Goal: Task Accomplishment & Management: Manage account settings

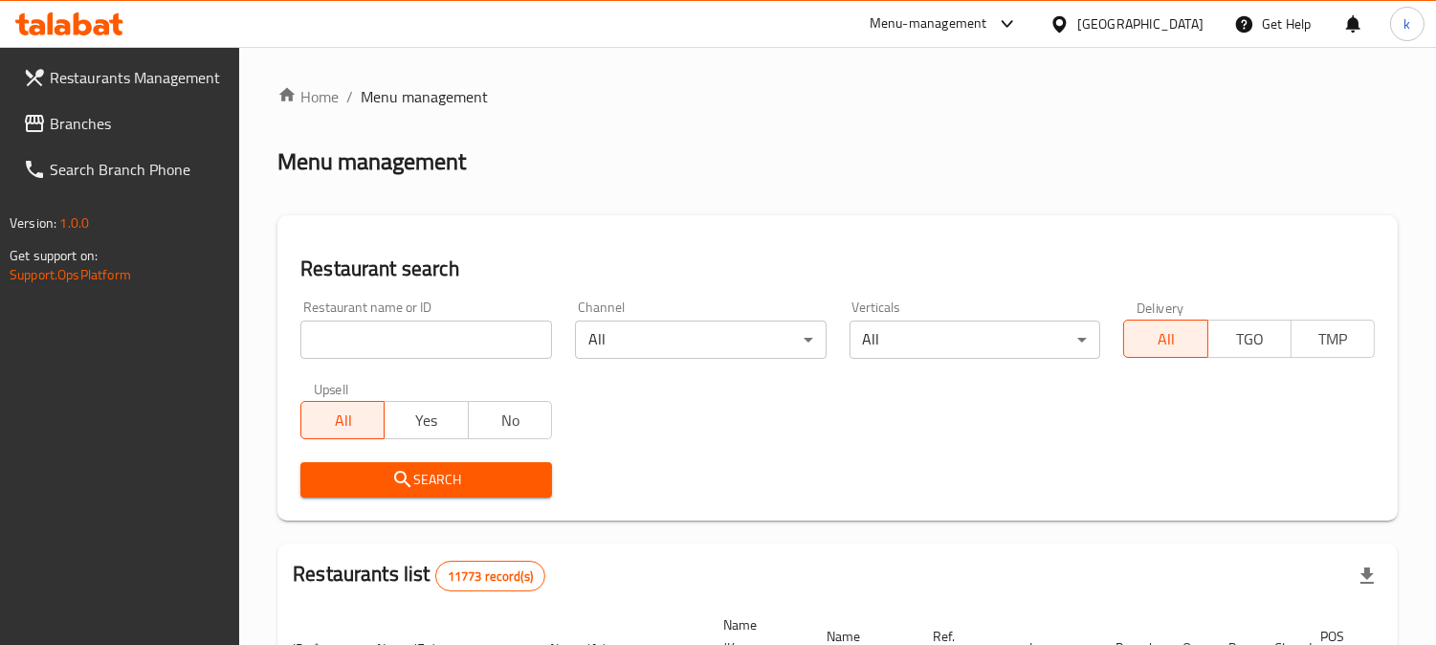
drag, startPoint x: 434, startPoint y: 333, endPoint x: 431, endPoint y: 358, distance: 25.0
click at [434, 333] on input "search" at bounding box center [426, 339] width 252 height 38
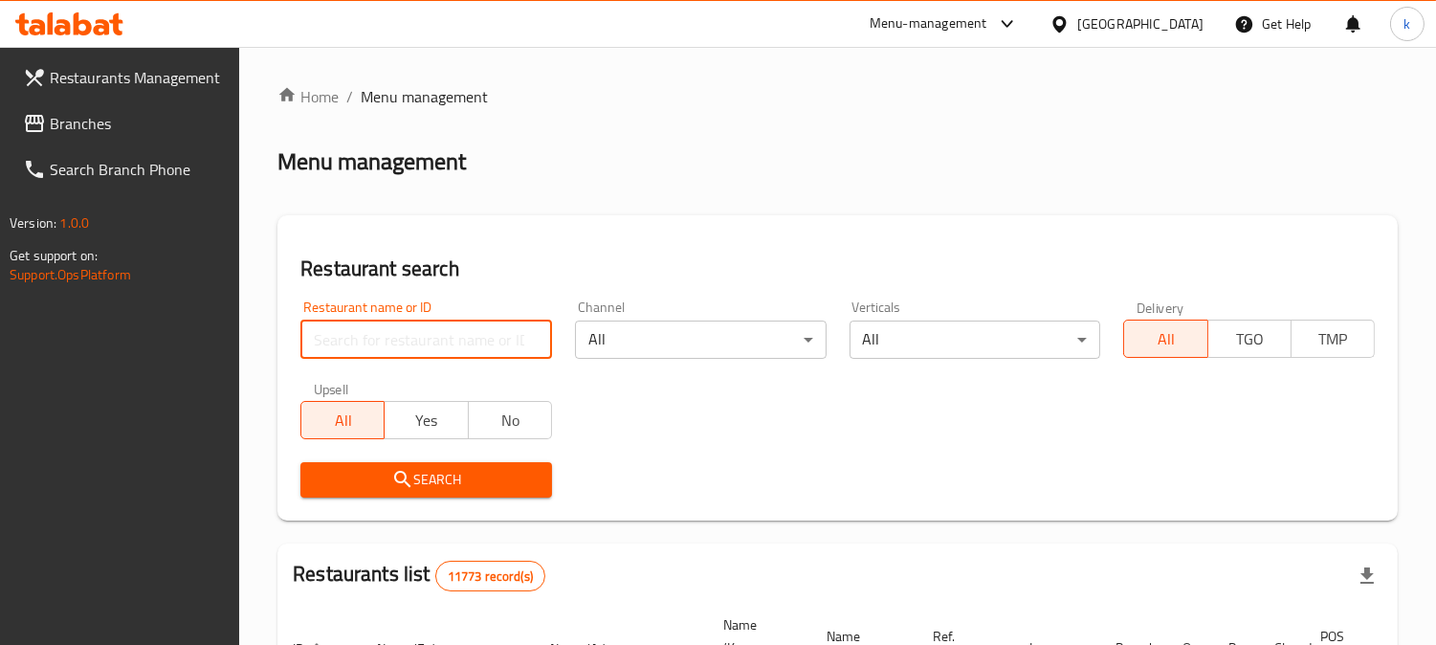
paste input "[PERSON_NAME]"
type input "[PERSON_NAME]"
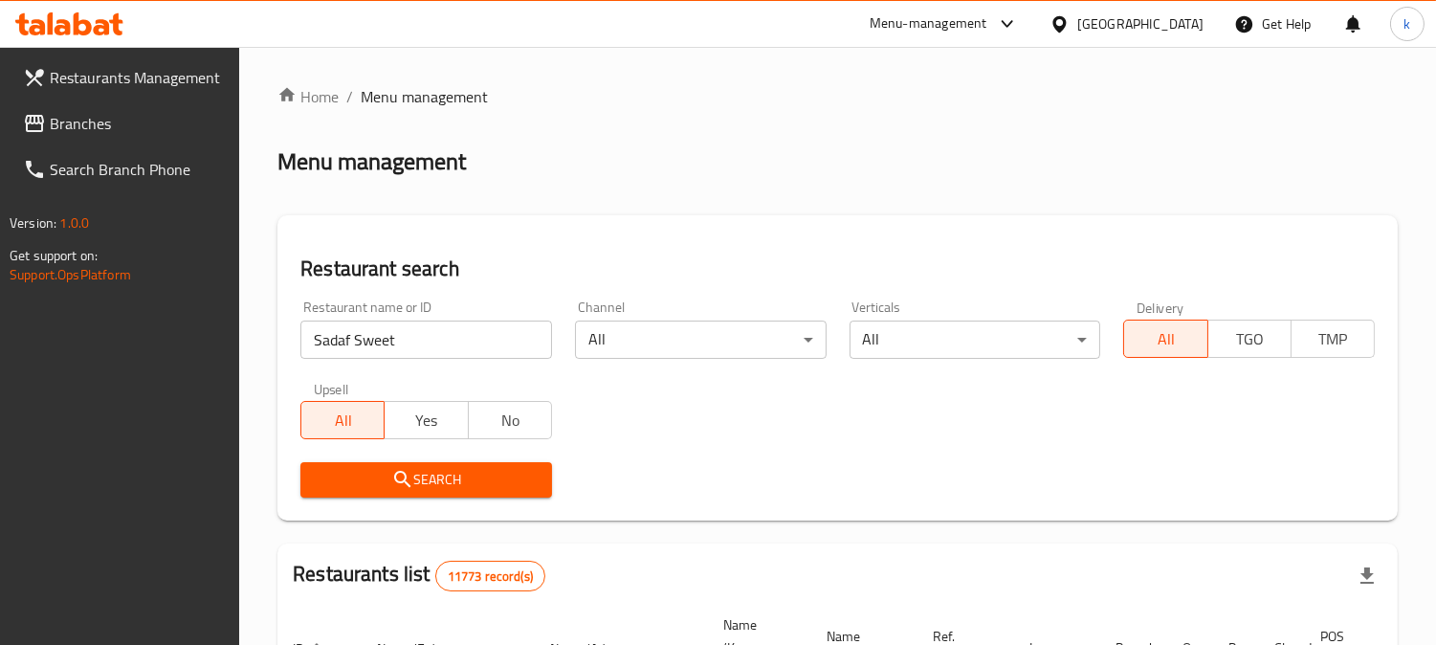
click at [390, 494] on button "Search" at bounding box center [426, 479] width 252 height 35
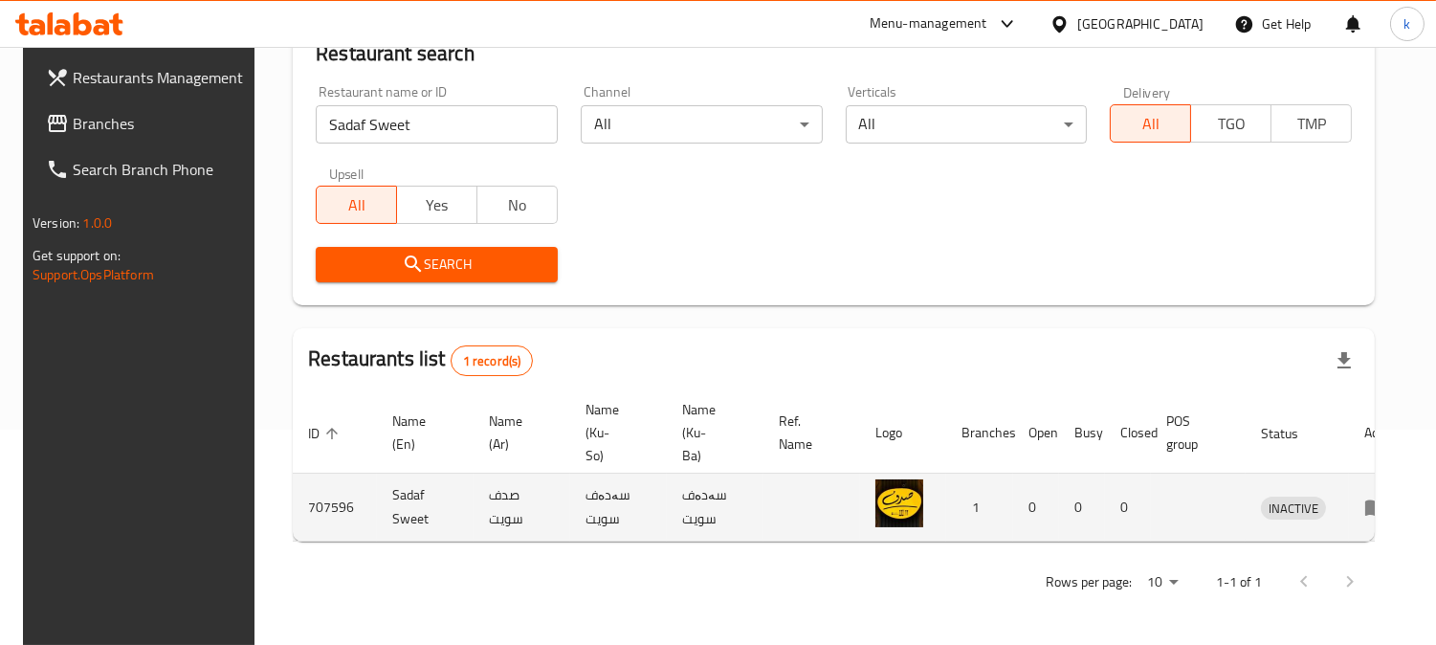
scroll to position [0, 2]
click at [1365, 496] on icon "enhanced table" at bounding box center [1373, 507] width 23 height 23
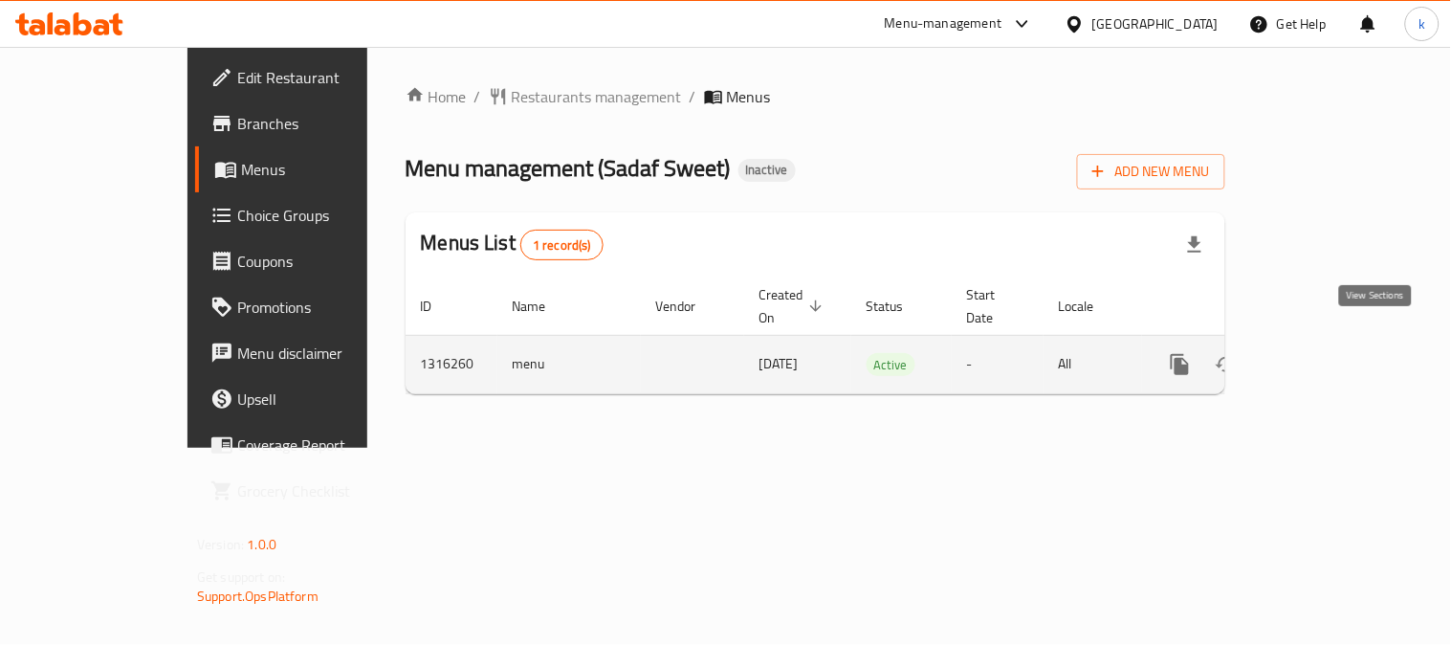
click at [1330, 353] on icon "enhanced table" at bounding box center [1318, 364] width 23 height 23
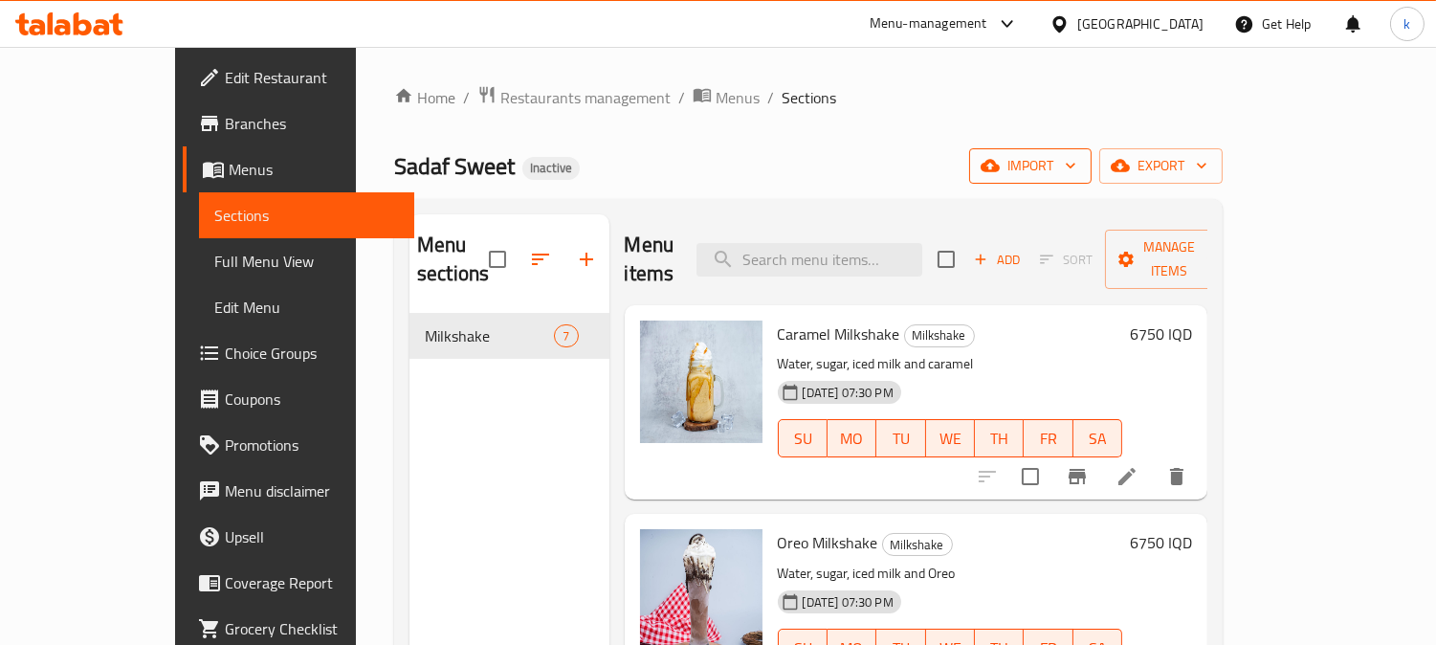
click at [1076, 168] on span "import" at bounding box center [1030, 166] width 92 height 24
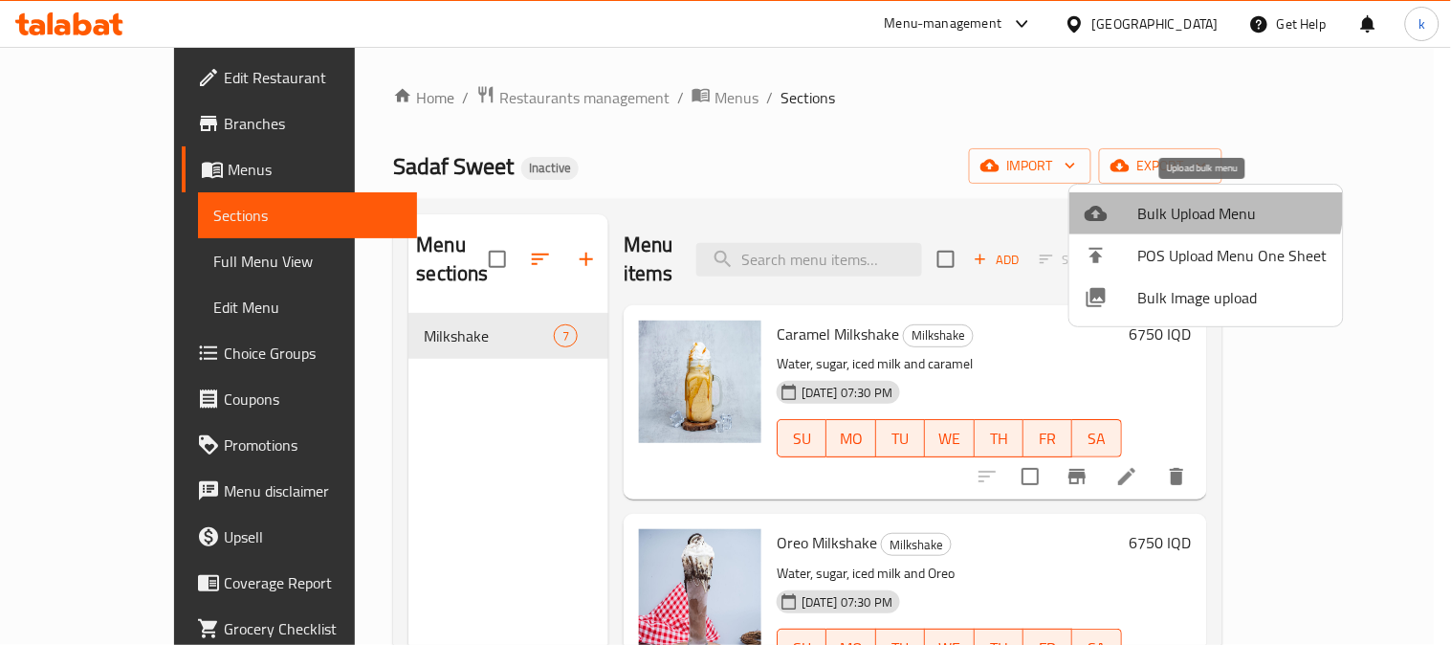
click at [1187, 202] on span "Bulk Upload Menu" at bounding box center [1232, 213] width 189 height 23
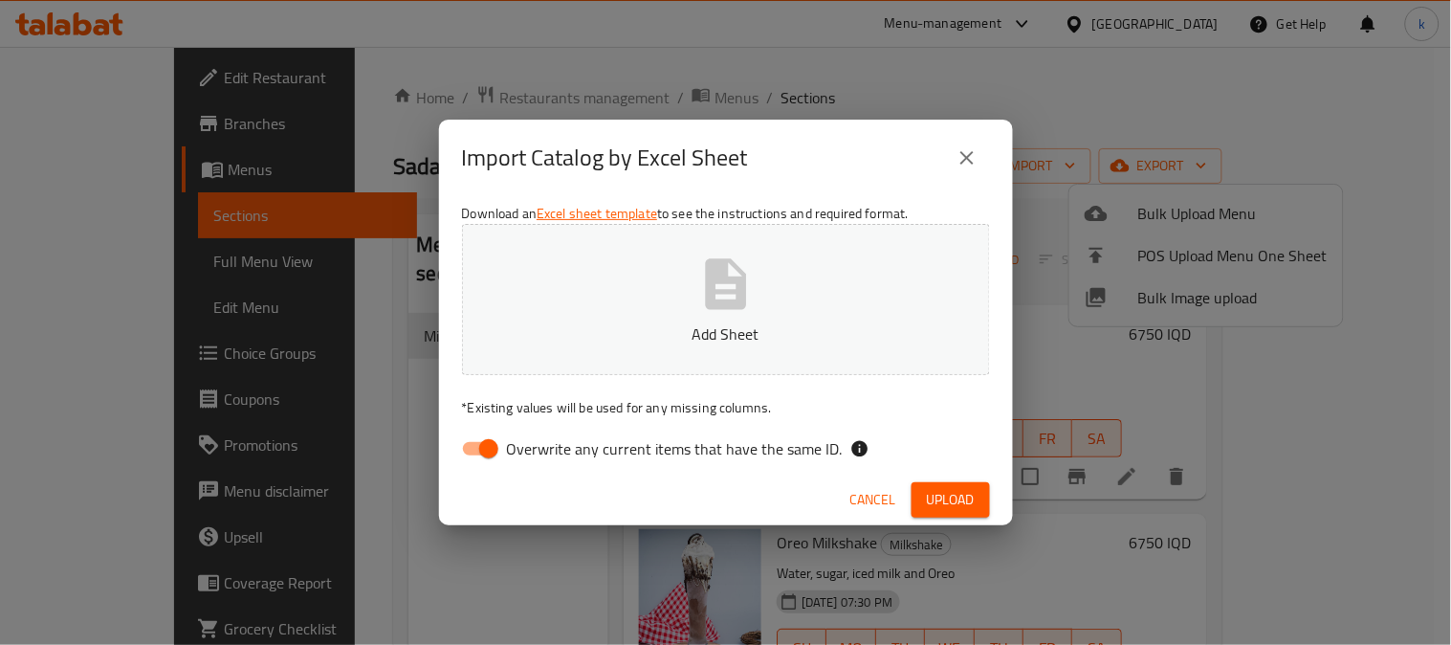
click at [484, 453] on input "Overwrite any current items that have the same ID." at bounding box center [488, 449] width 109 height 36
checkbox input "false"
click at [536, 327] on p "Add Sheet" at bounding box center [726, 333] width 469 height 23
click at [933, 507] on span "Upload" at bounding box center [951, 500] width 48 height 24
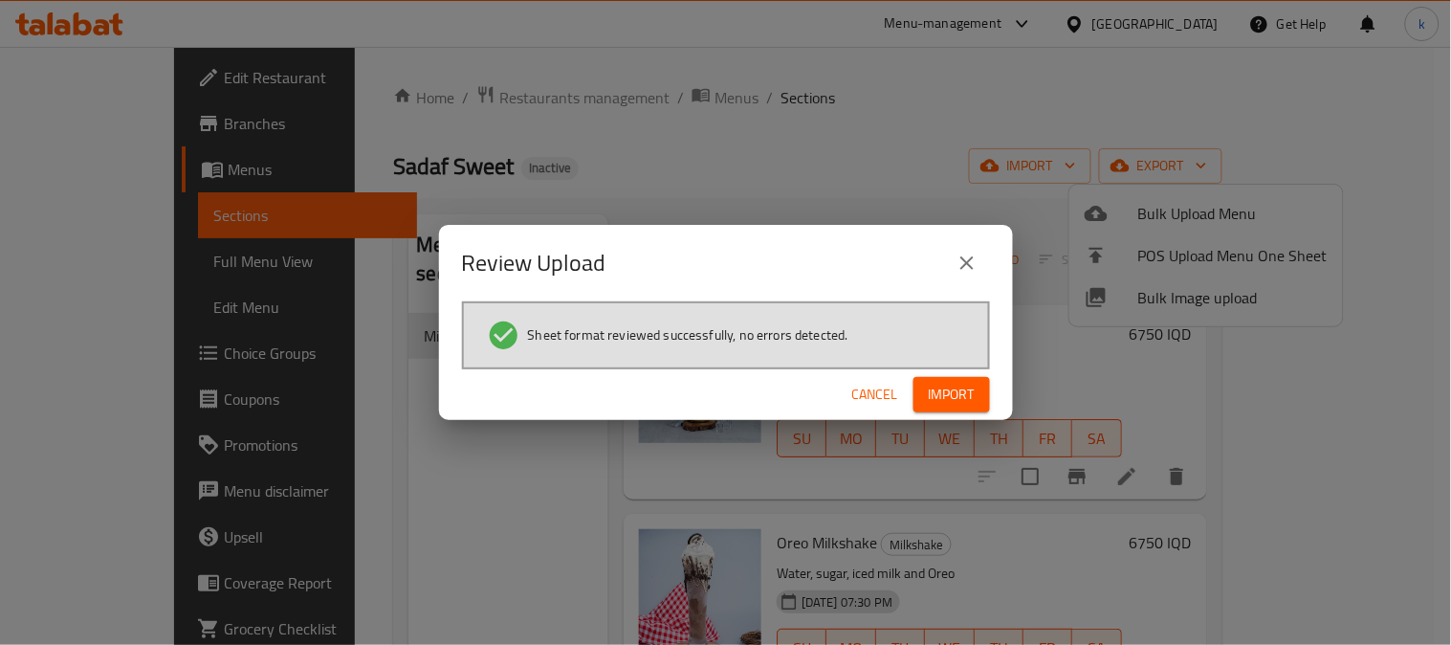
click at [939, 388] on span "Import" at bounding box center [952, 395] width 46 height 24
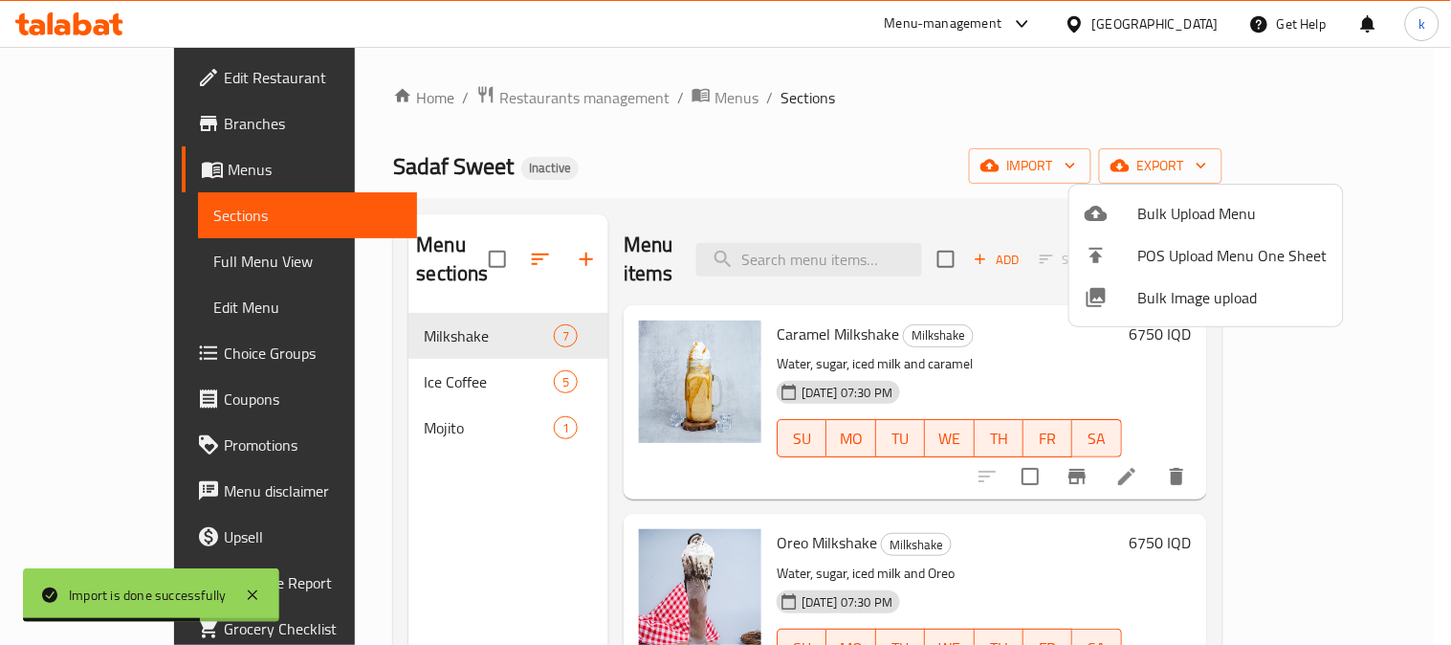
click at [368, 362] on div at bounding box center [725, 322] width 1451 height 645
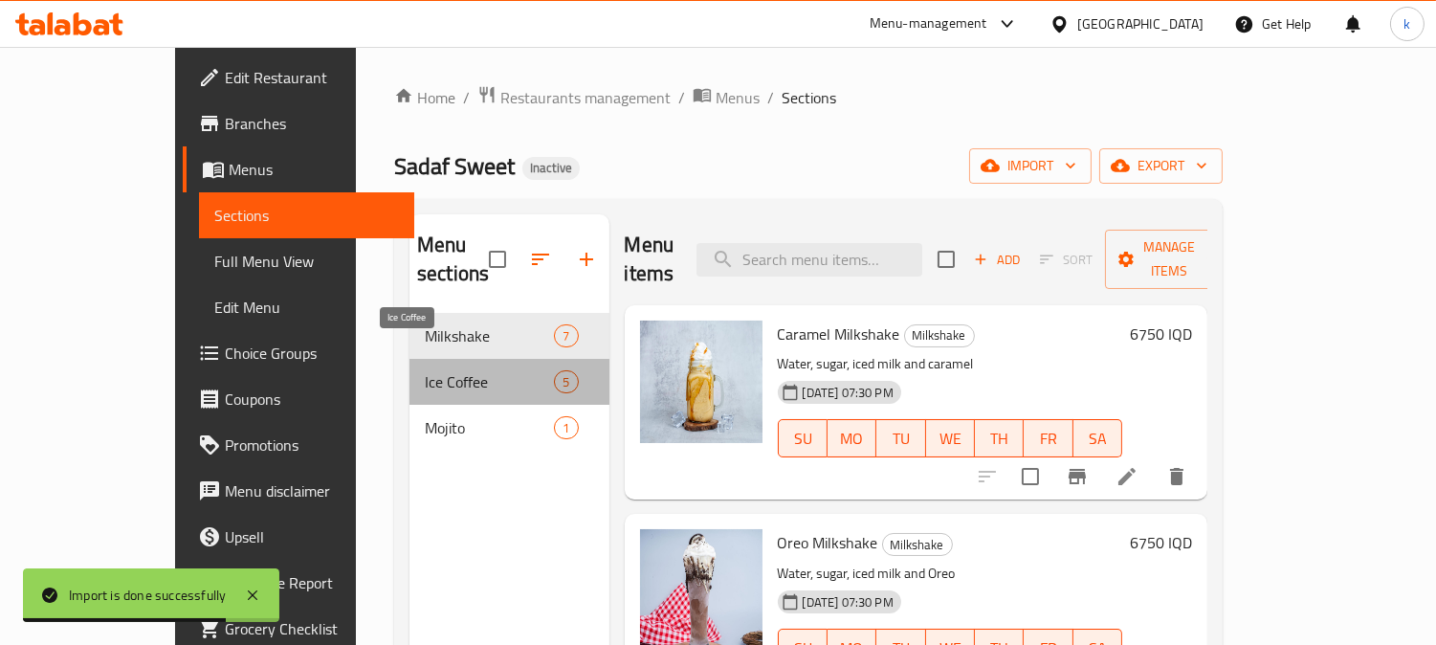
click at [425, 370] on span "Ice Coffee" at bounding box center [489, 381] width 129 height 23
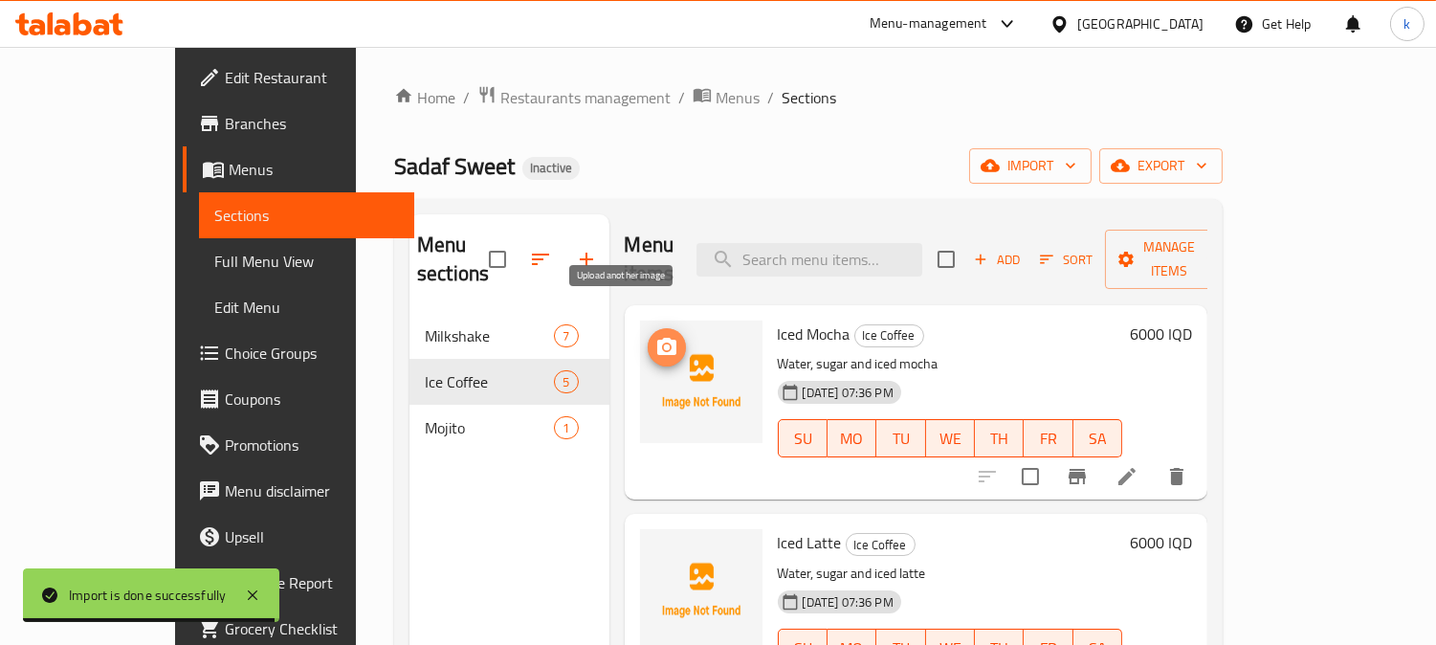
click at [657, 338] on icon "upload picture" at bounding box center [666, 346] width 19 height 17
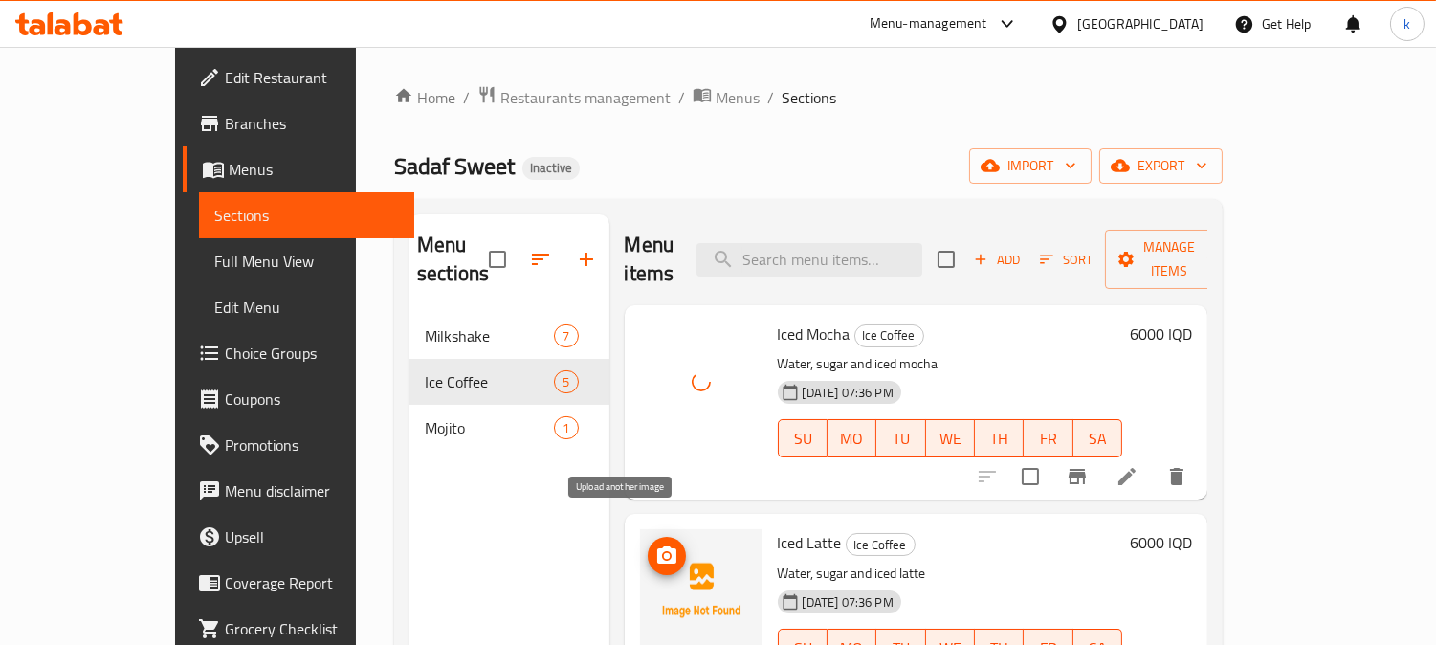
click at [648, 540] on button "upload picture" at bounding box center [667, 556] width 38 height 38
click at [655, 544] on icon "upload picture" at bounding box center [666, 555] width 23 height 23
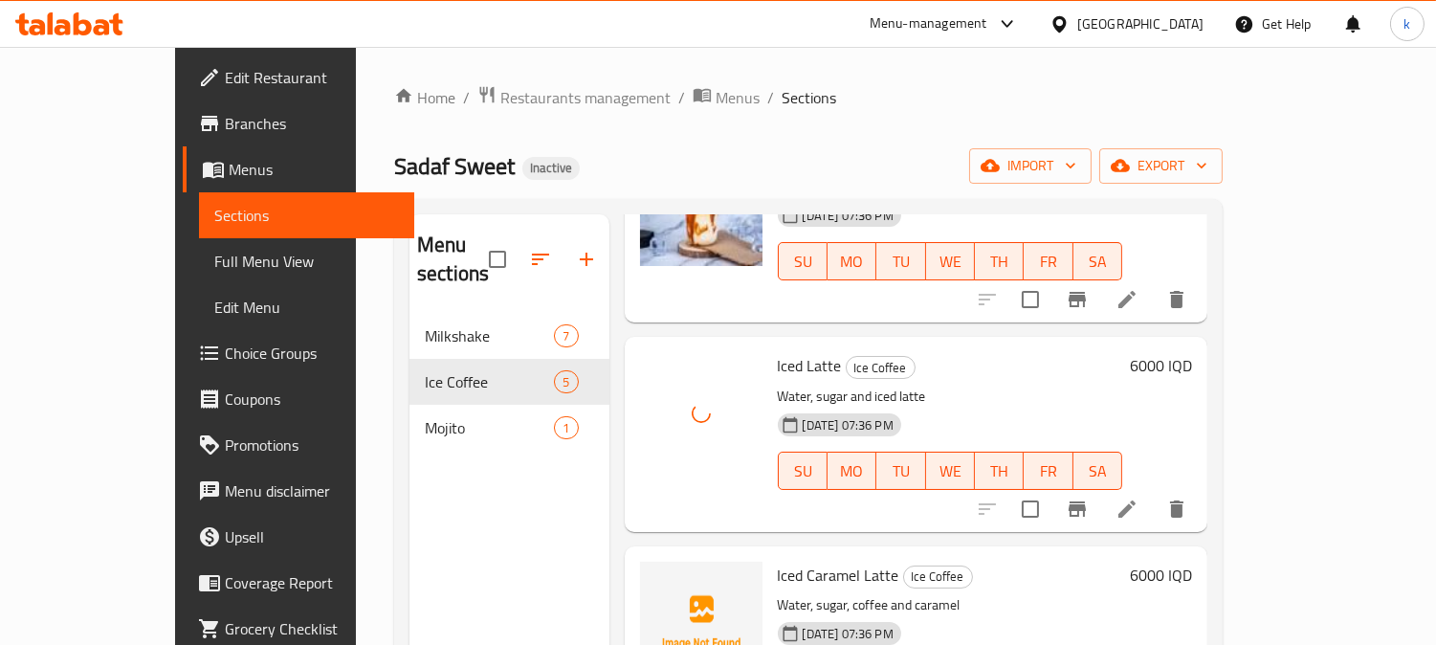
scroll to position [354, 0]
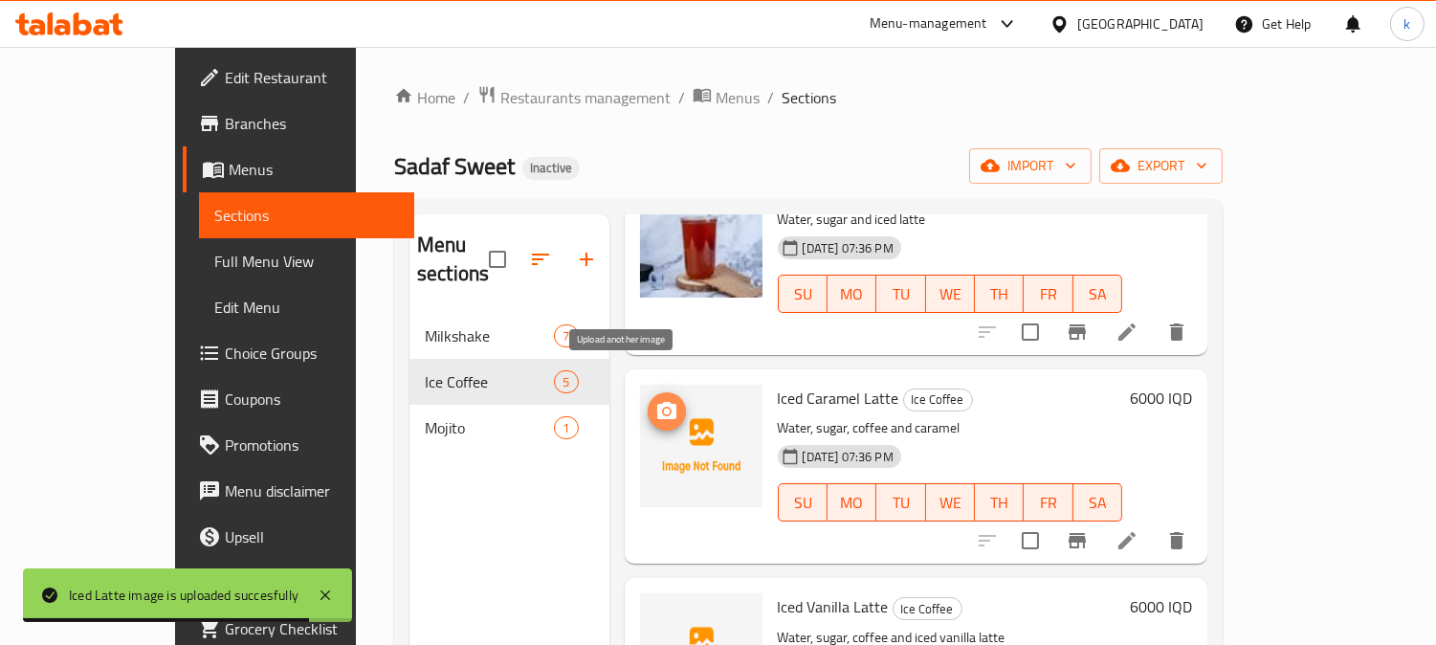
click at [655, 400] on icon "upload picture" at bounding box center [666, 411] width 23 height 23
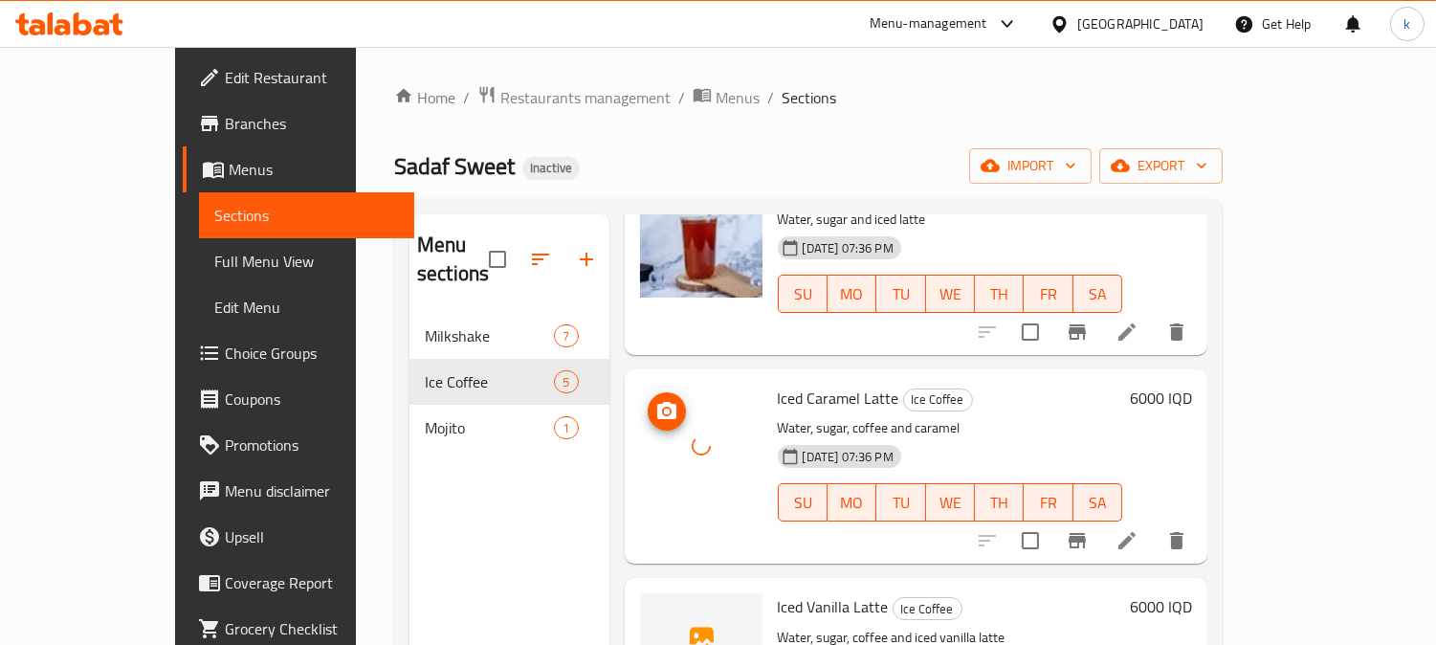
scroll to position [446, 0]
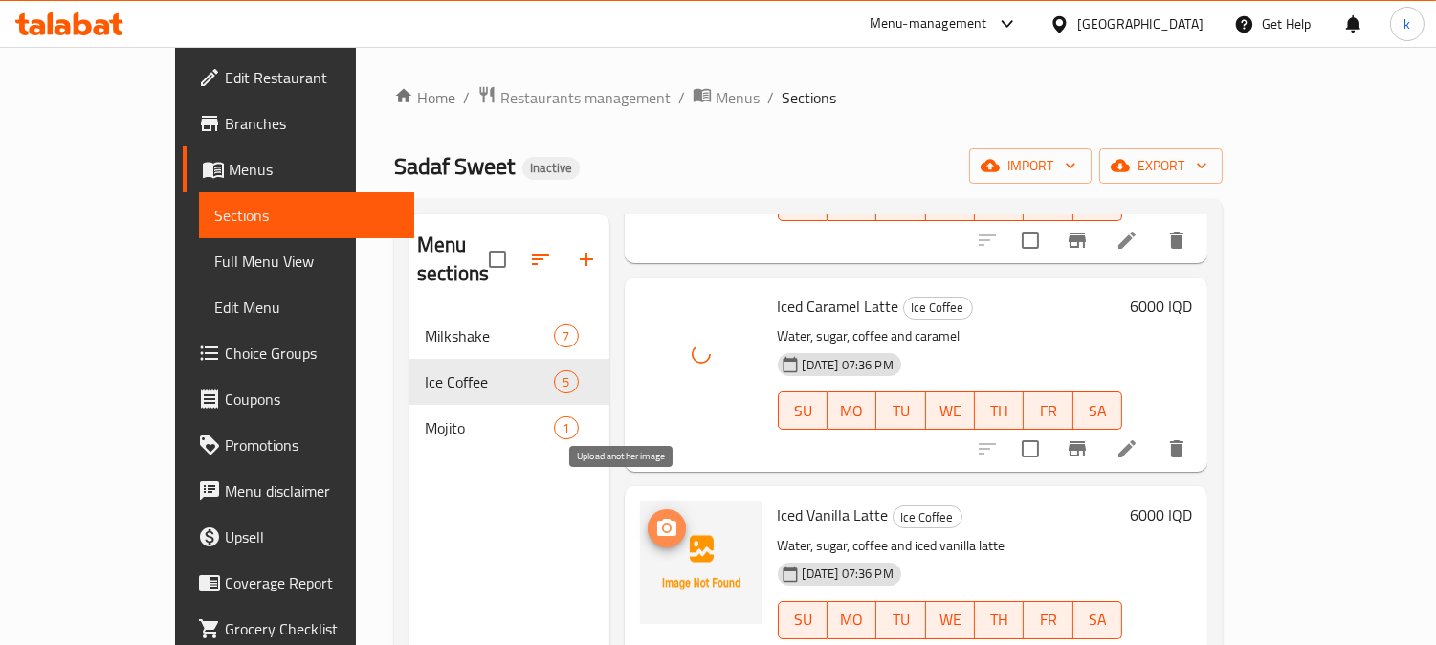
click at [648, 517] on span "upload picture" at bounding box center [667, 528] width 38 height 23
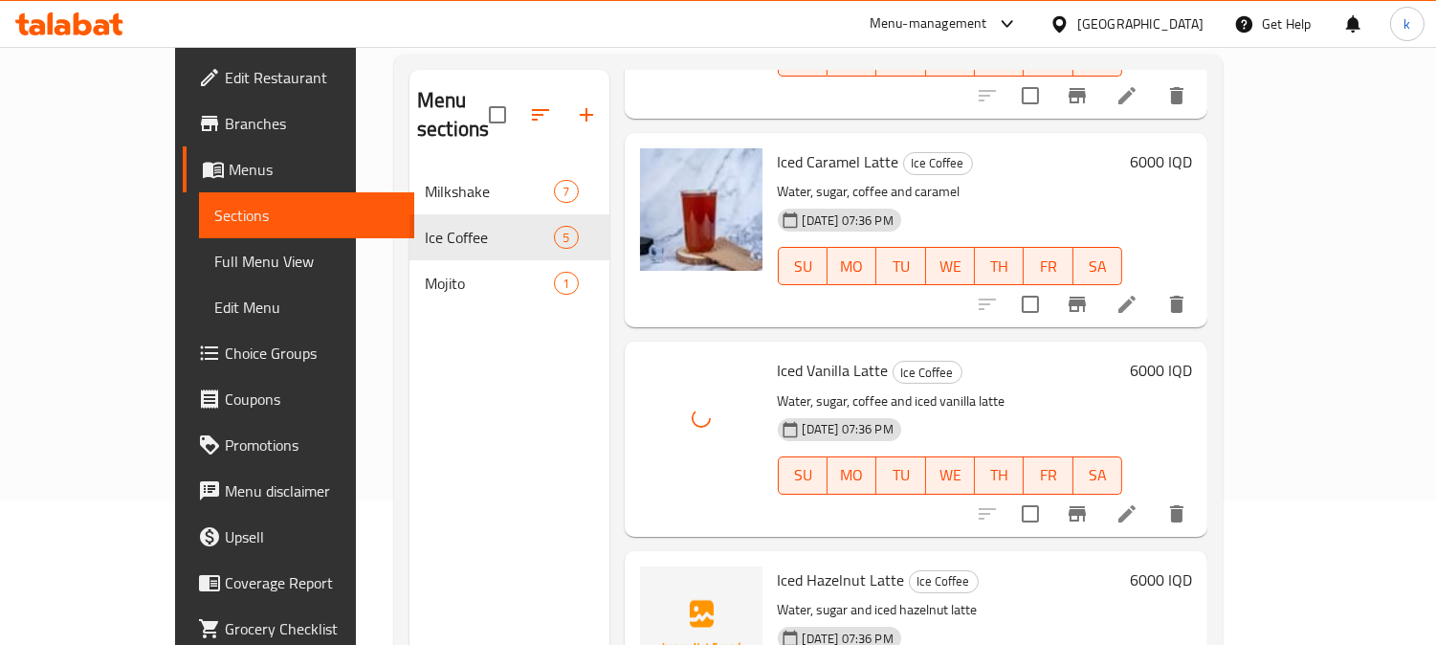
scroll to position [268, 0]
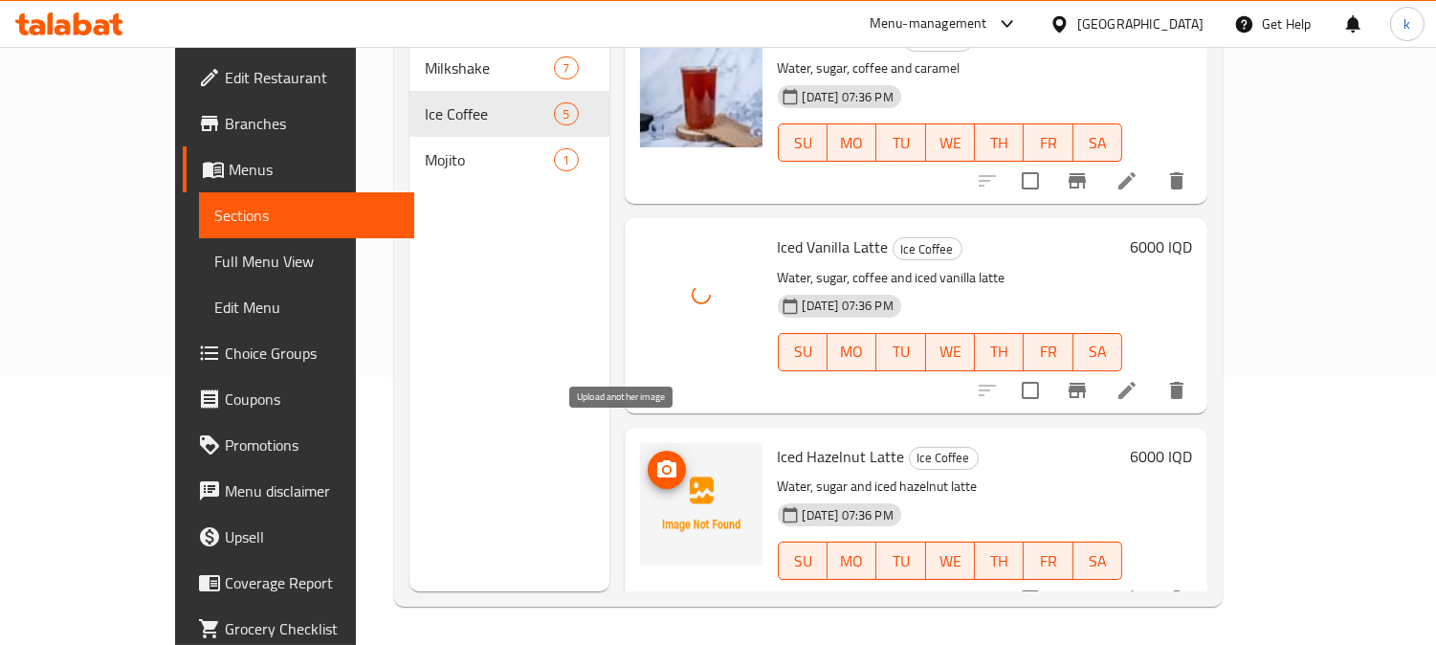
click at [657, 460] on icon "upload picture" at bounding box center [666, 468] width 19 height 17
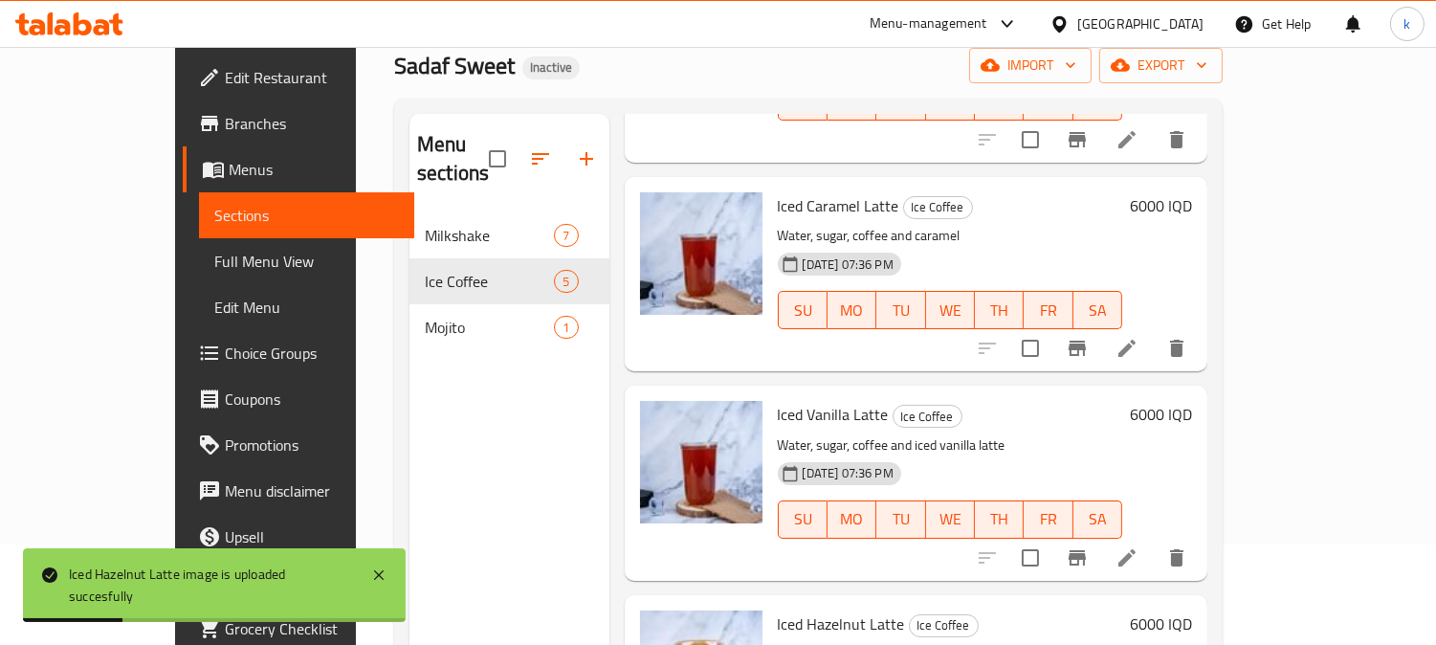
scroll to position [0, 0]
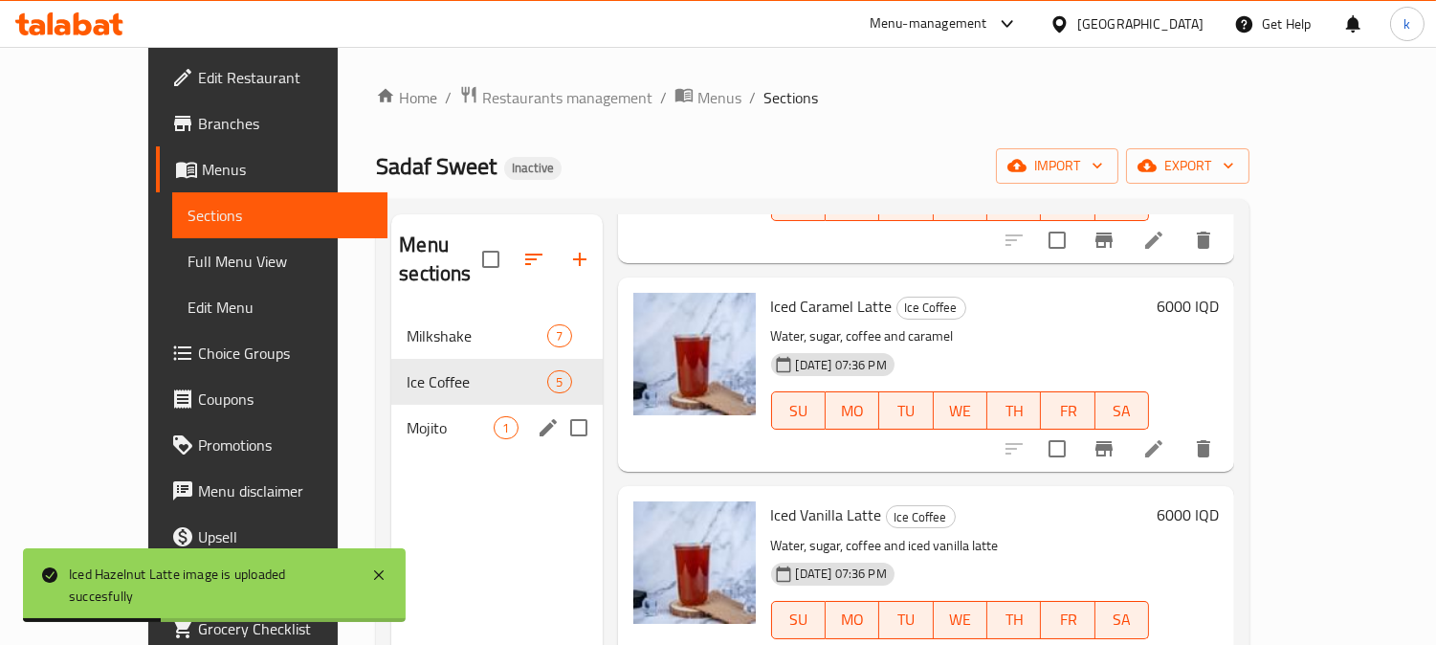
click at [396, 405] on div "Mojito 1" at bounding box center [496, 428] width 210 height 46
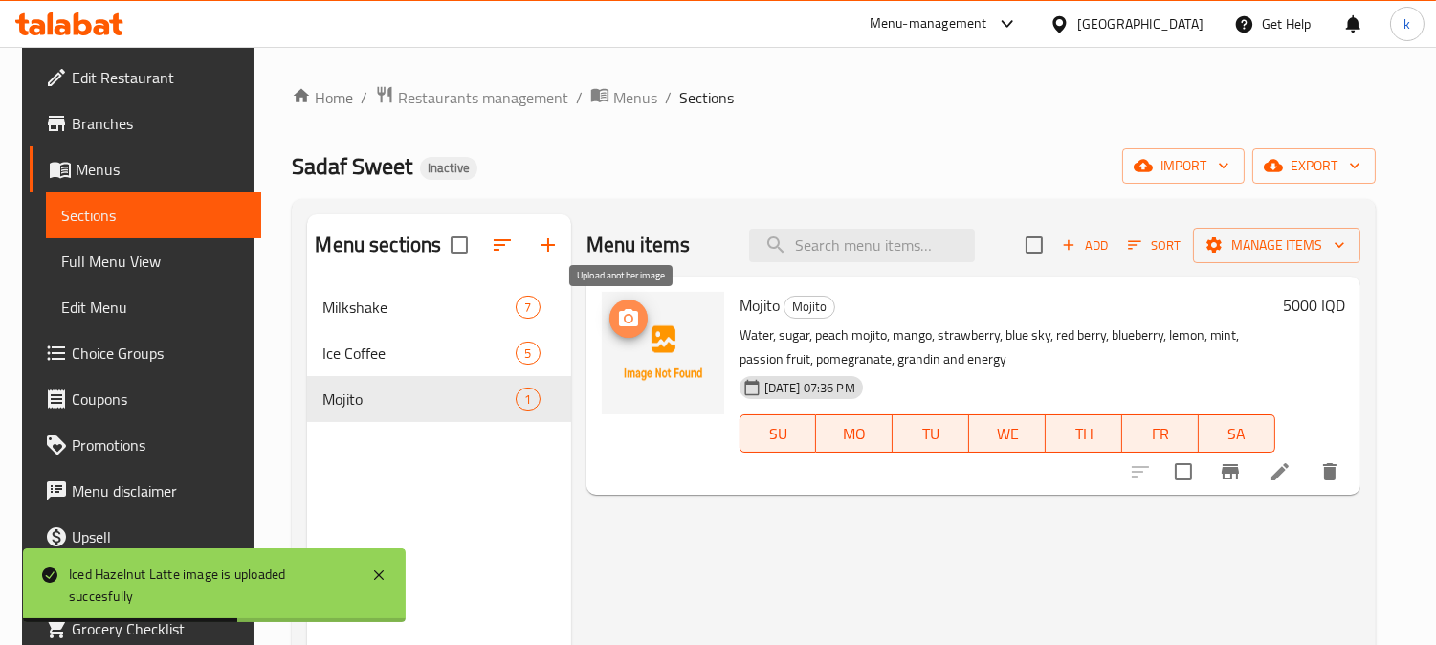
click at [627, 316] on icon "upload picture" at bounding box center [628, 317] width 19 height 17
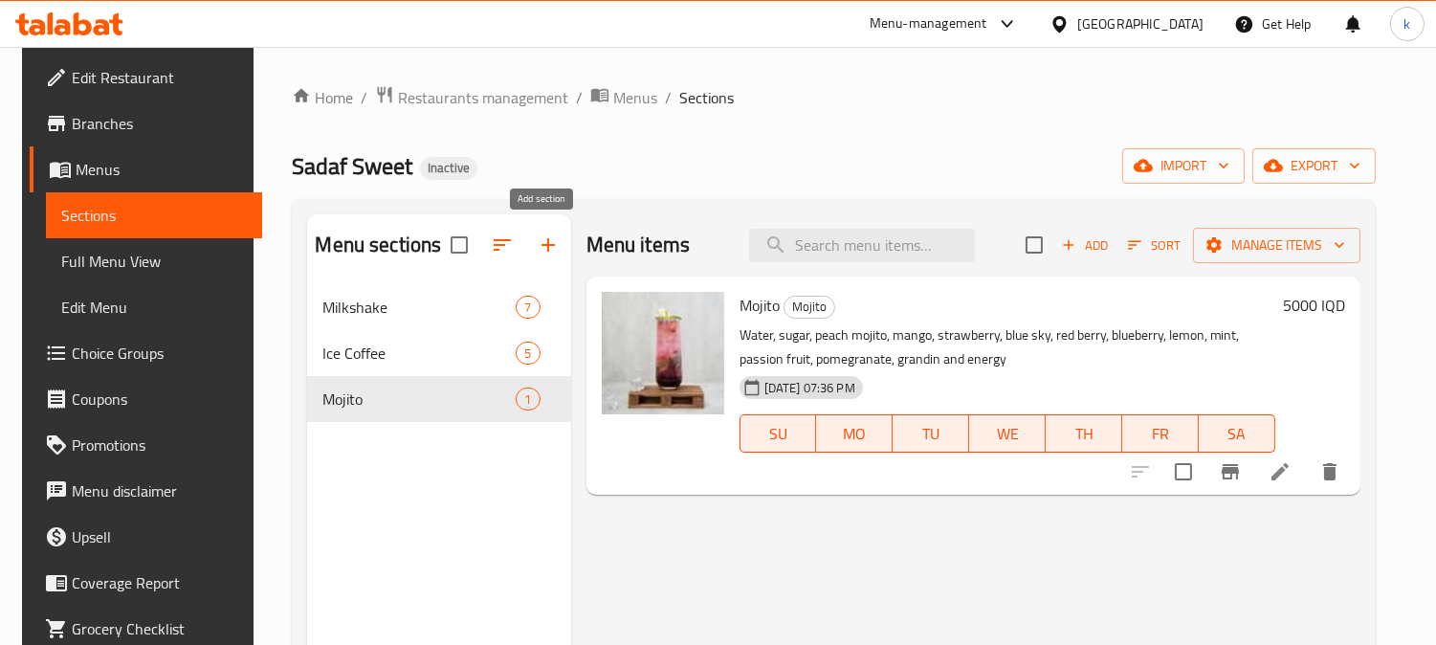
click at [537, 244] on icon "button" at bounding box center [548, 244] width 23 height 23
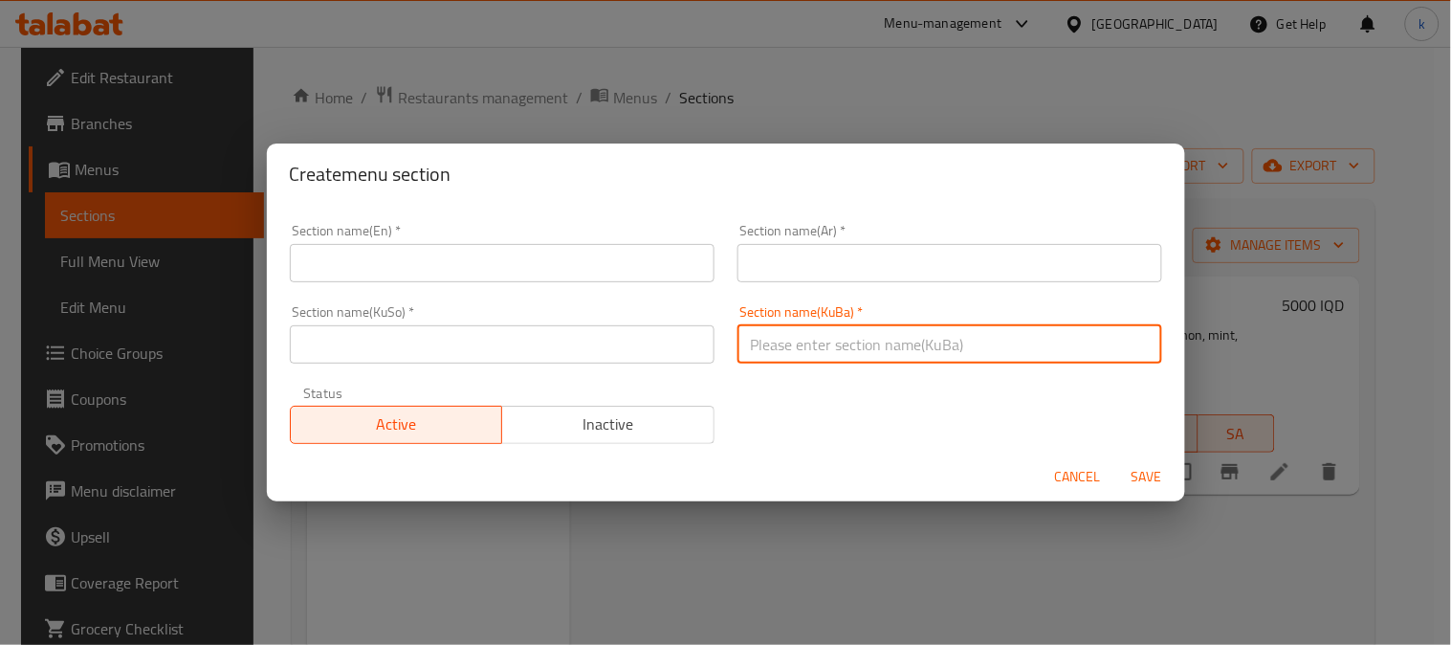
click at [857, 355] on input "text" at bounding box center [950, 344] width 425 height 38
click at [840, 337] on input "وافڵ" at bounding box center [950, 344] width 425 height 38
type input "وافڵ"
click at [514, 347] on input "text" at bounding box center [502, 344] width 425 height 38
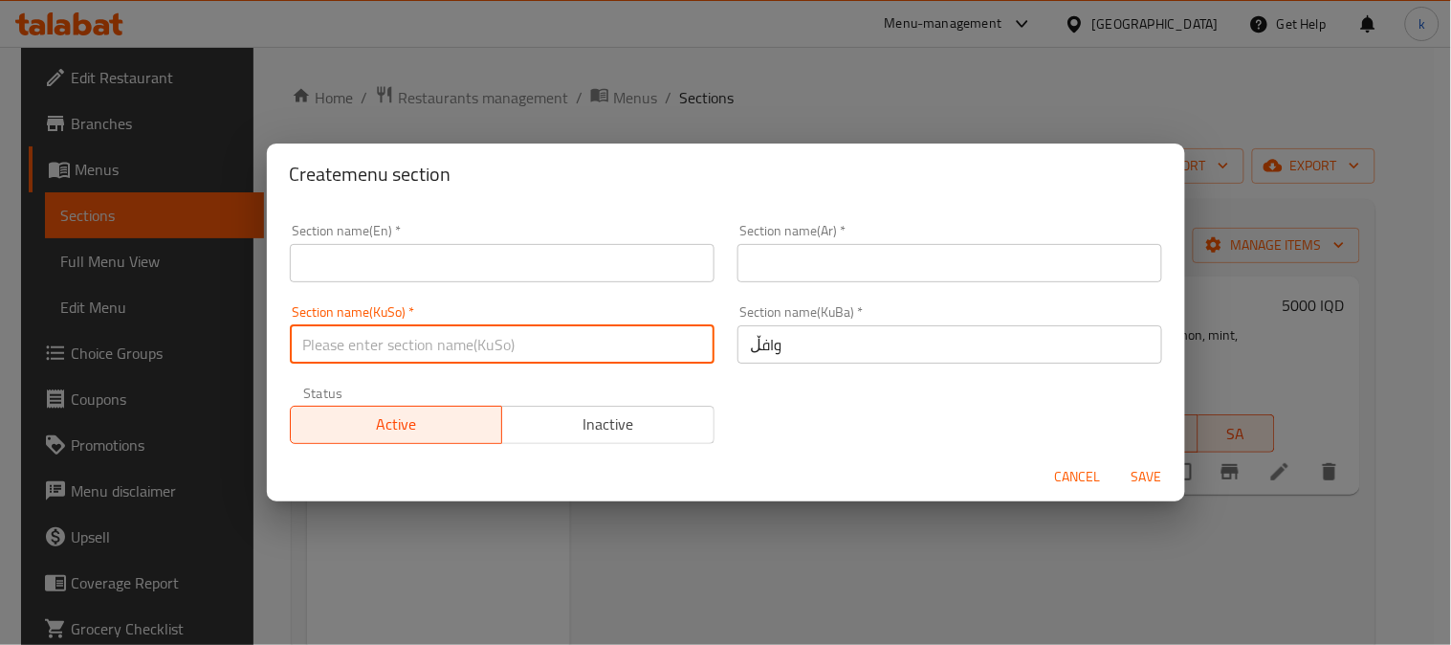
paste input "وافڵ"
type input "وافڵ"
click at [820, 263] on input "text" at bounding box center [950, 263] width 425 height 38
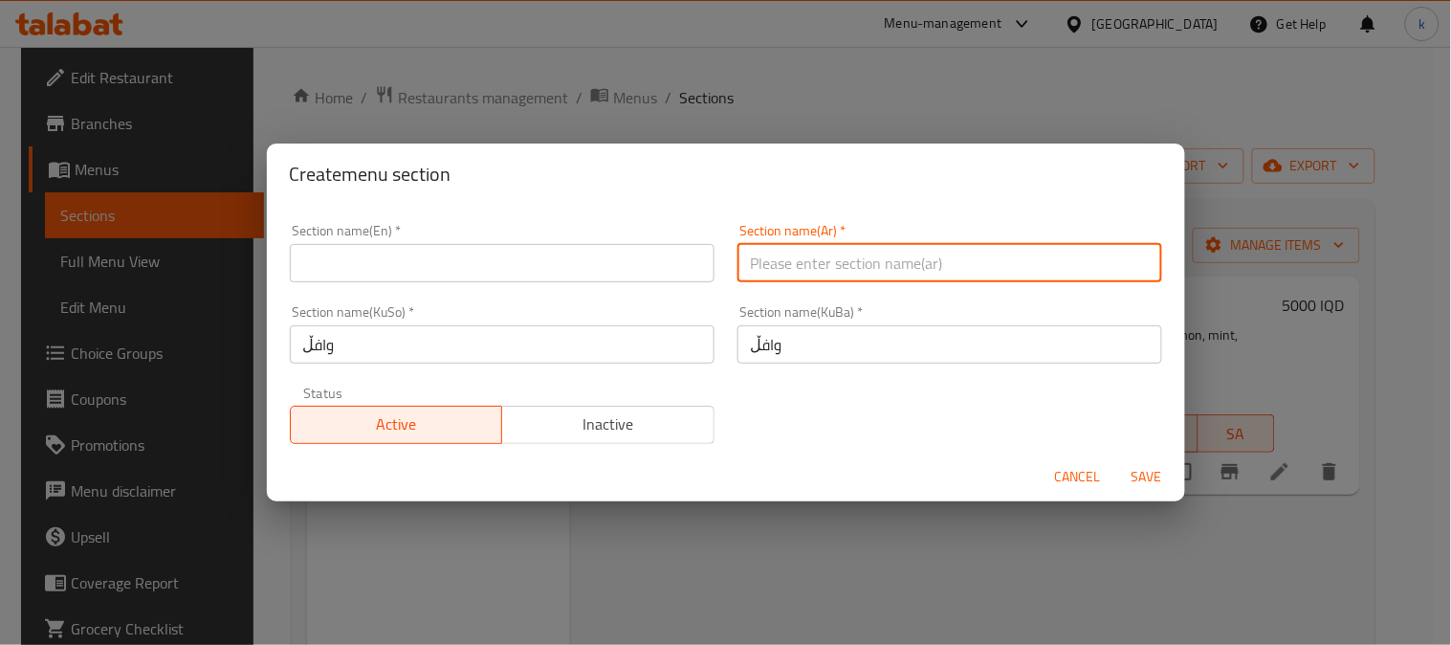
click at [483, 269] on input "text" at bounding box center [502, 263] width 425 height 38
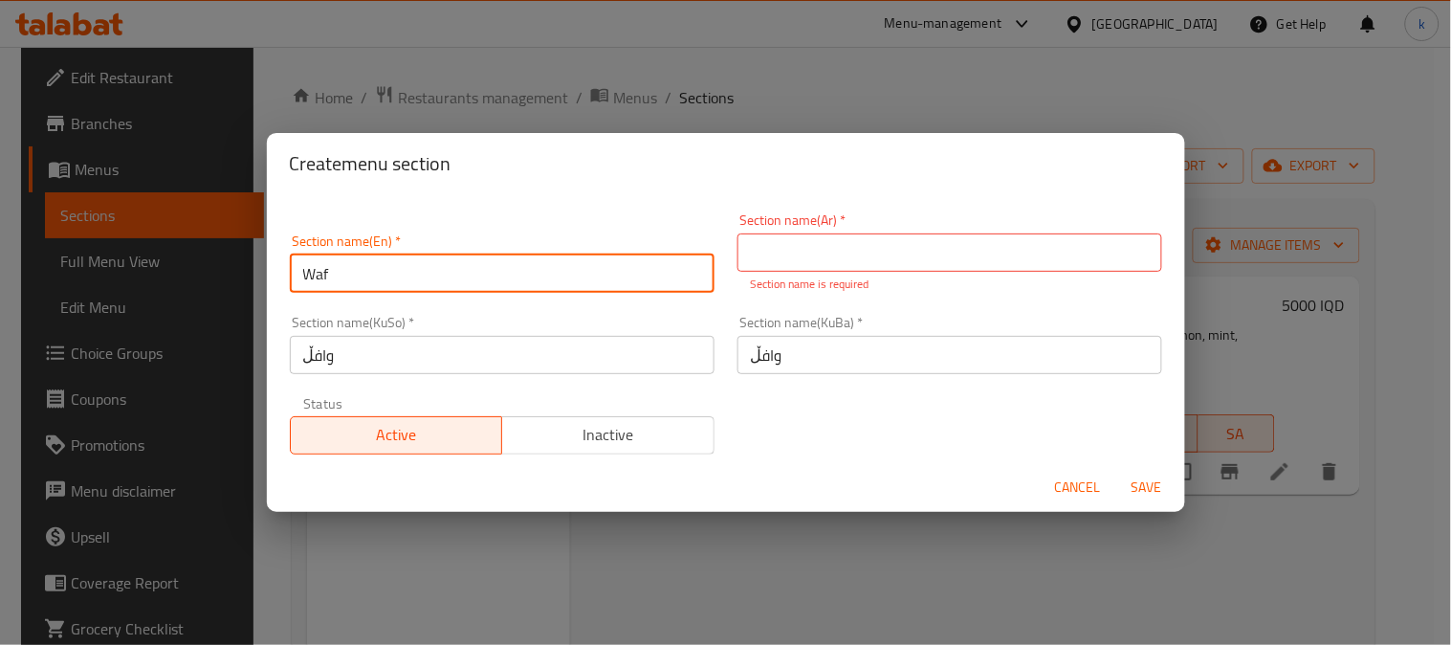
click at [438, 276] on input "Waf" at bounding box center [502, 273] width 425 height 38
paste input "fle"
type input "Waffle"
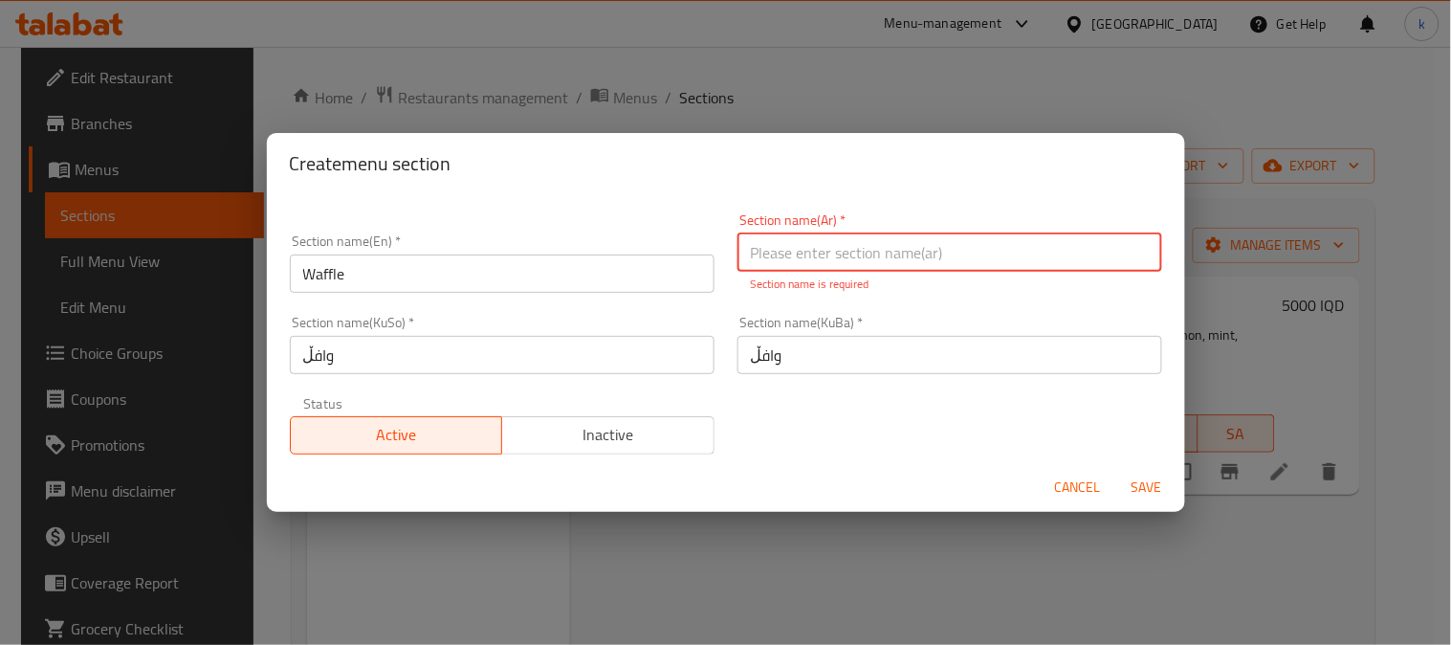
click at [881, 258] on input "text" at bounding box center [950, 252] width 425 height 38
type input "الوافل"
click at [1137, 479] on span "Save" at bounding box center [1147, 487] width 46 height 24
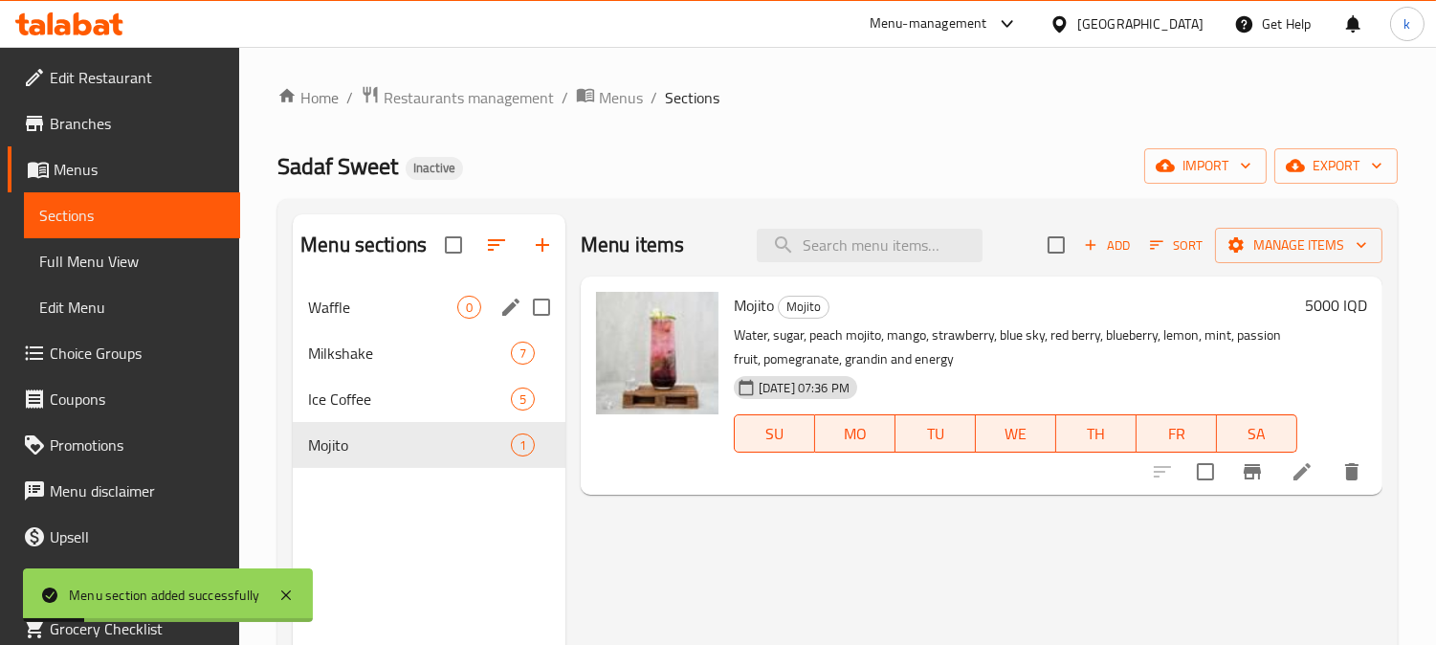
click at [345, 325] on div "Waffle 0" at bounding box center [429, 307] width 273 height 46
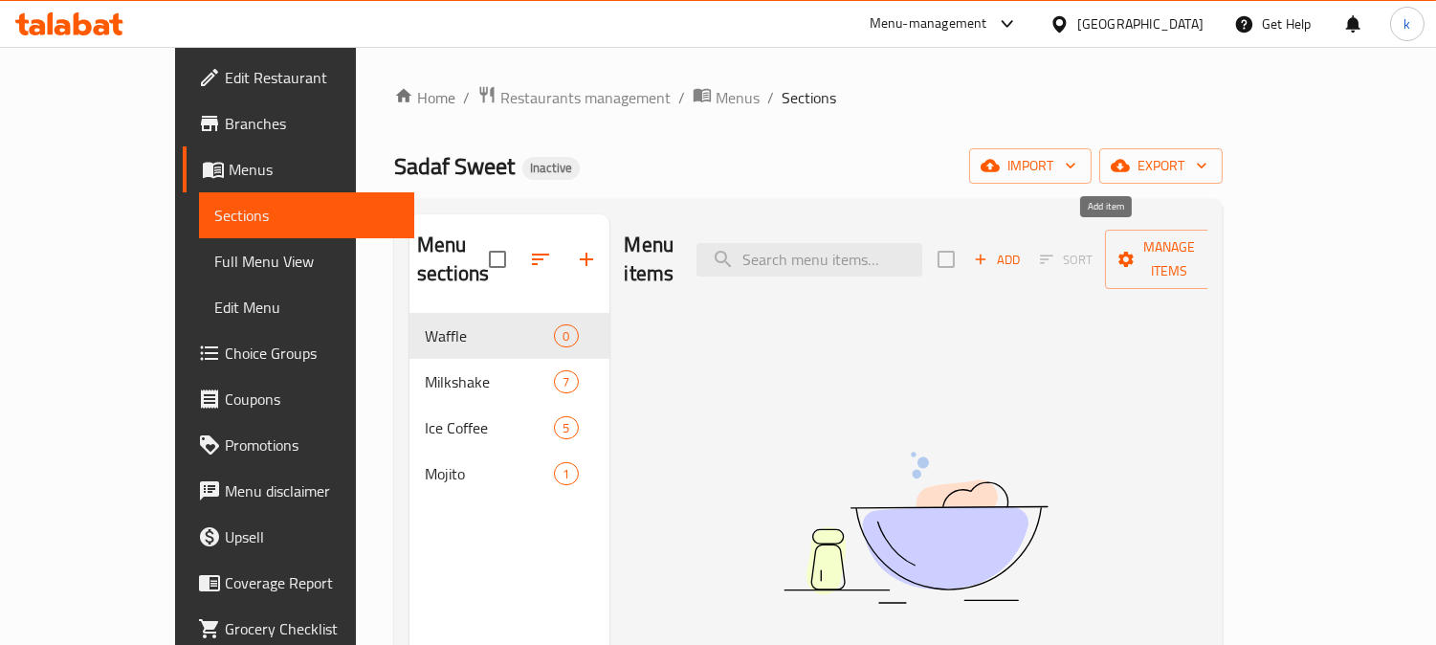
click at [1023, 249] on span "Add" at bounding box center [997, 260] width 52 height 22
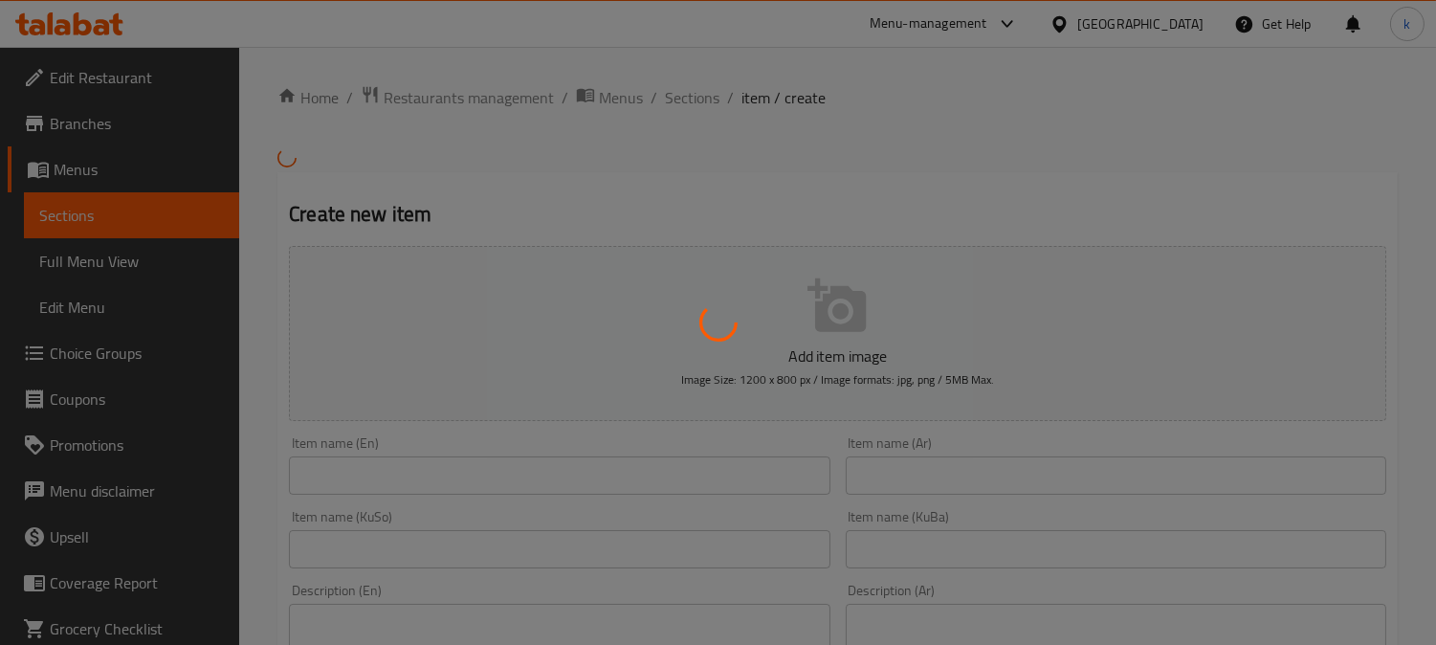
scroll to position [177, 0]
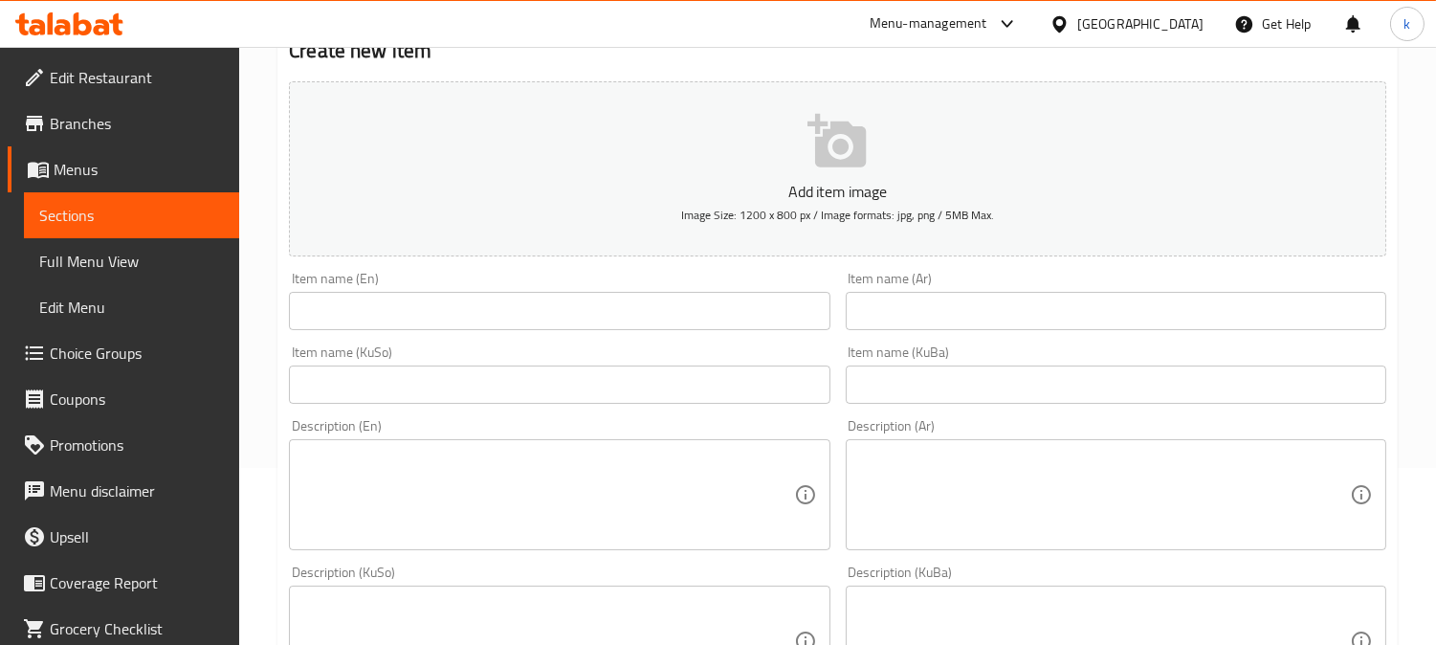
click at [969, 394] on input "text" at bounding box center [1116, 384] width 541 height 38
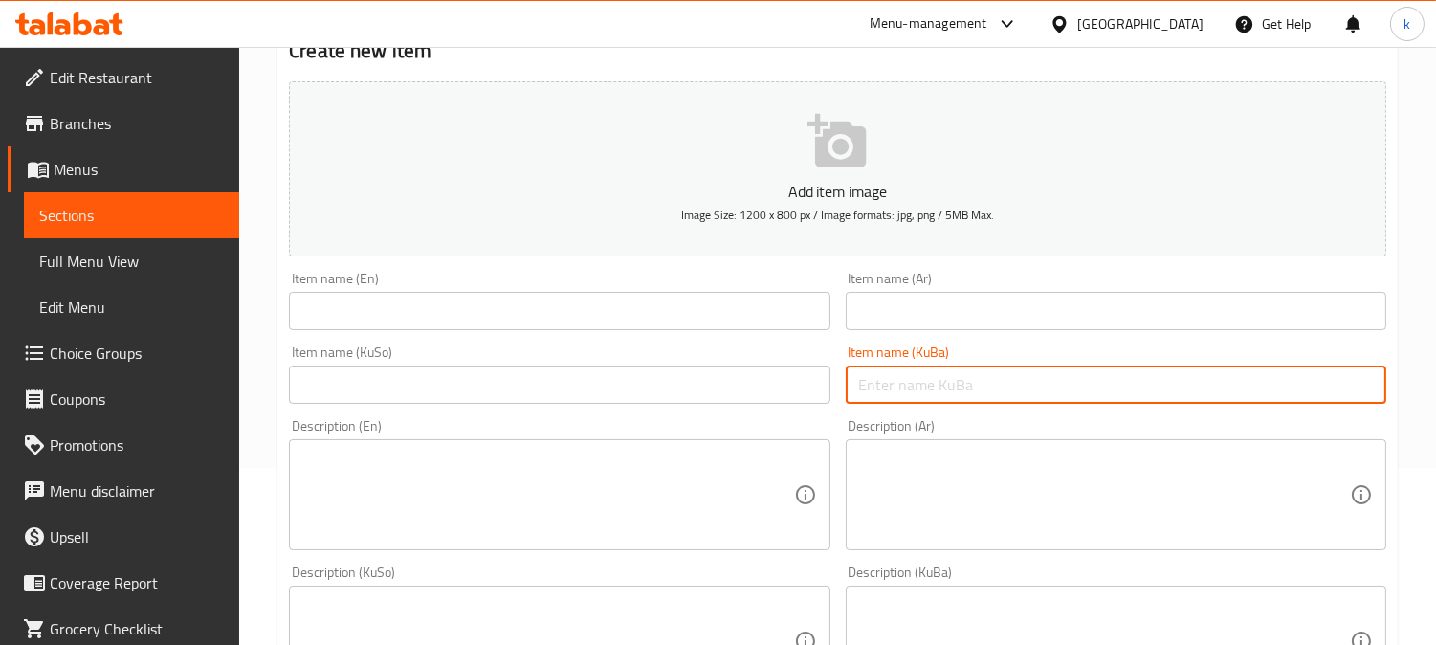
paste input "وافڵی چوکولاتە"
type input "وافڵی چوکولاتە"
click at [810, 374] on input "text" at bounding box center [559, 384] width 541 height 38
paste input "وافڵی چوکولاتە"
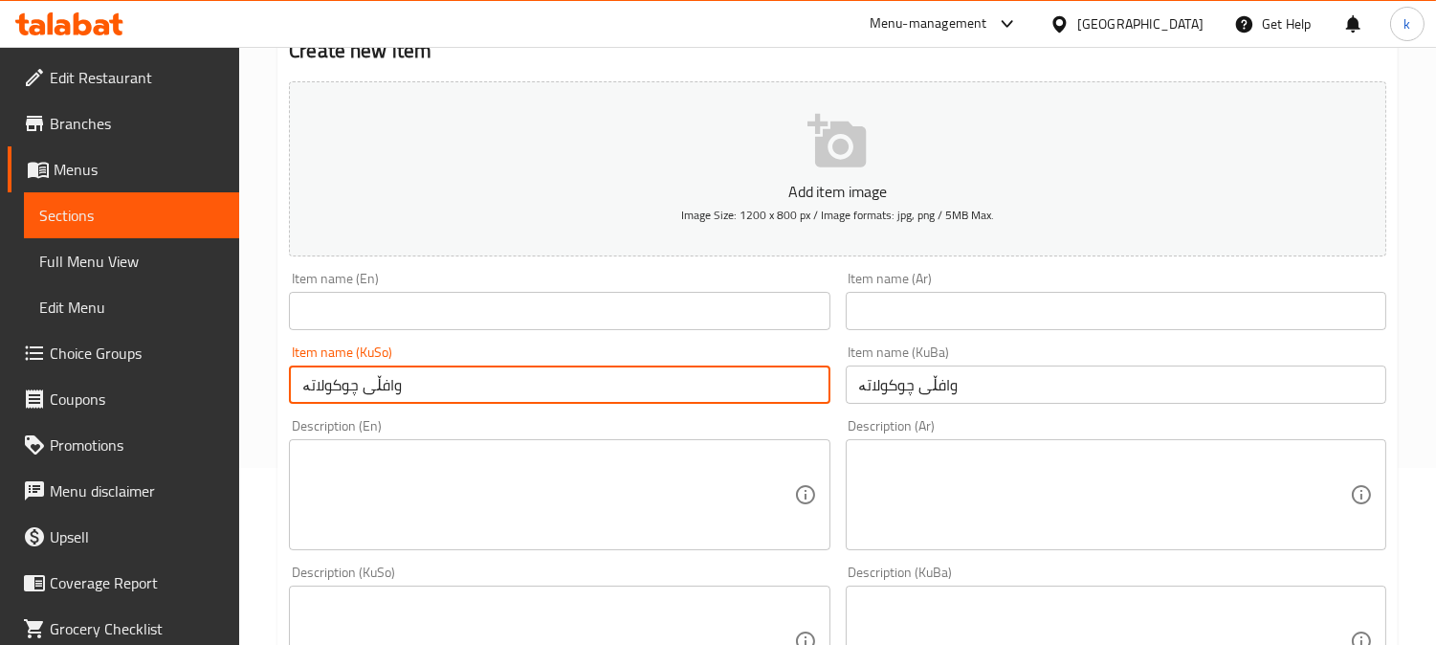
type input "وافڵی چوکولاتە"
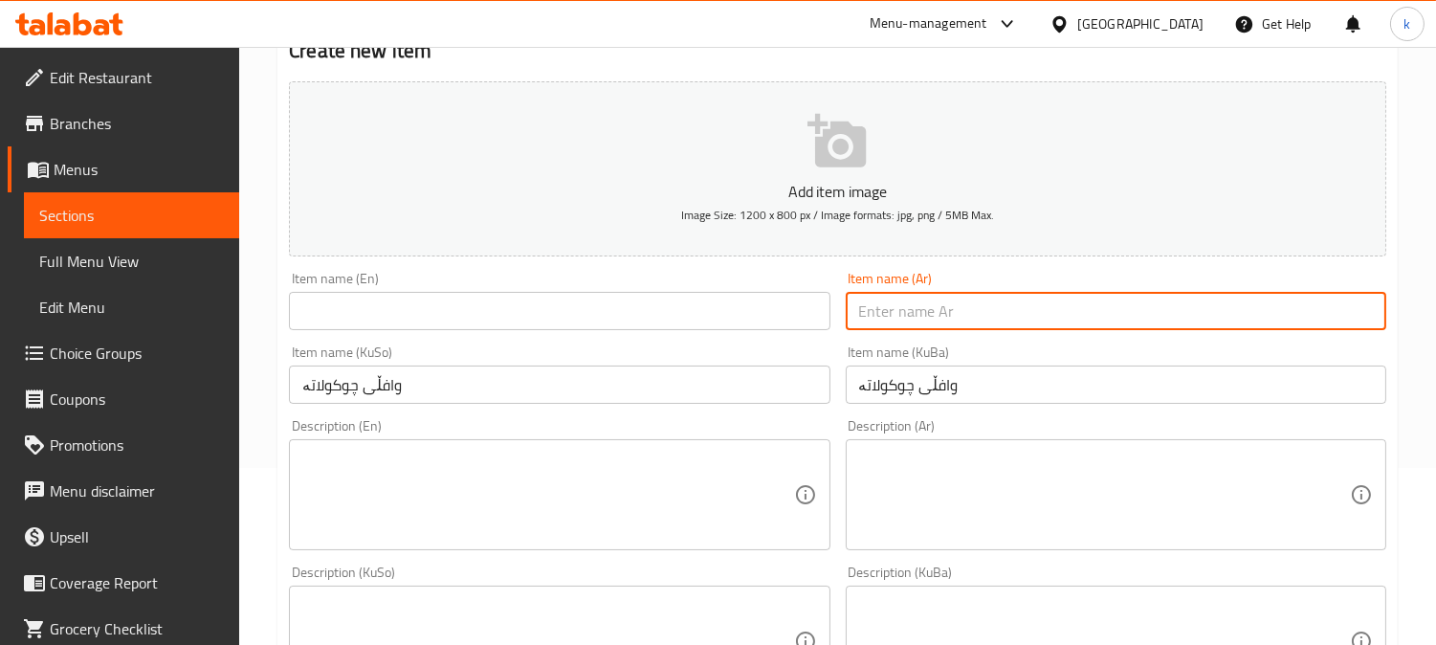
click at [944, 322] on input "text" at bounding box center [1116, 311] width 541 height 38
paste input "وافل شوكولاته"
type input "وافل شوكولاته"
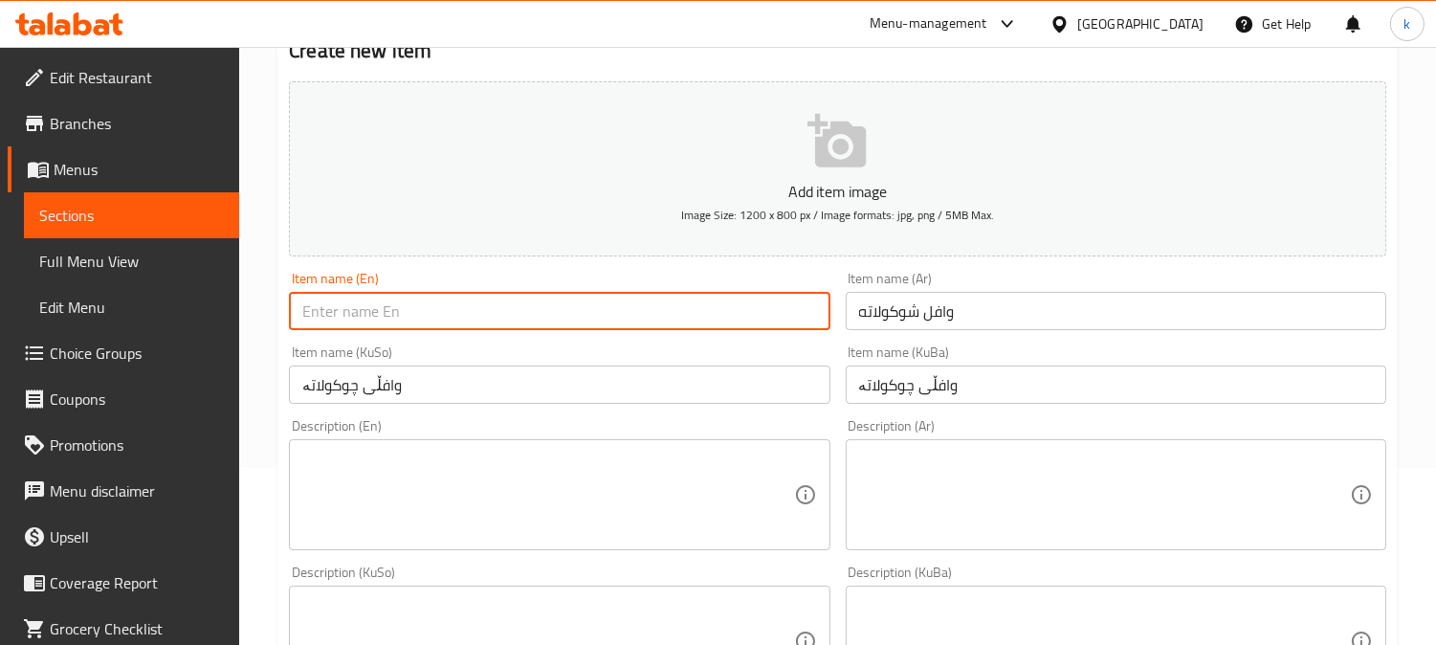
click at [505, 313] on input "text" at bounding box center [559, 311] width 541 height 38
paste input "Chocolate Waffle"
type input "Chocolate Waffle"
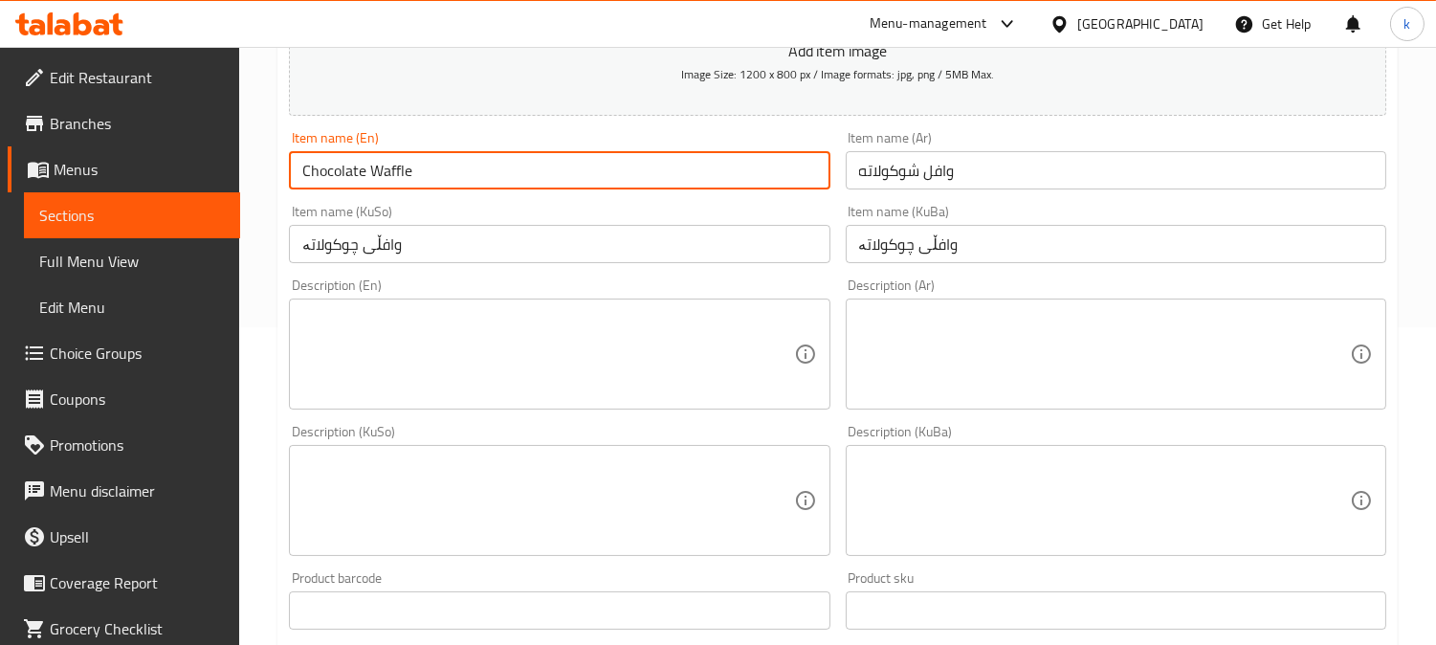
scroll to position [531, 0]
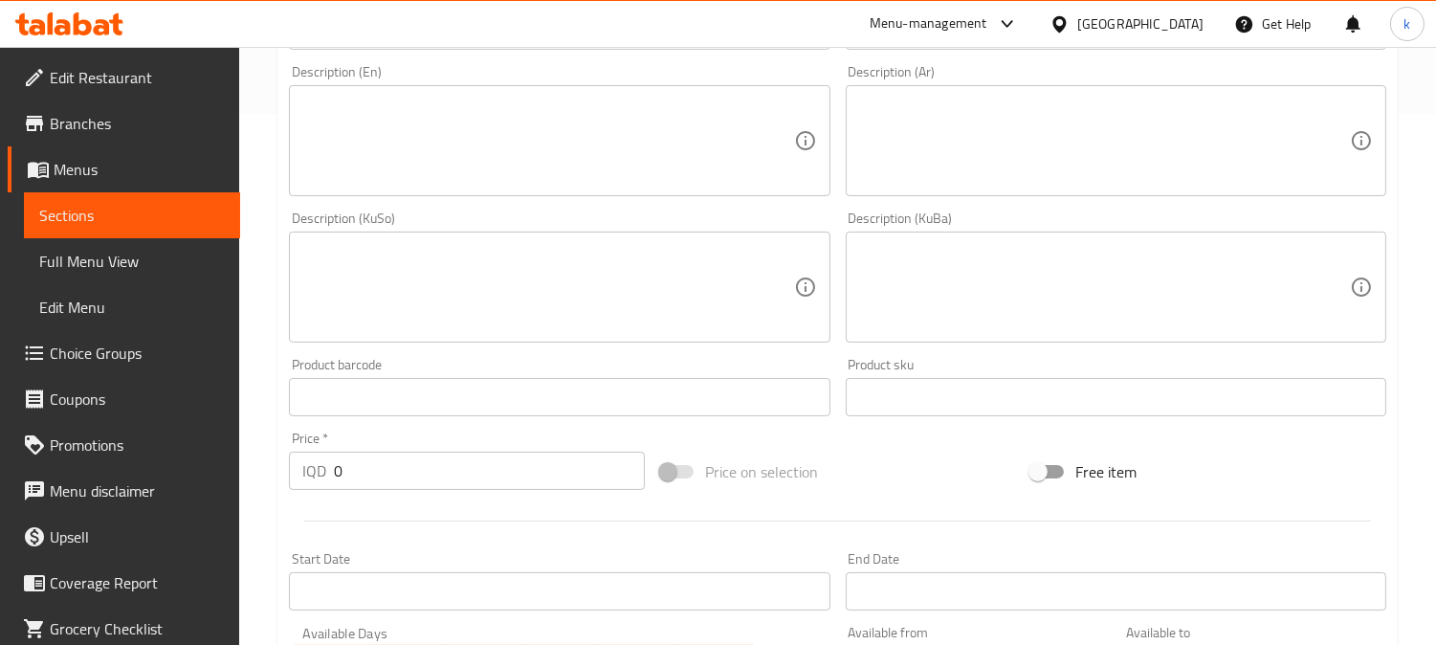
drag, startPoint x: 974, startPoint y: 316, endPoint x: 687, endPoint y: 314, distance: 287.0
click at [973, 314] on textarea at bounding box center [1104, 287] width 491 height 91
paste textarea "هەویری وافڵ، سۆسی تایبەتی بەلجیکی و چوکولاتە"
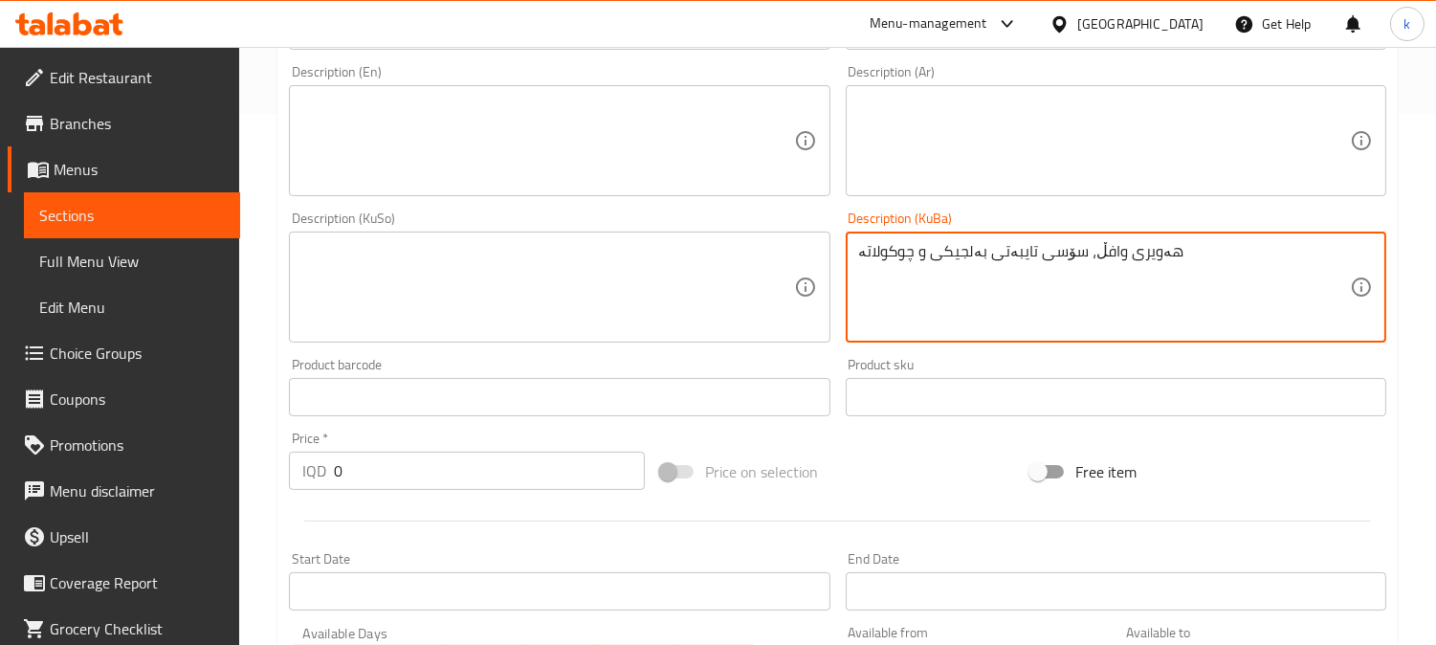
type textarea "هەویری وافڵ، سۆسی تایبەتی بەلجیکی و چوکولاتە"
drag, startPoint x: 687, startPoint y: 314, endPoint x: 854, endPoint y: 199, distance: 203.0
click at [686, 313] on textarea at bounding box center [547, 287] width 491 height 91
paste textarea "هەویری وافڵ، سۆسی تایبەتی بەلجیکی و چوکولاتە"
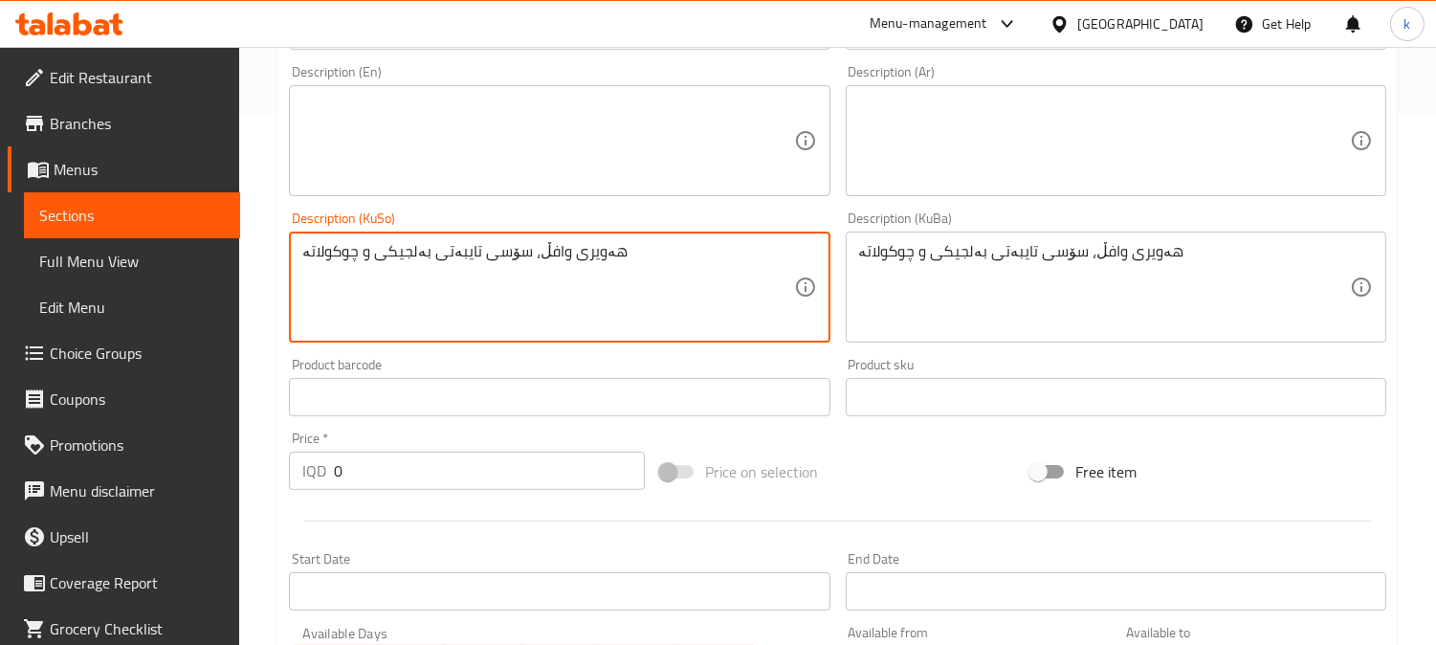
type textarea "هەویری وافڵ، سۆسی تایبەتی بەلجیکی و چوکولاتە"
click at [916, 146] on textarea at bounding box center [1104, 141] width 491 height 91
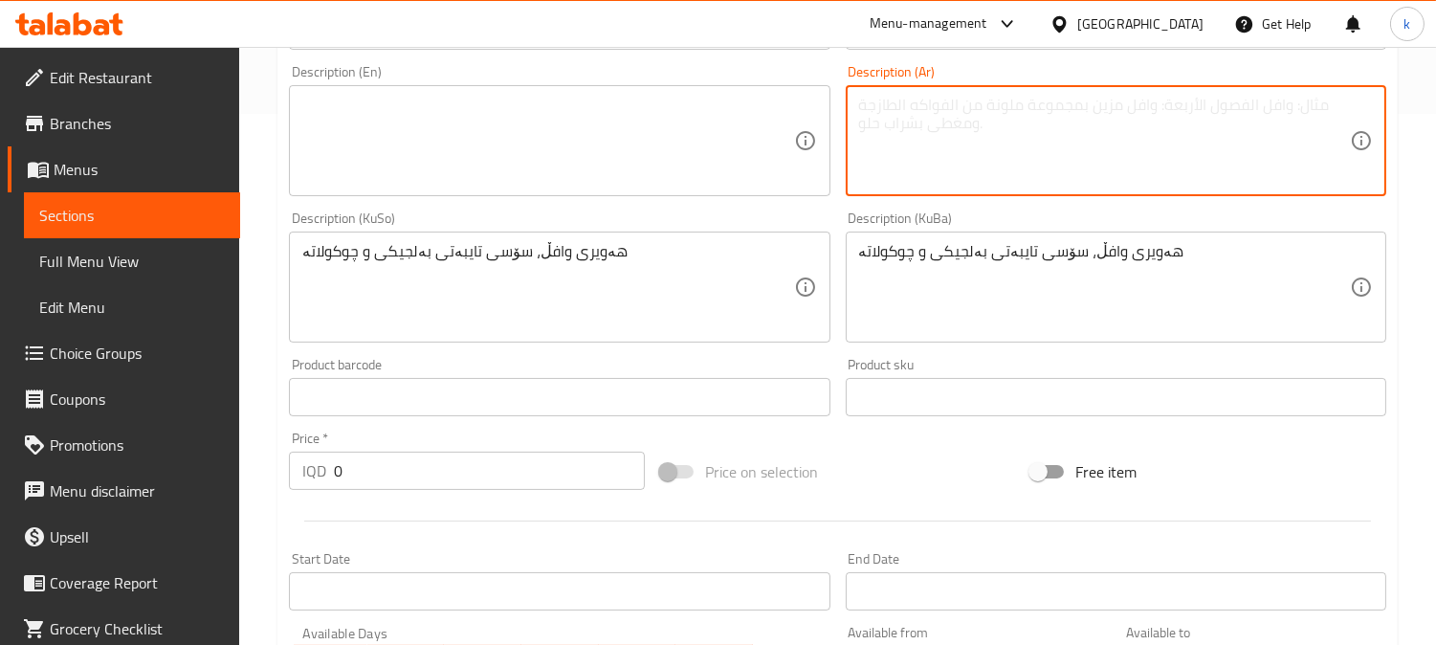
paste textarea "عجينة وافل، صلصة بلجيكة خاصة وشوكولاتة"
type textarea "عجينة وافل، صلصة بلجيكة خاصة وشوكولاتة"
click at [637, 161] on textarea at bounding box center [547, 141] width 491 height 91
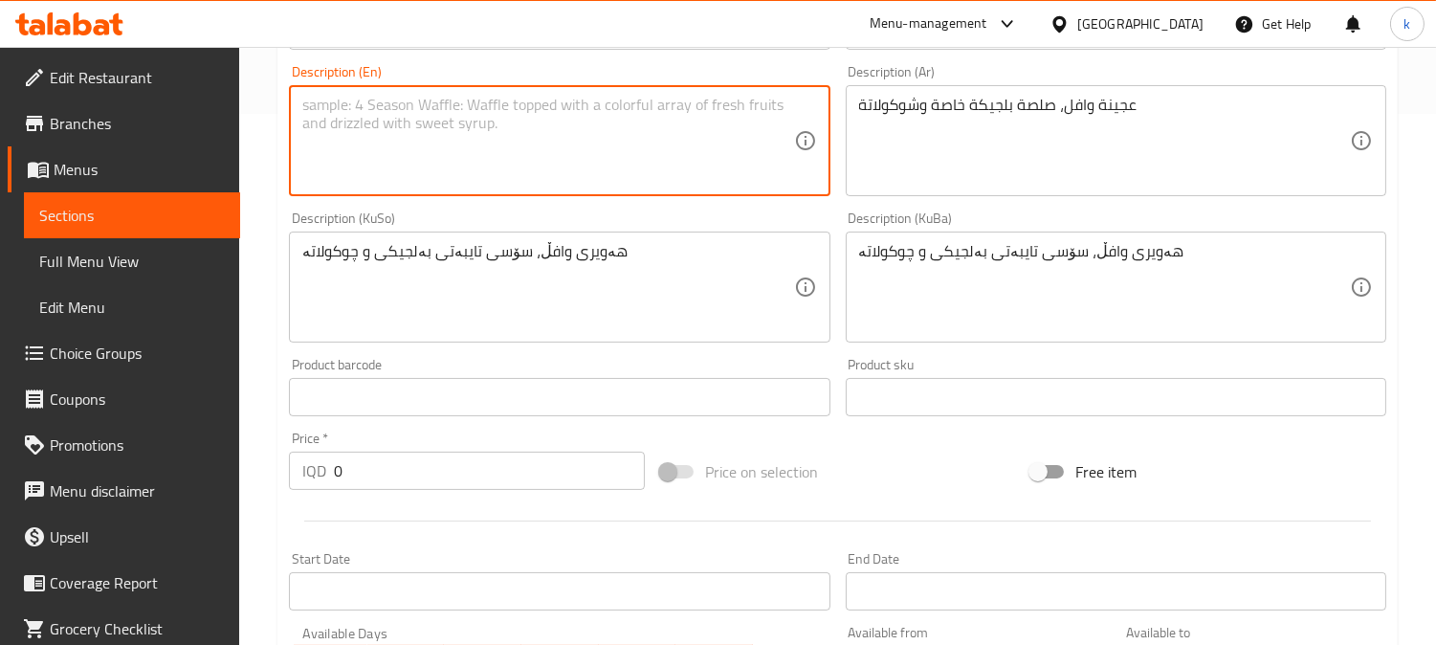
paste textarea "Waffle dough, special Belgian sauce and chocolate"
type textarea "Waffle dough, special Belgian sauce and chocolate"
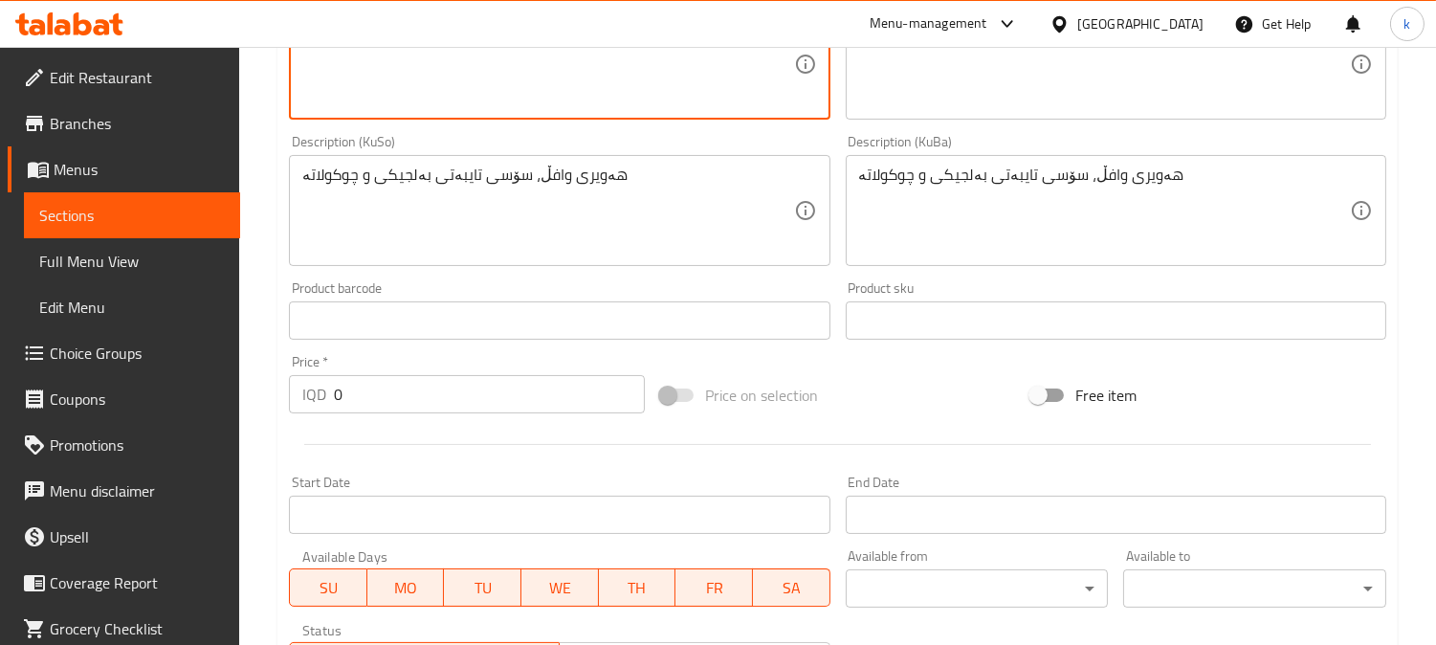
scroll to position [709, 0]
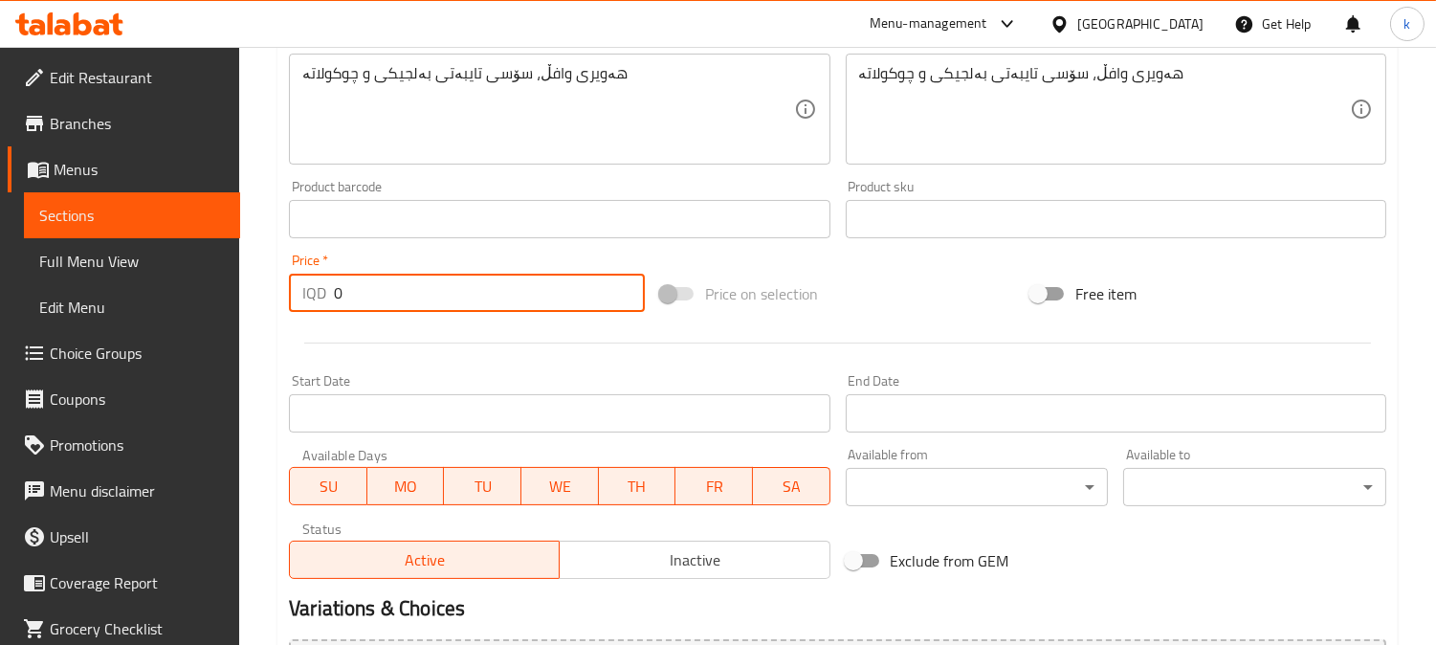
drag, startPoint x: 366, startPoint y: 302, endPoint x: 253, endPoint y: 302, distance: 113.8
click at [253, 302] on div "Home / Restaurants management / Menus / Sections / item / create Waffle section…" at bounding box center [837, 100] width 1197 height 1525
paste input "675"
type input "6750"
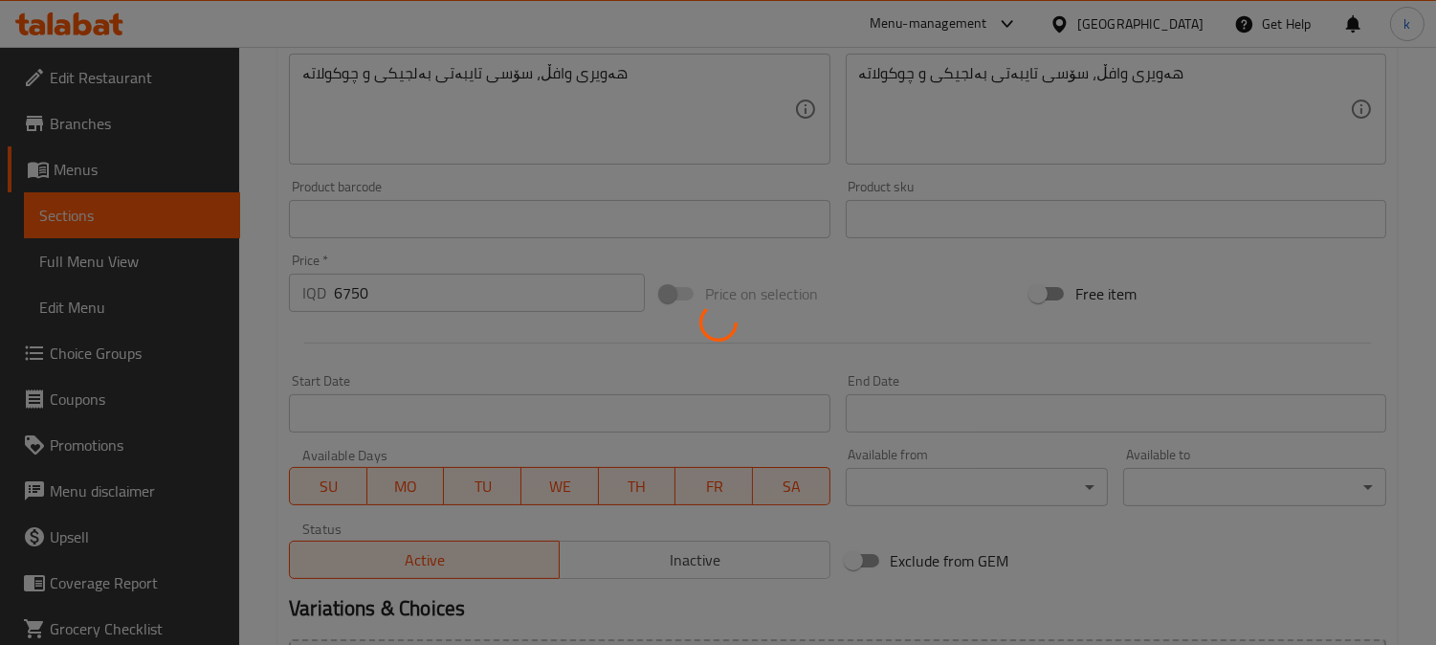
type input "0"
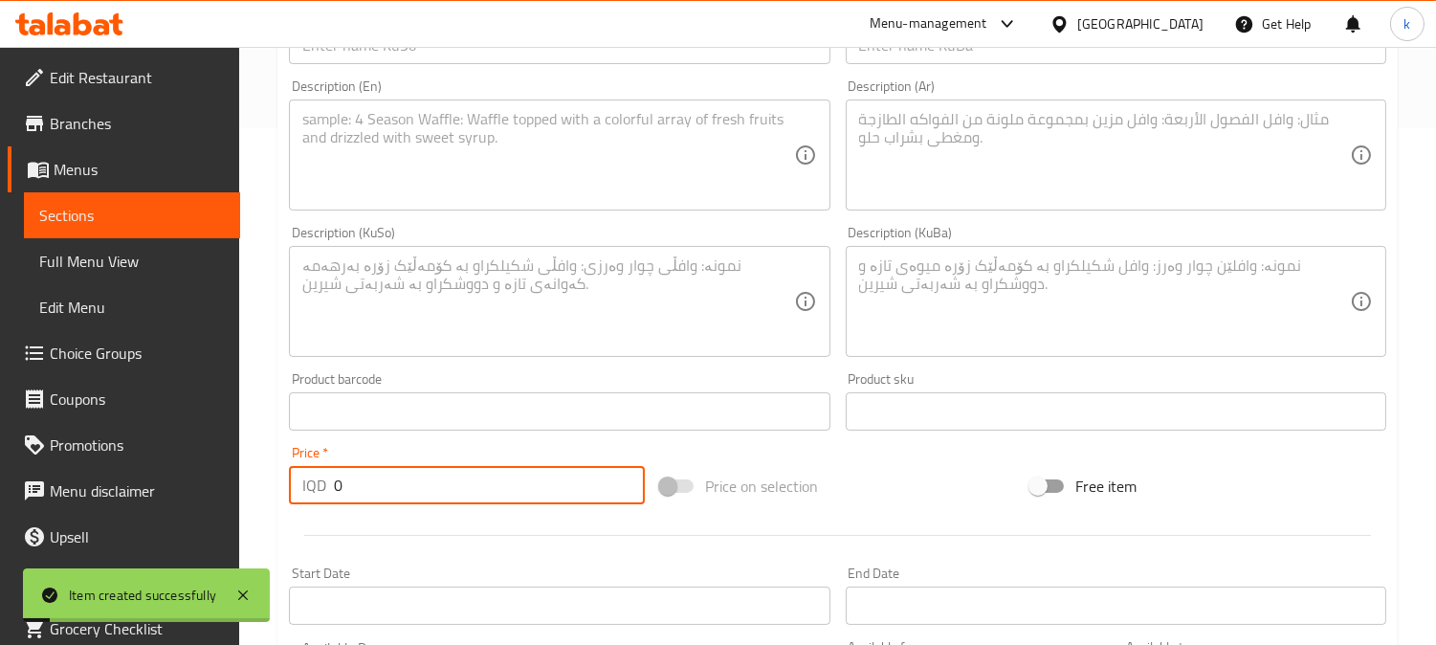
scroll to position [354, 0]
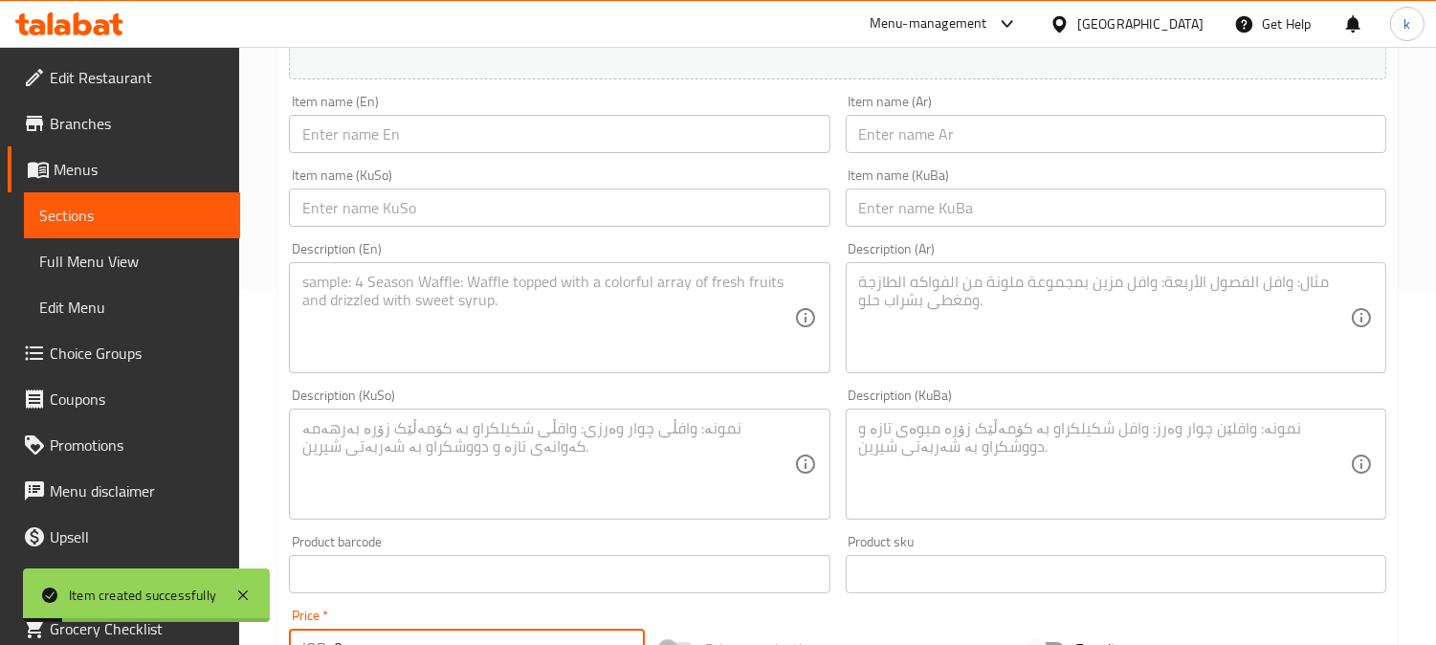
drag, startPoint x: 985, startPoint y: 224, endPoint x: 855, endPoint y: 202, distance: 132.0
click at [985, 224] on input "text" at bounding box center [1116, 207] width 541 height 38
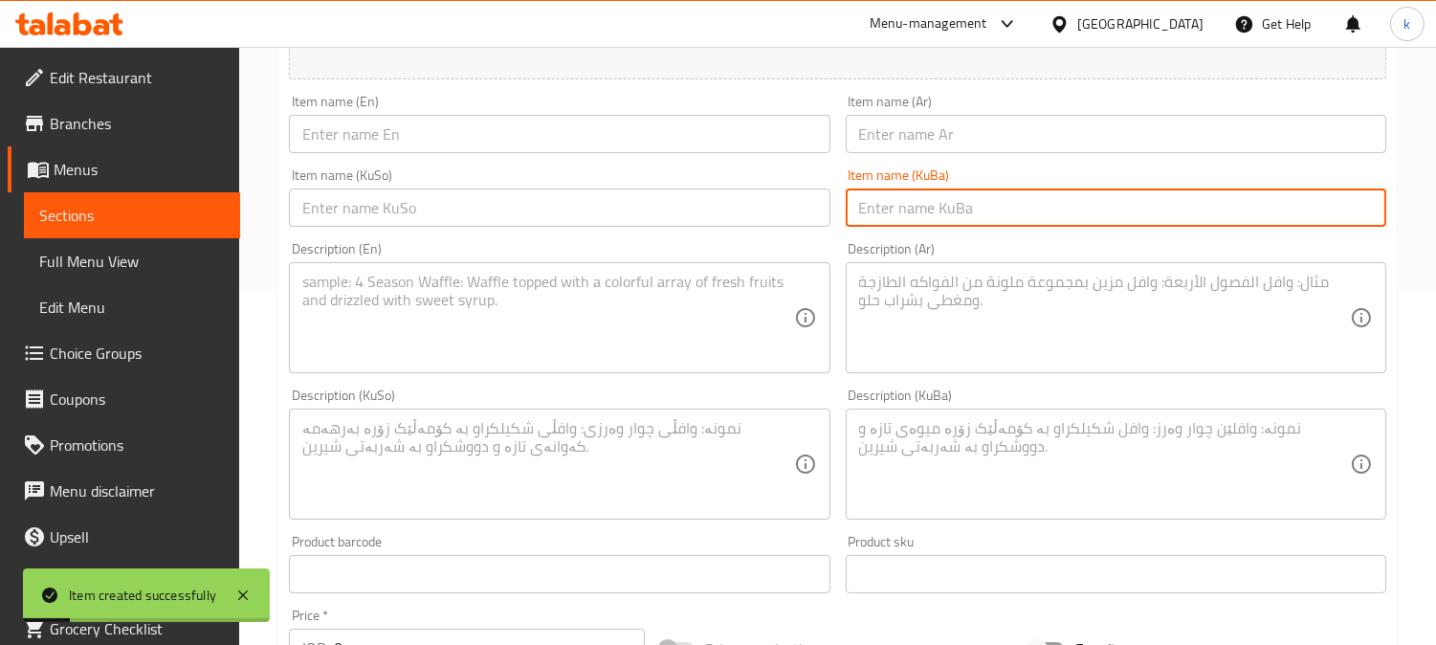
paste input "وافڵی لۆتس"
type input "وافڵی لۆتس"
drag, startPoint x: 735, startPoint y: 202, endPoint x: 744, endPoint y: 197, distance: 10.7
click at [739, 201] on input "text" at bounding box center [559, 207] width 541 height 38
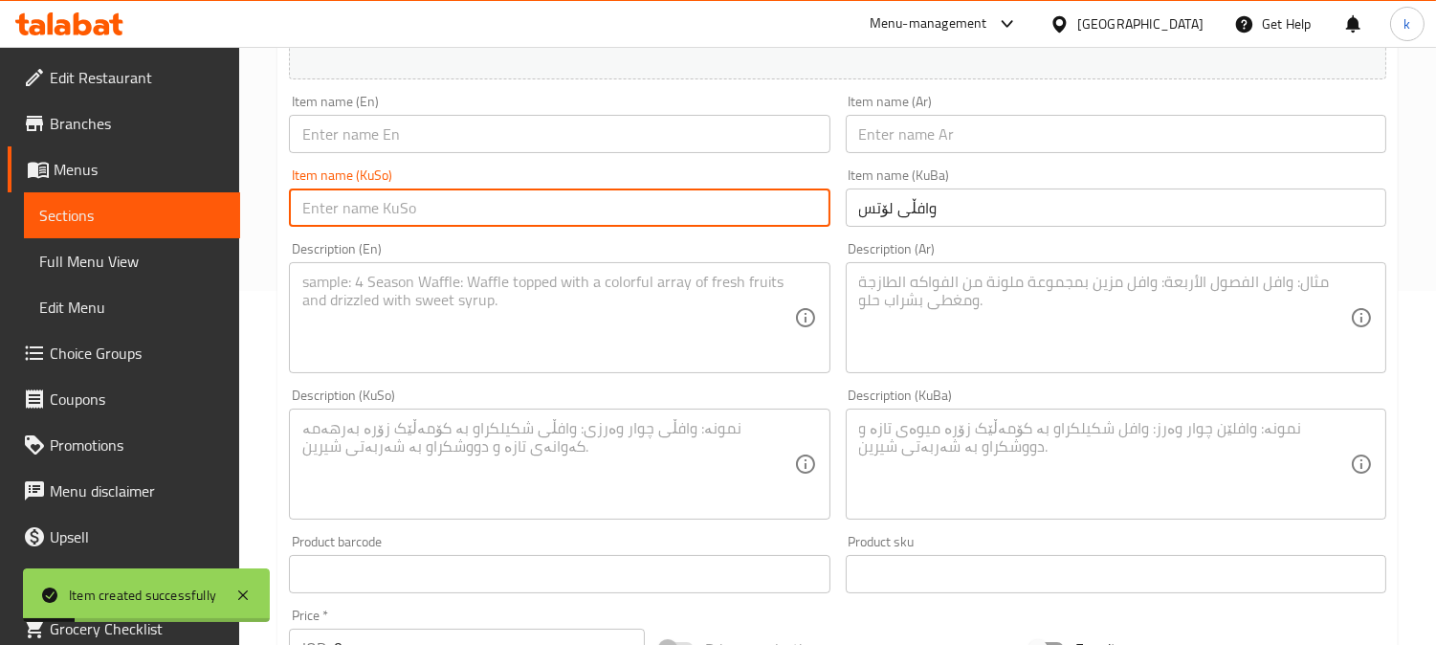
paste input "وافڵی لۆتس"
type input "وافڵی لۆتس"
click at [881, 144] on input "text" at bounding box center [1116, 134] width 541 height 38
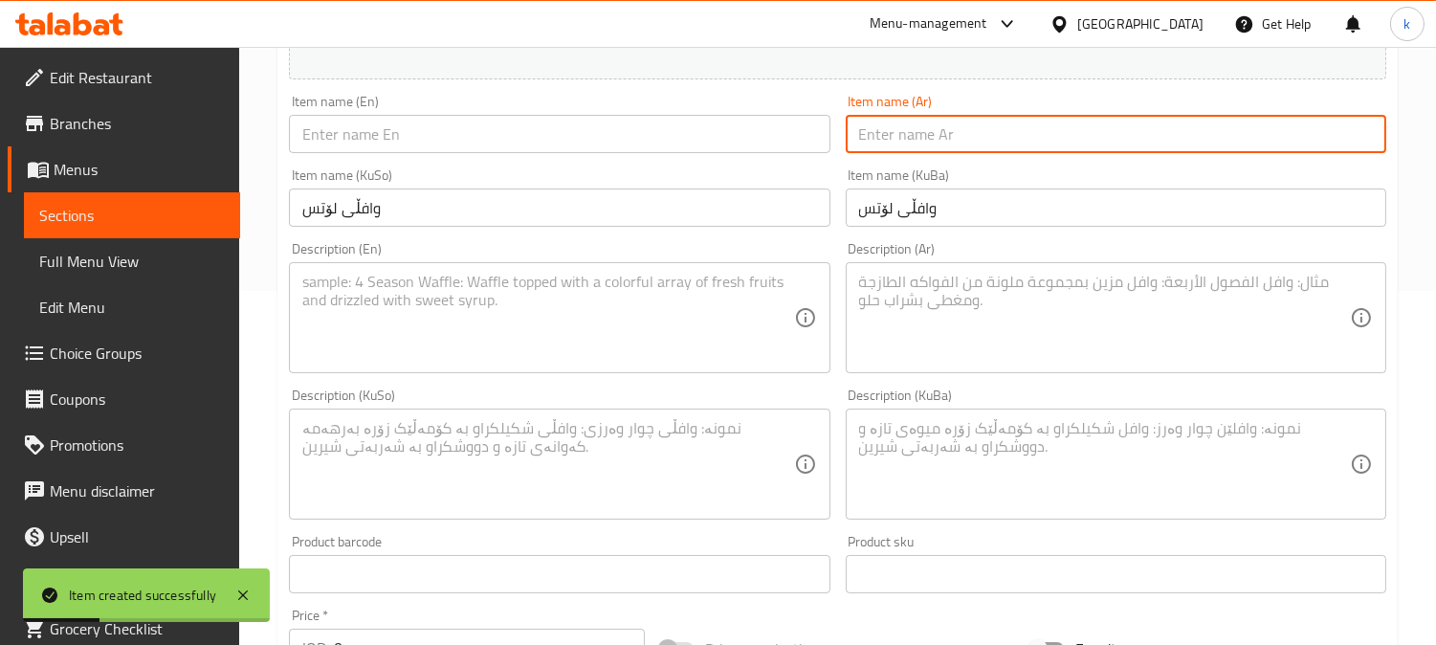
paste input "وافل لوتس"
type input "وافل لوتس"
click at [472, 138] on input "text" at bounding box center [559, 134] width 541 height 38
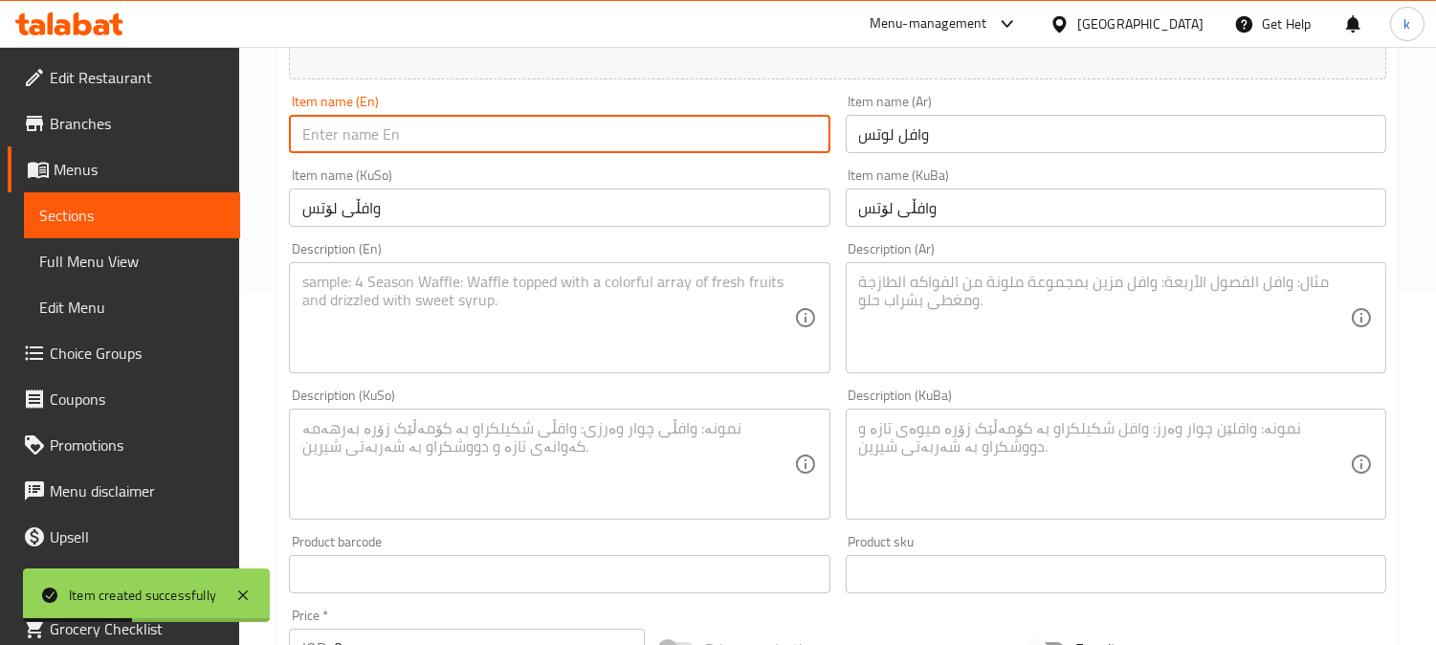
paste input "Lotus Waffle"
type input "Lotus Waffle"
click at [1060, 472] on textarea at bounding box center [1104, 464] width 491 height 91
paste textarea "هەویری وافڵ، سۆسی تایبەتی بەلجیکی و لۆتس"
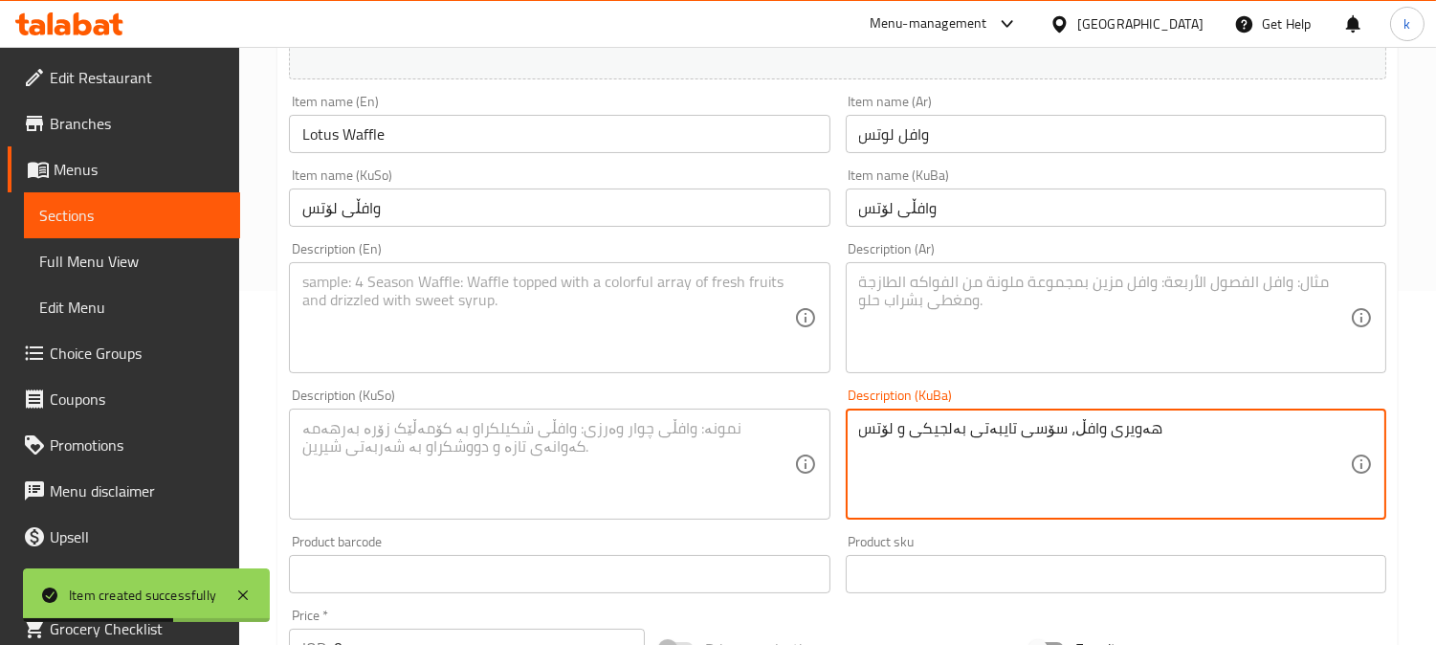
type textarea "هەویری وافڵ، سۆسی تایبەتی بەلجیکی و لۆتس"
click at [753, 457] on textarea at bounding box center [547, 464] width 491 height 91
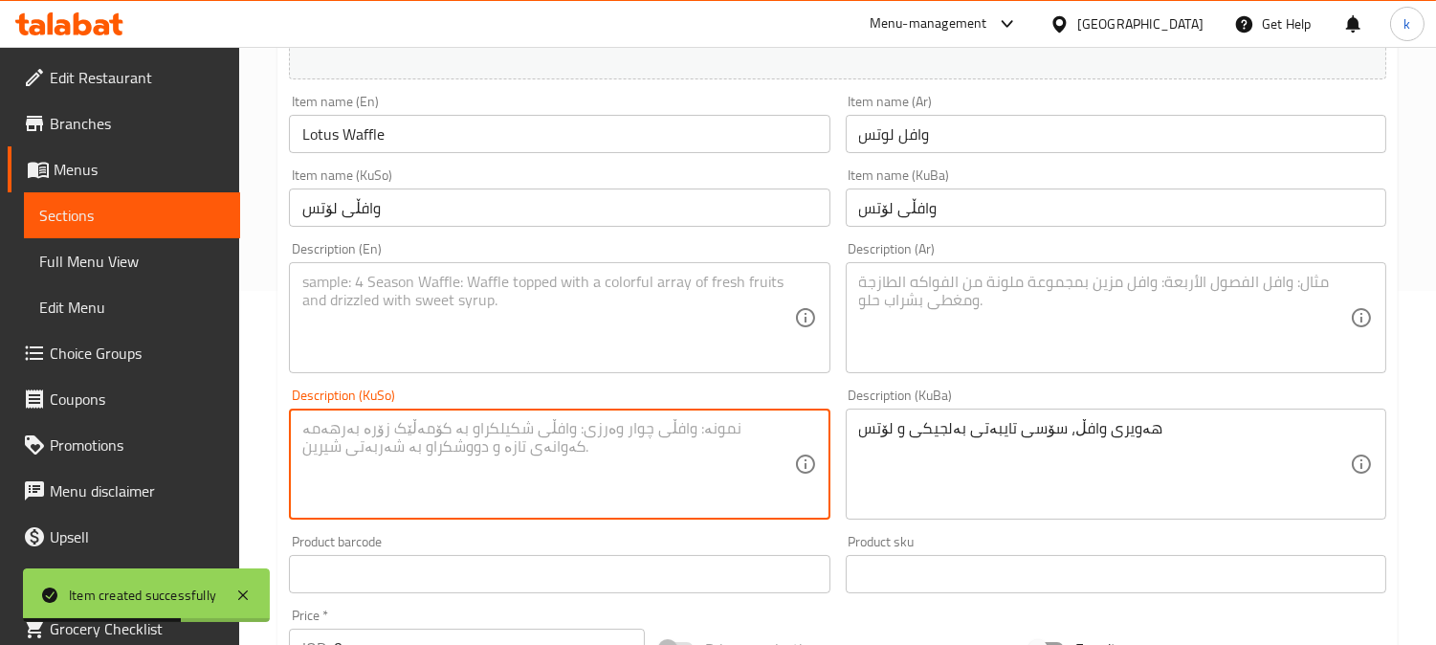
paste textarea "هەویری وافڵ، سۆسی تایبەتی بەلجیکی و لۆتس"
type textarea "هەویری وافڵ، سۆسی تایبەتی بەلجیکی و لۆتس"
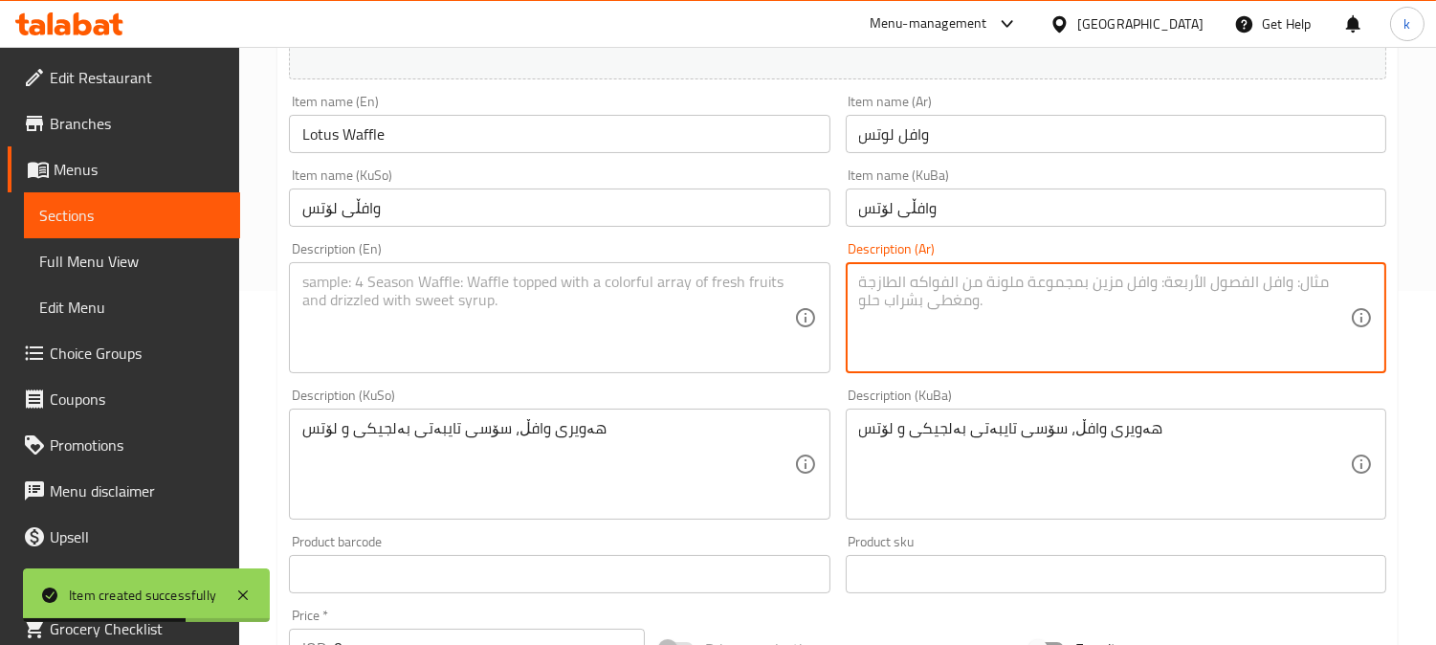
click at [940, 326] on textarea at bounding box center [1104, 318] width 491 height 91
paste textarea "عجينة وافل، صلصة بلجيكة خاصة ولوتس"
type textarea "عجينة وافل، صلصة بلجيكة خاصة ولوتس"
click at [625, 295] on textarea at bounding box center [547, 318] width 491 height 91
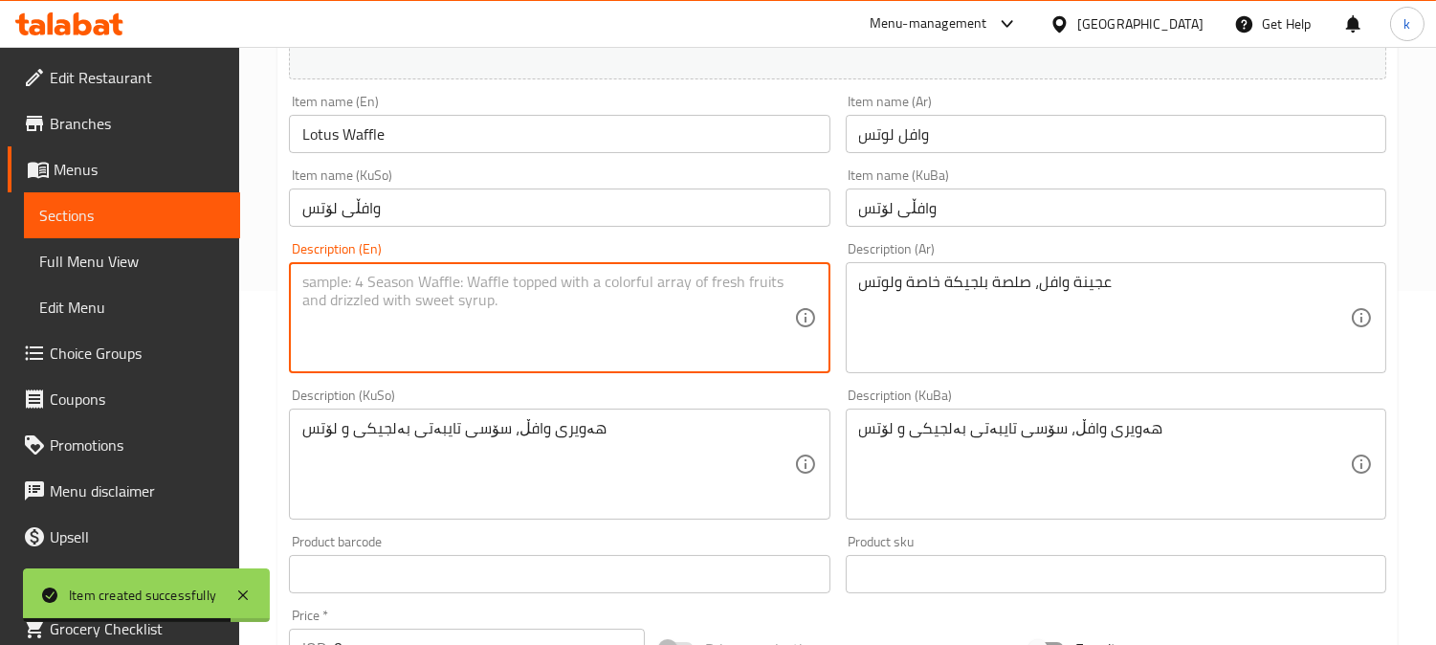
paste textarea "Waffle dough, special Belgian sauce and Lotus"
type textarea "Waffle dough, special Belgian sauce and Lotus"
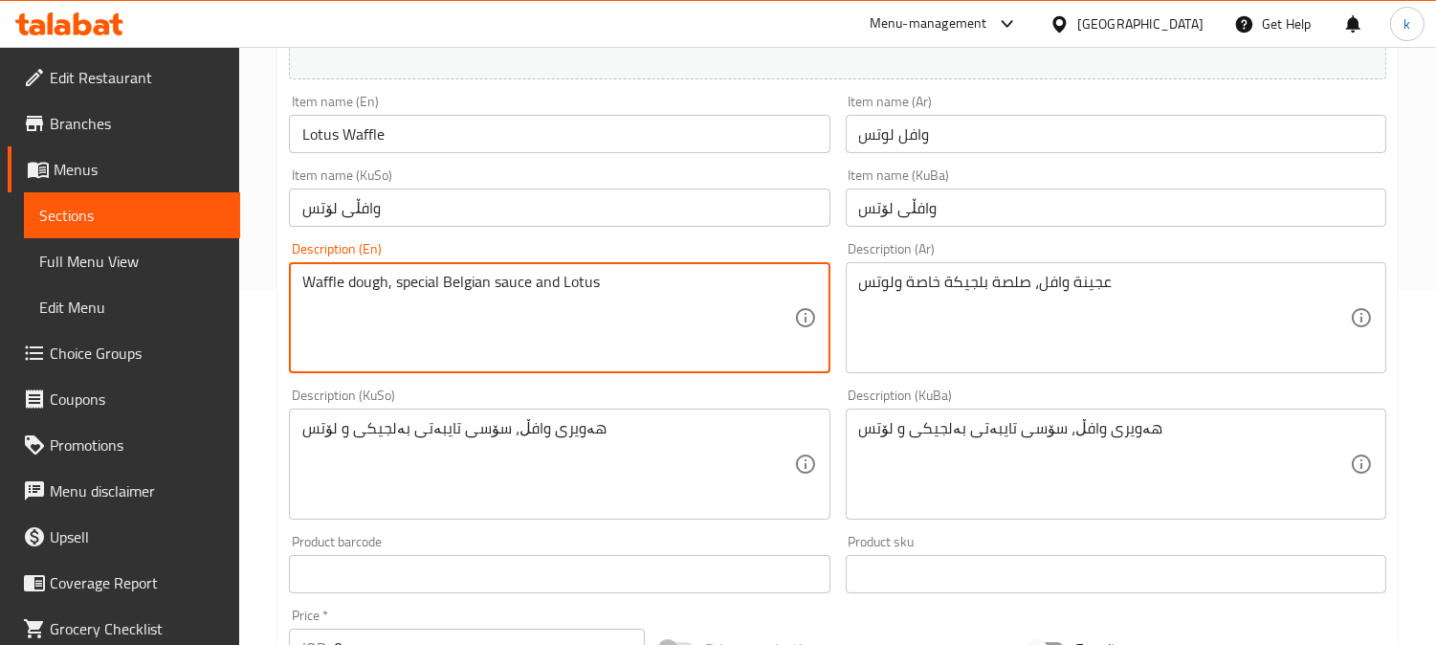
scroll to position [531, 0]
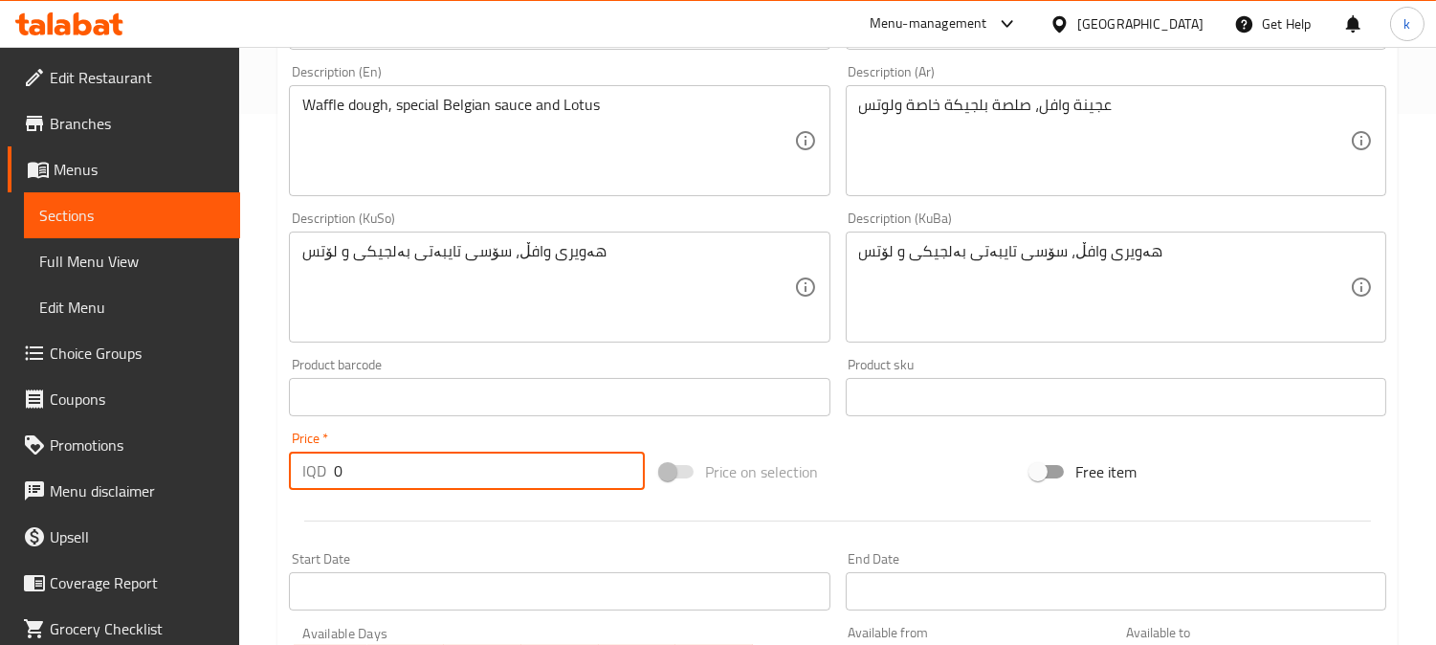
drag, startPoint x: 403, startPoint y: 465, endPoint x: 285, endPoint y: 474, distance: 118.0
click at [285, 474] on div "Price   * IQD 0 Price *" at bounding box center [466, 461] width 371 height 74
paste input "675"
type input "6750"
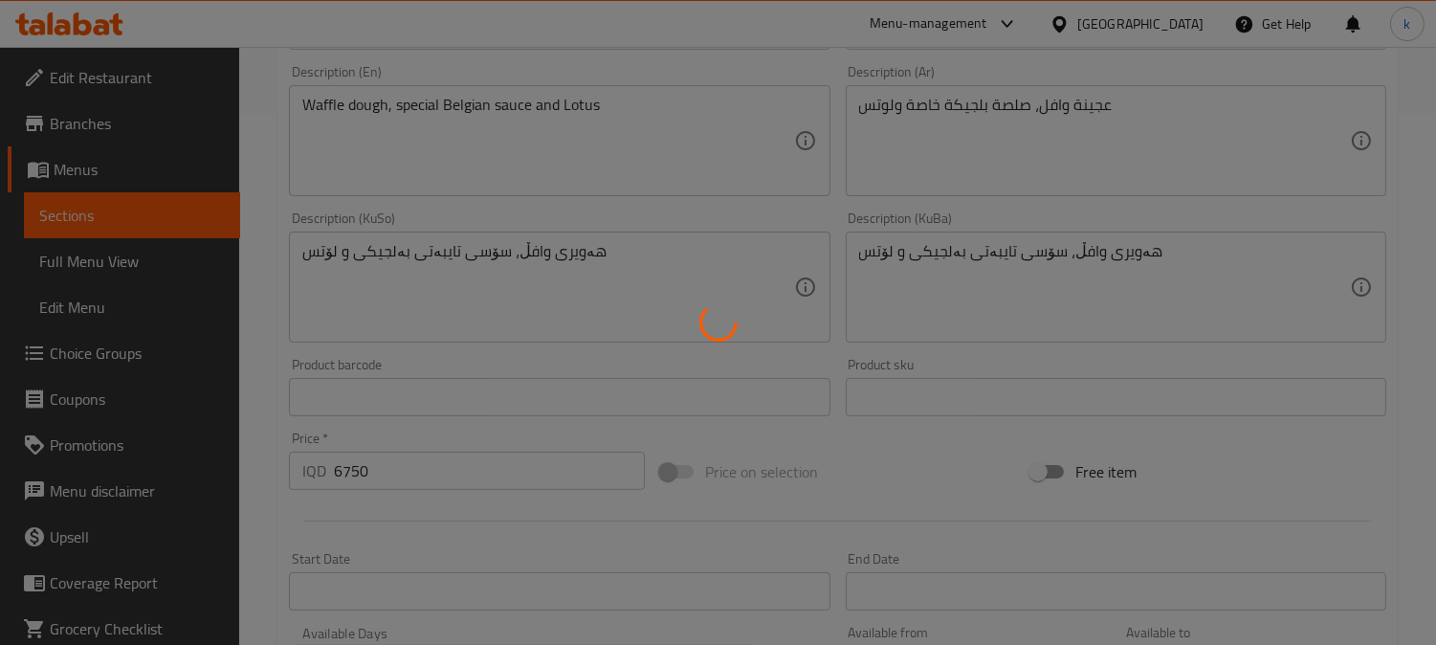
type input "0"
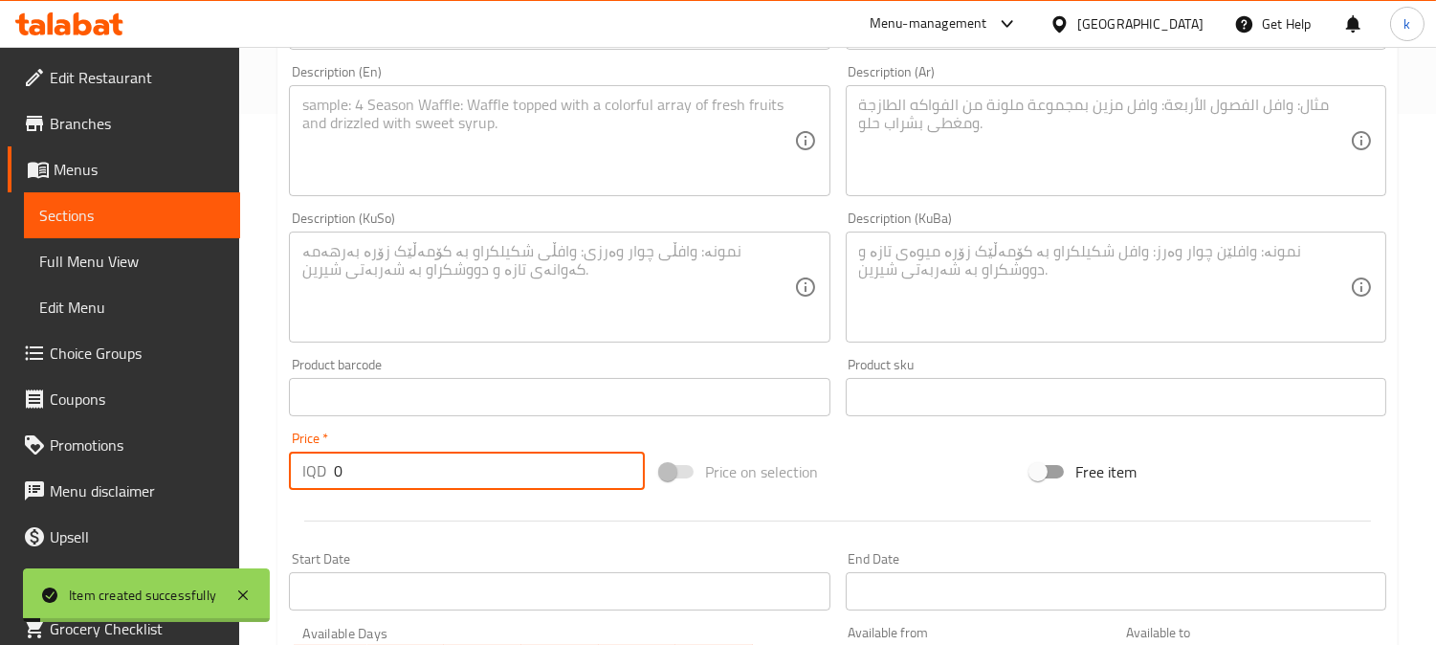
scroll to position [177, 0]
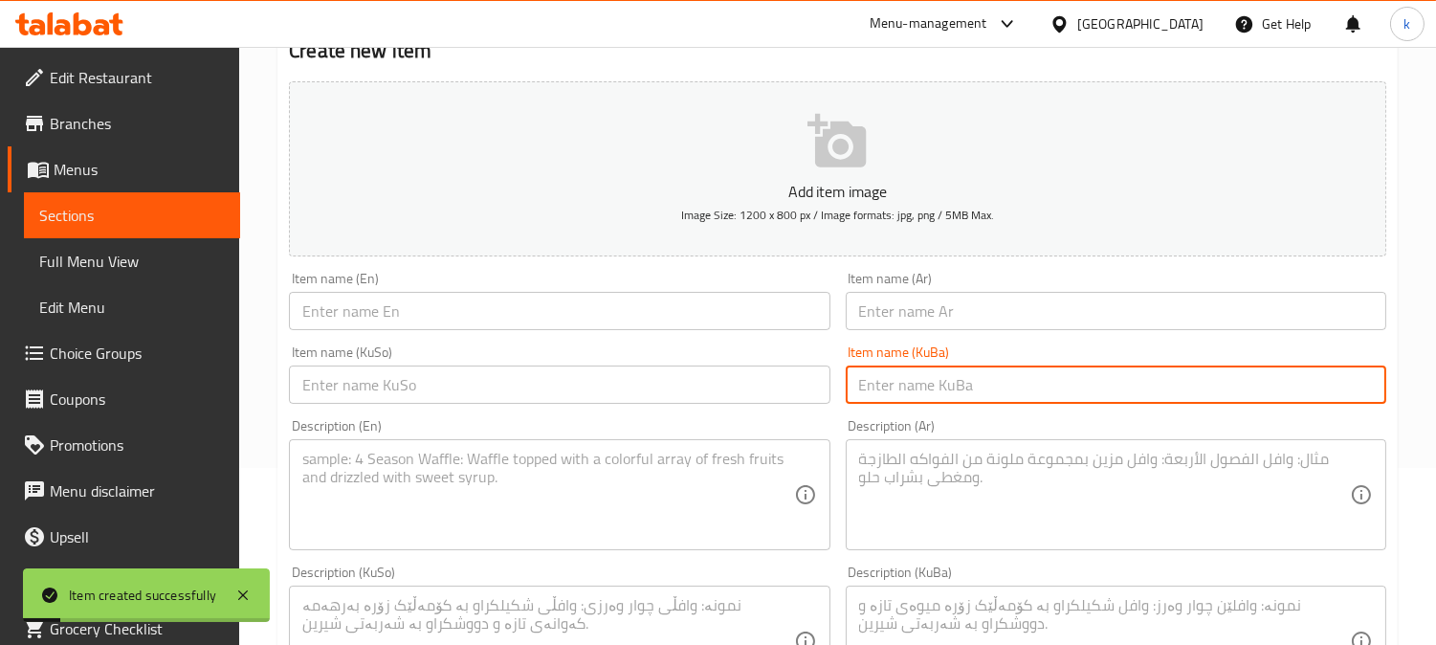
click at [950, 400] on input "text" at bounding box center [1116, 384] width 541 height 38
paste input "وافڵی ئۆریۆ"
type input "وافڵی ئۆریۆ"
drag, startPoint x: 686, startPoint y: 381, endPoint x: 892, endPoint y: 336, distance: 210.5
click at [686, 381] on input "text" at bounding box center [559, 384] width 541 height 38
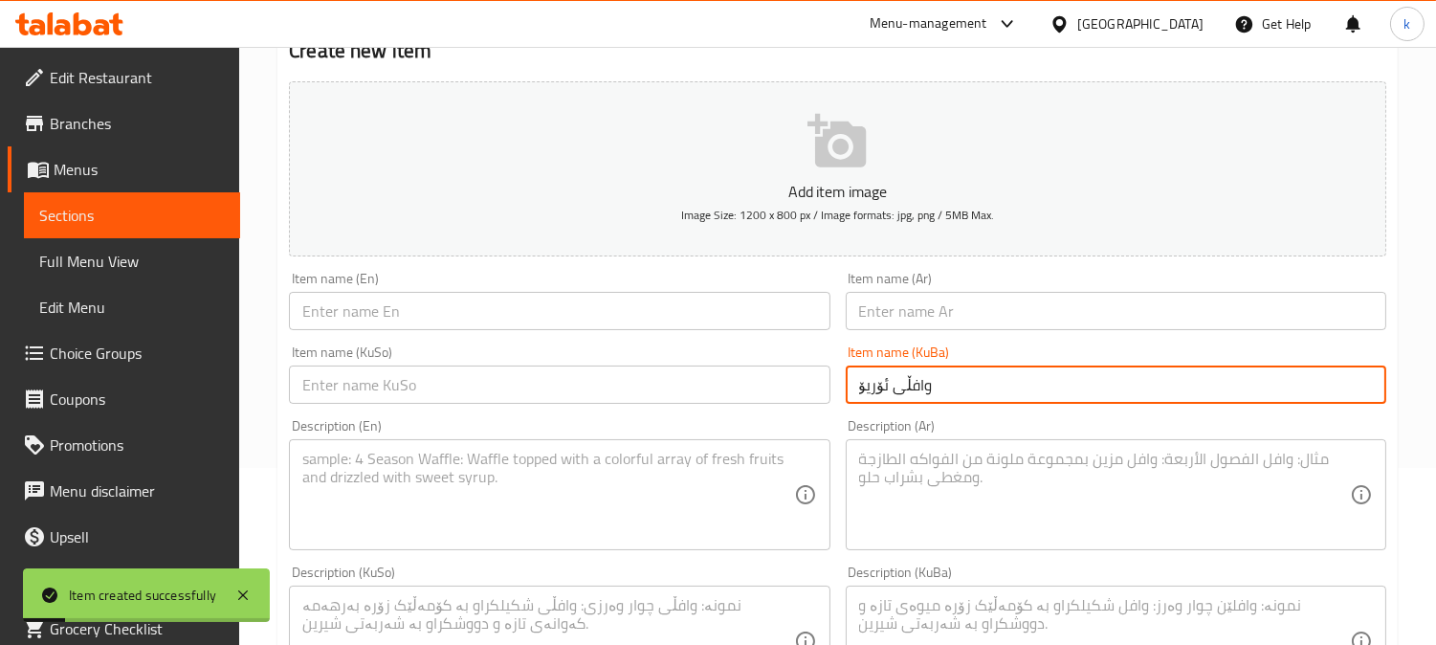
paste input "وافڵی ئۆریۆ"
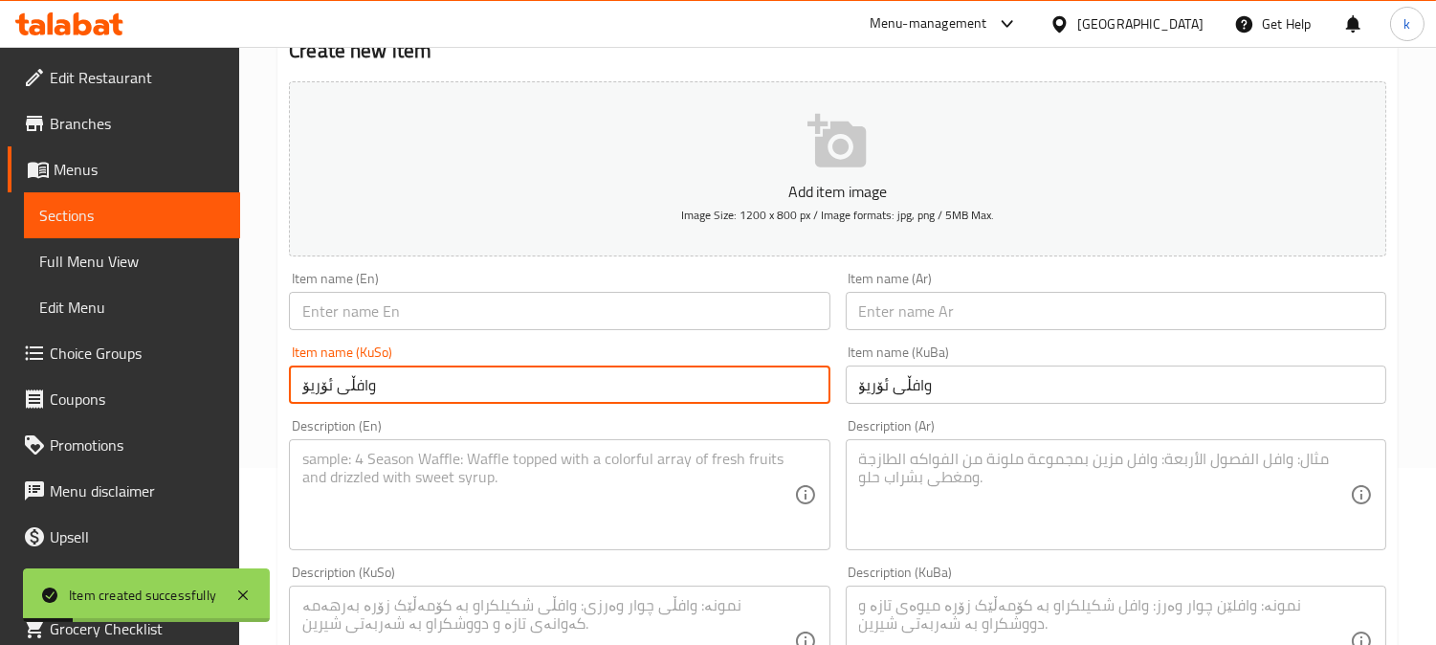
type input "وافڵی ئۆریۆ"
click at [915, 325] on input "text" at bounding box center [1116, 311] width 541 height 38
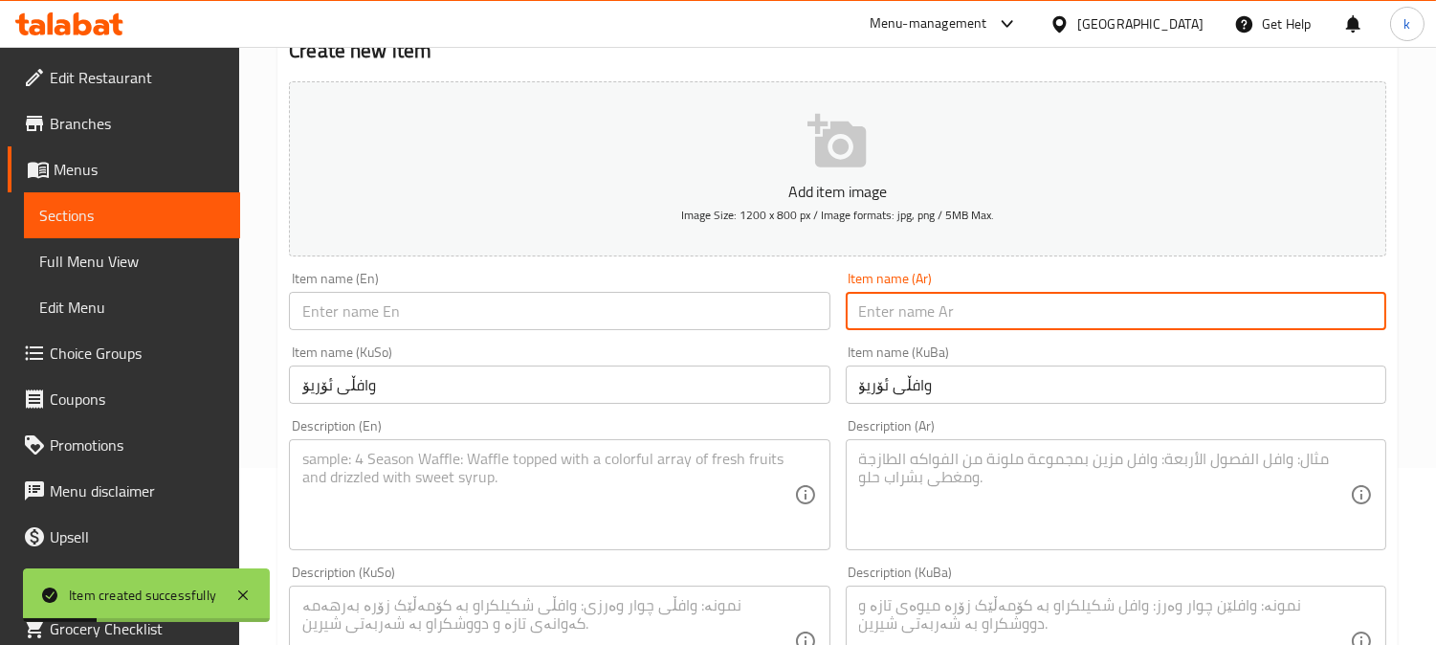
paste input "وافل اوريو"
type input "وافل اوريو"
click at [427, 327] on input "text" at bounding box center [559, 311] width 541 height 38
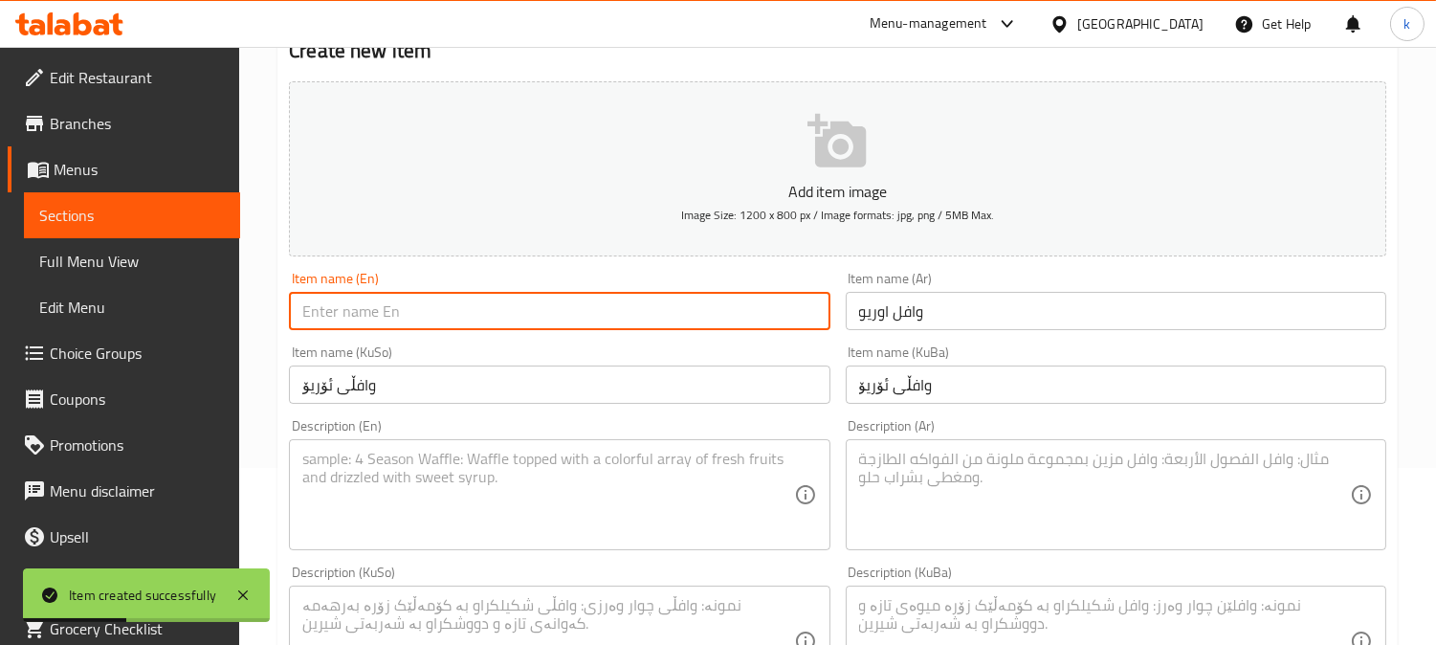
paste input "Oreo Waffle"
type input "Oreo Waffle"
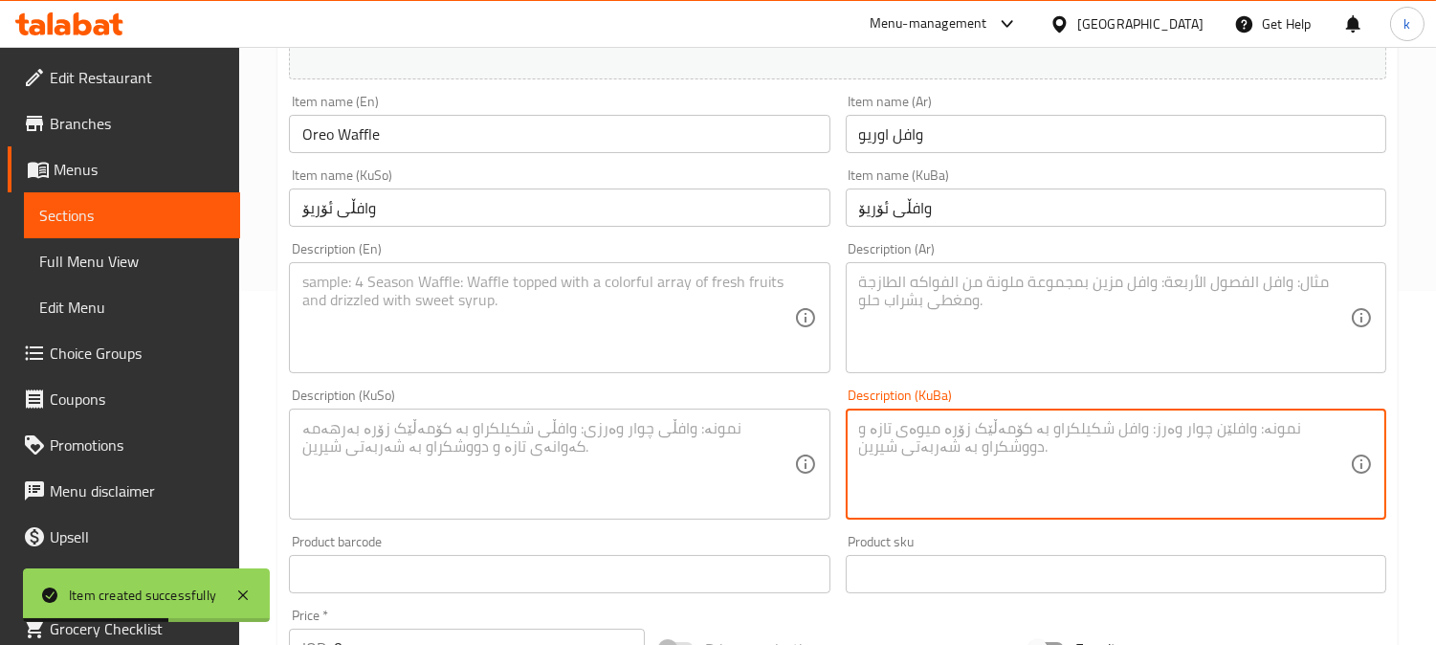
click at [983, 463] on textarea at bounding box center [1104, 464] width 491 height 91
paste textarea "هەویری وافڵ، سۆسی تایبەتی بەلجیکی و ئۆریۆ"
type textarea "هەویری وافڵ، سۆسی تایبەتی بەلجیکی و ئۆریۆ"
drag, startPoint x: 773, startPoint y: 435, endPoint x: 957, endPoint y: 332, distance: 210.8
click at [776, 433] on textarea at bounding box center [547, 464] width 491 height 91
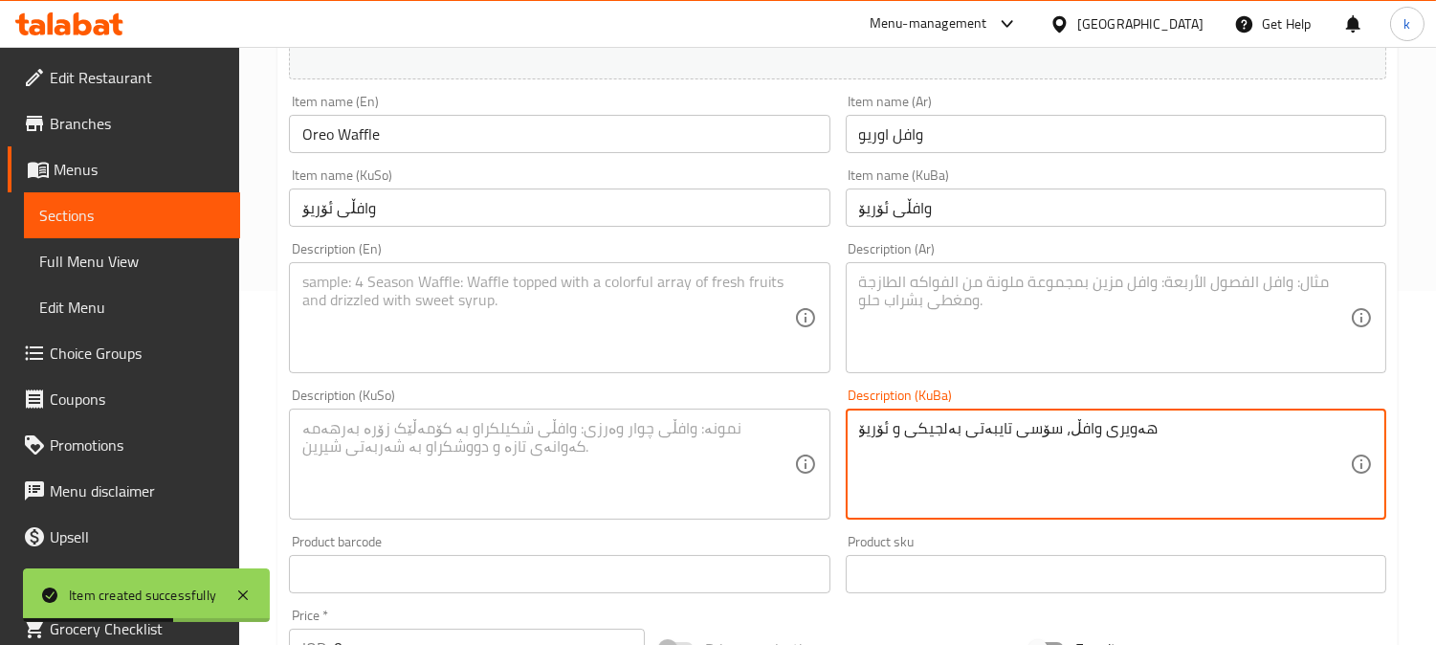
paste textarea "هەویری وافڵ، سۆسی تایبەتی بەلجیکی و ئۆریۆ"
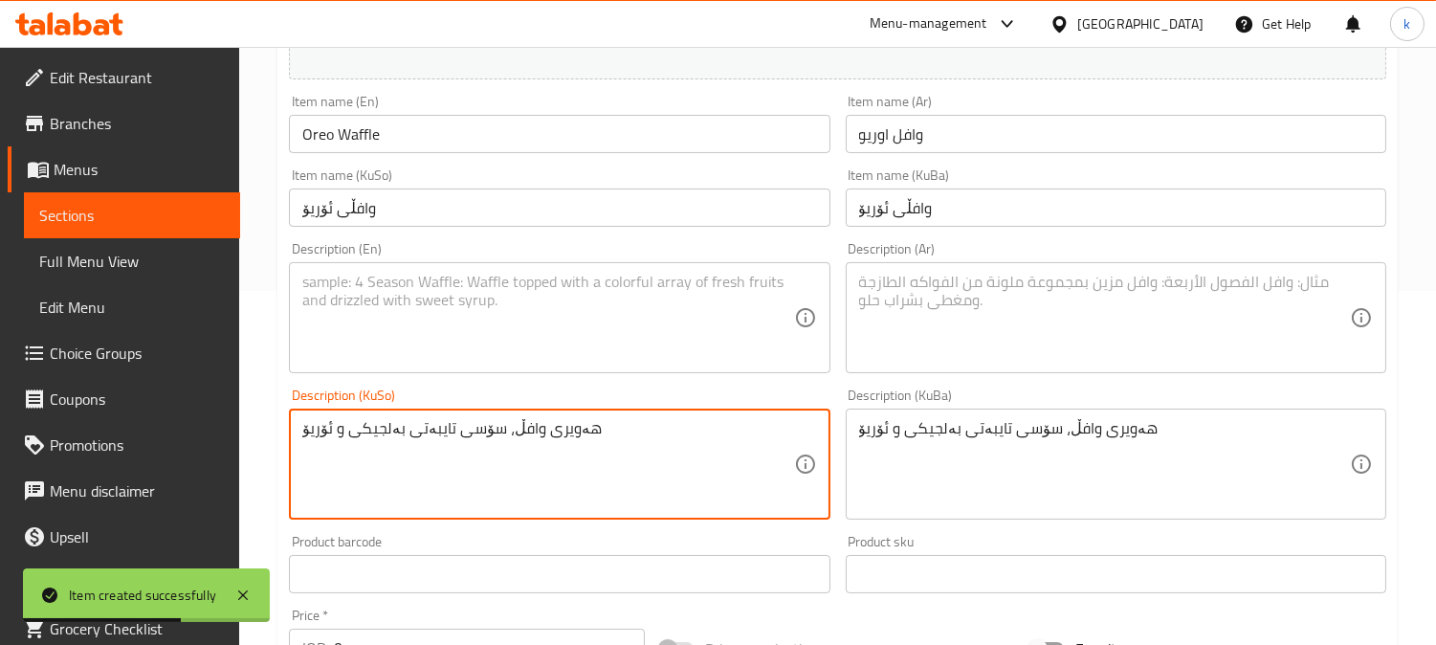
type textarea "هەویری وافڵ، سۆسی تایبەتی بەلجیکی و ئۆریۆ"
click at [957, 332] on textarea at bounding box center [1104, 318] width 491 height 91
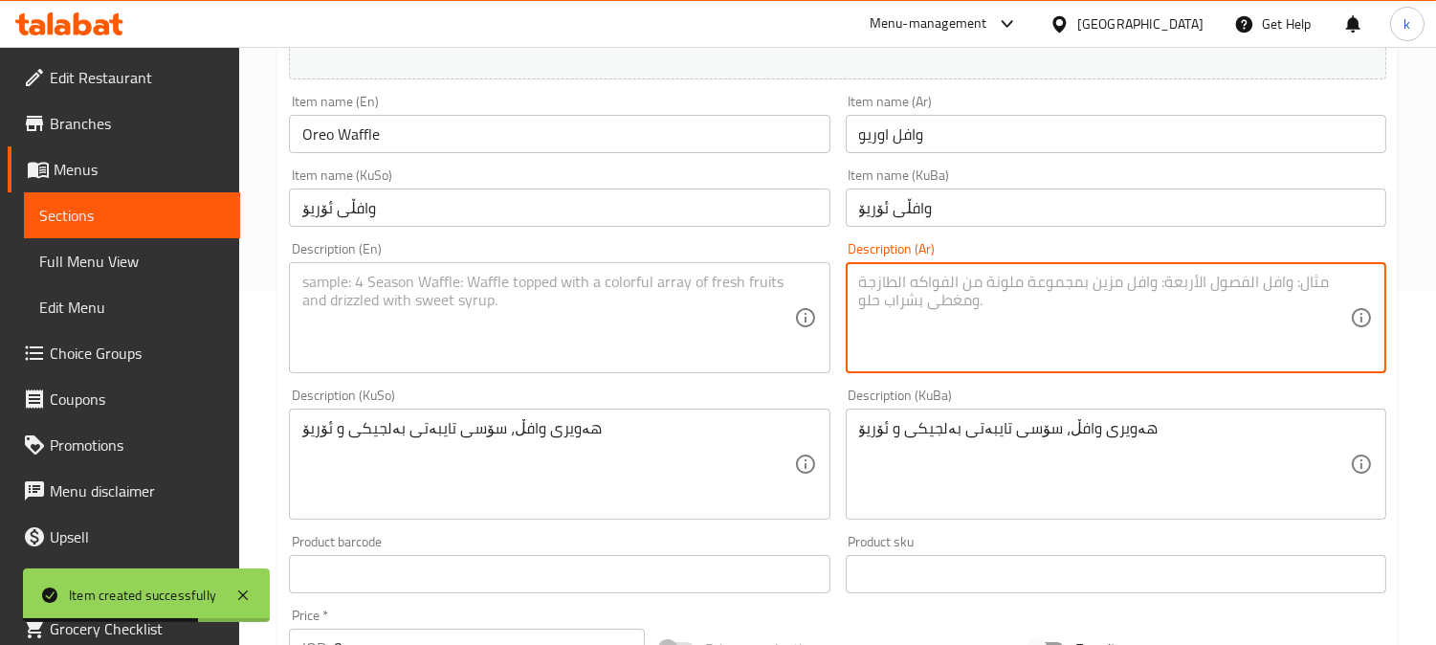
paste textarea "عجينة وافل، صلصة بلجيكة خاصة واوريو"
type textarea "عجينة وافل، صلصة بلجيكة خاصة واوريو"
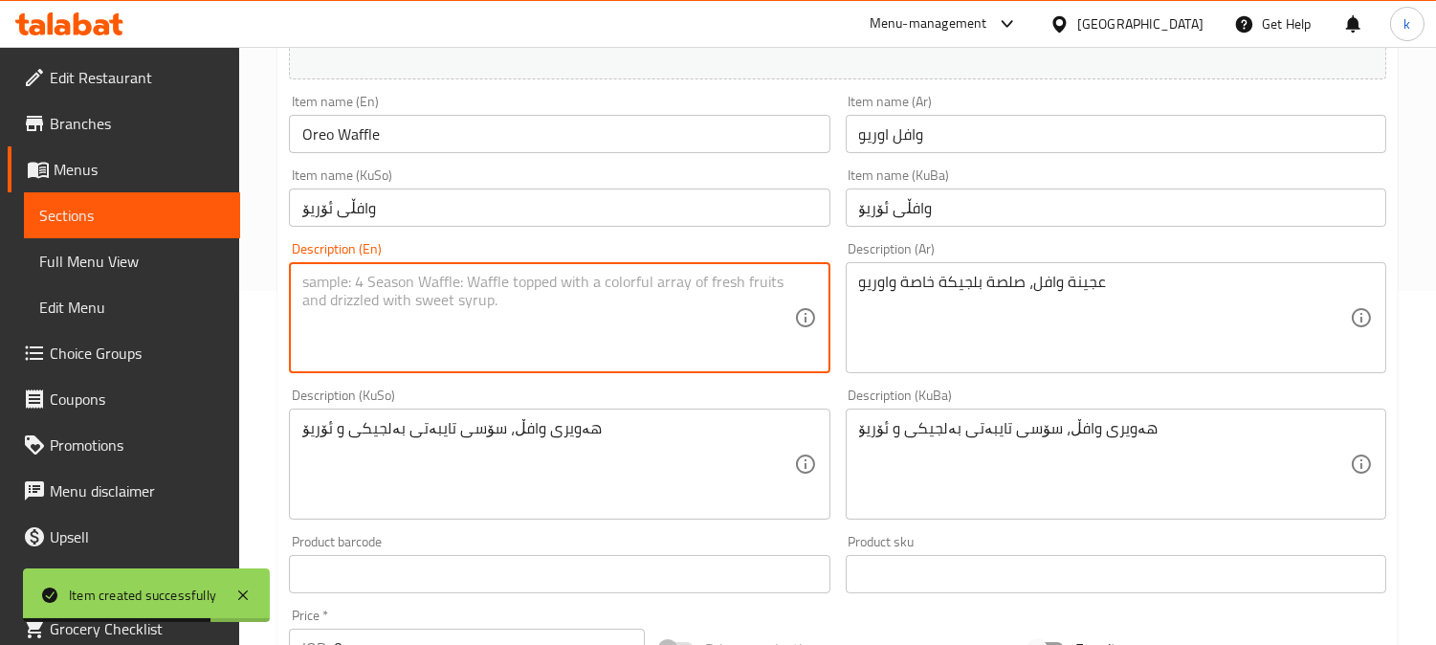
click at [503, 283] on textarea at bounding box center [547, 318] width 491 height 91
paste textarea "Waffle dough, special Belgian sauce and Oreo"
type textarea "Waffle dough, special Belgian sauce and Oreo"
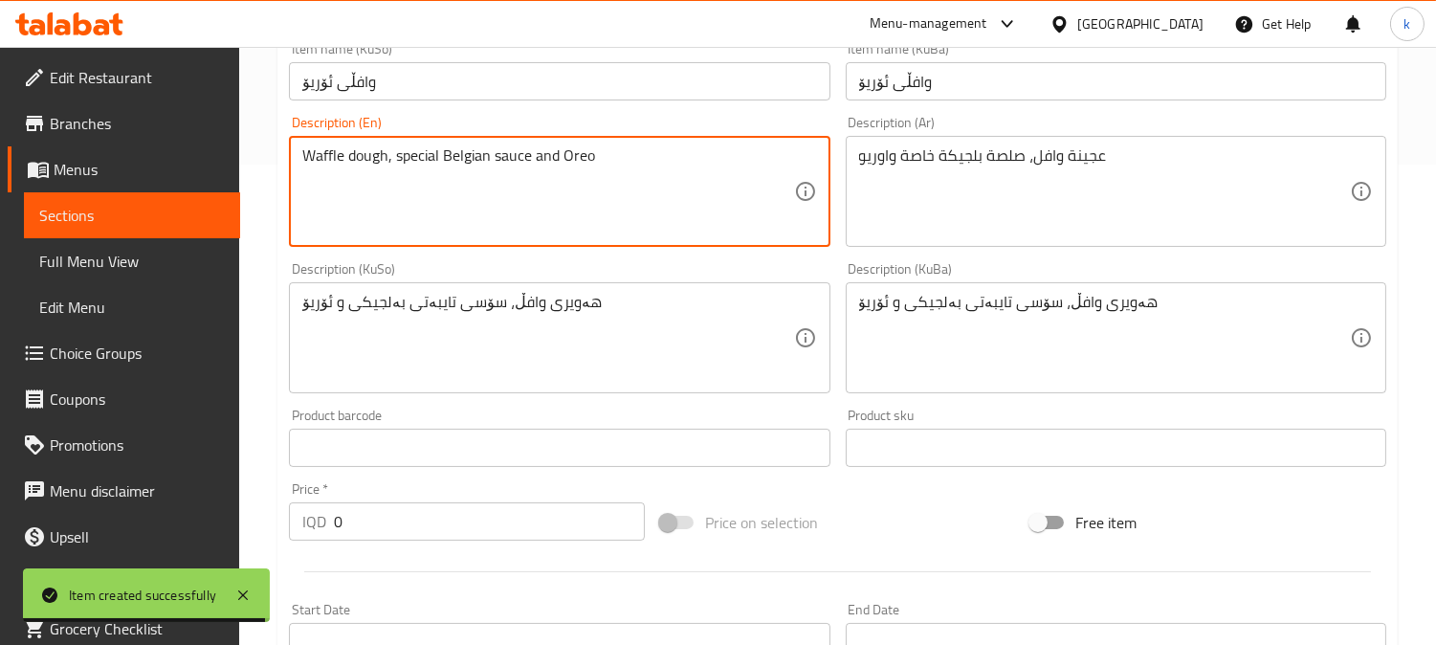
scroll to position [531, 0]
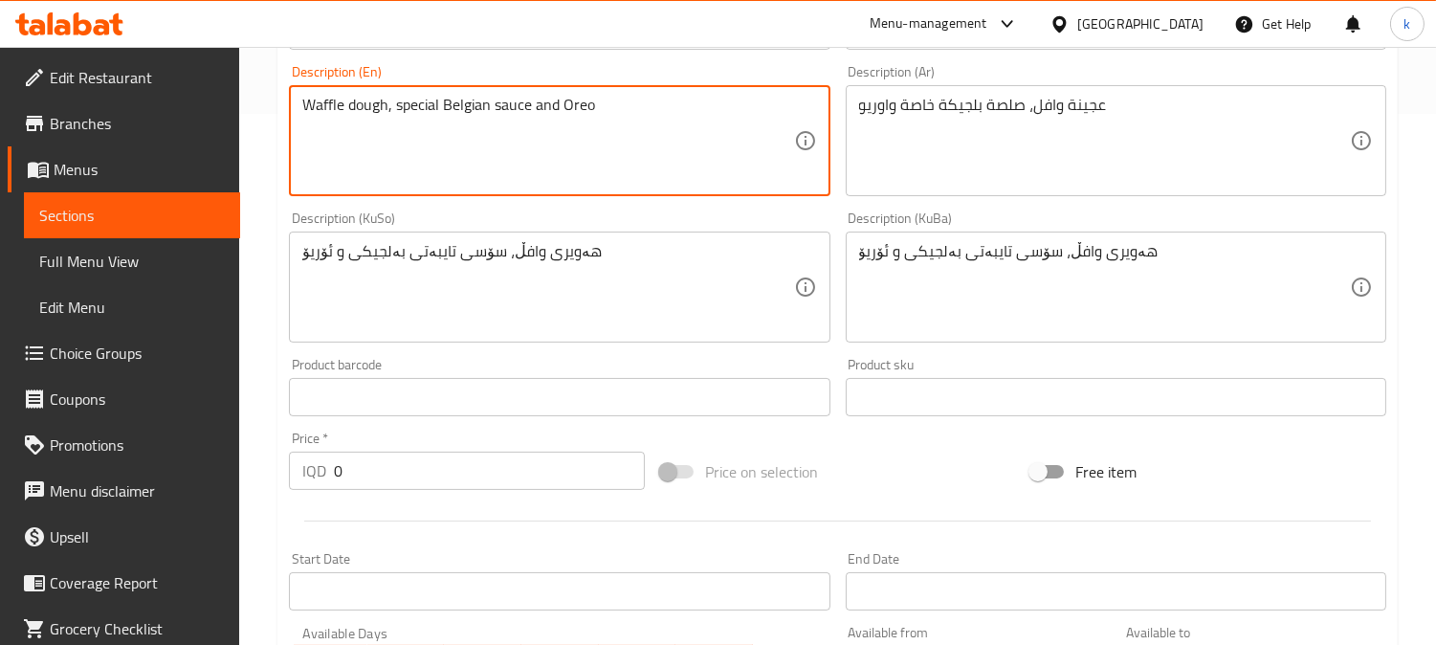
drag, startPoint x: 395, startPoint y: 476, endPoint x: 247, endPoint y: 473, distance: 148.3
click at [247, 473] on div "Home / Restaurants management / Menus / Sections / item / create Waffle section…" at bounding box center [837, 278] width 1197 height 1525
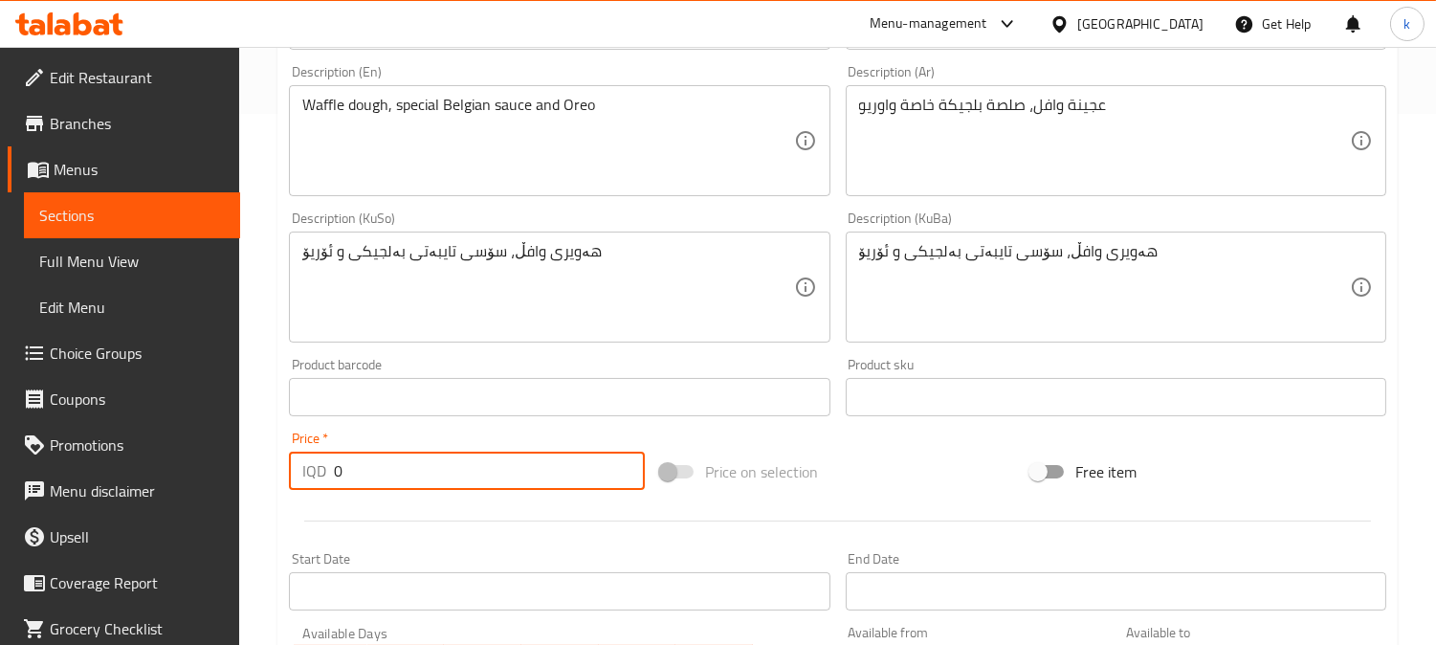
paste input "675"
type input "6750"
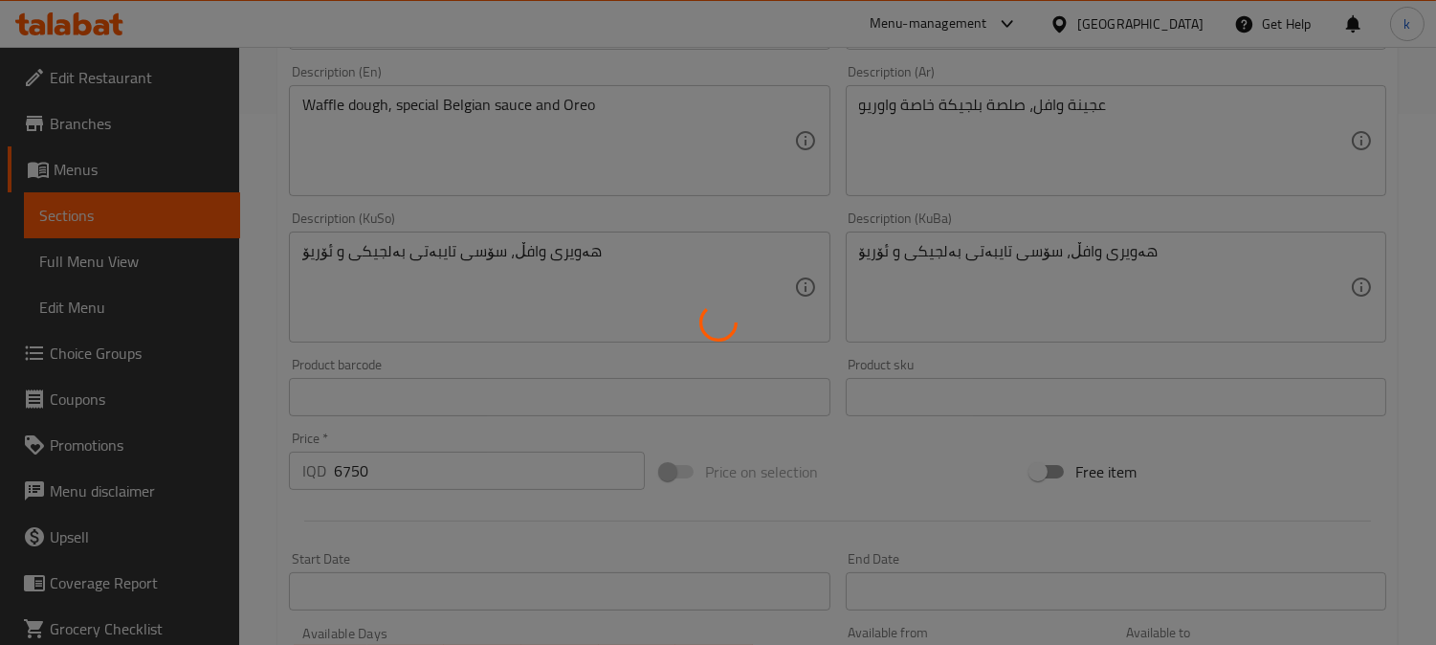
type input "0"
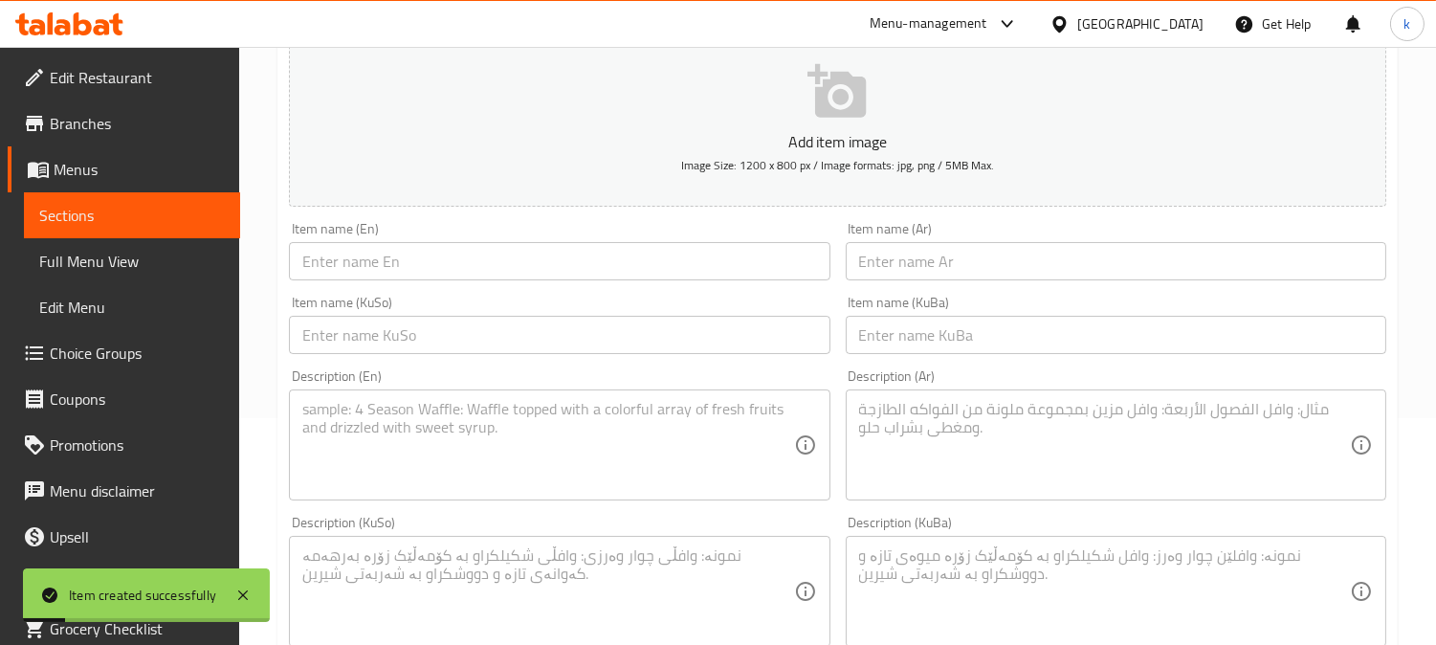
scroll to position [177, 0]
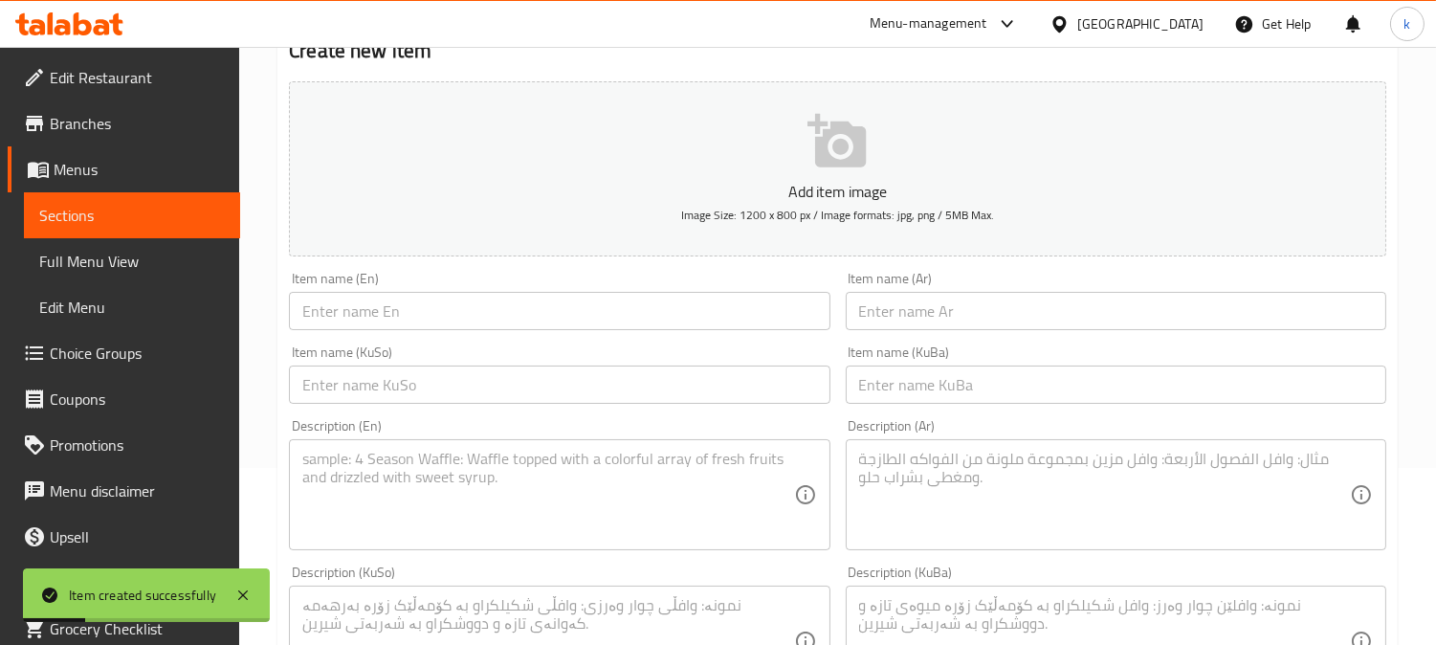
drag, startPoint x: 947, startPoint y: 380, endPoint x: 915, endPoint y: 380, distance: 32.5
click at [947, 380] on input "text" at bounding box center [1116, 384] width 541 height 38
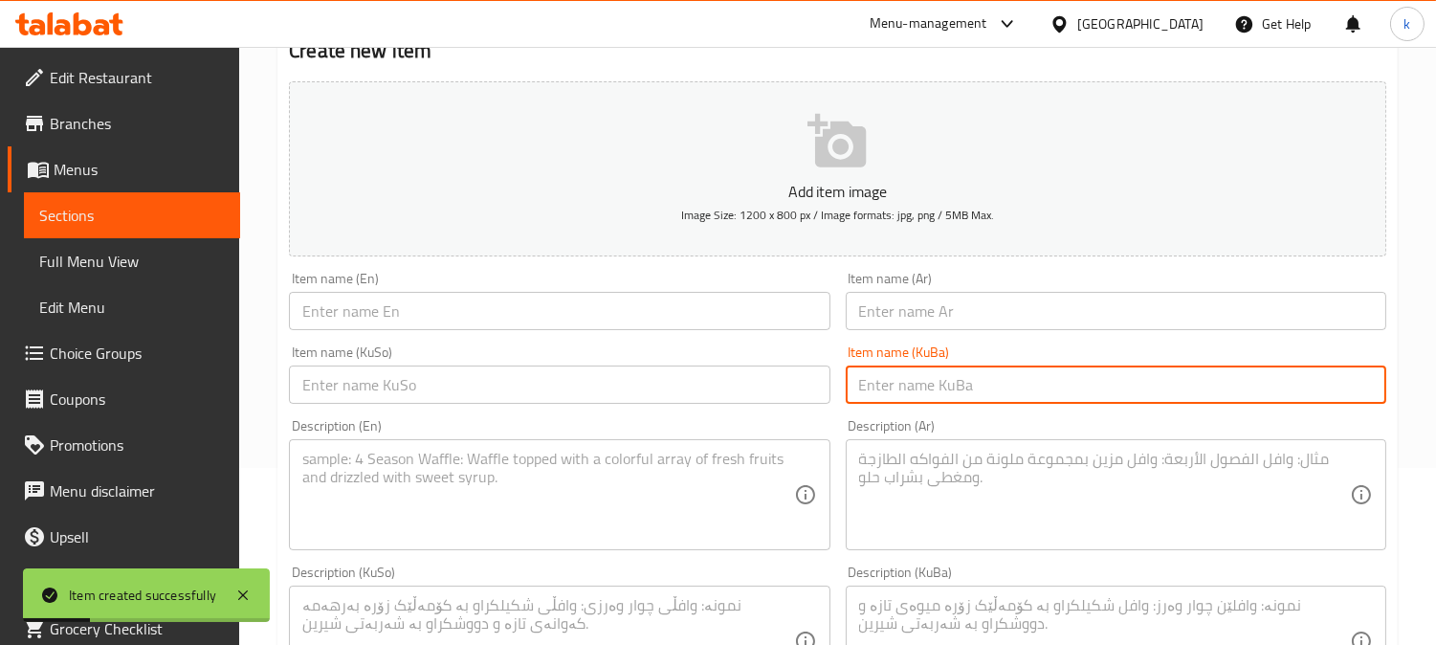
paste input "وافڵی میوە"
type input "وافڵی میوە"
click at [818, 380] on input "text" at bounding box center [559, 384] width 541 height 38
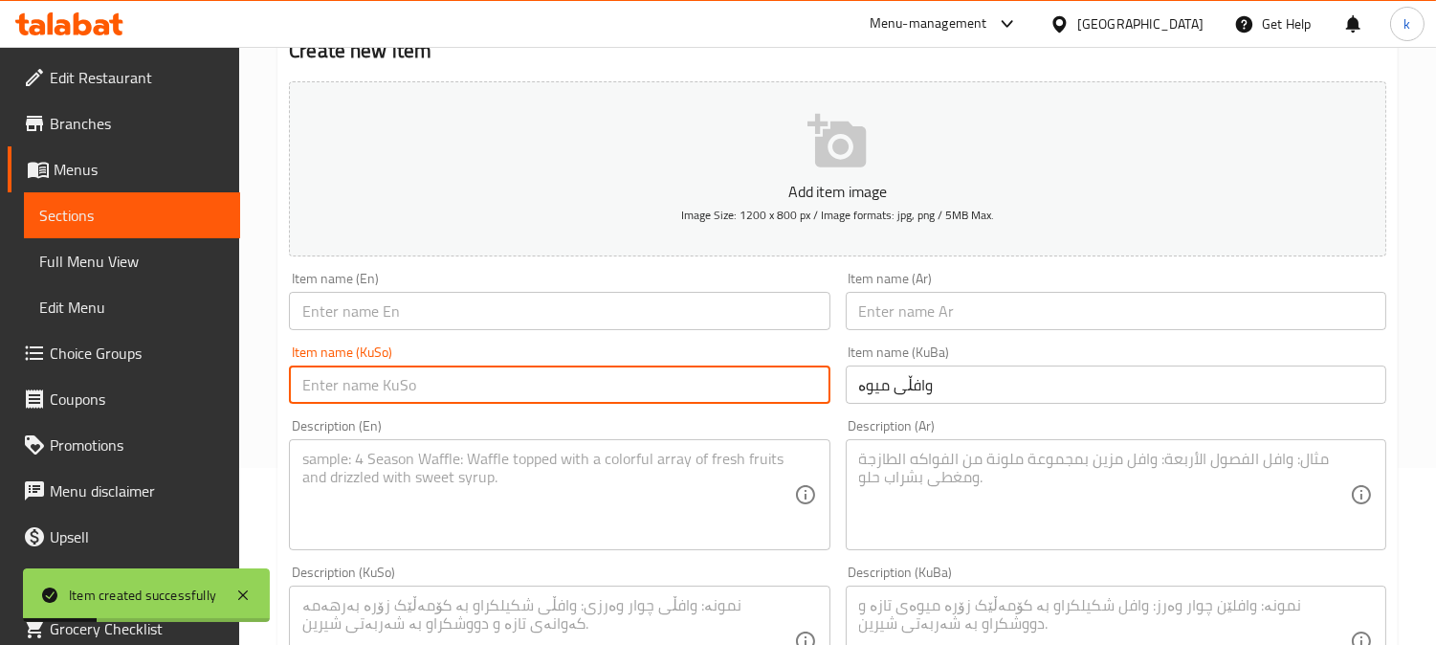
paste input "وافڵی میوە"
type input "وافڵی میوە"
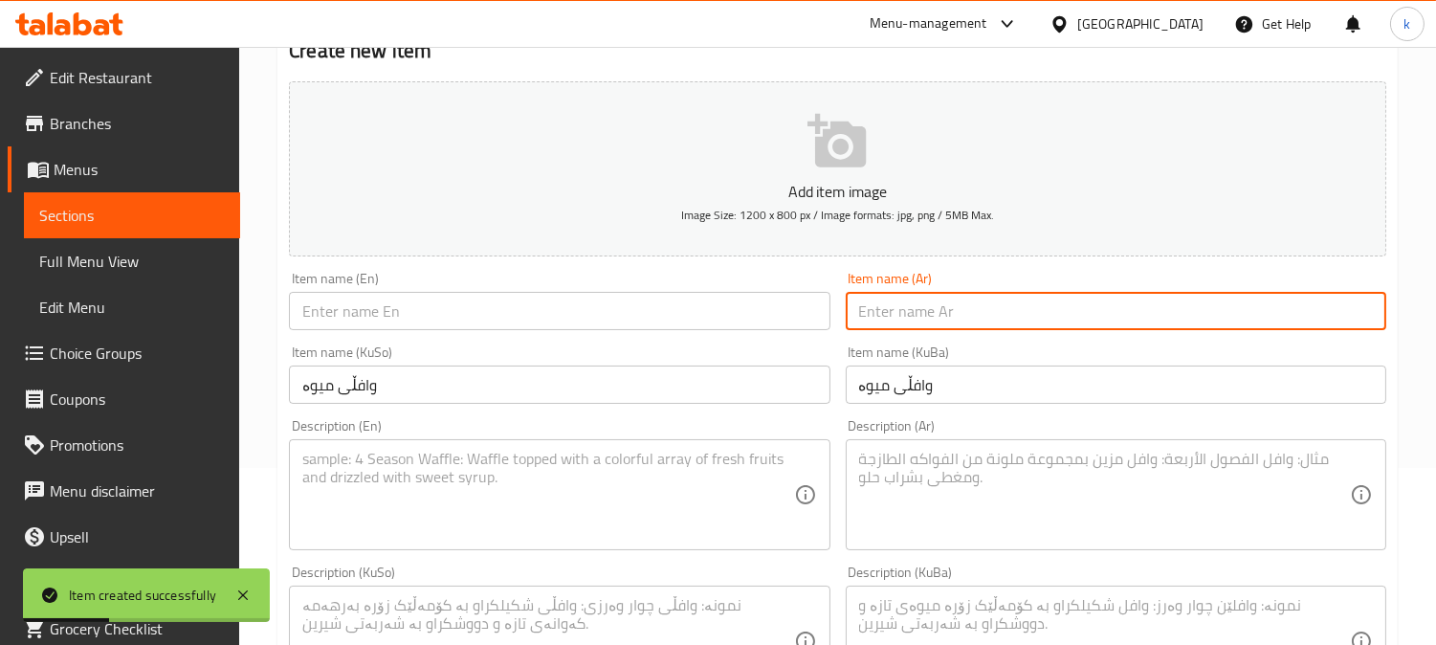
click at [892, 316] on input "text" at bounding box center [1116, 311] width 541 height 38
paste input "وافل فواكه"
type input "وافل فواكه"
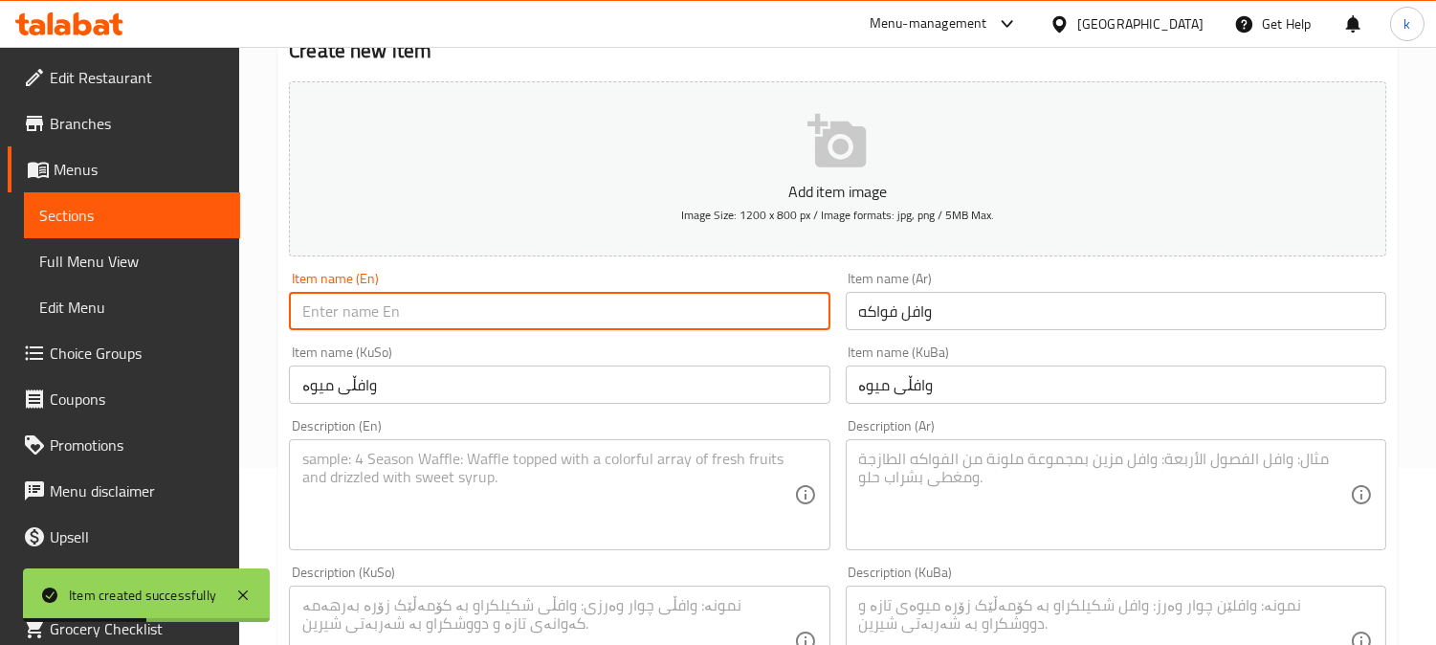
click at [416, 316] on input "text" at bounding box center [559, 311] width 541 height 38
paste
type input "Fruit Waffle"
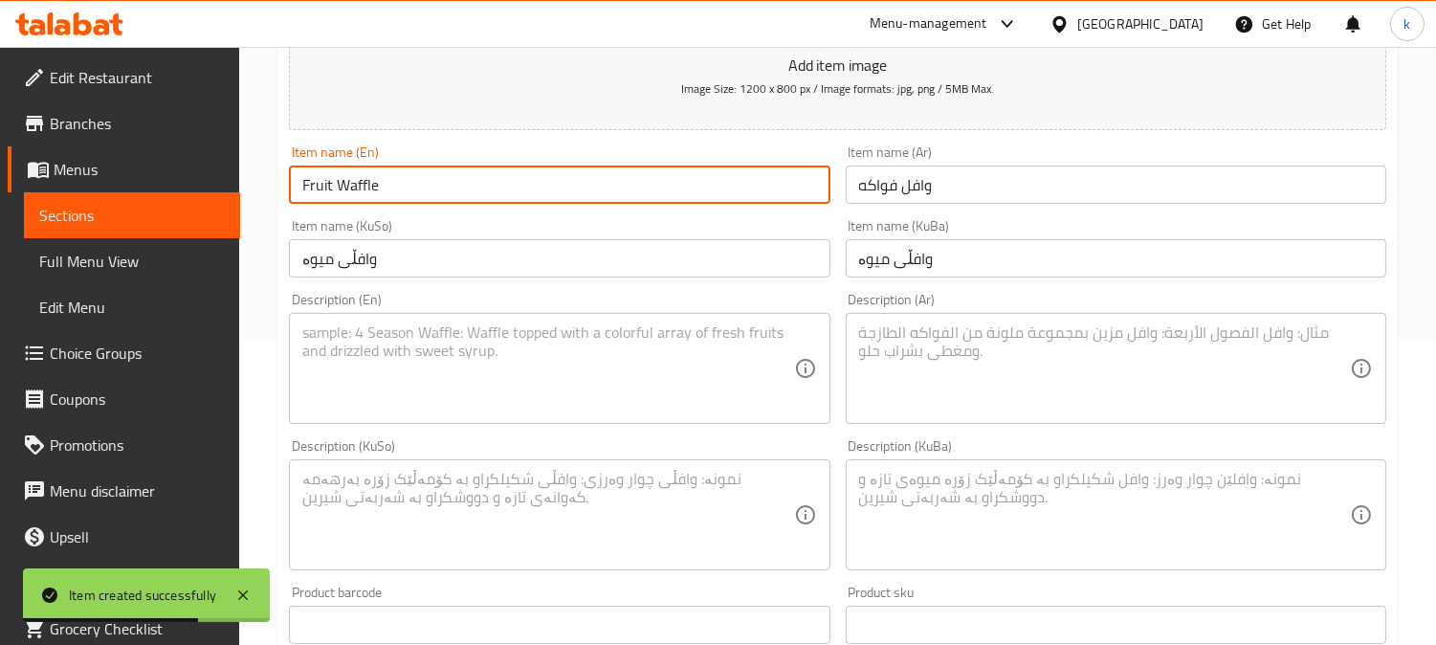
scroll to position [354, 0]
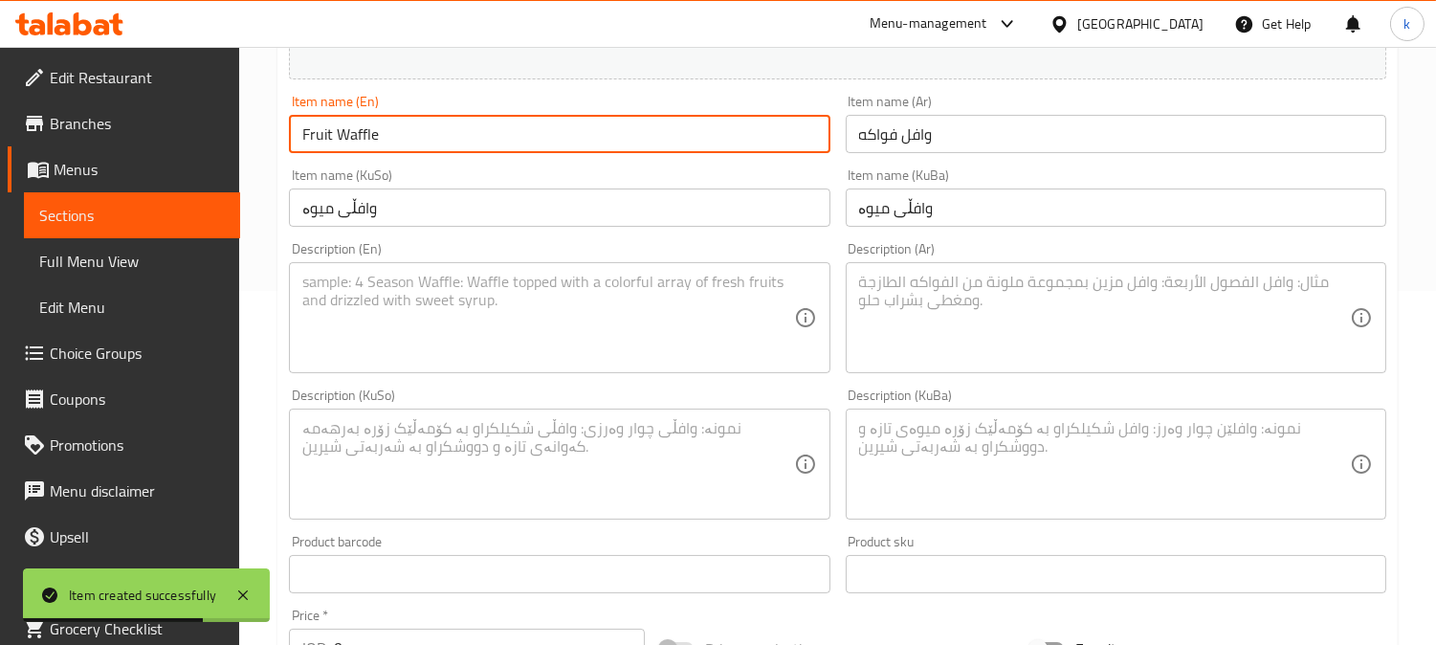
click at [919, 431] on textarea at bounding box center [1104, 464] width 491 height 91
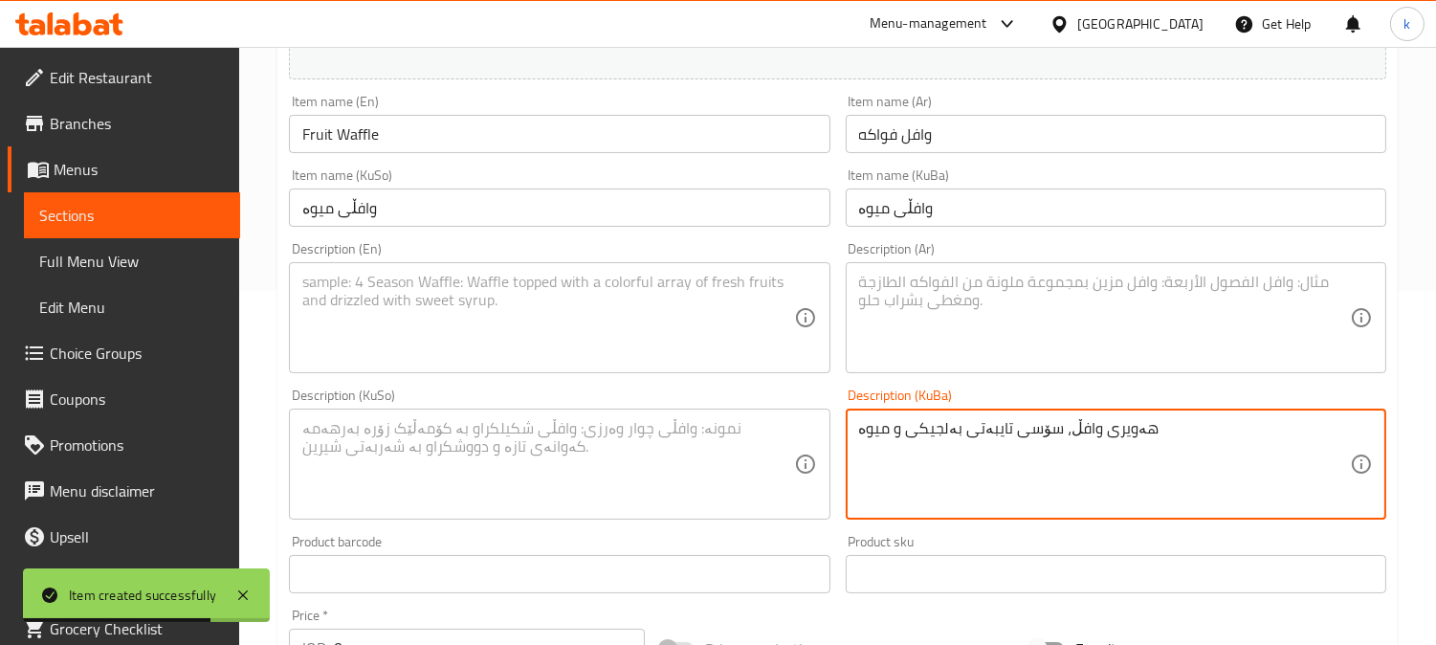
type textarea "هەویری وافڵ، سۆسی تایبەتی بەلجیکی و میوە"
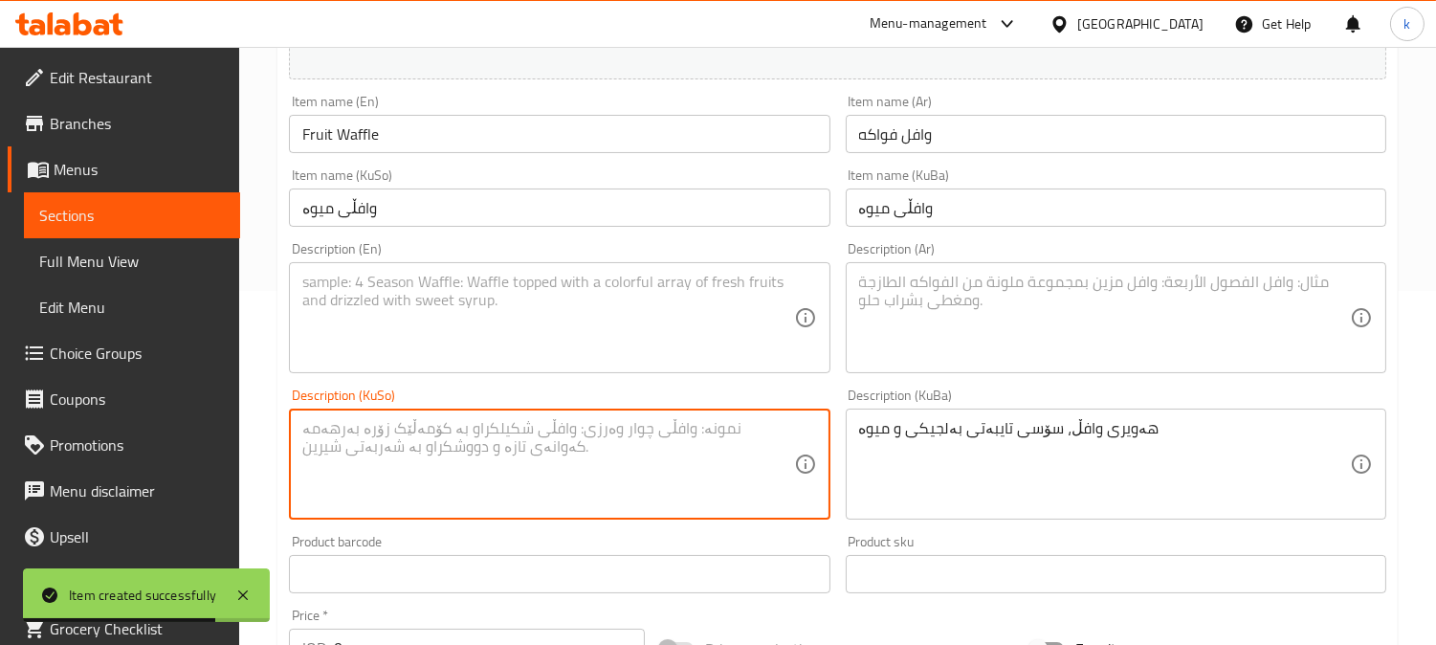
click at [734, 431] on textarea at bounding box center [547, 464] width 491 height 91
type textarea "هەویری وافڵ، سۆسی تایبەتی بەلجیکی و میوە"
click at [955, 320] on textarea at bounding box center [1104, 318] width 491 height 91
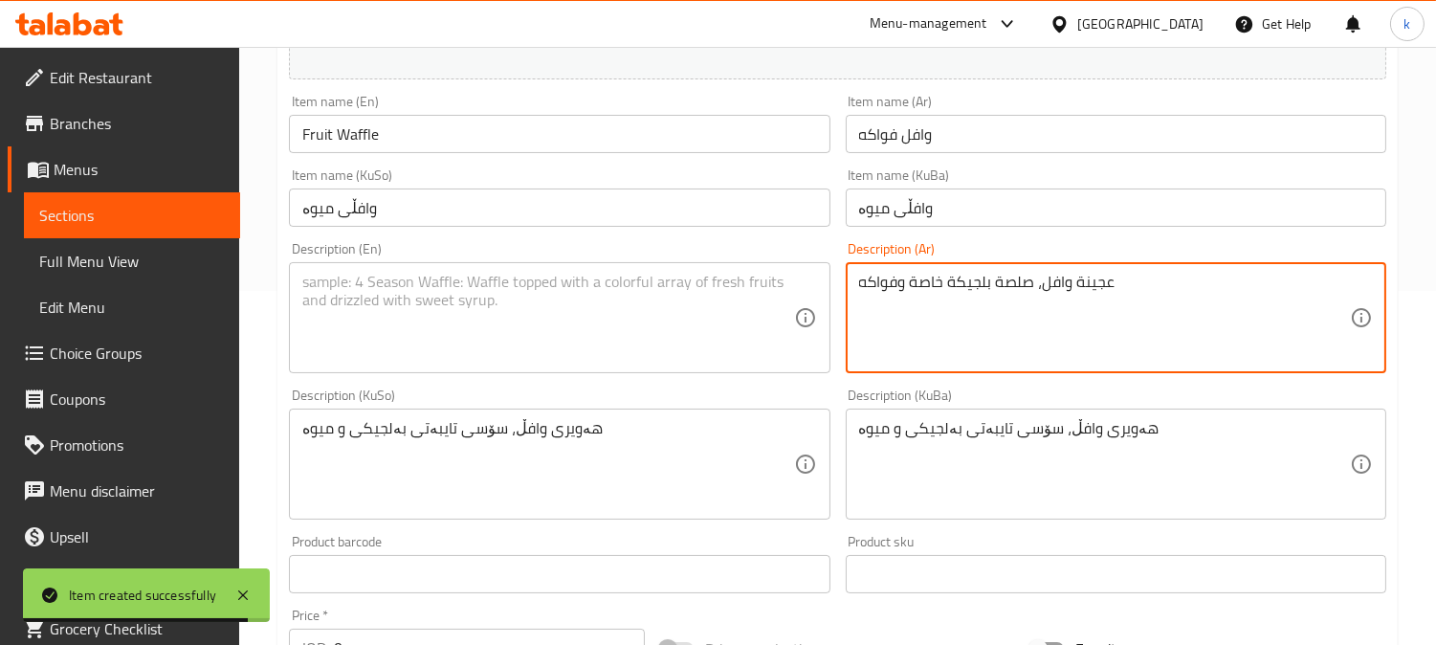
type textarea "عجينة وافل، صلصة بلجيكة خاصة وفواكه"
click at [559, 310] on textarea at bounding box center [547, 318] width 491 height 91
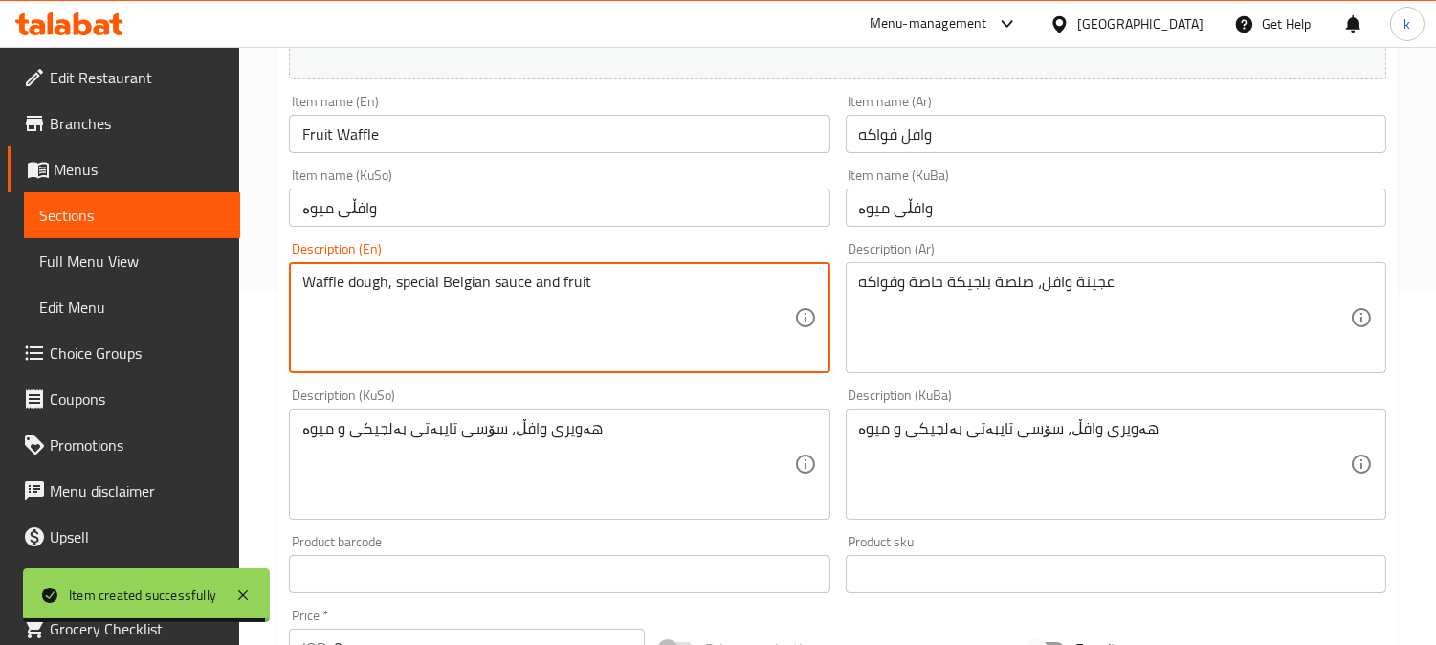
type textarea "Waffle dough, special Belgian sauce and fruit"
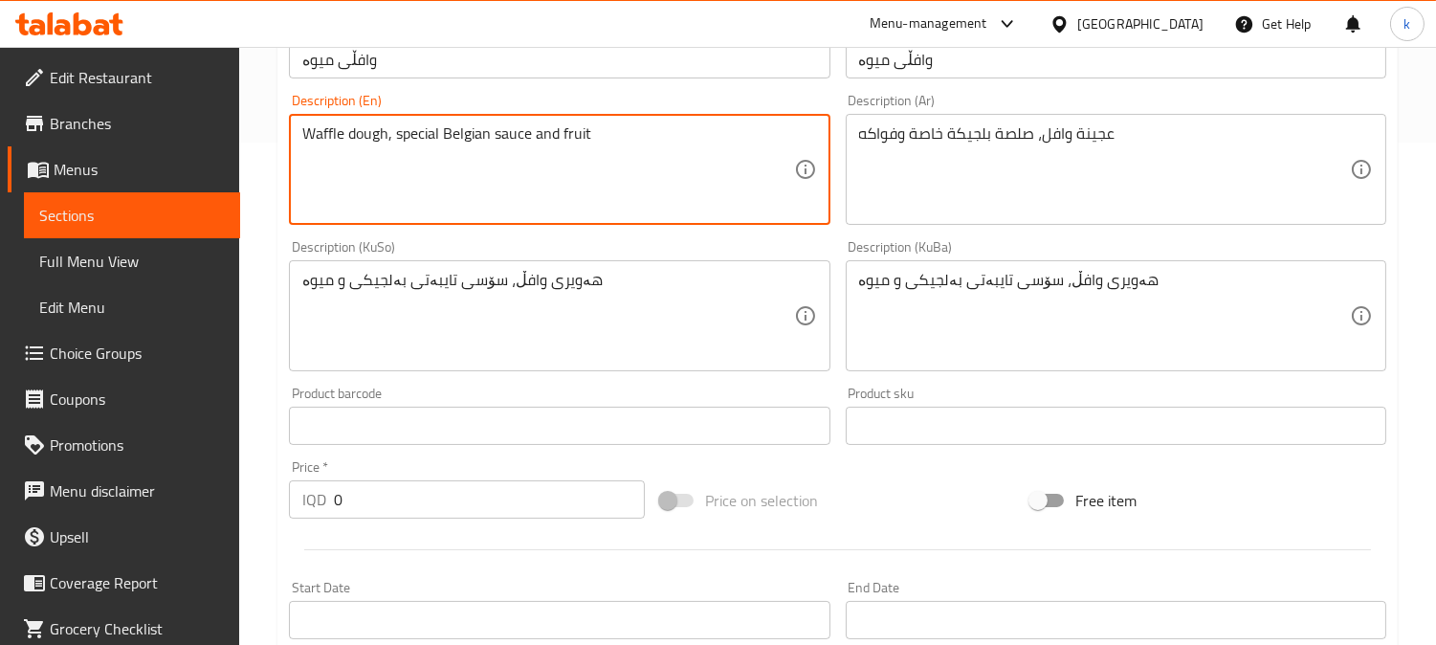
scroll to position [531, 0]
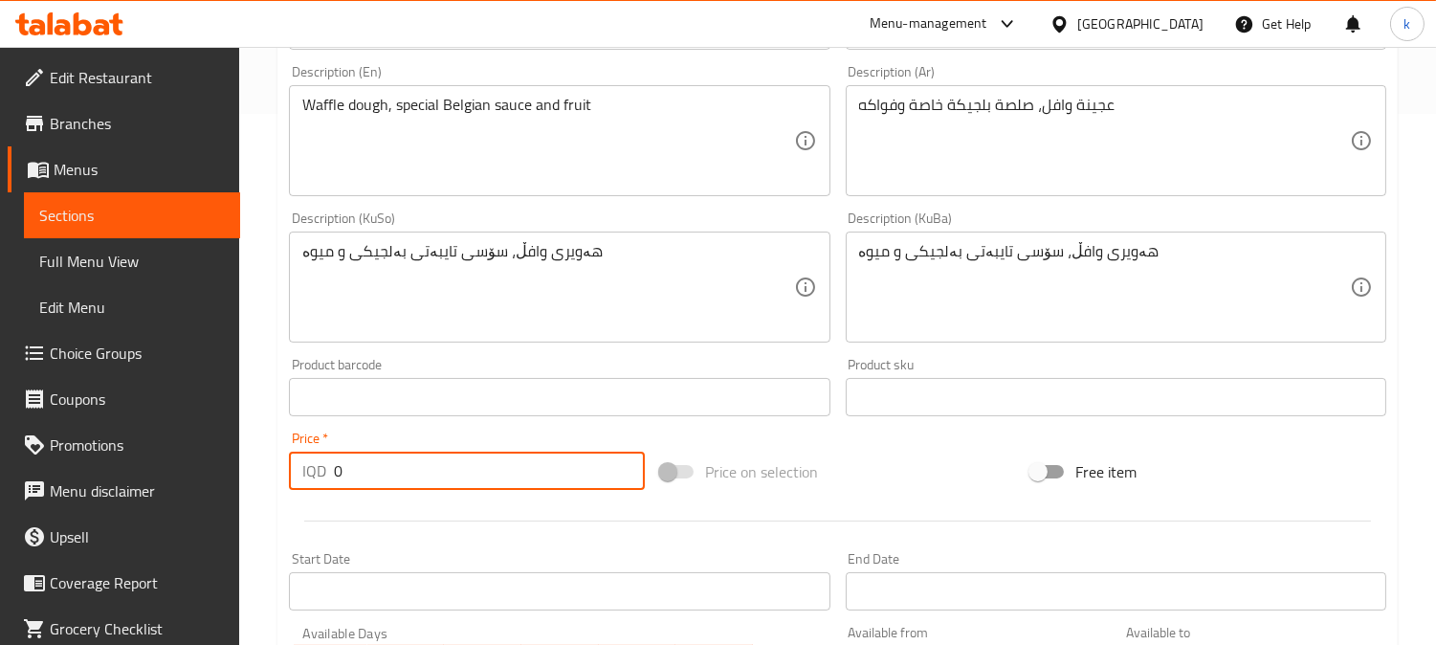
drag, startPoint x: 358, startPoint y: 479, endPoint x: 310, endPoint y: 475, distance: 48.0
click at [310, 475] on div "IQD 0 Price *" at bounding box center [467, 471] width 356 height 38
type input "6750"
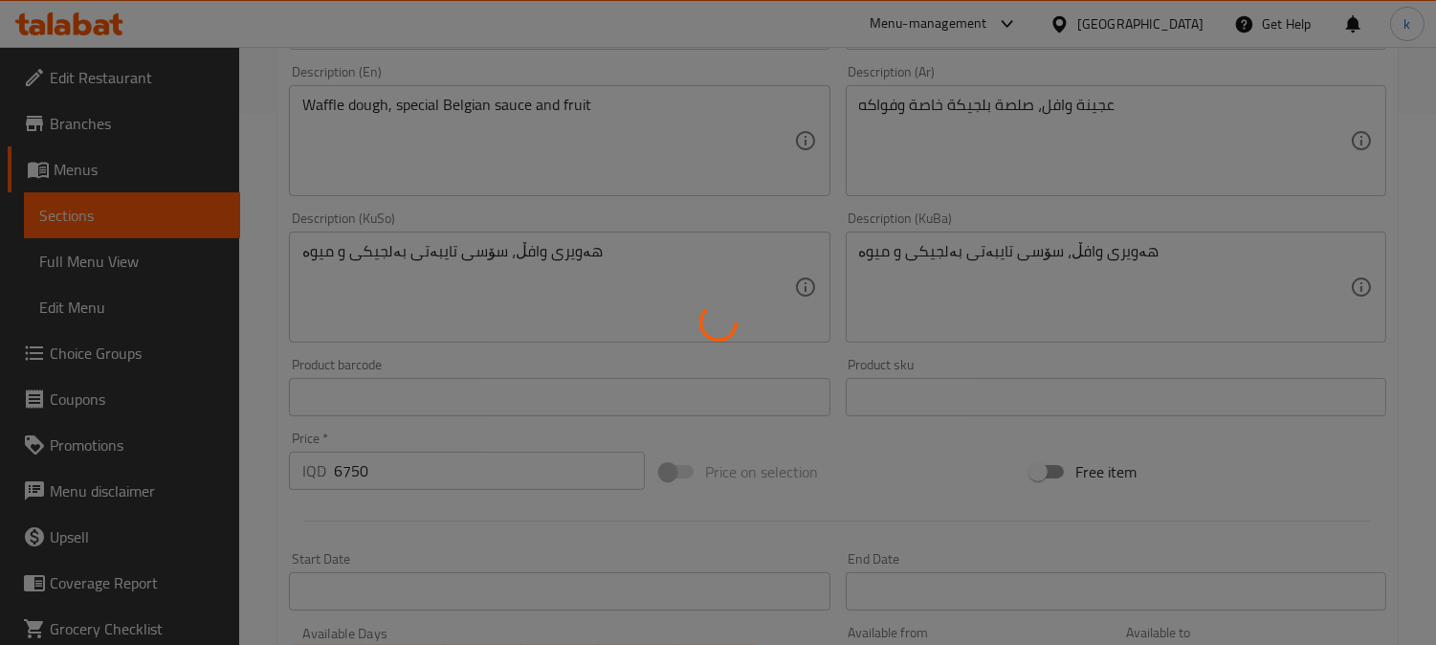
type input "0"
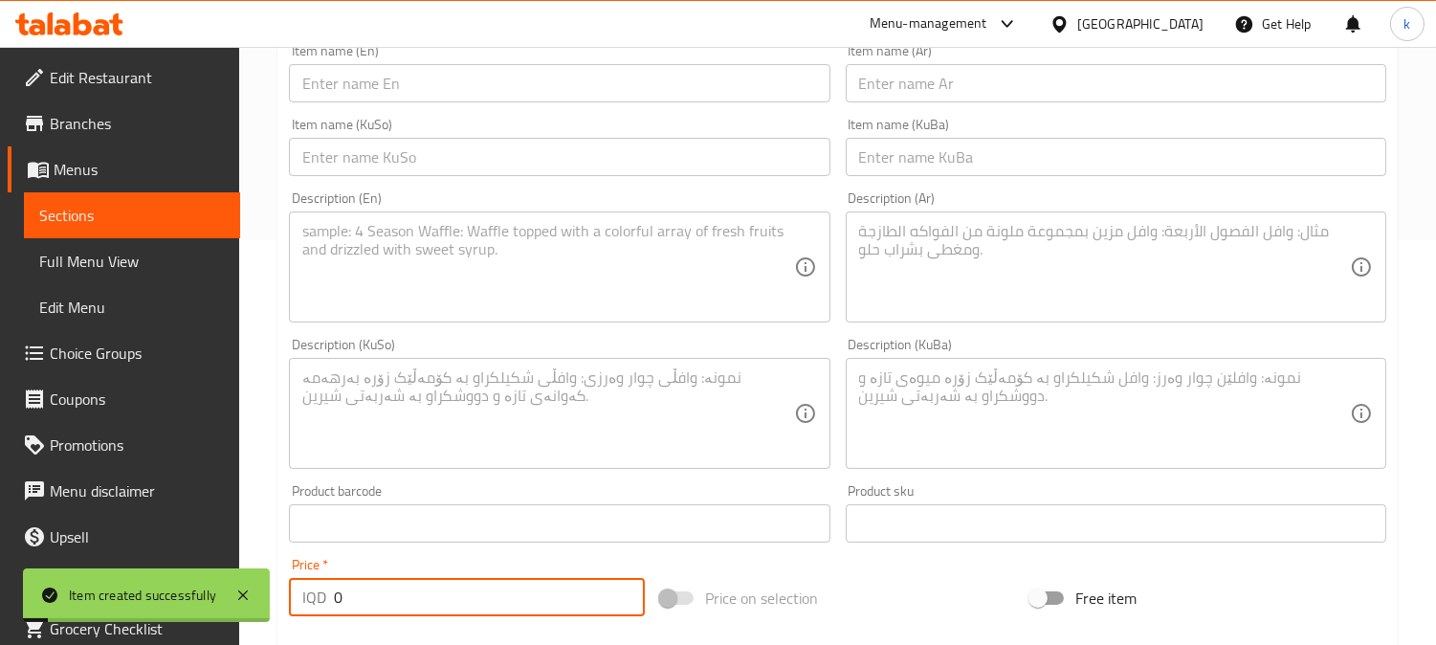
scroll to position [354, 0]
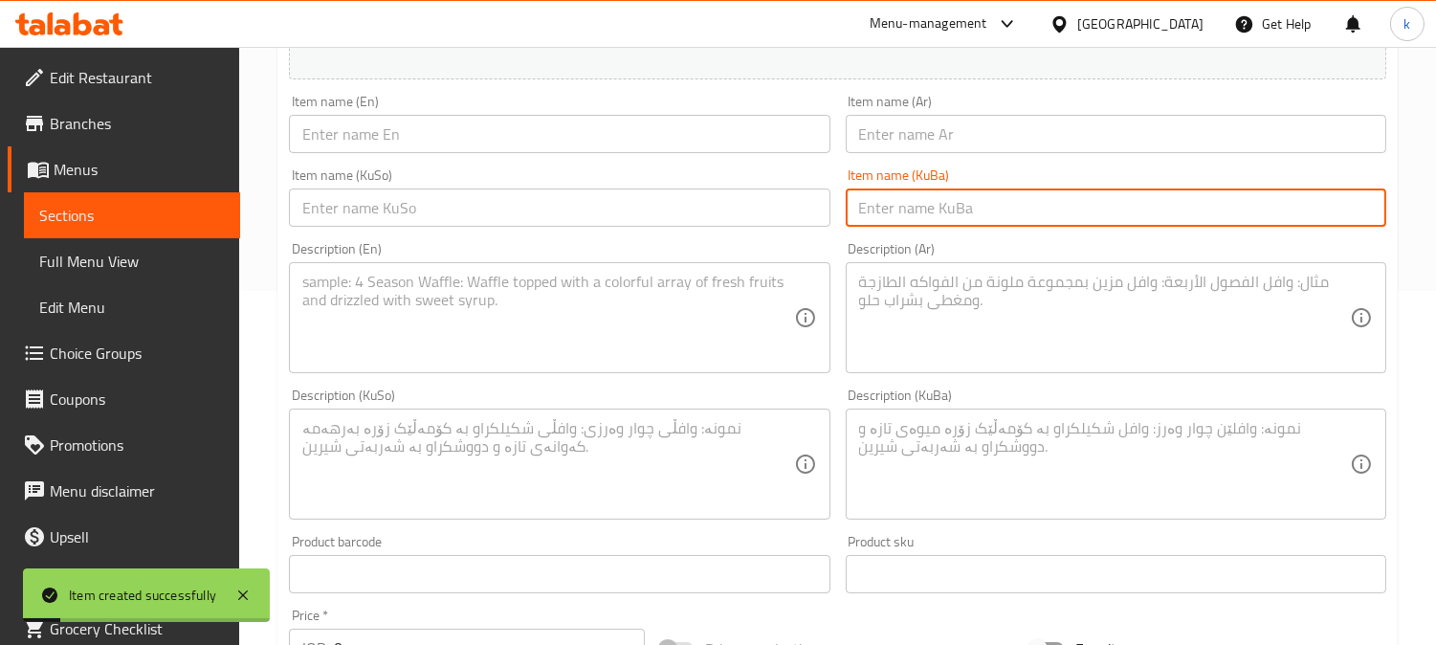
click at [993, 207] on input "text" at bounding box center [1116, 207] width 541 height 38
paste input "وافڵی کیت کات"
type input "وافڵی کیت کات"
click at [699, 202] on input "text" at bounding box center [559, 207] width 541 height 38
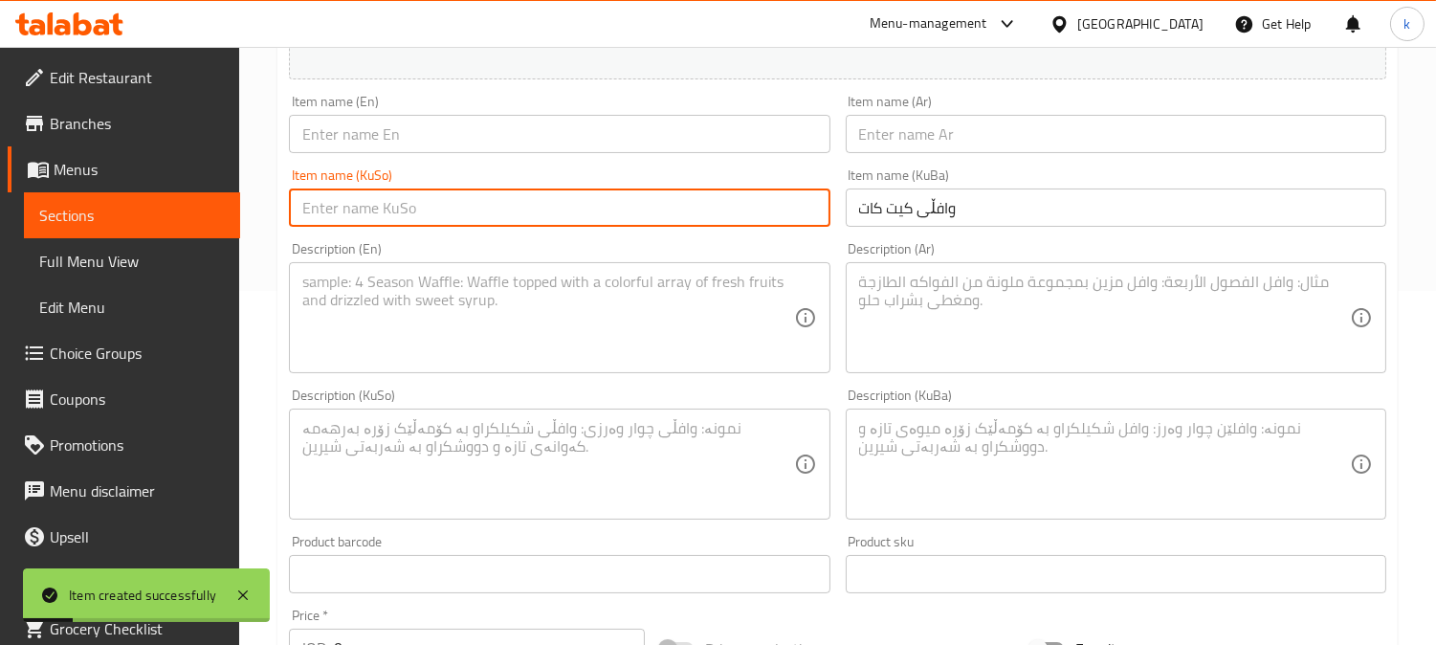
paste input "وافڵی کیت کات"
type input "وافڵی کیت کات"
click at [884, 127] on input "text" at bounding box center [1116, 134] width 541 height 38
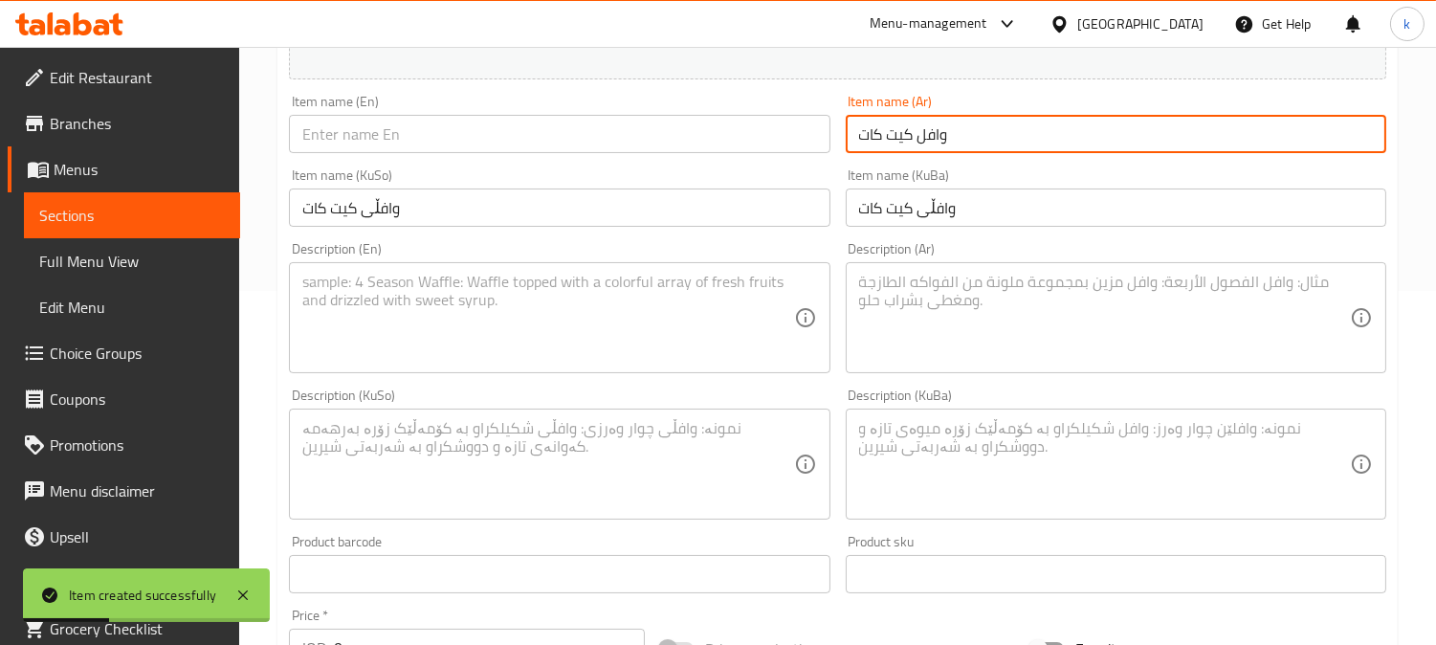
type input "وافل كيت كات"
click at [490, 134] on input "text" at bounding box center [559, 134] width 541 height 38
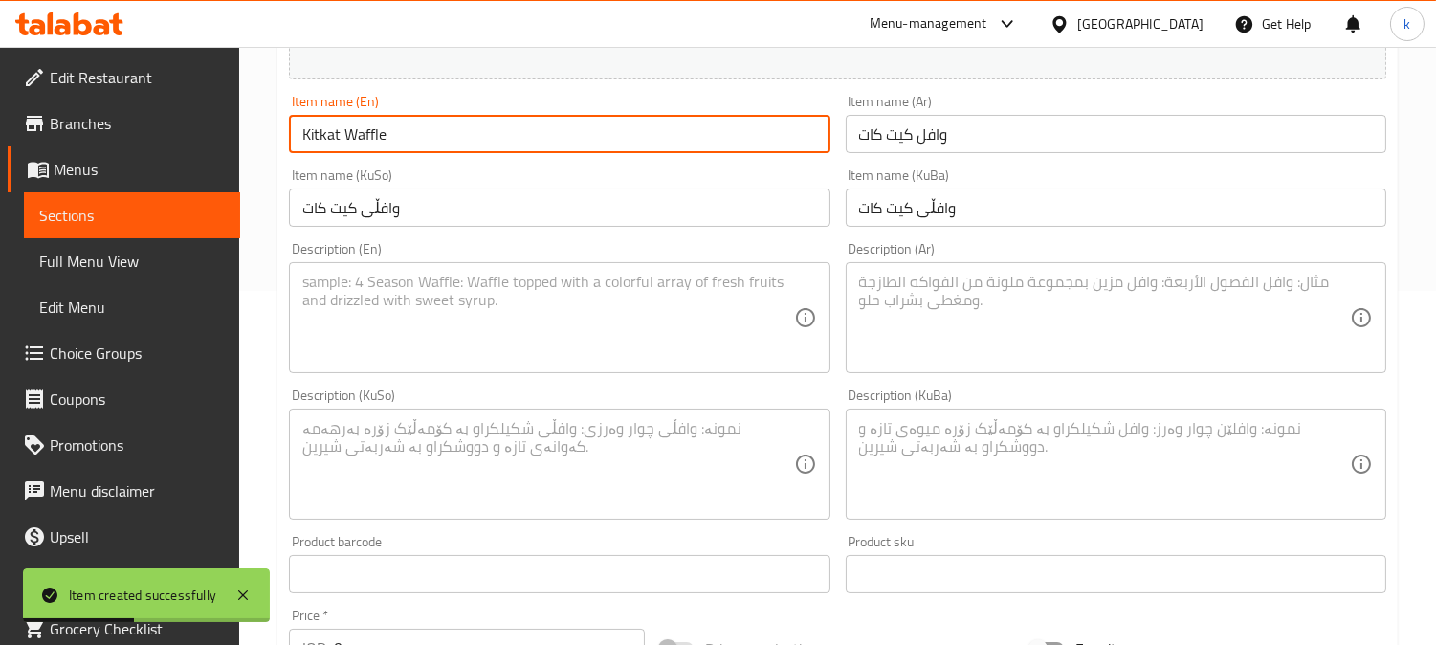
type input "Kitkat Waffle"
click at [1009, 448] on textarea at bounding box center [1104, 464] width 491 height 91
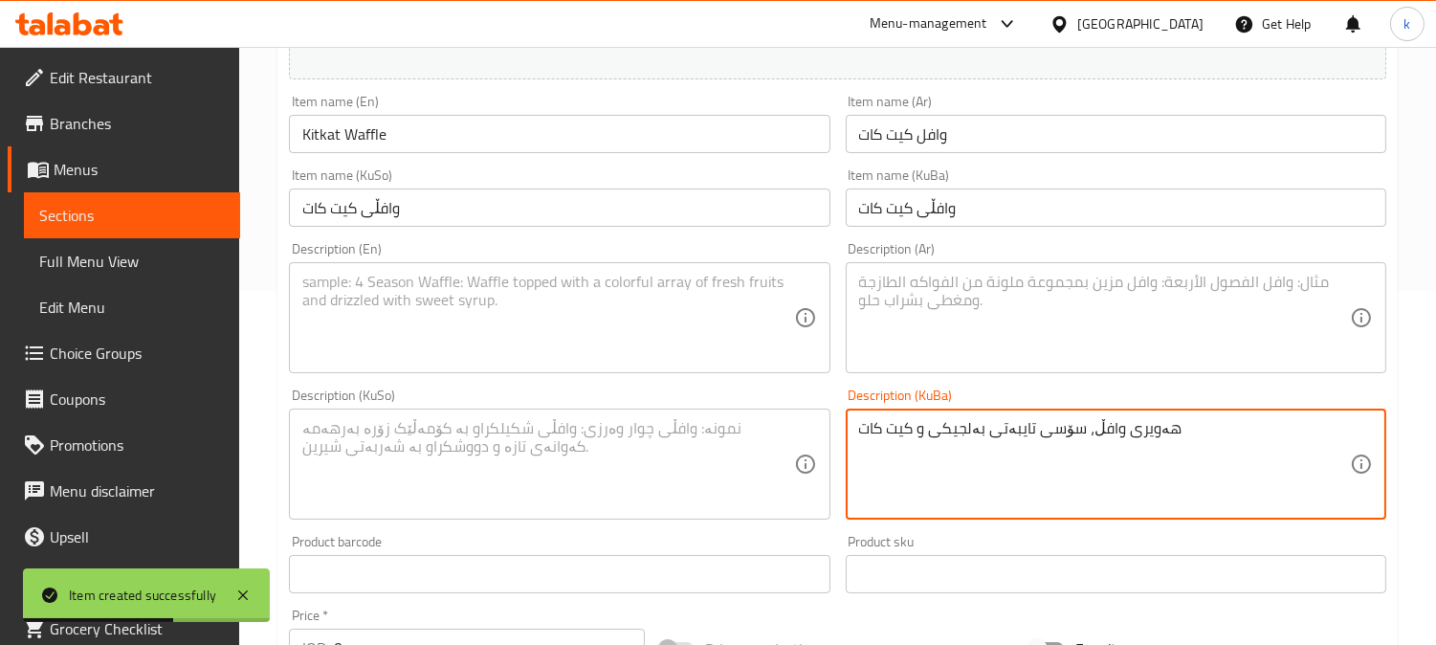
type textarea "هەویری وافڵ، سۆسی تایبەتی بەلجیکی و کیت کات"
click at [696, 448] on textarea at bounding box center [547, 464] width 491 height 91
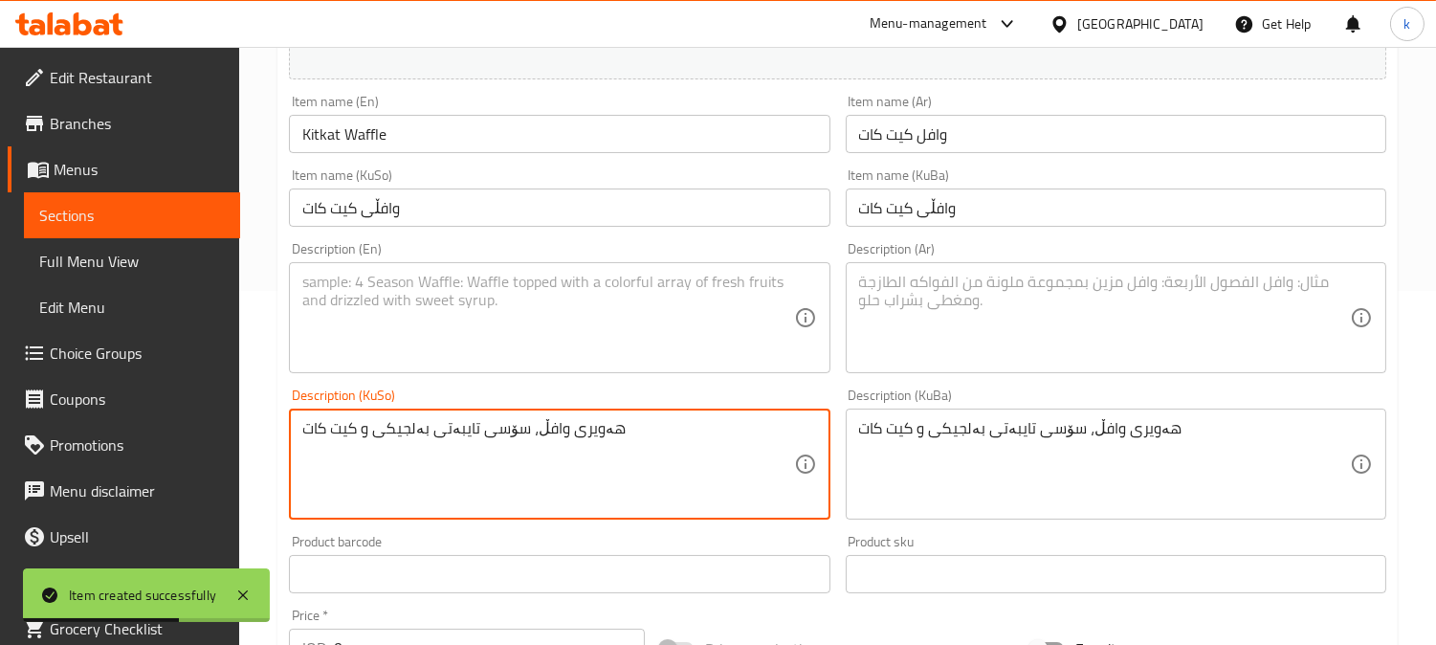
type textarea "هەویری وافڵ، سۆسی تایبەتی بەلجیکی و کیت کات"
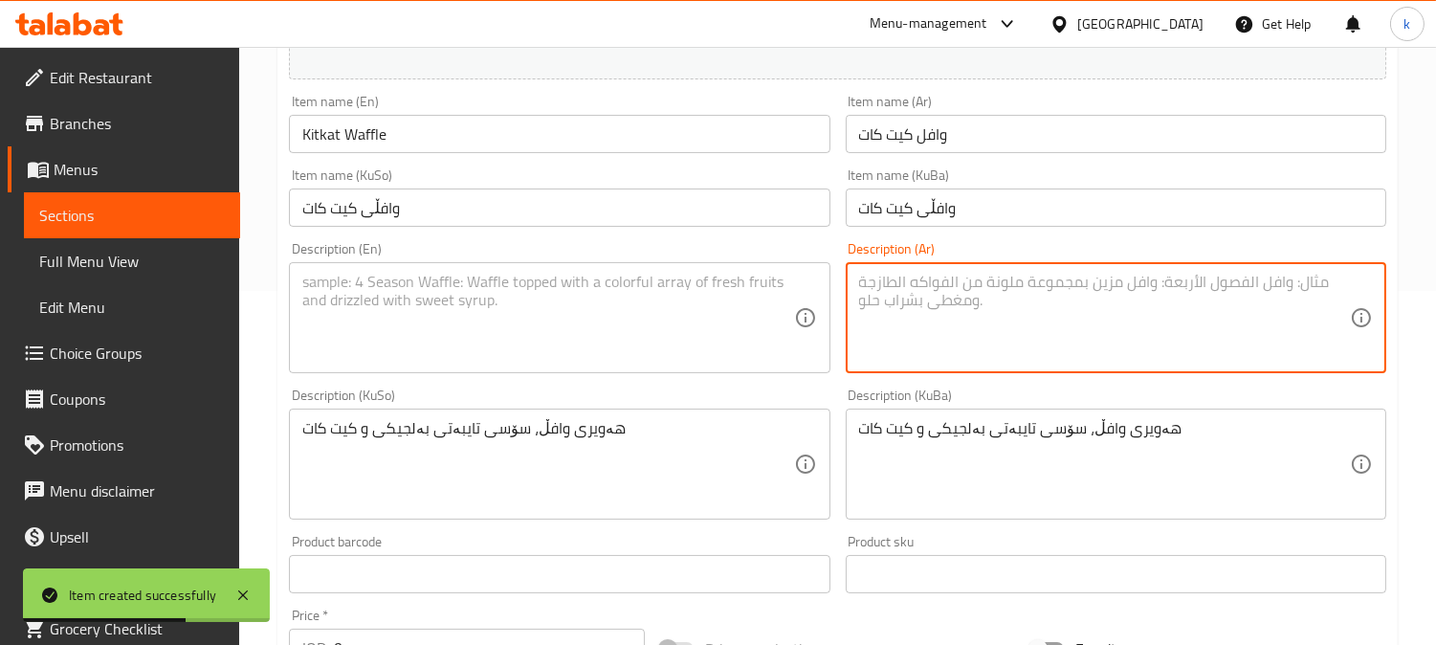
click at [959, 327] on textarea at bounding box center [1104, 318] width 491 height 91
type textarea "عجينة وافل، صلصة بلجيكة خاصة وكيت كات"
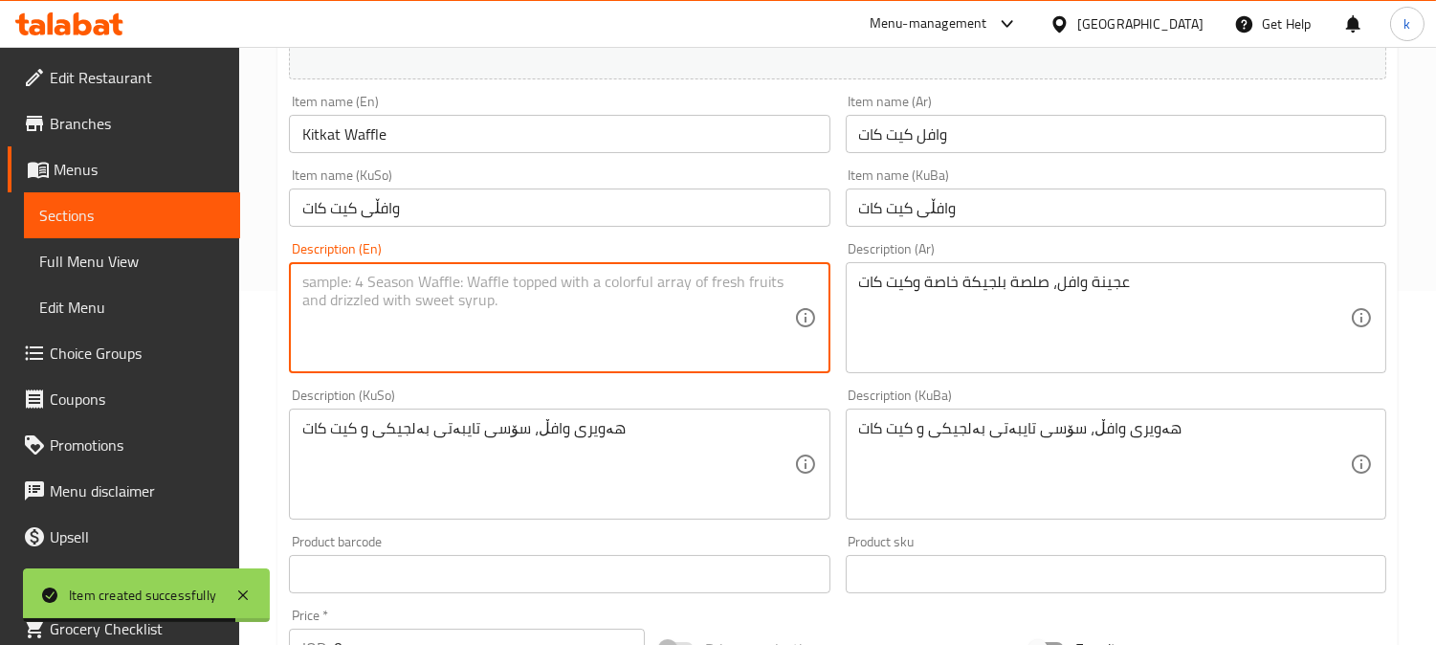
drag, startPoint x: 511, startPoint y: 279, endPoint x: 527, endPoint y: 301, distance: 27.4
click at [510, 280] on textarea at bounding box center [547, 318] width 491 height 91
type textarea "Waffle dough, special Belgian sauce and Kitkat"
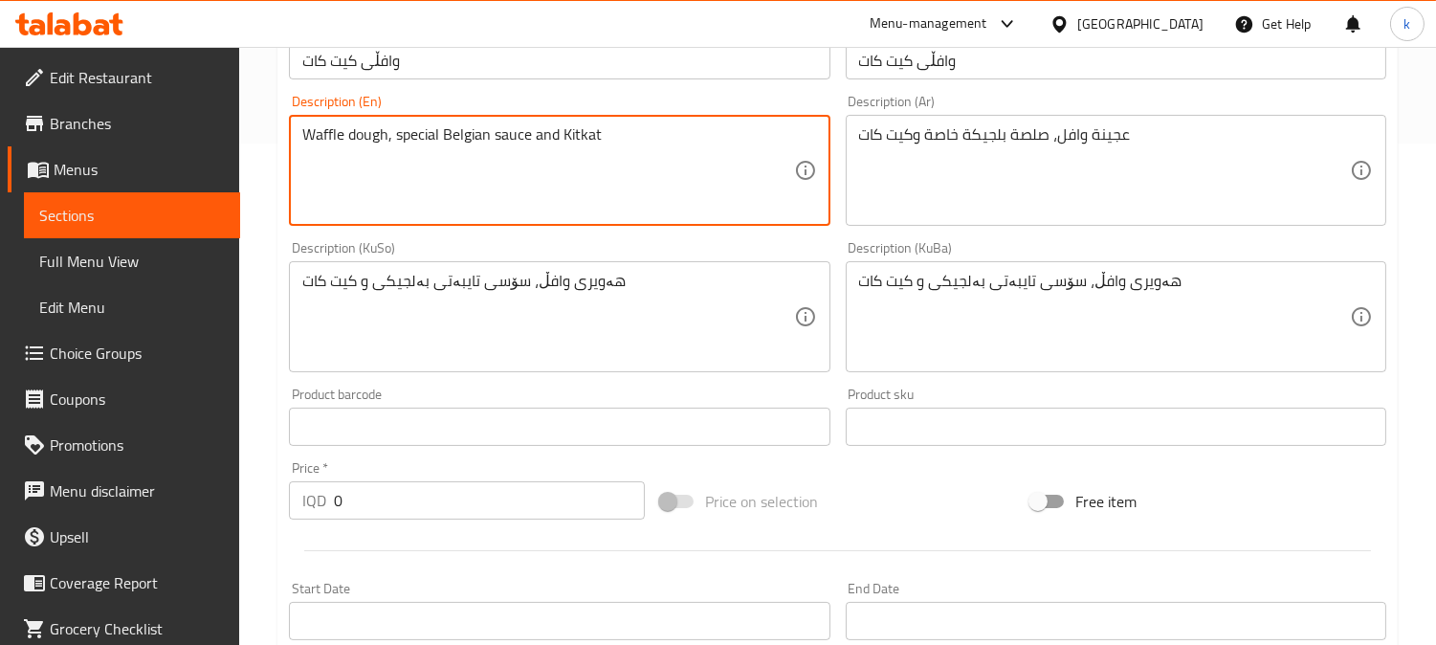
scroll to position [531, 0]
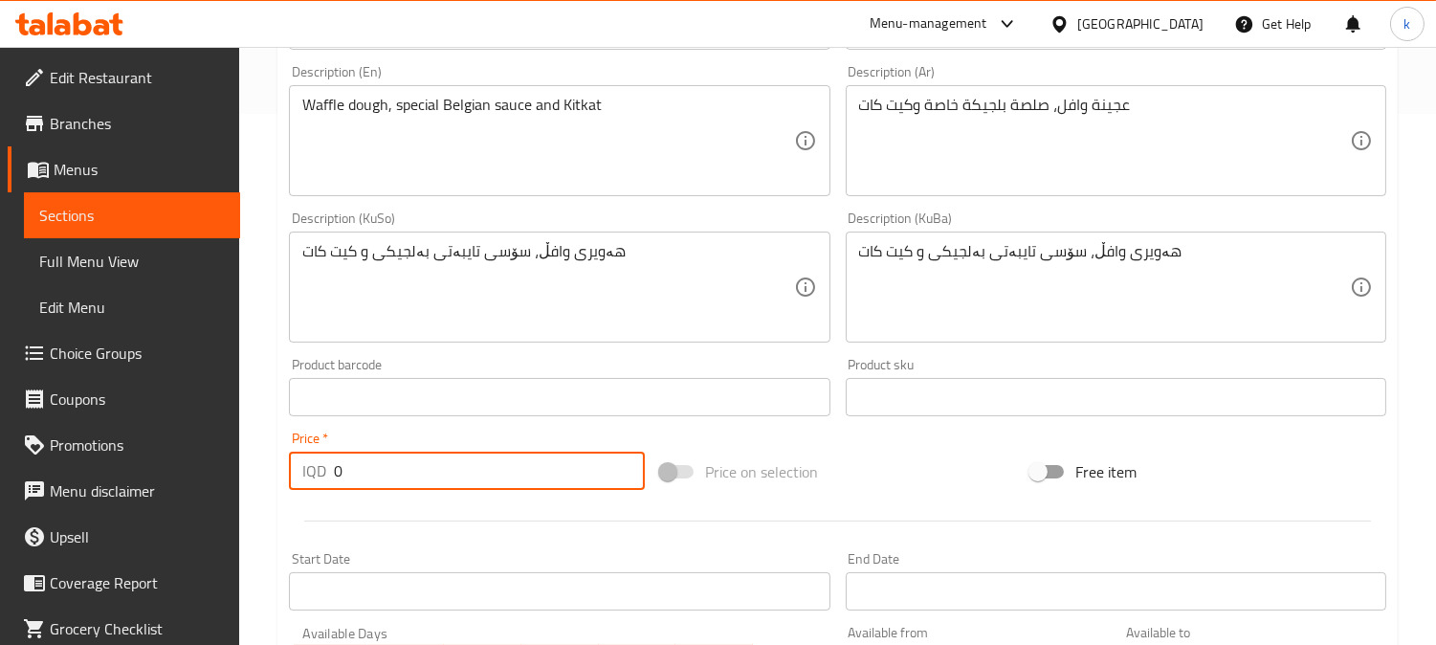
drag, startPoint x: 436, startPoint y: 463, endPoint x: 239, endPoint y: 463, distance: 197.1
click at [239, 463] on div "Edit Restaurant Branches Menus Sections Full Menu View Edit Menu Choice Groups …" at bounding box center [718, 278] width 1436 height 1525
type input "6750"
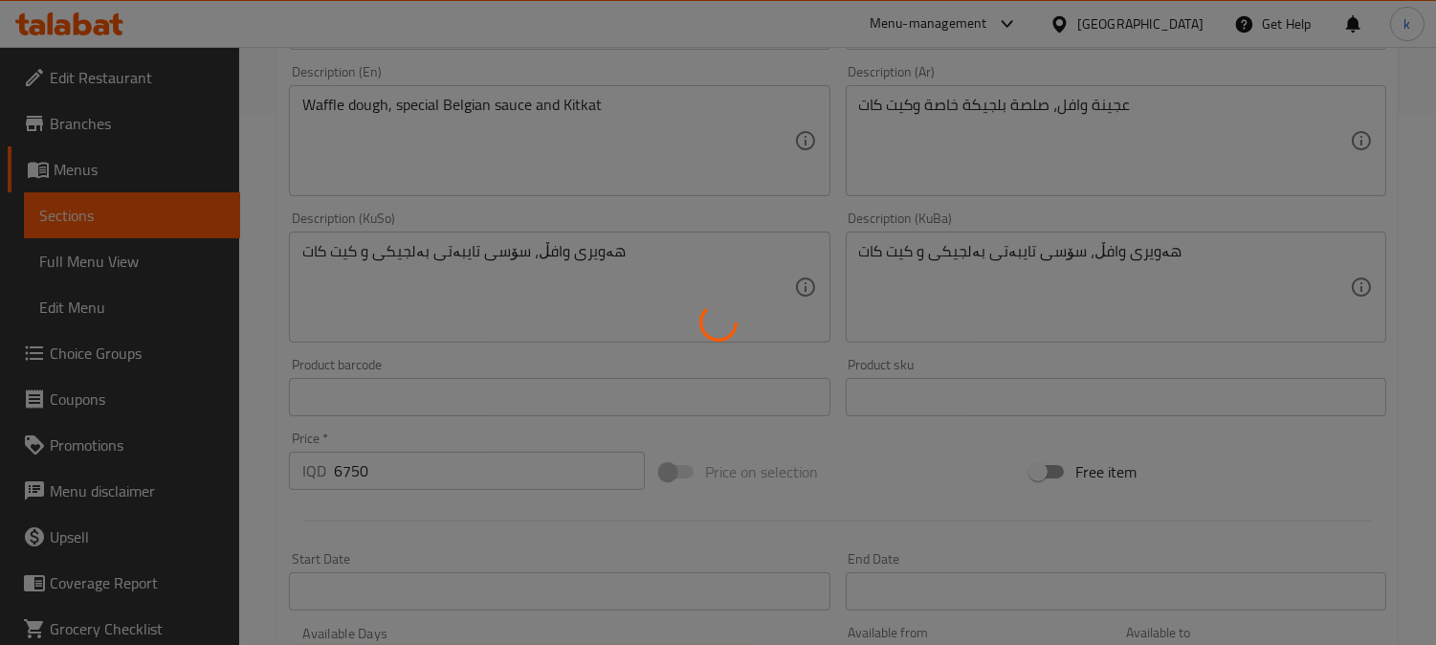
type input "0"
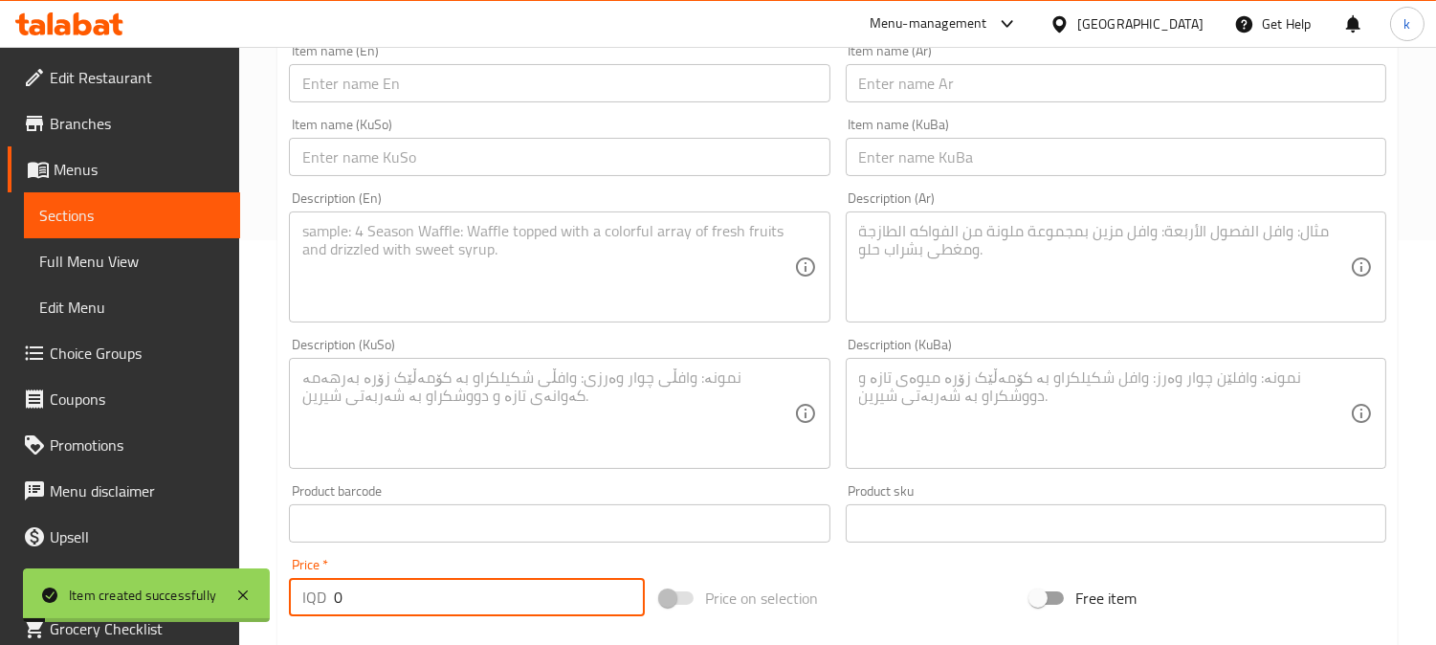
scroll to position [354, 0]
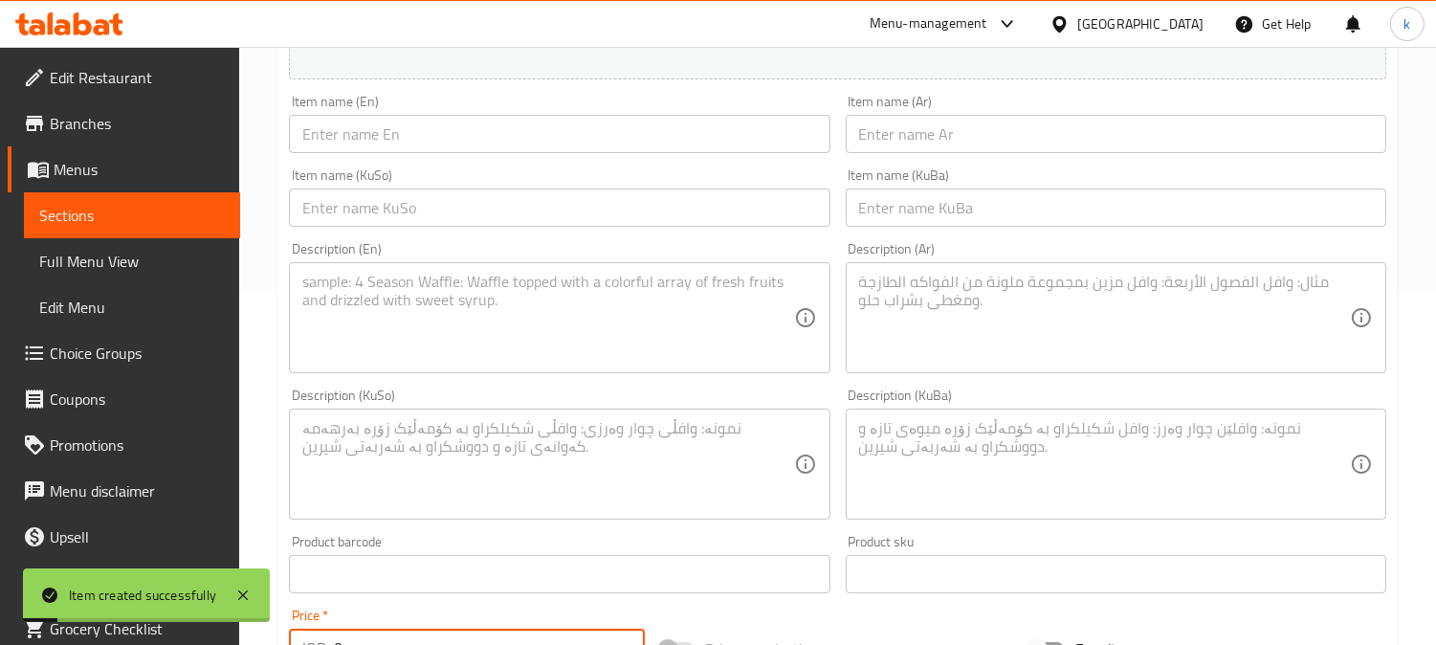
click at [918, 203] on input "text" at bounding box center [1116, 207] width 541 height 38
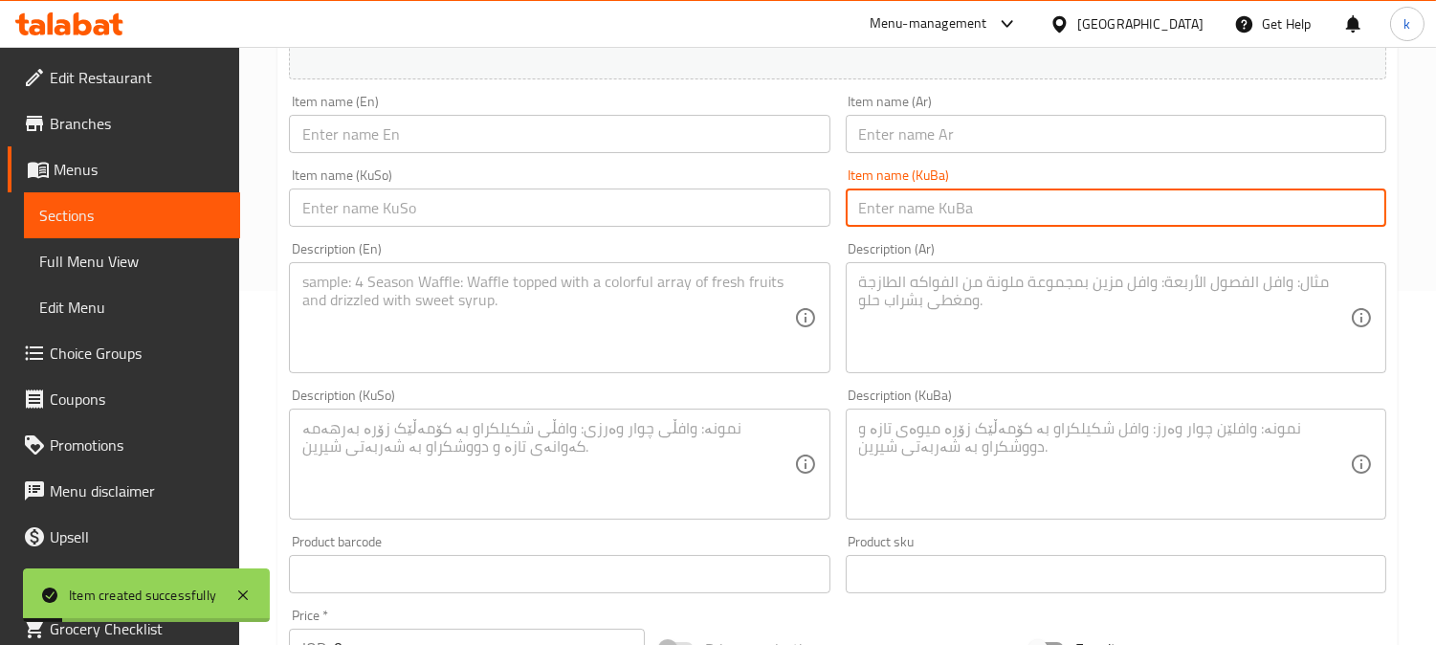
paste input "وافڵی چەرەزات"
type input "وافڵی چەرەزات"
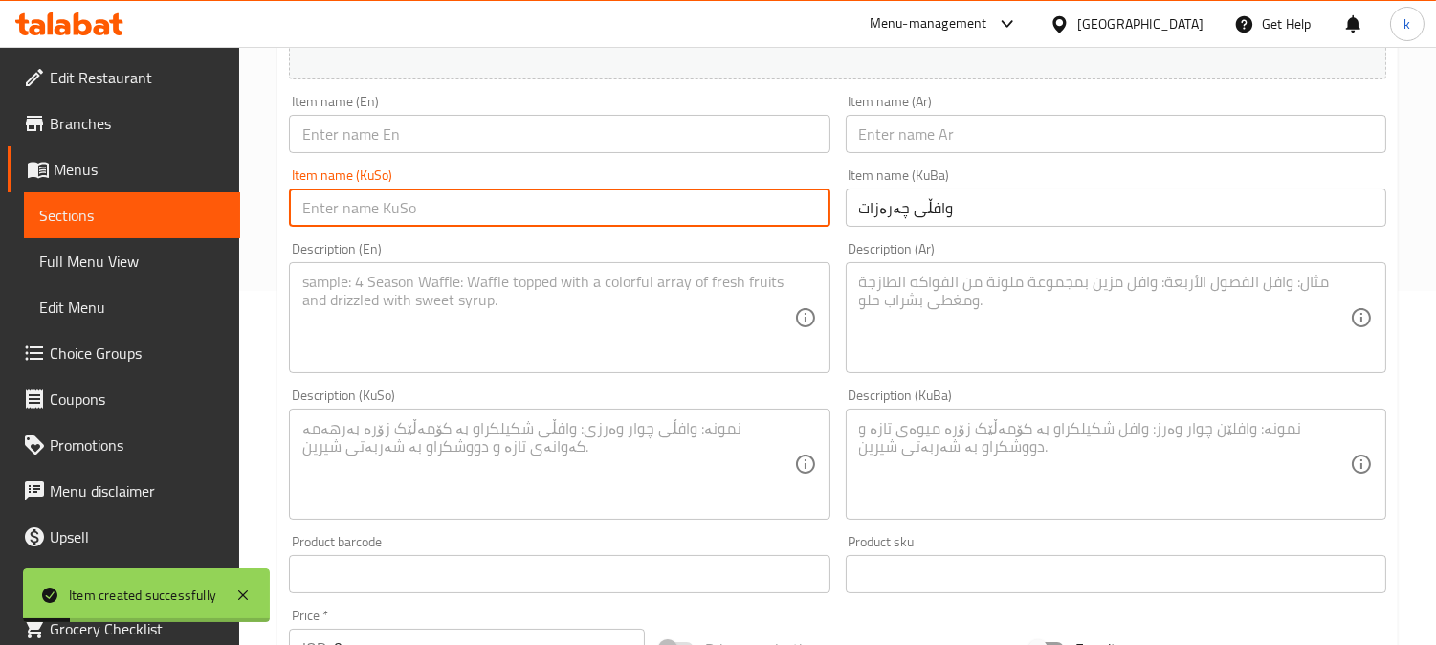
drag, startPoint x: 753, startPoint y: 214, endPoint x: 853, endPoint y: 177, distance: 107.2
click at [753, 214] on input "text" at bounding box center [559, 207] width 541 height 38
paste input "وافڵی چەرەزات"
type input "وافڵی چەرەزات"
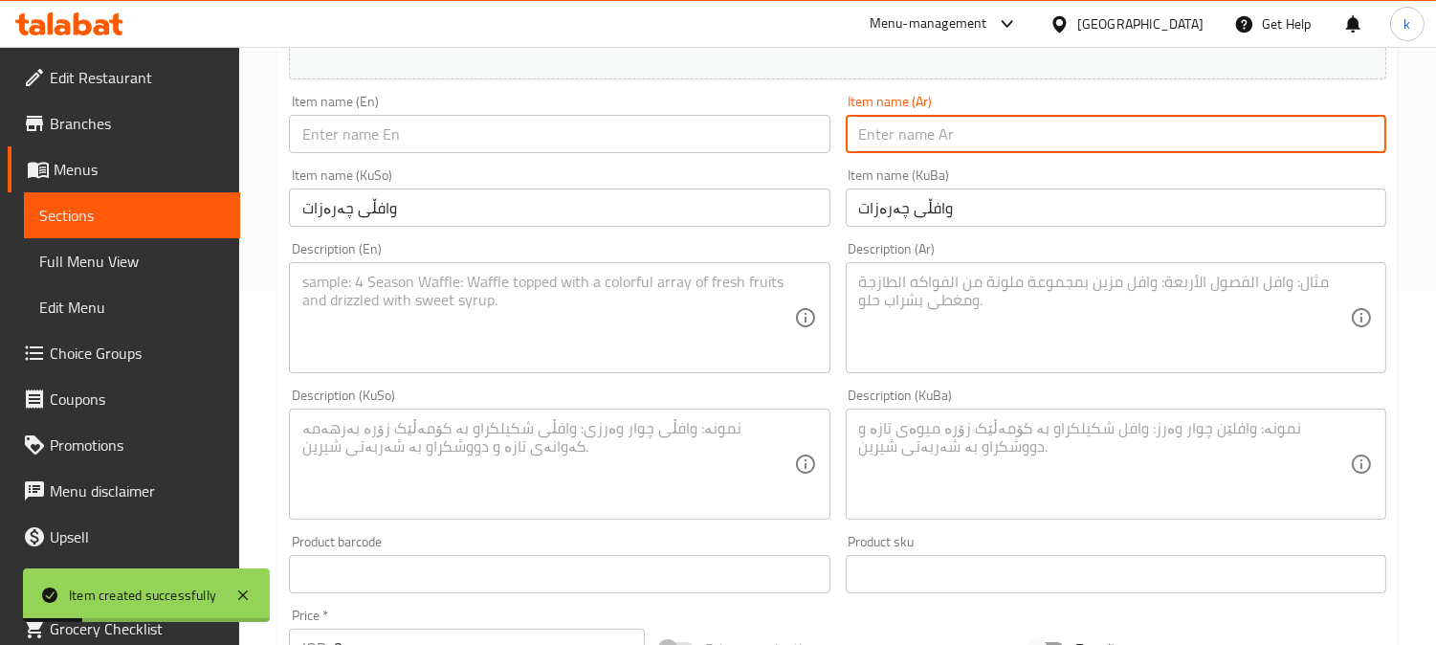
click at [913, 138] on input "text" at bounding box center [1116, 134] width 541 height 38
paste input "وافل مكسرات"
type input "وافل مكسرات"
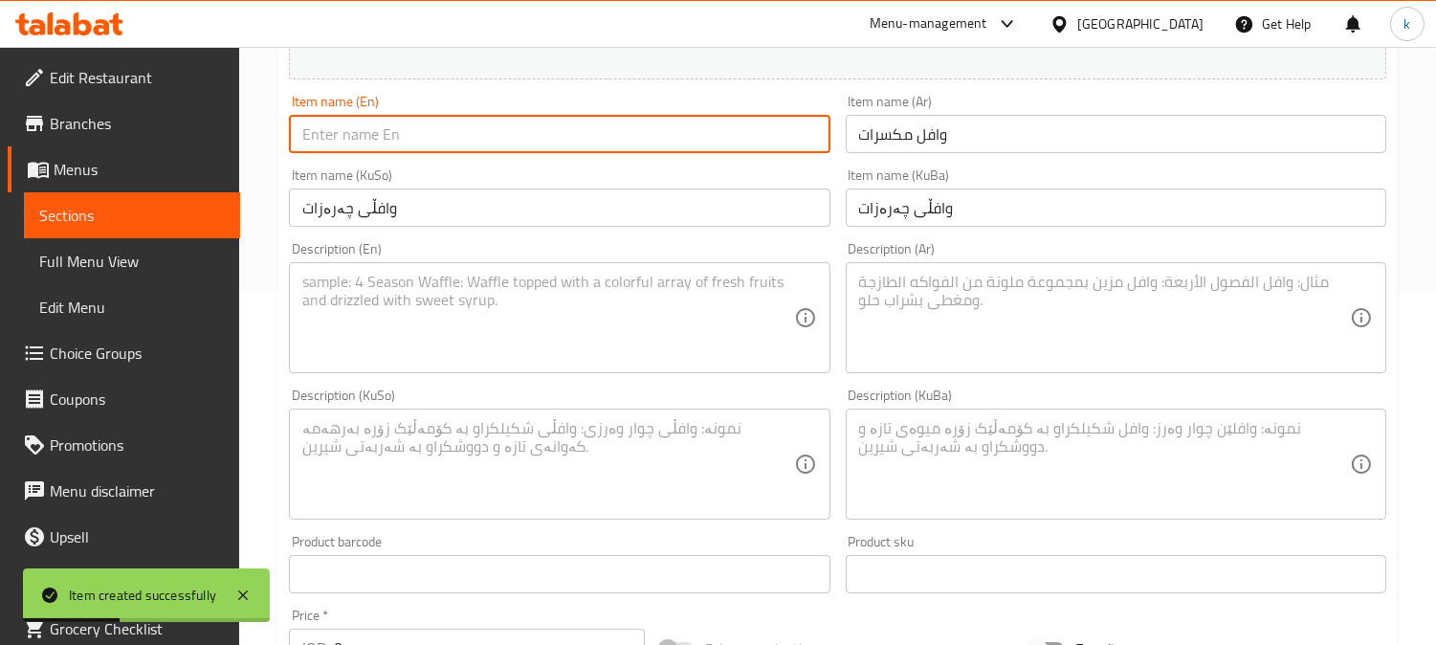
click at [400, 137] on input "text" at bounding box center [559, 134] width 541 height 38
type input "Nuts Waffle"
drag, startPoint x: 1130, startPoint y: 473, endPoint x: 1094, endPoint y: 463, distance: 37.6
click at [1129, 471] on textarea at bounding box center [1104, 464] width 491 height 91
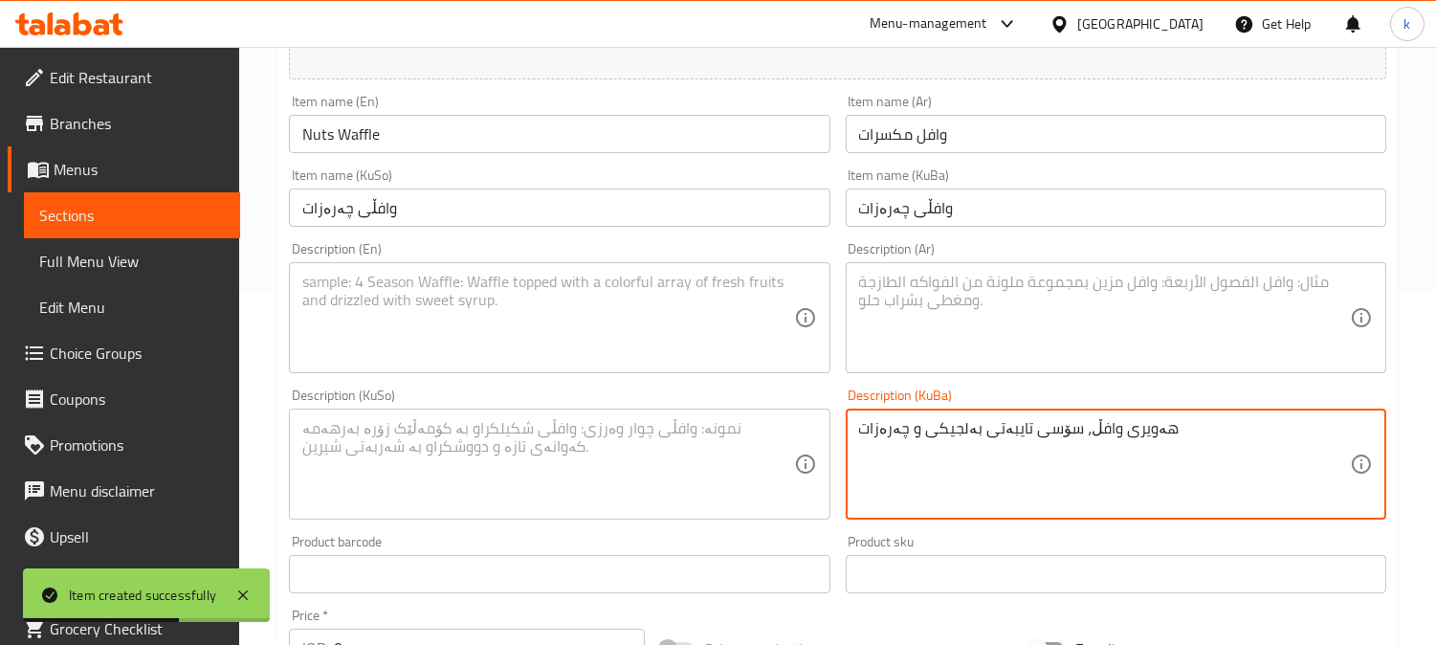
type textarea "هەویری وافڵ، سۆسی تایبەتی بەلجیکی و چەرەزات"
click at [740, 436] on textarea at bounding box center [547, 464] width 491 height 91
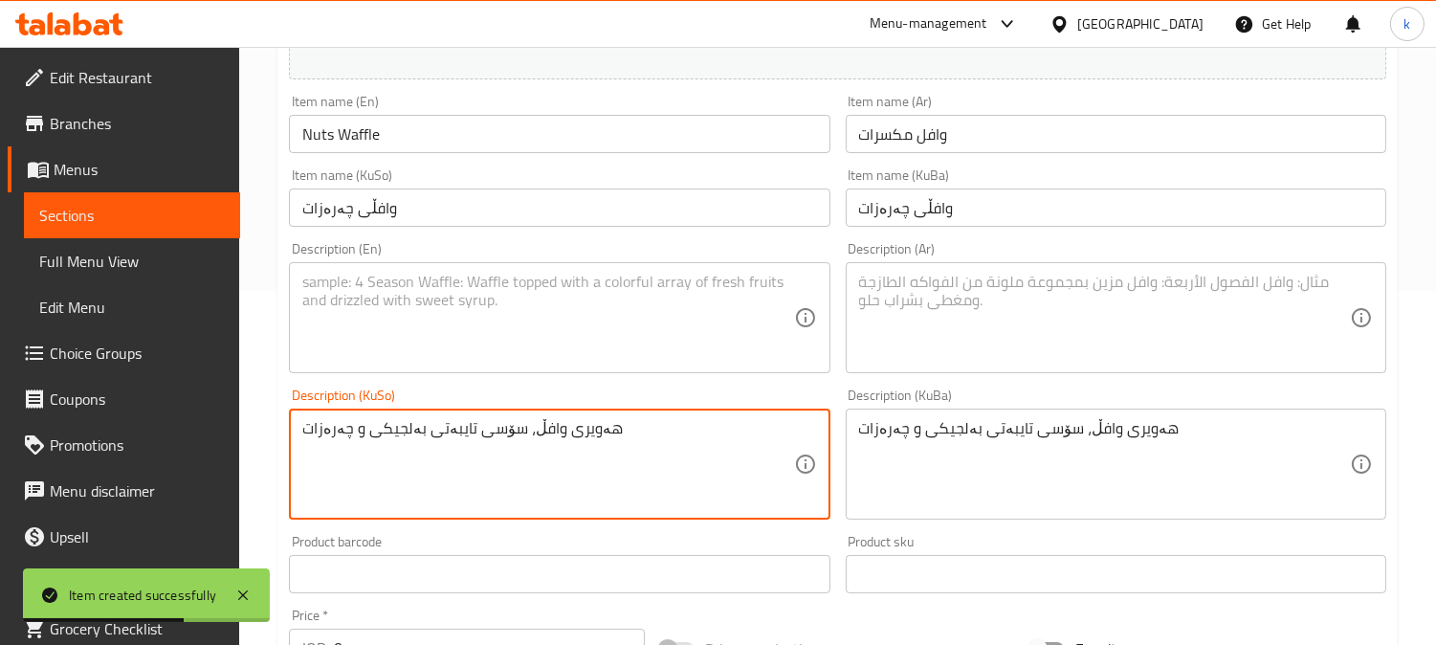
type textarea "هەویری وافڵ، سۆسی تایبەتی بەلجیکی و چەرەزات"
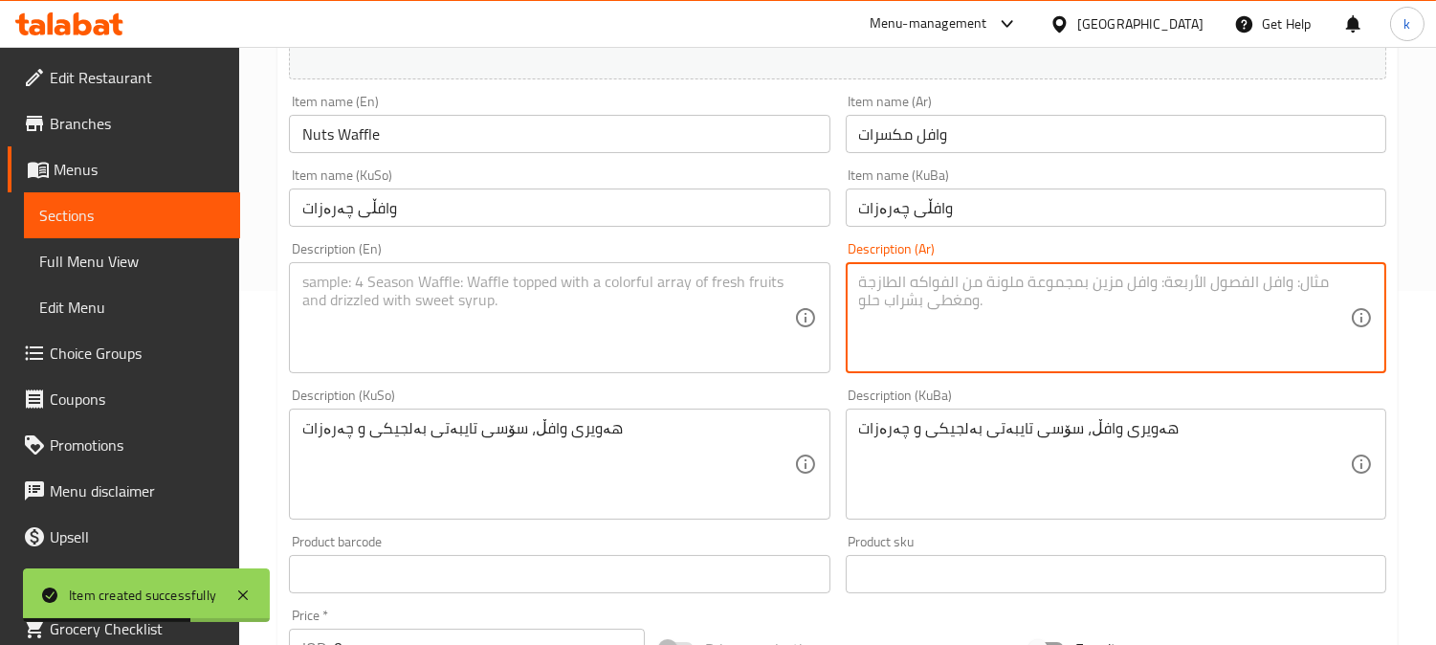
click at [1001, 348] on textarea at bounding box center [1104, 318] width 491 height 91
type textarea "عجينة وافل، صلصة بلجيكة خاصة ومكسرات"
click at [601, 344] on textarea at bounding box center [547, 318] width 491 height 91
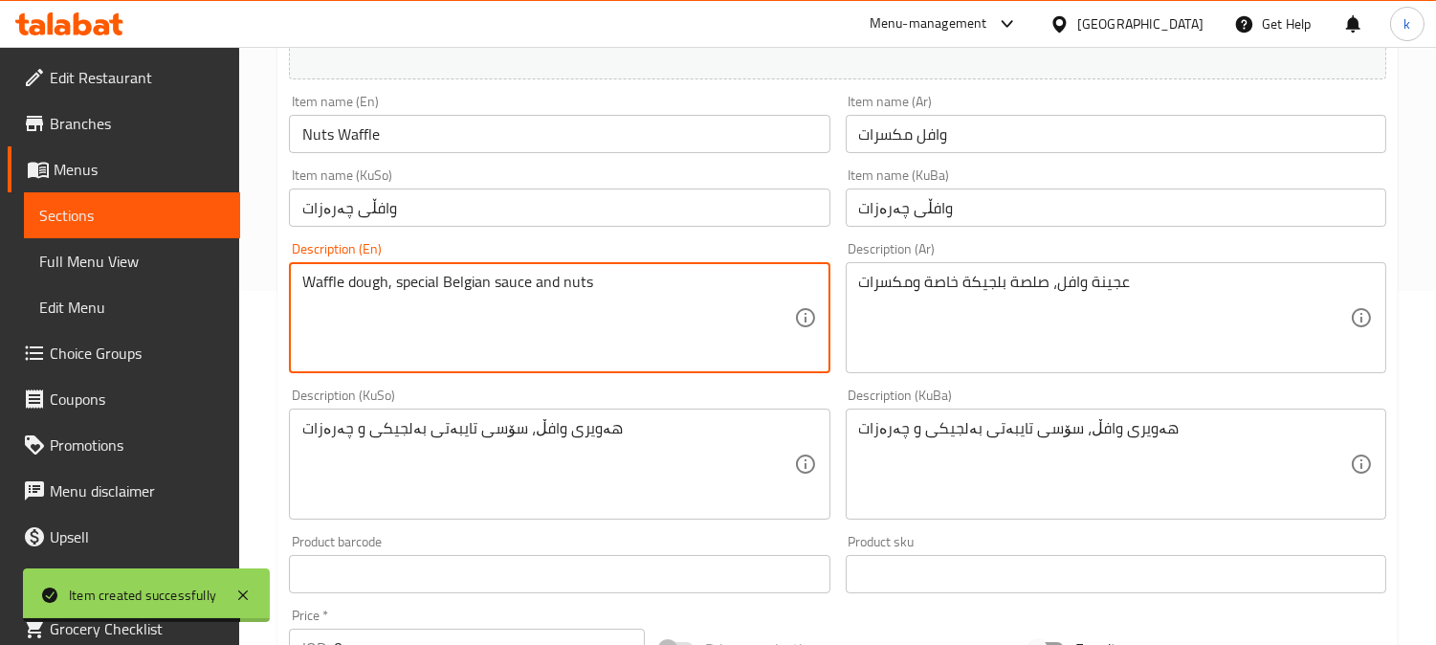
type textarea "Waffle dough, special Belgian sauce and nuts"
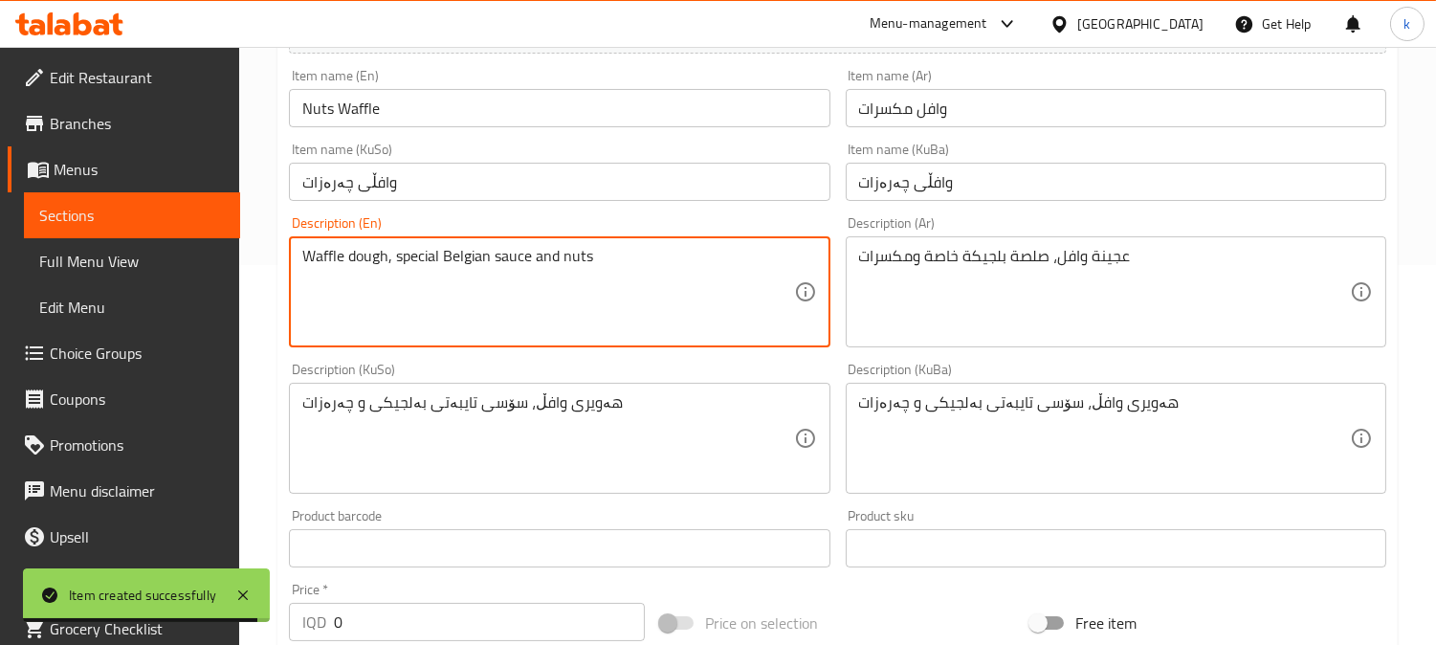
scroll to position [531, 0]
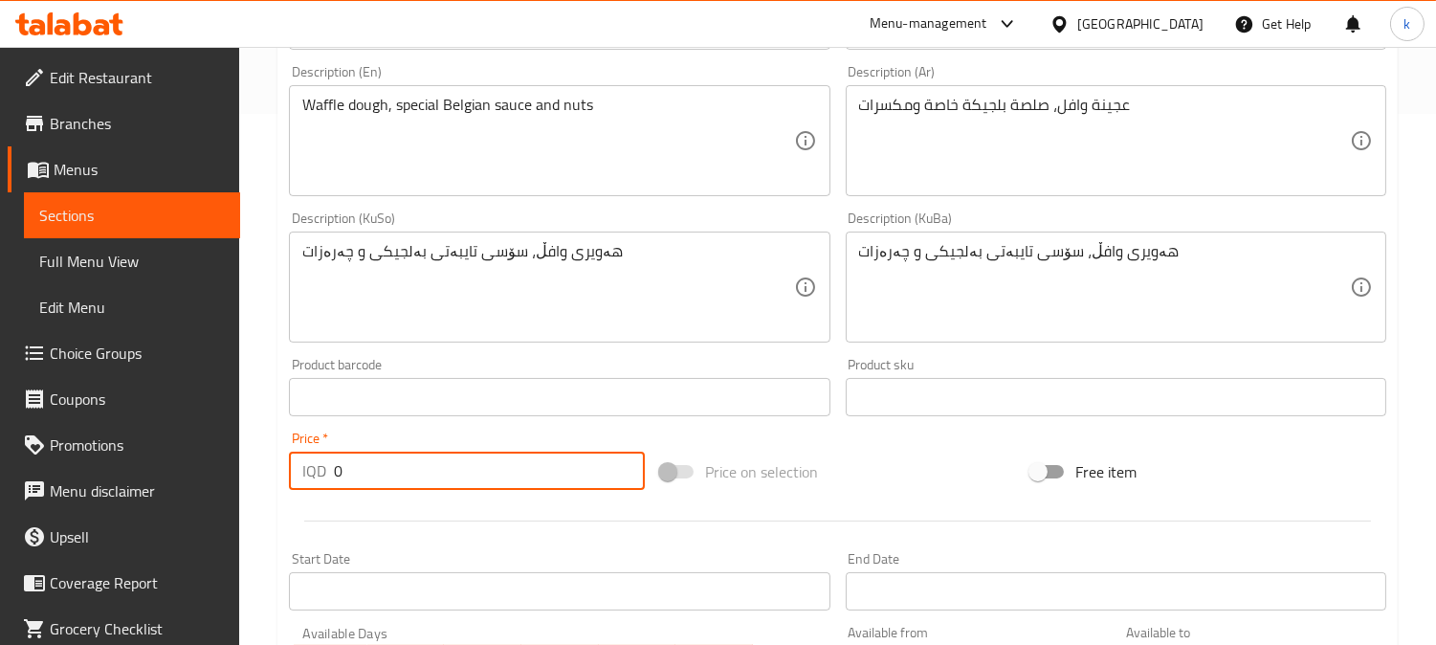
drag, startPoint x: 388, startPoint y: 470, endPoint x: 306, endPoint y: 470, distance: 82.3
click at [306, 470] on div "IQD 0 Price *" at bounding box center [467, 471] width 356 height 38
type input "6750"
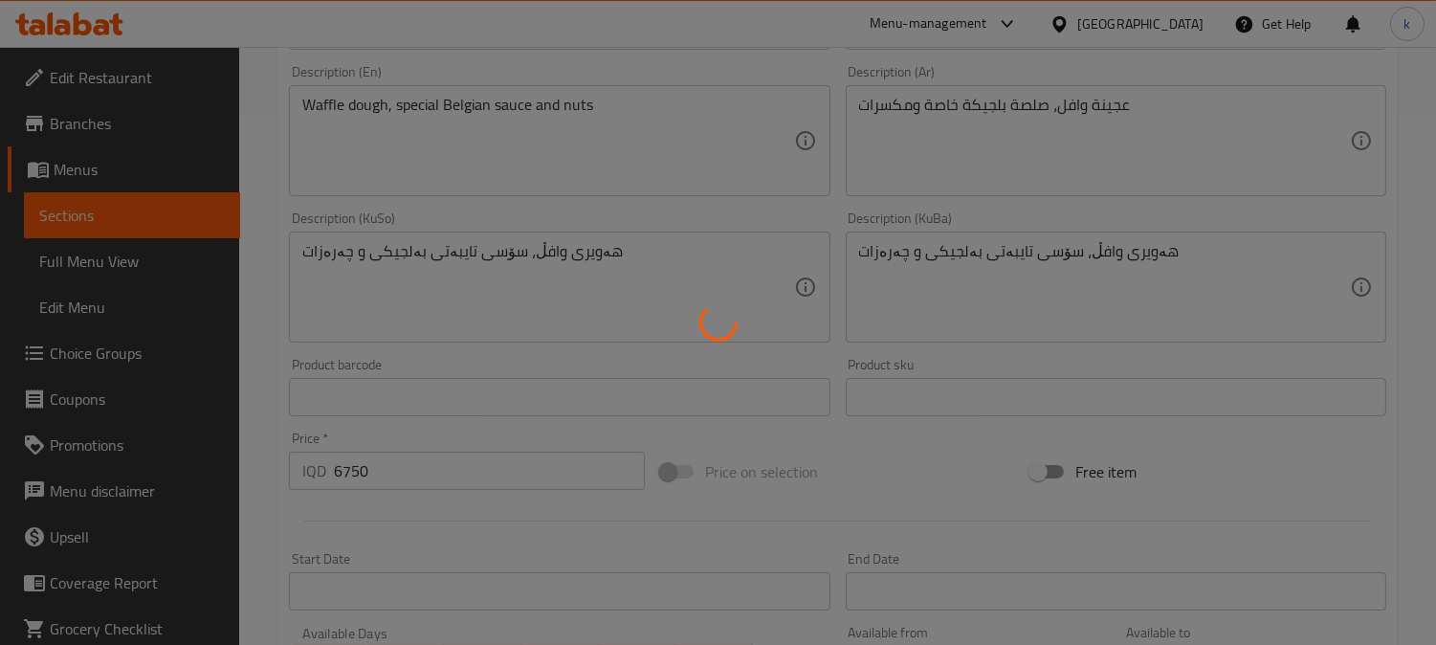
type input "0"
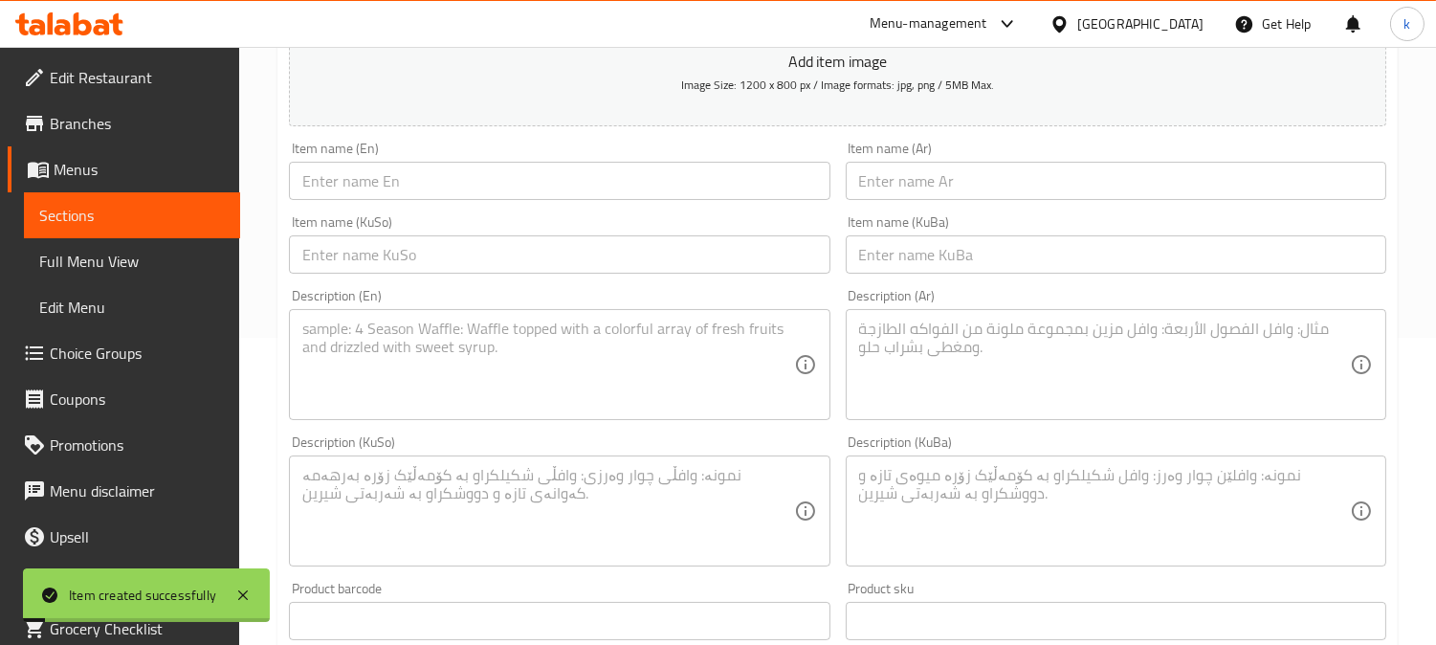
scroll to position [177, 0]
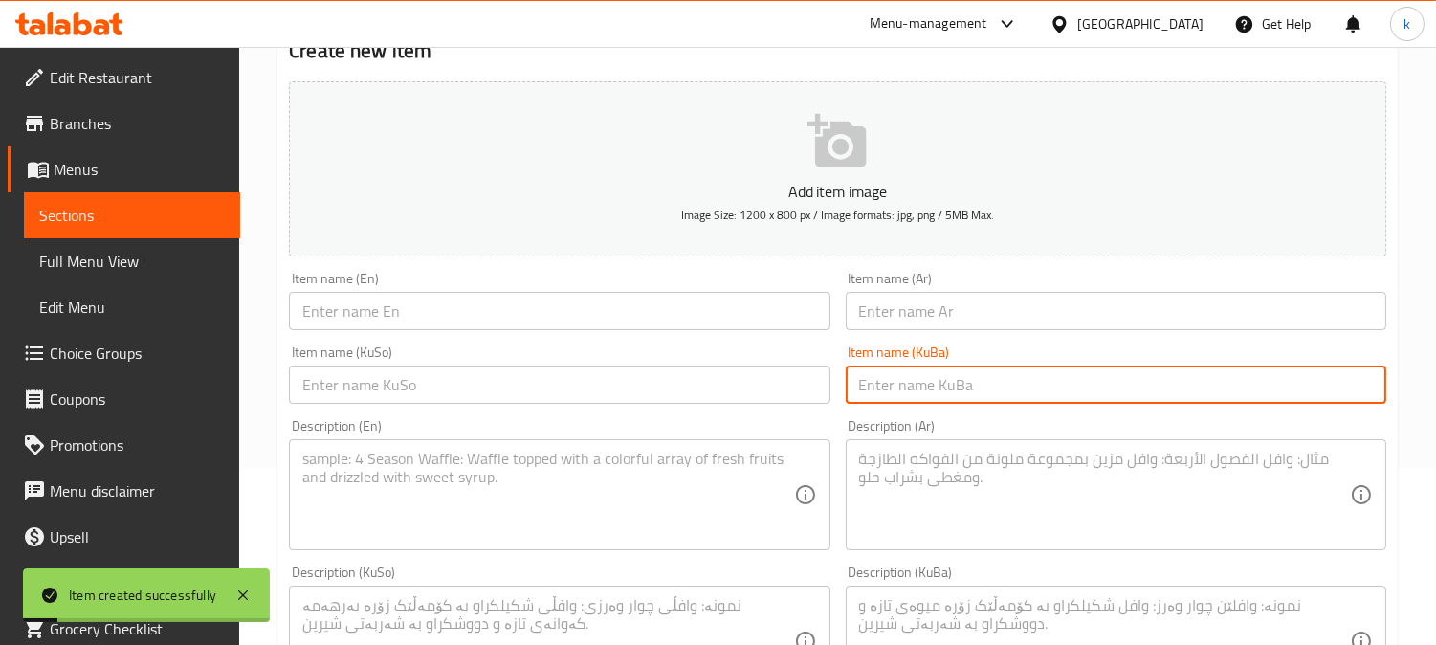
click at [985, 374] on input "text" at bounding box center [1116, 384] width 541 height 38
paste input "وافڵی فستق"
type input "وافڵی فستق"
drag, startPoint x: 735, startPoint y: 383, endPoint x: 790, endPoint y: 362, distance: 59.3
click at [735, 383] on input "text" at bounding box center [559, 384] width 541 height 38
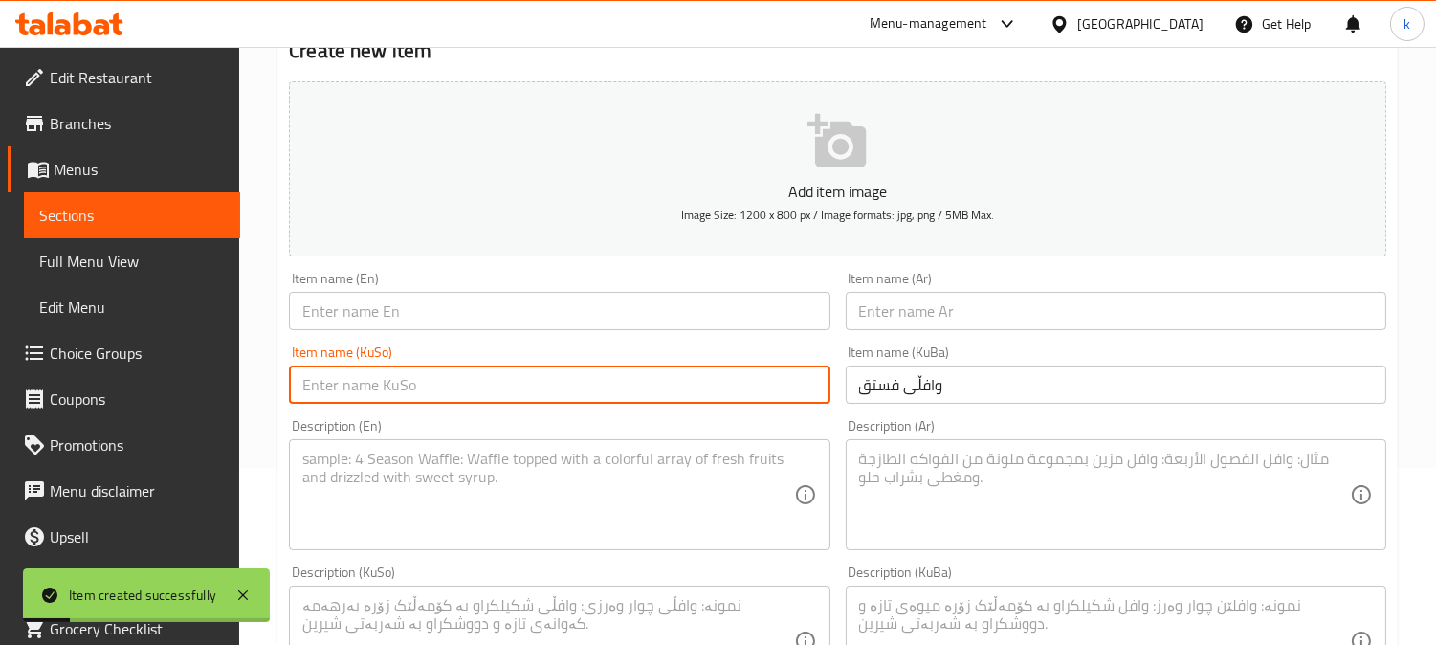
paste input "وافڵی فستق"
type input "وافڵی فستق"
click at [919, 313] on input "text" at bounding box center [1116, 311] width 541 height 38
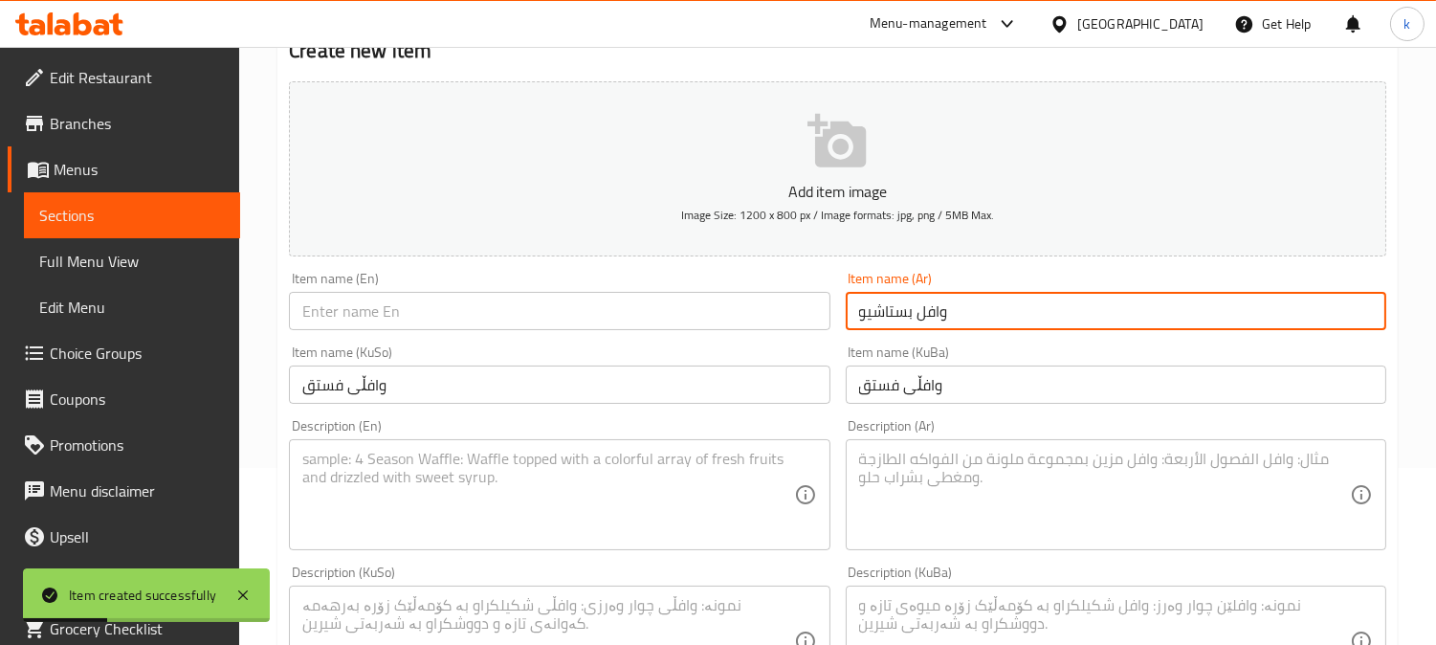
type input "وافل بستاشيو"
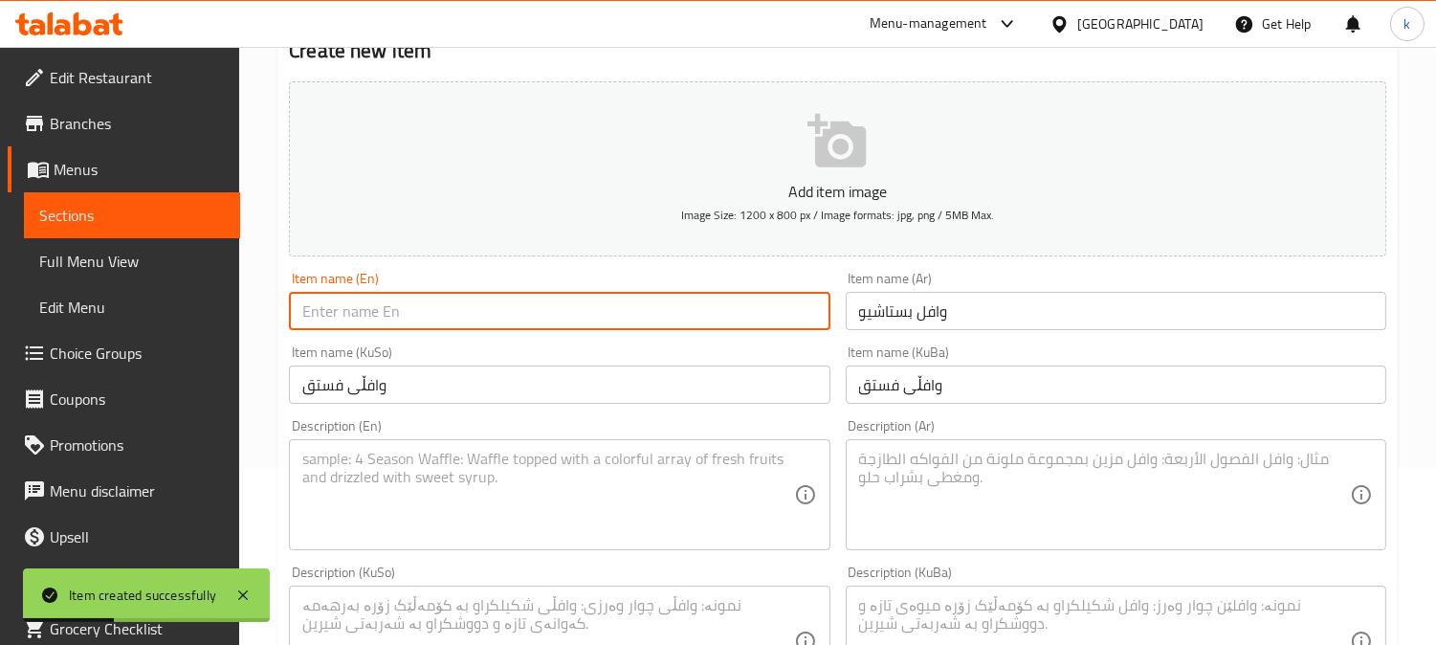
click at [459, 300] on input "text" at bounding box center [559, 311] width 541 height 38
type input "Pistachio Waffle"
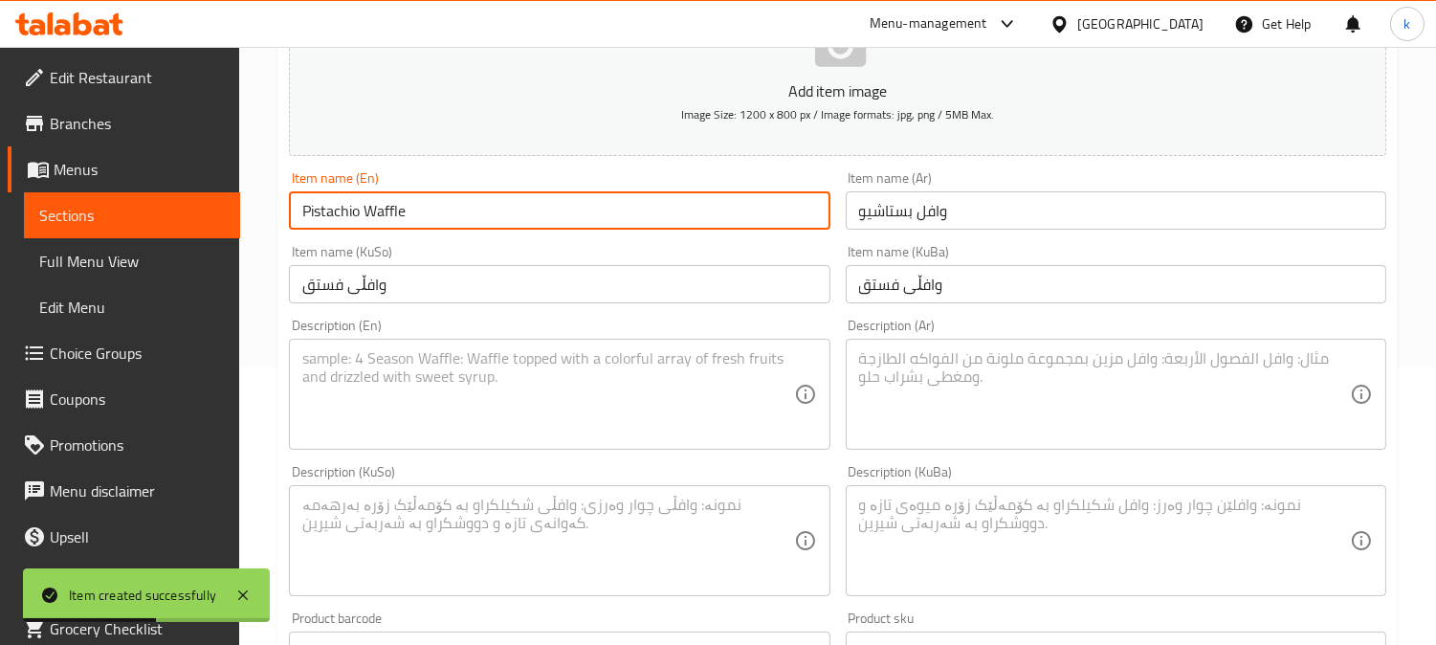
scroll to position [354, 0]
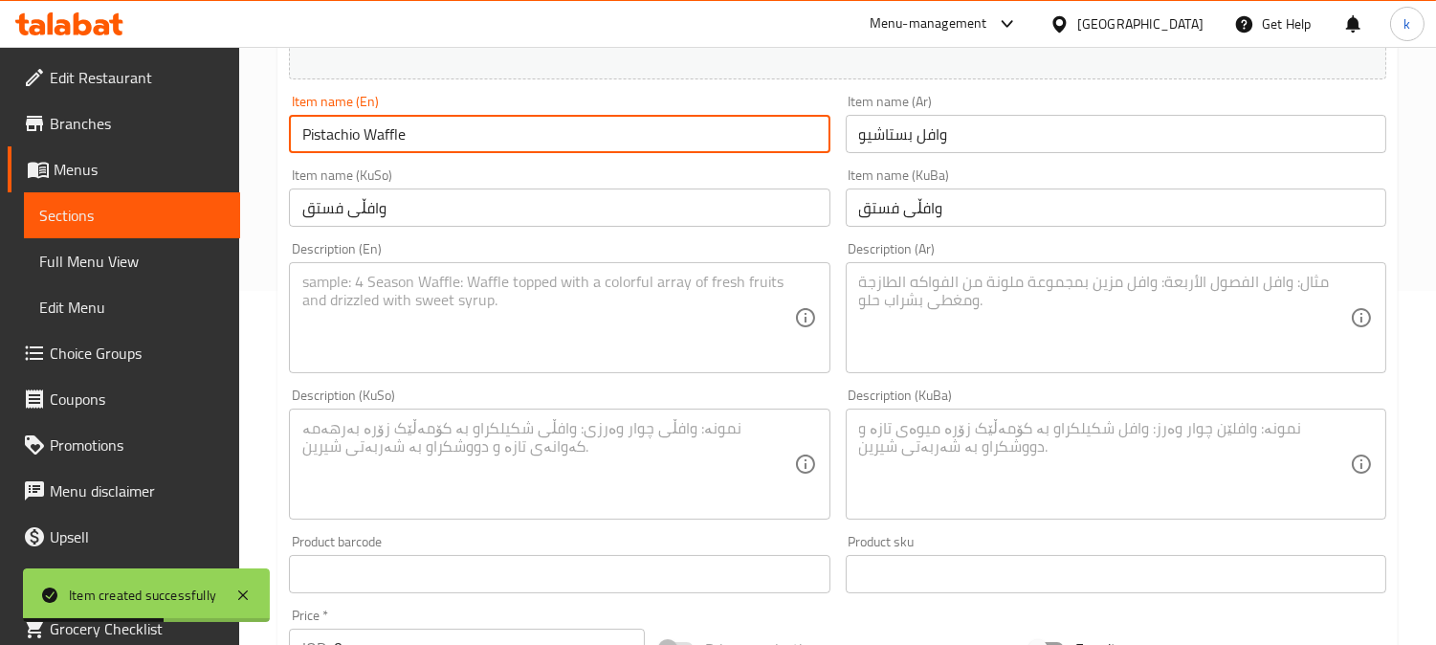
click at [938, 459] on textarea at bounding box center [1104, 464] width 491 height 91
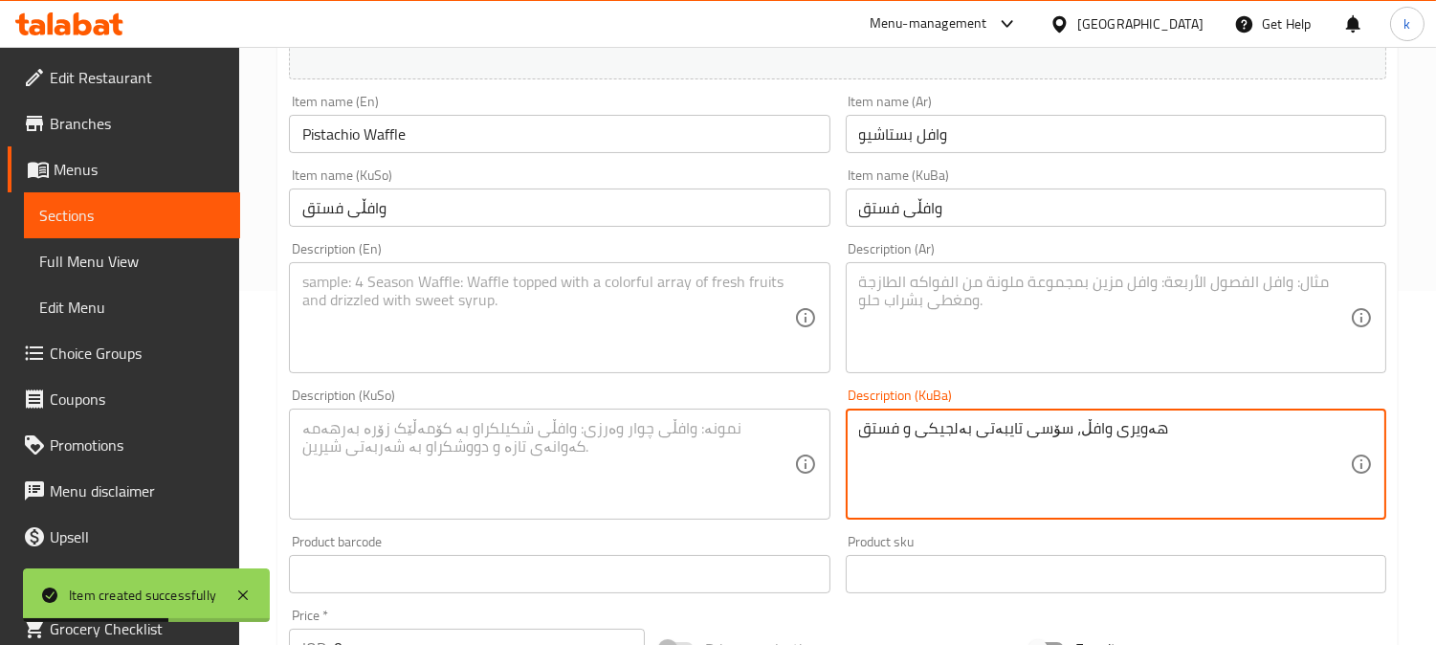
type textarea "هەویری وافڵ، سۆسی تایبەتی بەلجیکی و فستق"
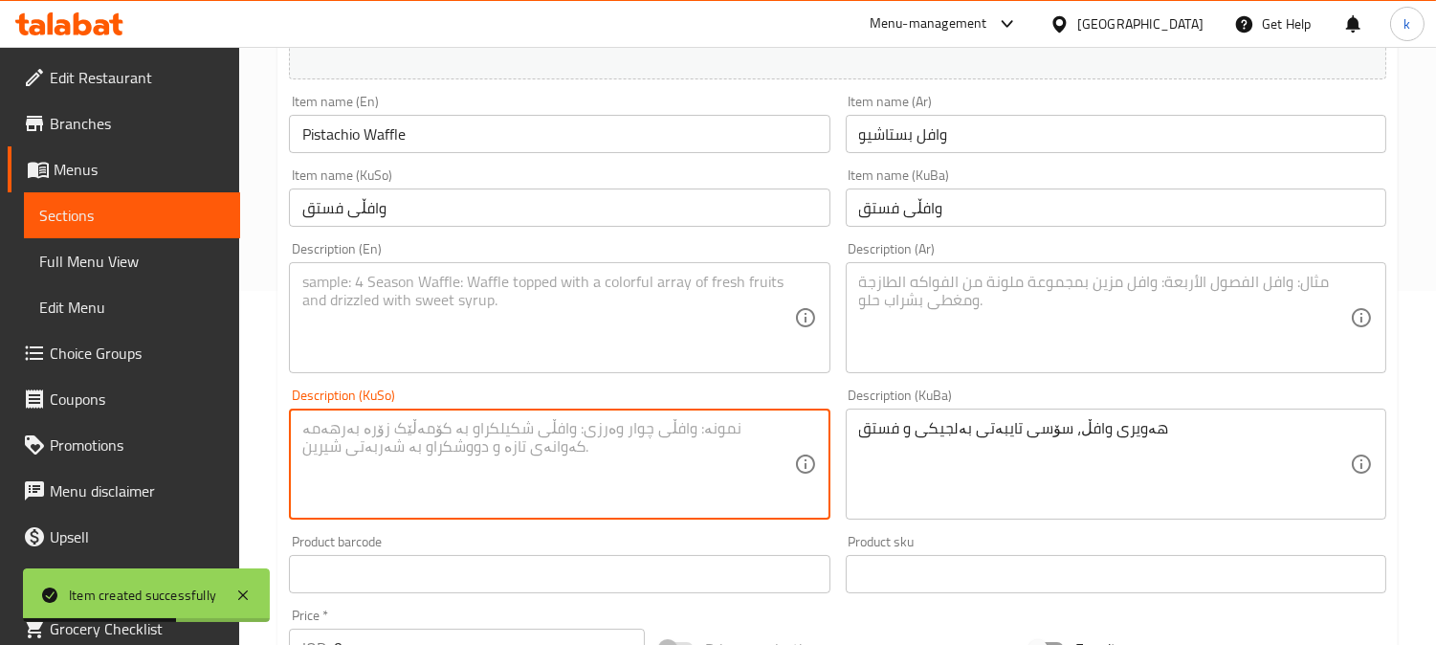
click at [628, 457] on textarea at bounding box center [547, 464] width 491 height 91
type textarea "هەویری وافڵ، سۆسی تایبەتی بەلجیکی و فستق"
click at [869, 359] on textarea at bounding box center [1104, 318] width 491 height 91
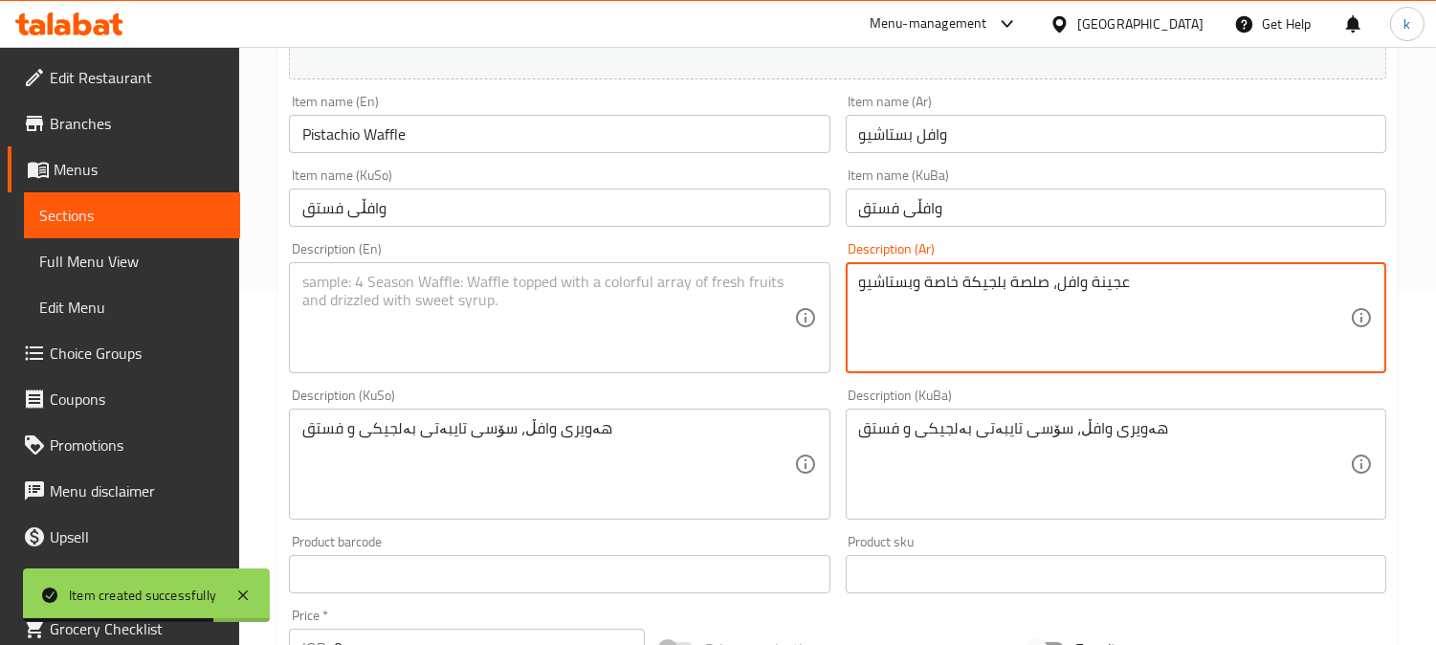
type textarea "عجينة وافل، صلصة بلجيكة خاصة وبستاشيو"
click at [507, 365] on div "Description (En)" at bounding box center [559, 317] width 541 height 111
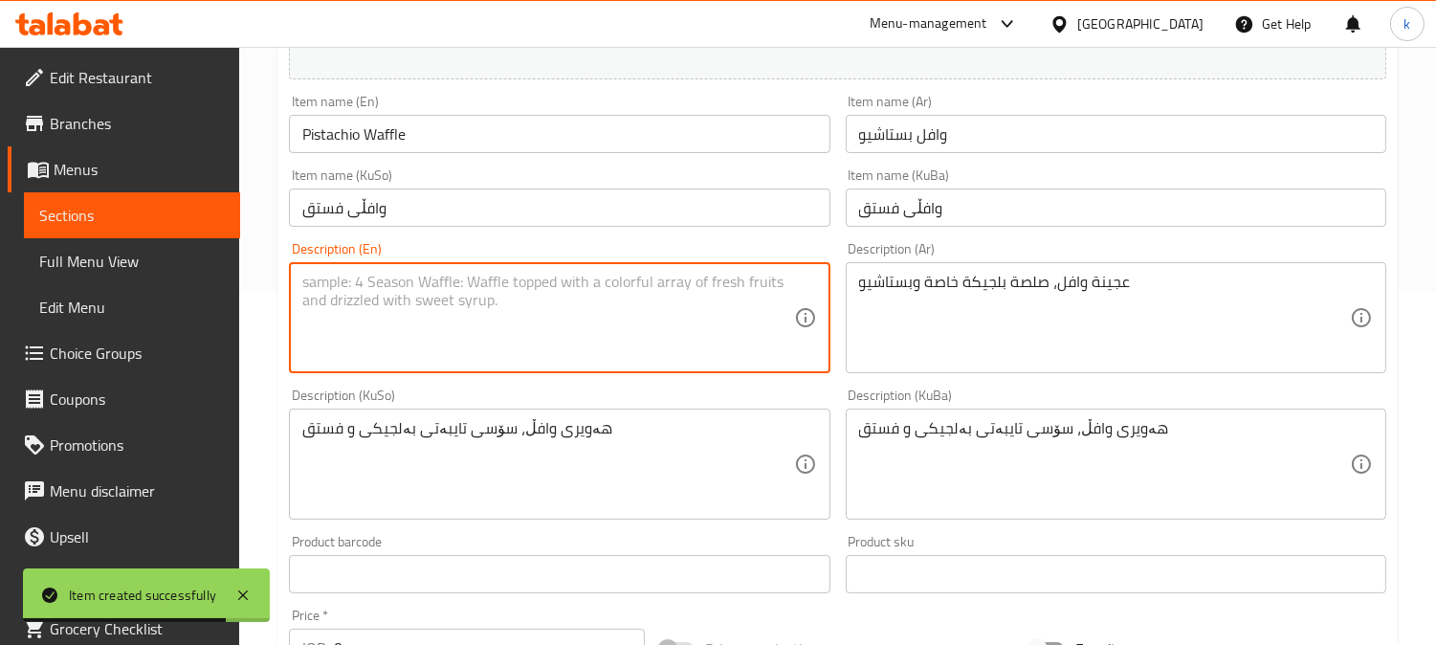
click at [505, 322] on textarea at bounding box center [547, 318] width 491 height 91
type textarea "Waffle dough, special Belgian sauce and pistachio"
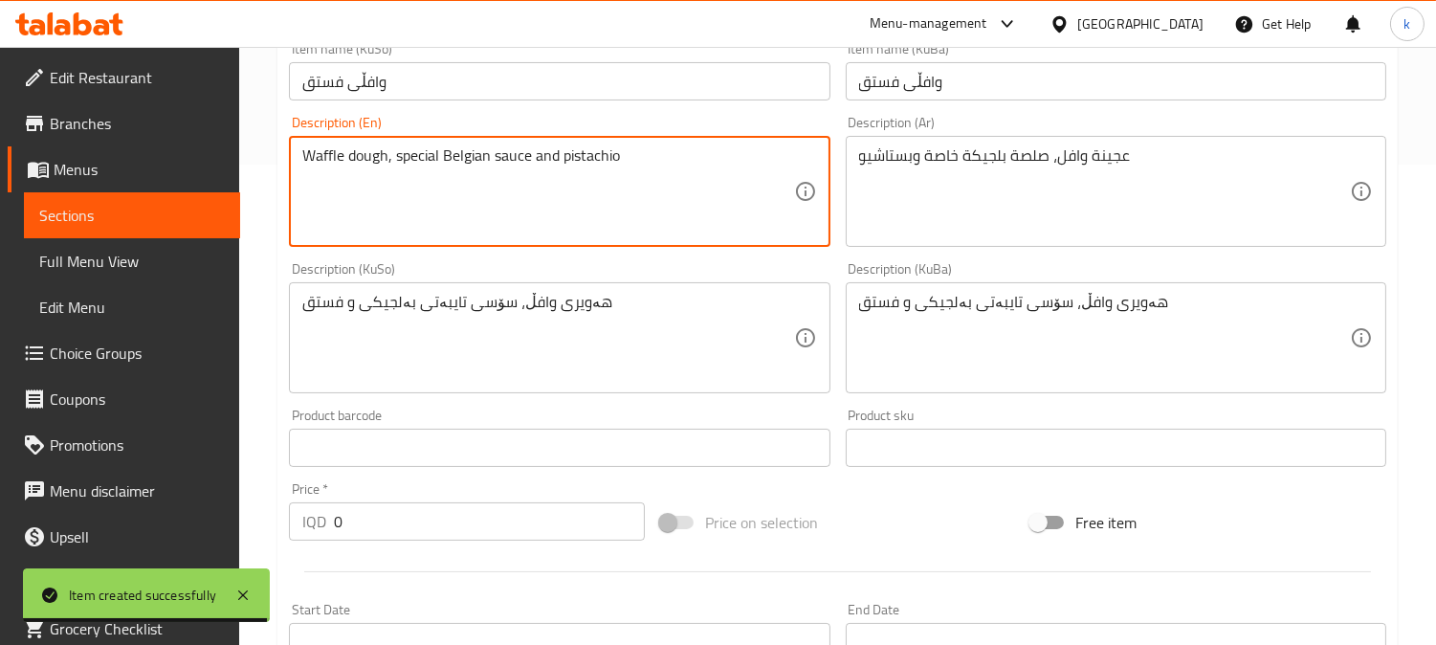
scroll to position [531, 0]
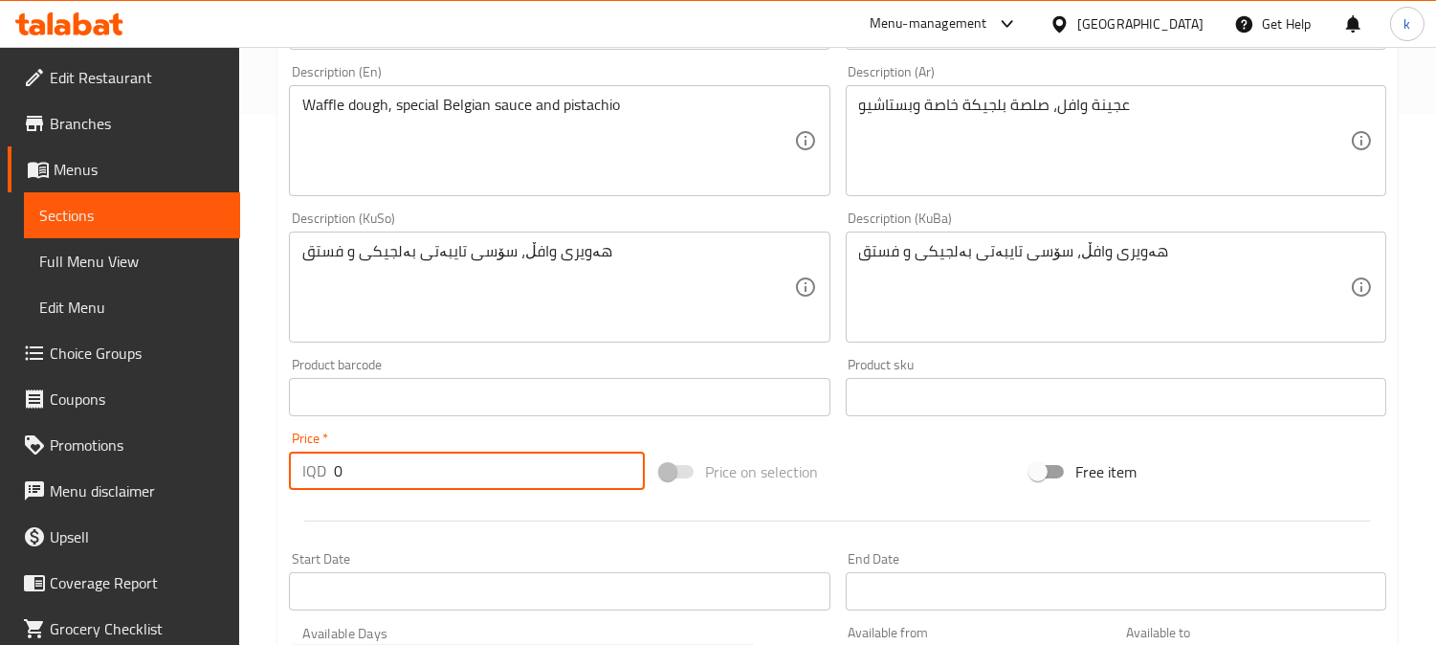
drag, startPoint x: 379, startPoint y: 466, endPoint x: 285, endPoint y: 473, distance: 94.0
click at [285, 473] on div "Price   * IQD 0 Price *" at bounding box center [466, 461] width 371 height 74
type input "6750"
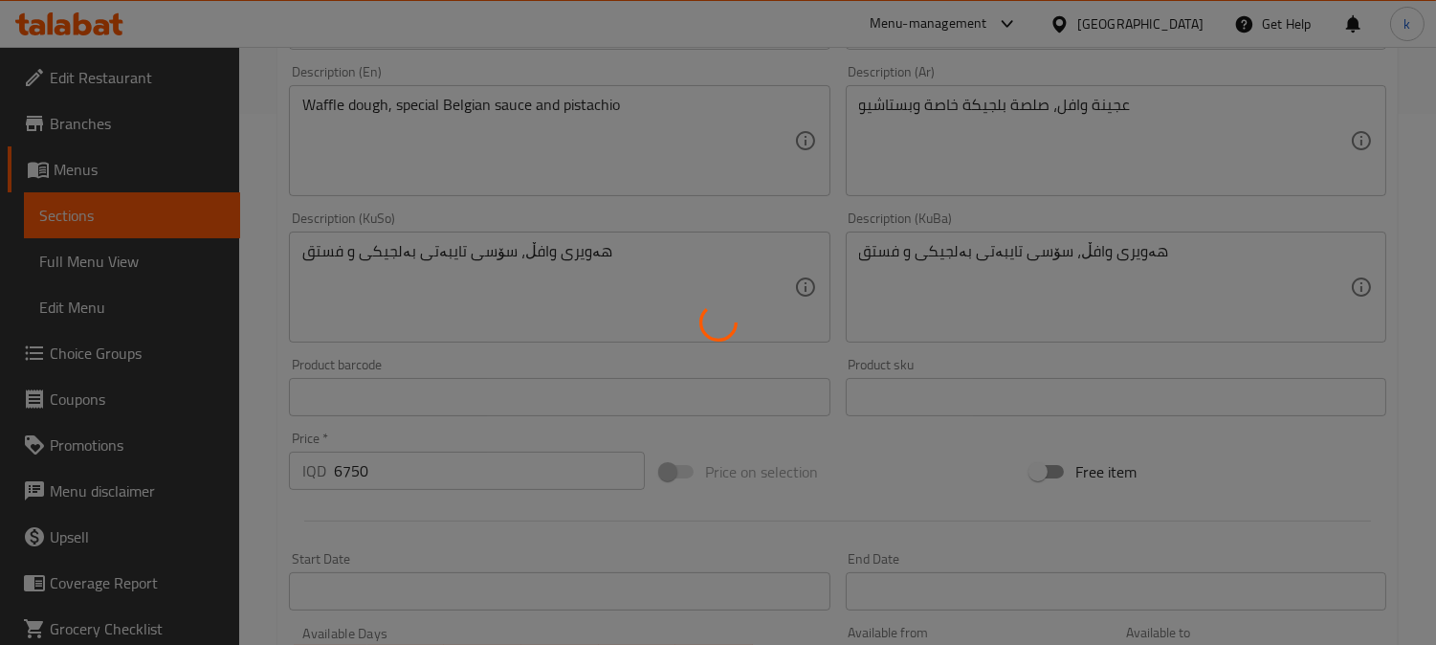
type input "0"
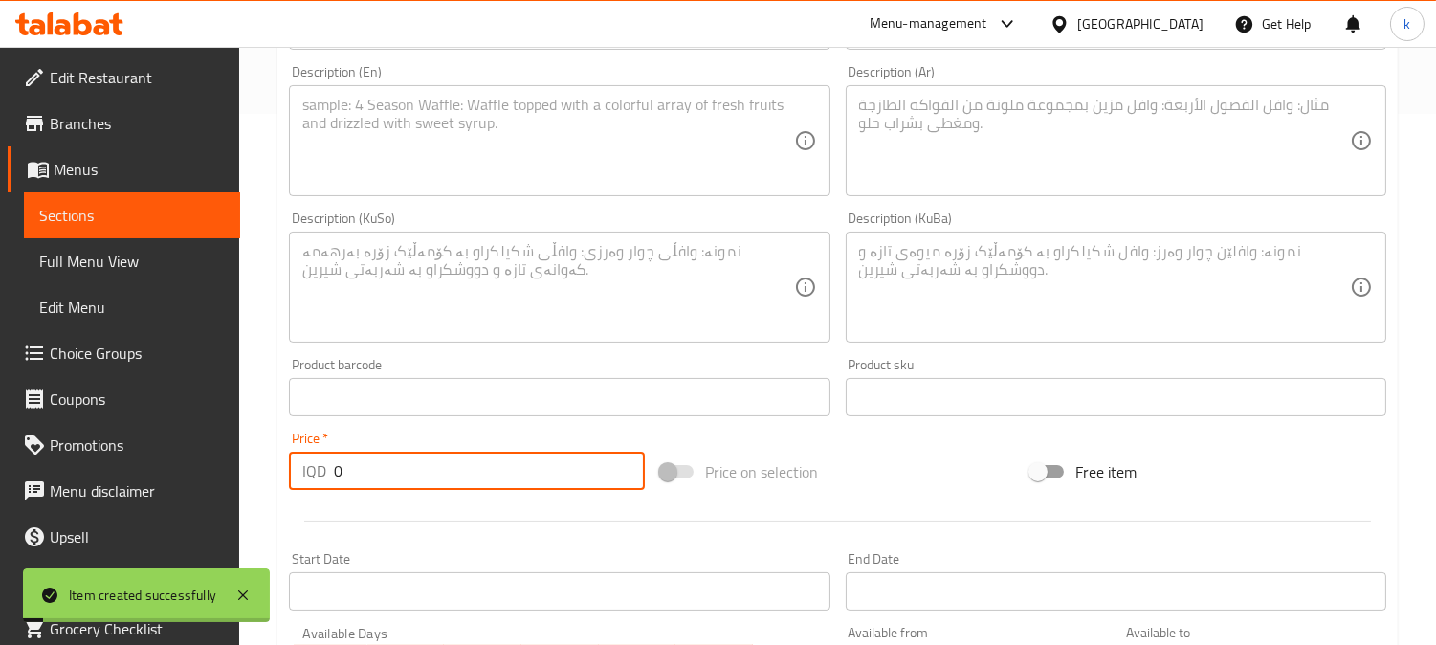
scroll to position [354, 0]
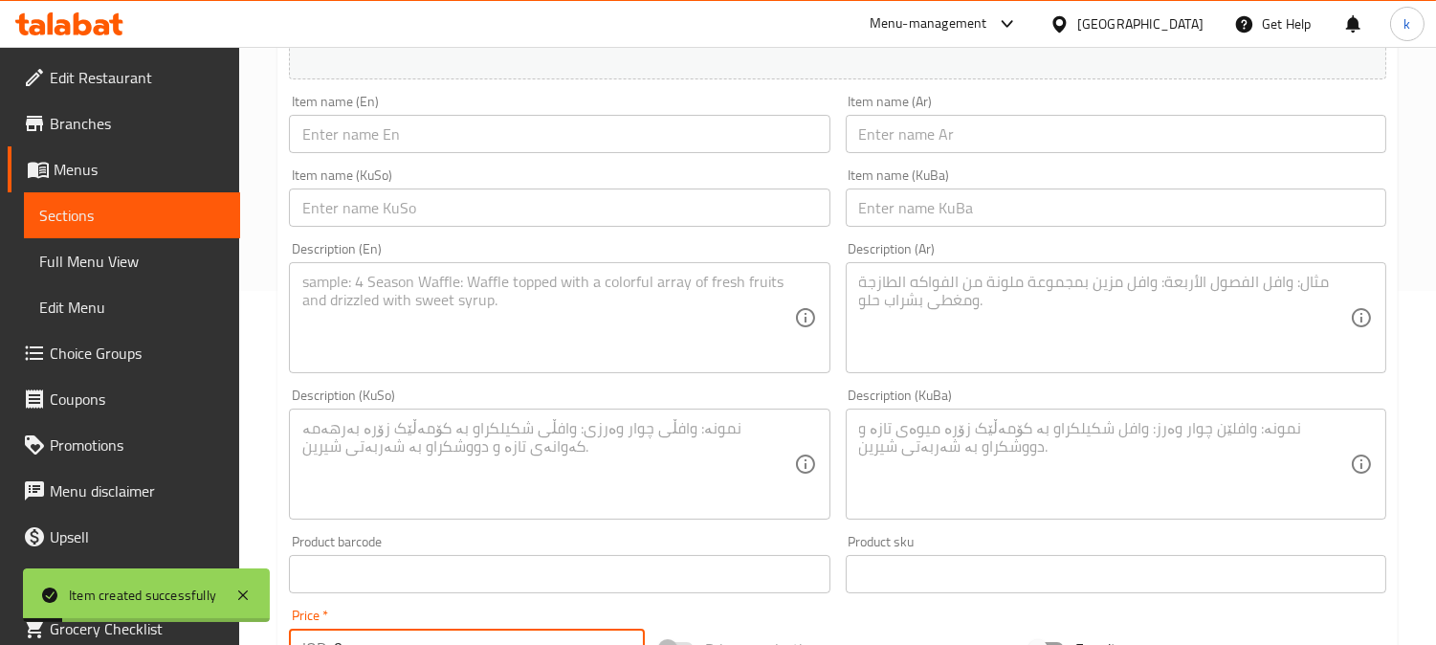
click at [922, 217] on input "text" at bounding box center [1116, 207] width 541 height 38
paste input "وافڵی میکس"
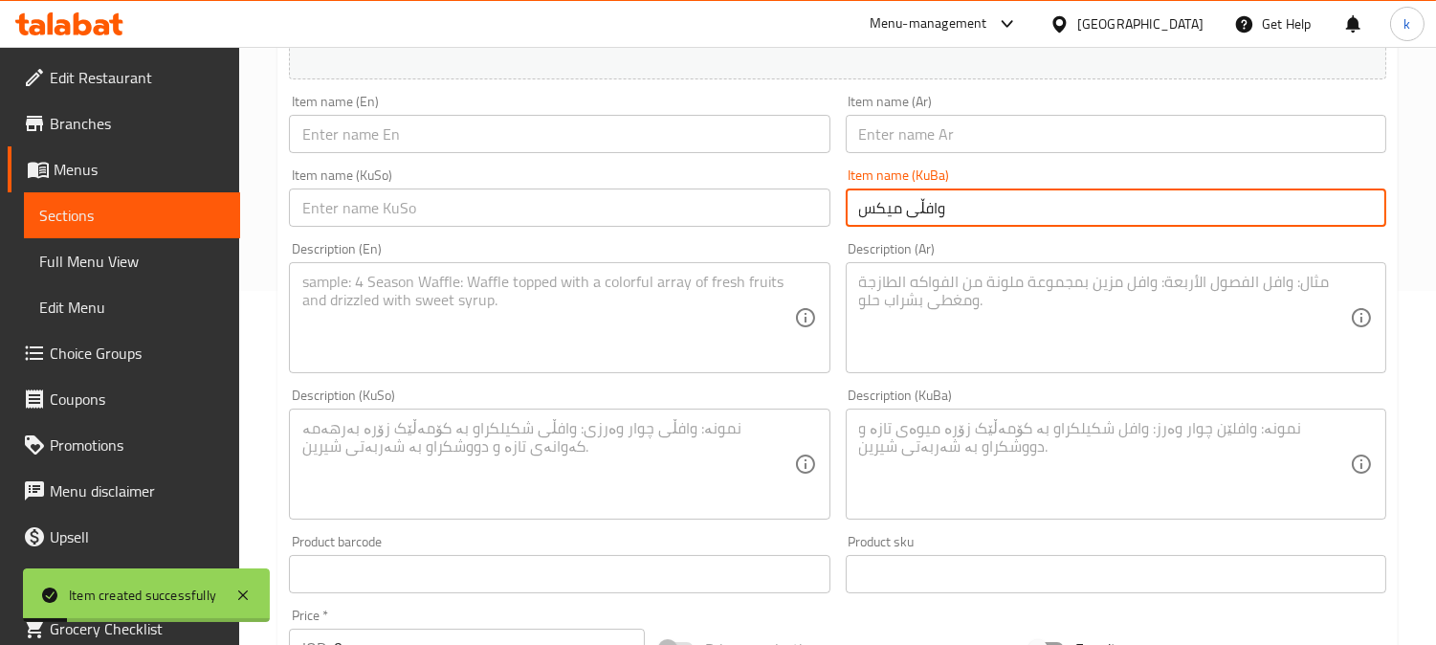
type input "وافڵی میکس"
click at [712, 210] on input "text" at bounding box center [559, 207] width 541 height 38
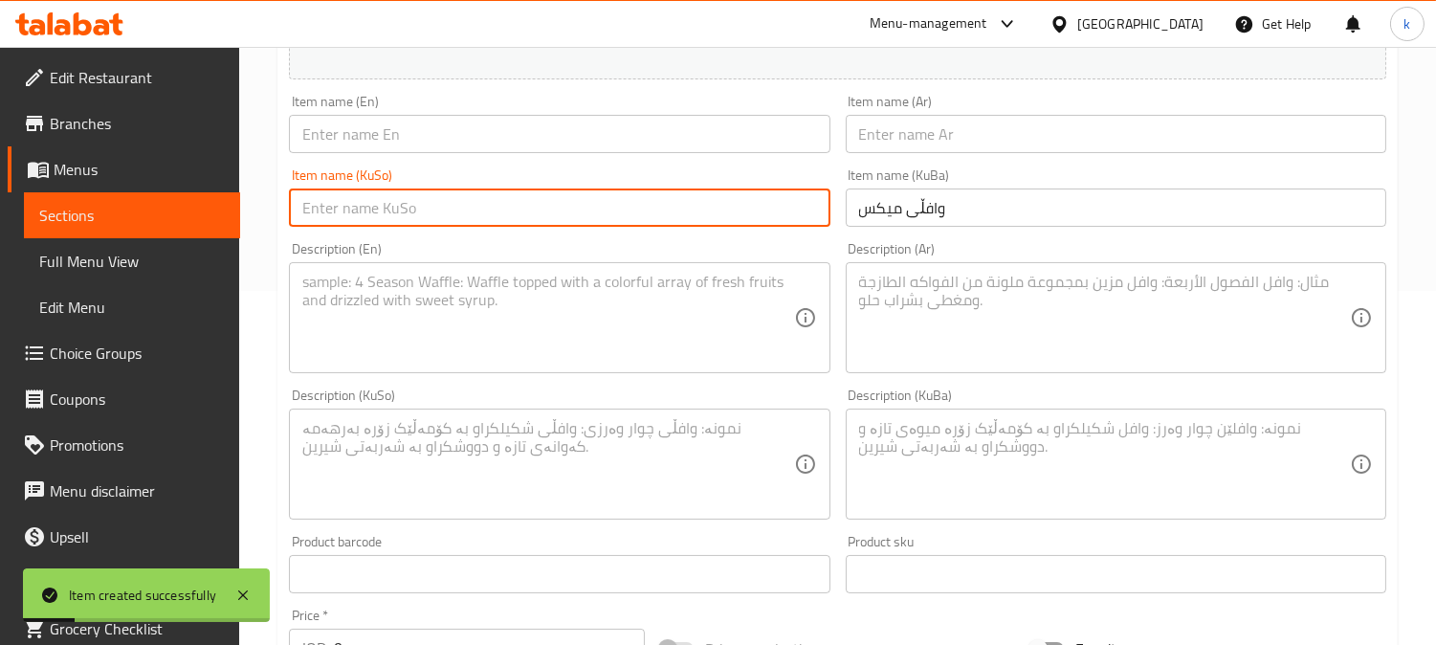
paste input "وافڵی میکس"
type input "وافڵی میکس"
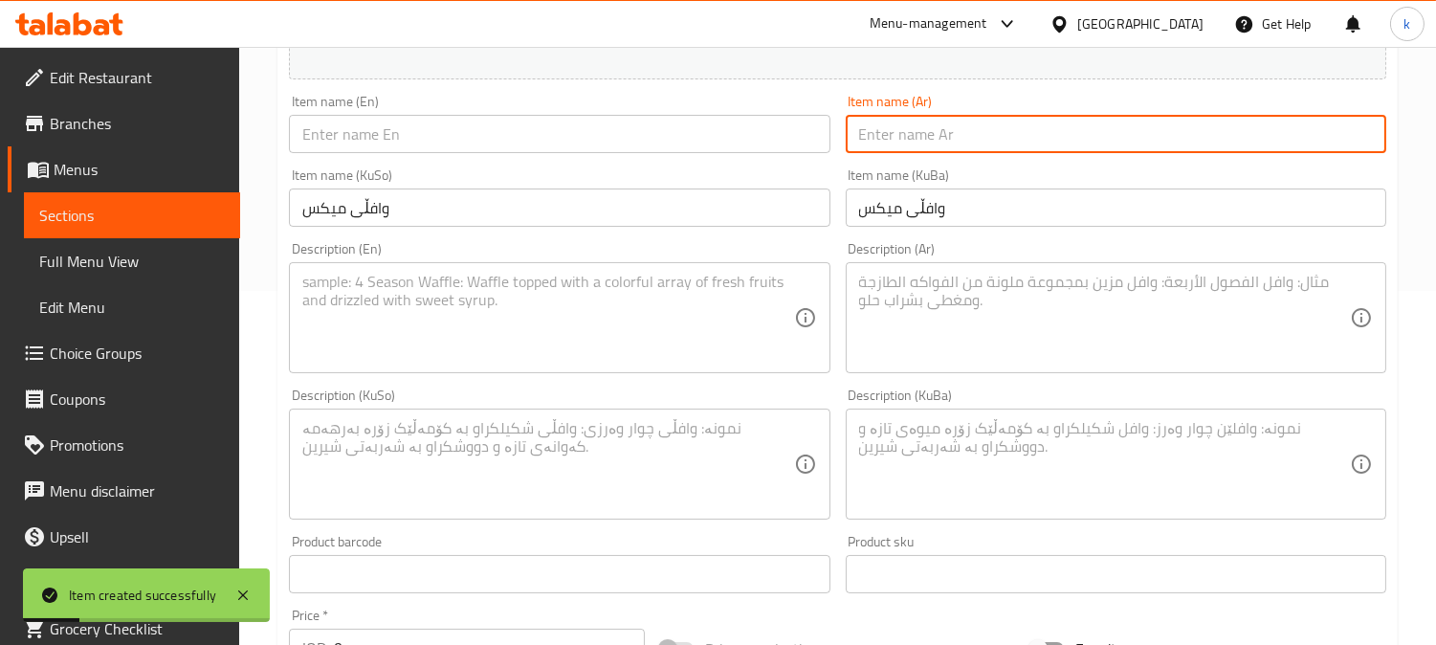
drag, startPoint x: 857, startPoint y: 149, endPoint x: 884, endPoint y: 138, distance: 29.1
click at [864, 147] on input "text" at bounding box center [1116, 134] width 541 height 38
type input "وافل مكس"
click at [444, 141] on input "text" at bounding box center [559, 134] width 541 height 38
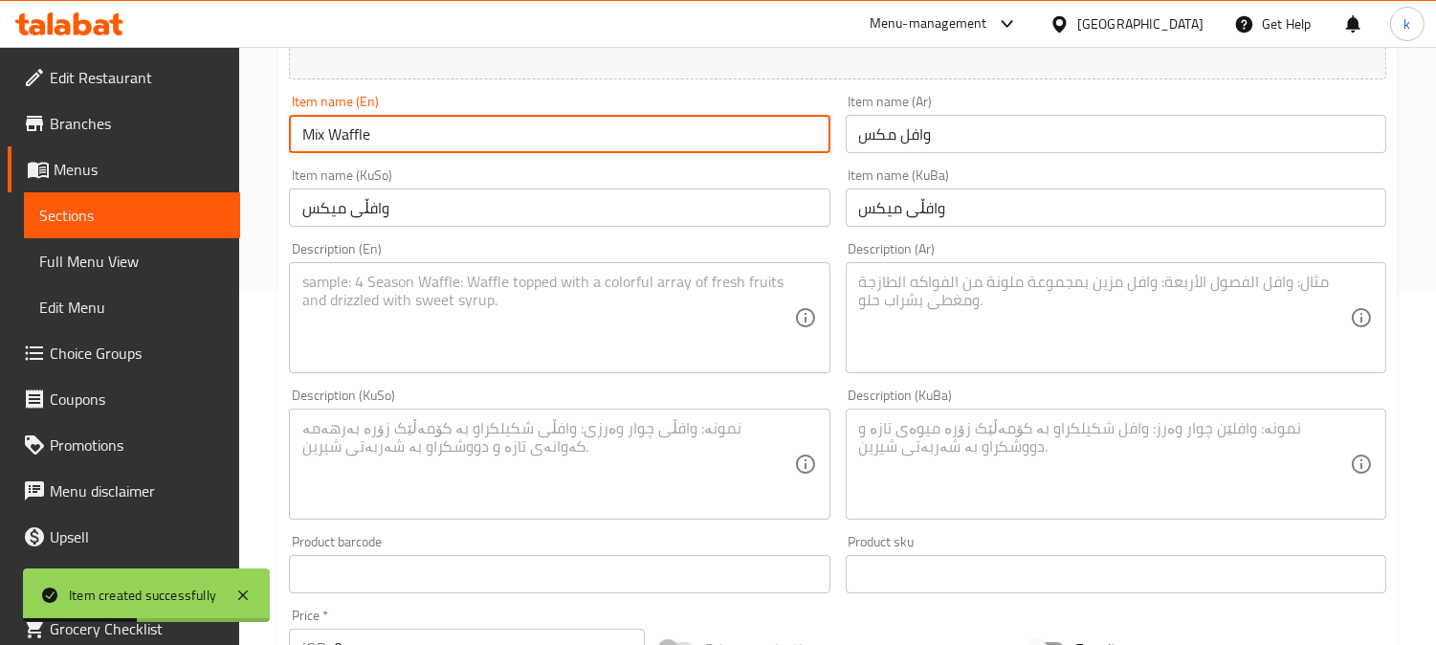
type input "Mix Waffle"
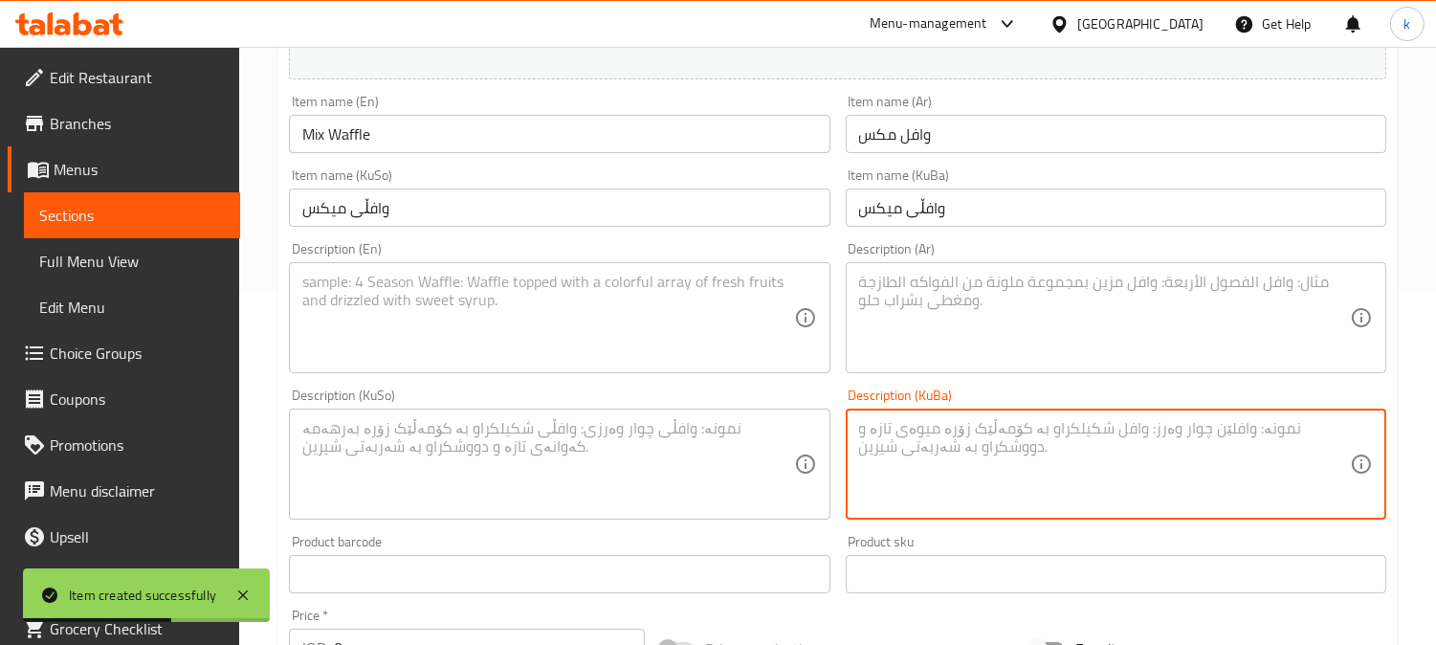
click at [947, 481] on textarea at bounding box center [1104, 464] width 491 height 91
type textarea "هەویری وافڵ، سۆسی تایبەتی بەلجیکی و میکس"
click at [690, 457] on textarea at bounding box center [547, 464] width 491 height 91
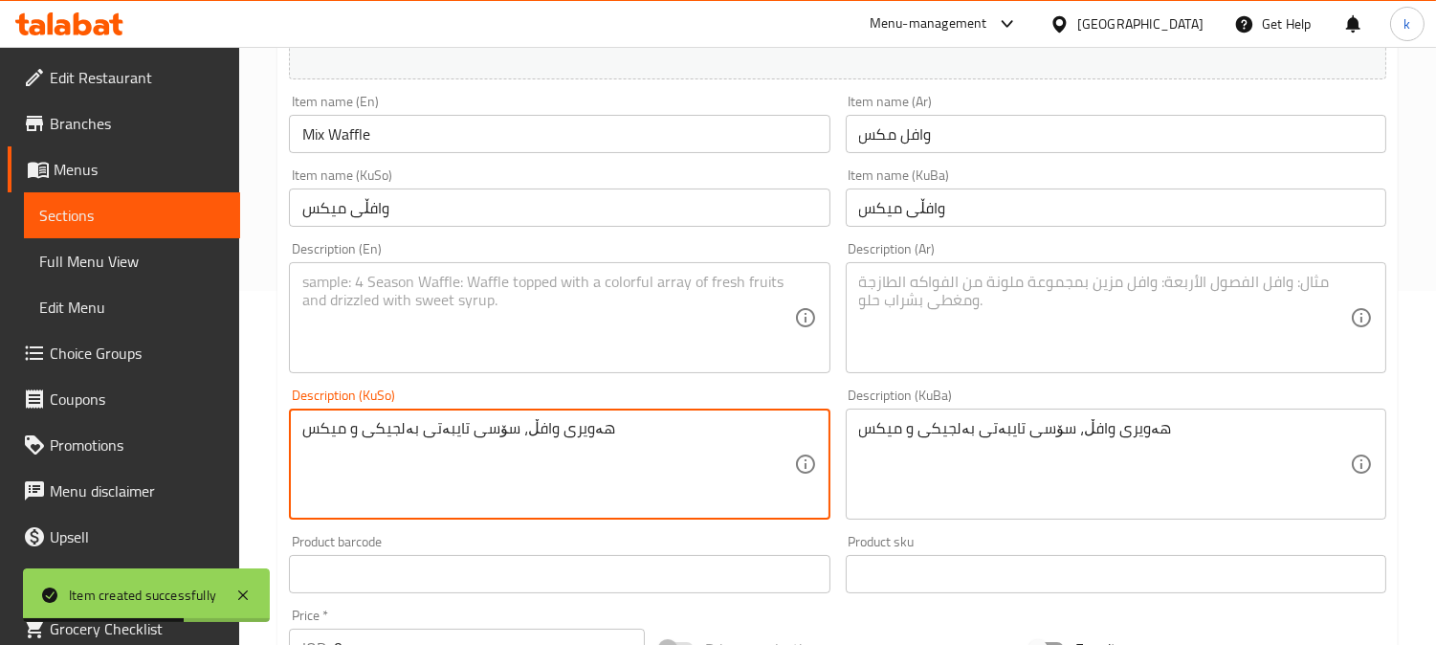
type textarea "هەویری وافڵ، سۆسی تایبەتی بەلجیکی و میکس"
click at [941, 339] on textarea at bounding box center [1104, 318] width 491 height 91
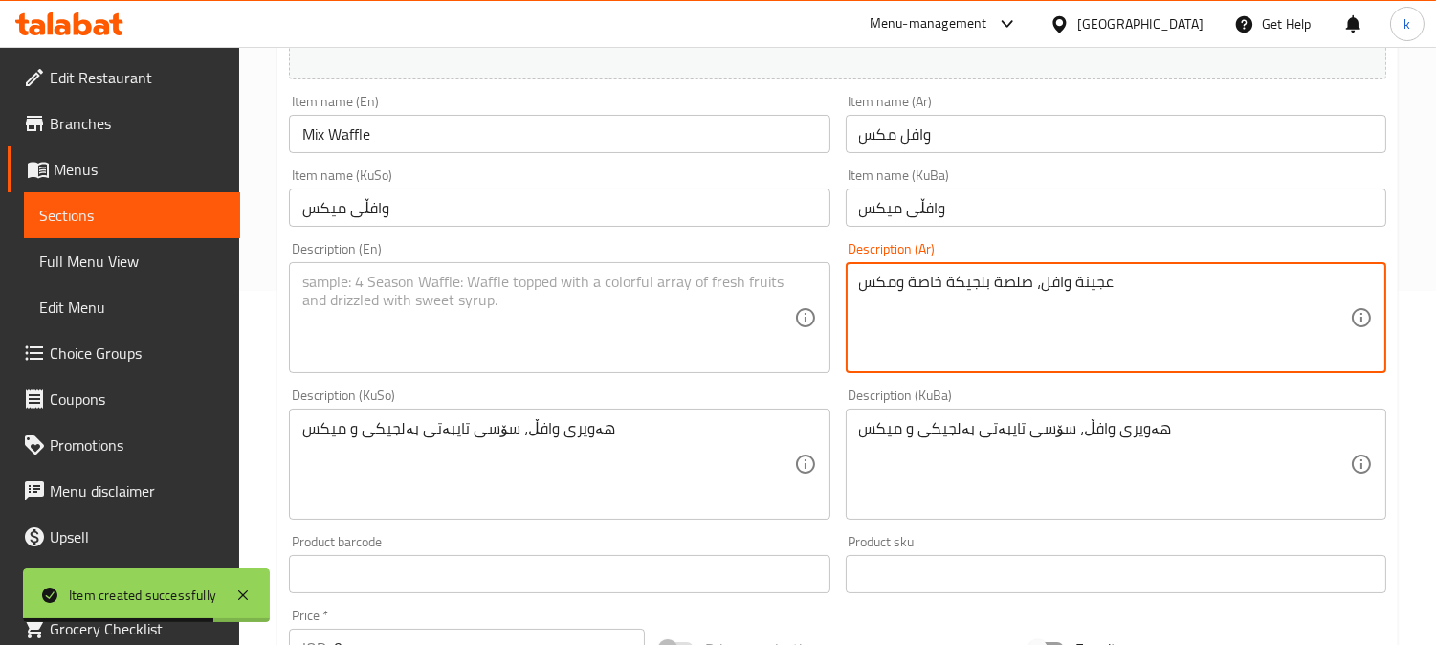
type textarea "عجينة وافل، صلصة بلجيكة خاصة ومكس"
click at [546, 351] on textarea at bounding box center [547, 318] width 491 height 91
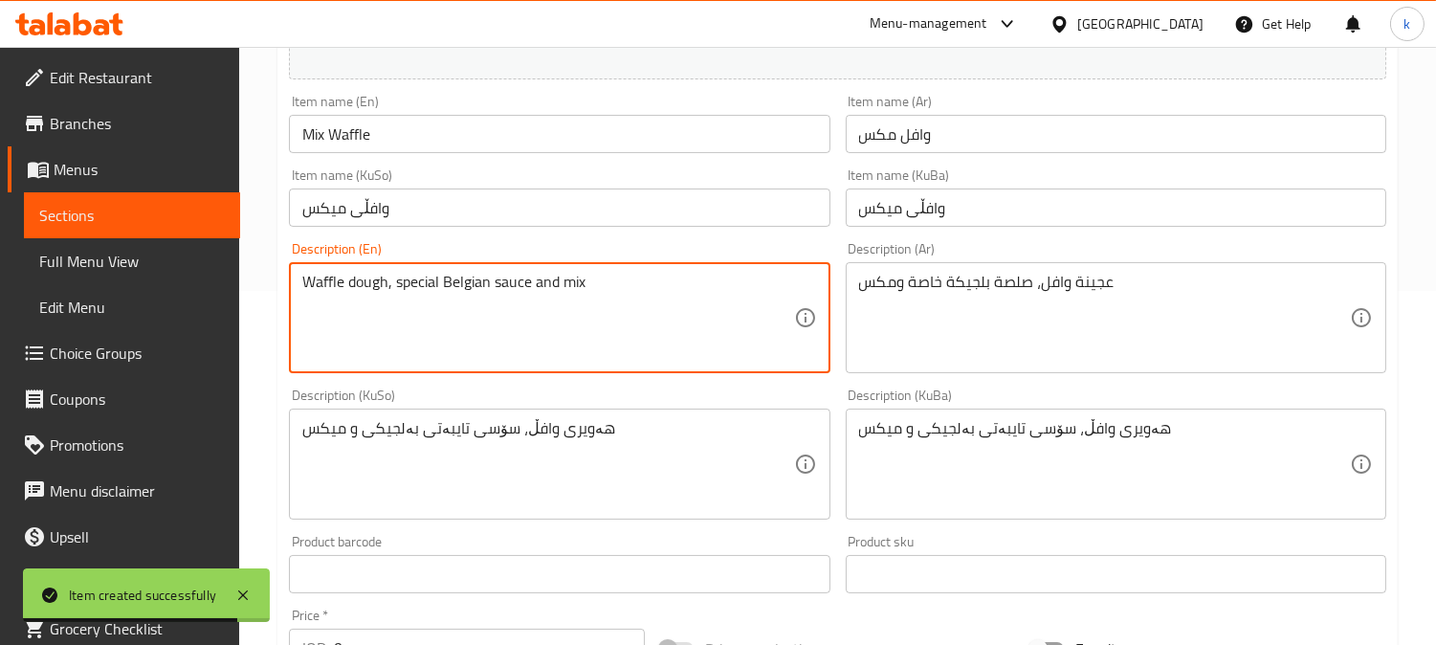
type textarea "Waffle dough, special Belgian sauce and mix"
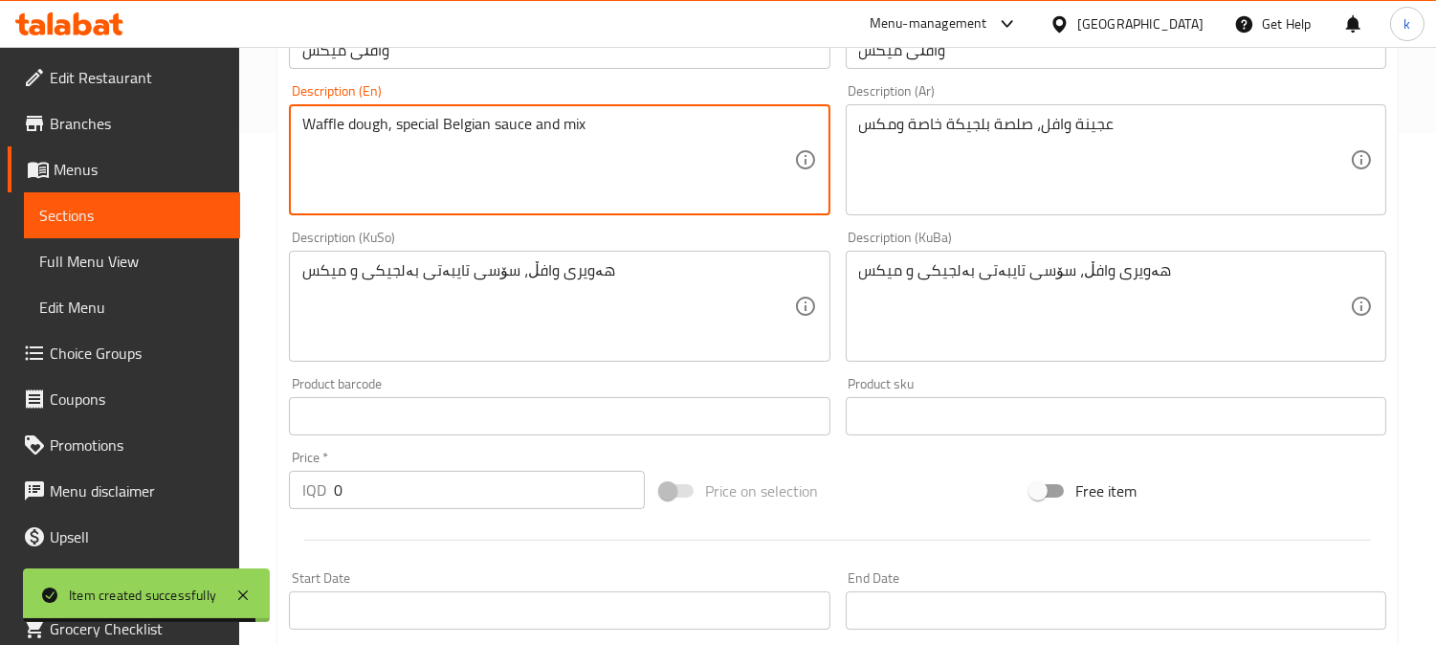
scroll to position [709, 0]
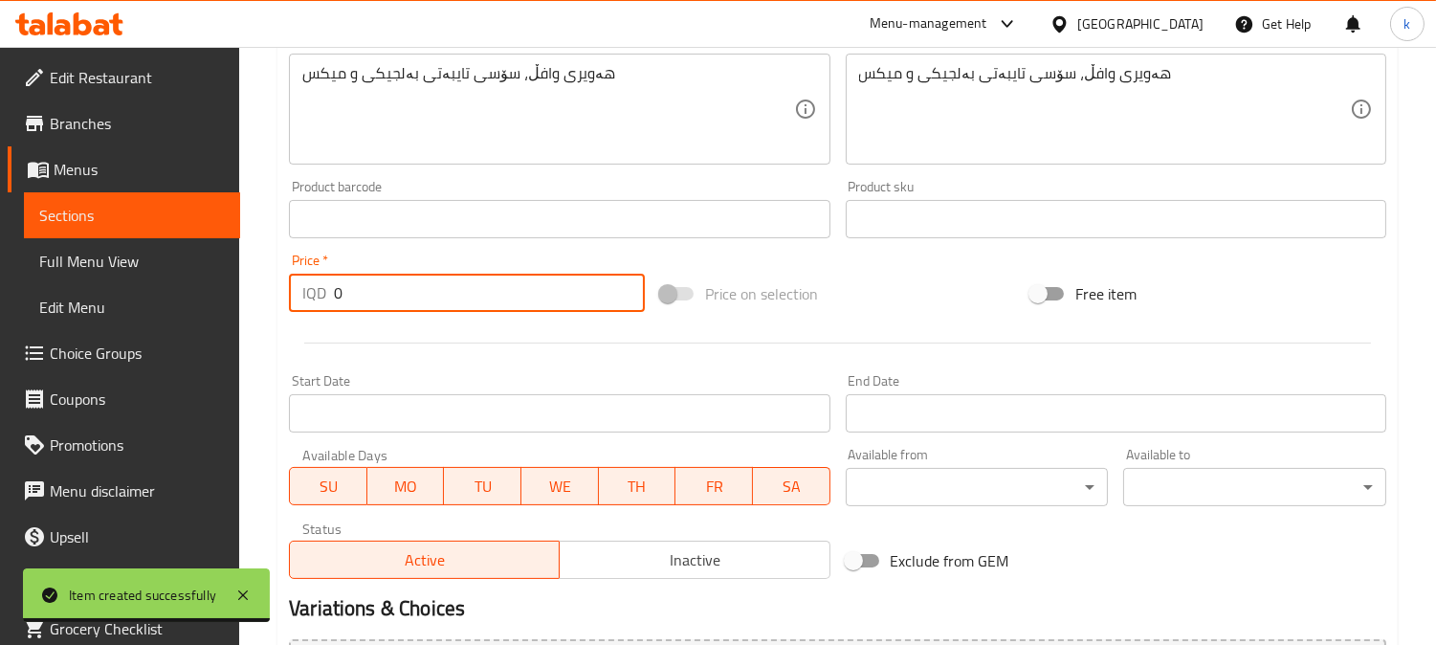
drag, startPoint x: 371, startPoint y: 298, endPoint x: 270, endPoint y: 290, distance: 101.8
click at [270, 290] on div "Home / Restaurants management / Menus / Sections / item / create Waffle section…" at bounding box center [837, 100] width 1197 height 1525
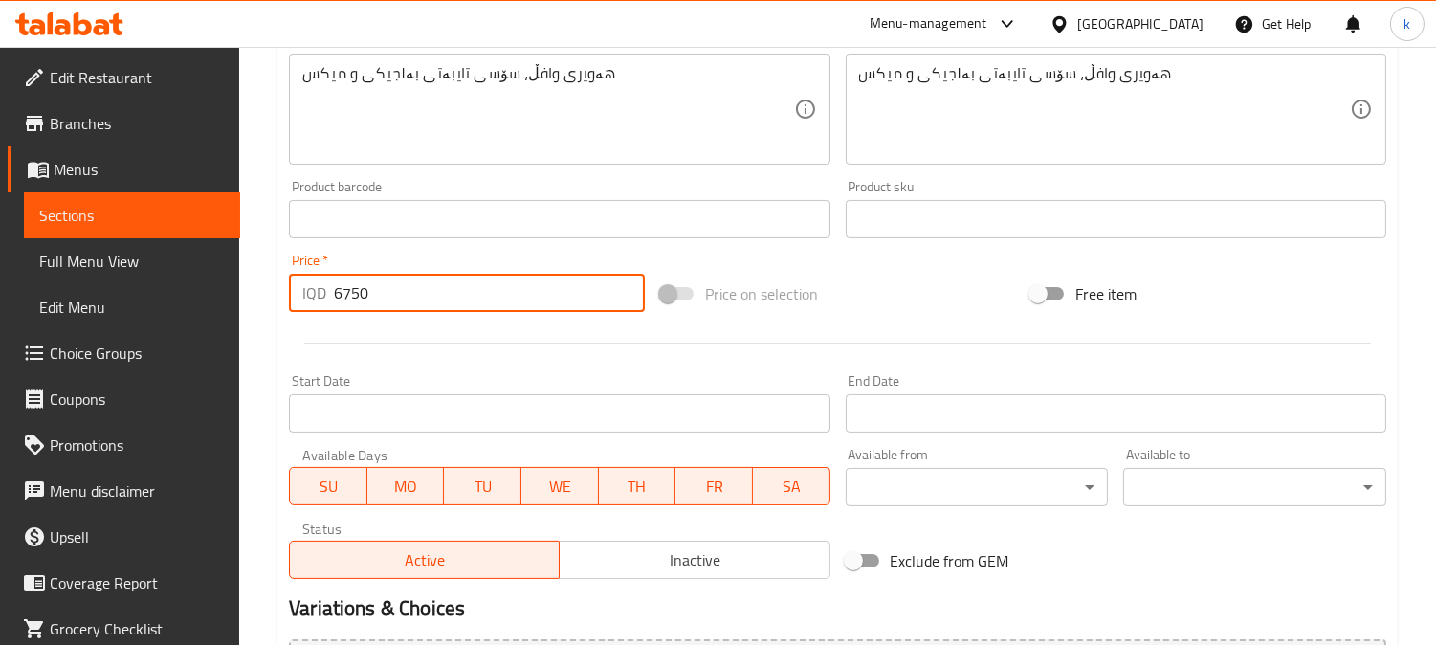
type input "6750"
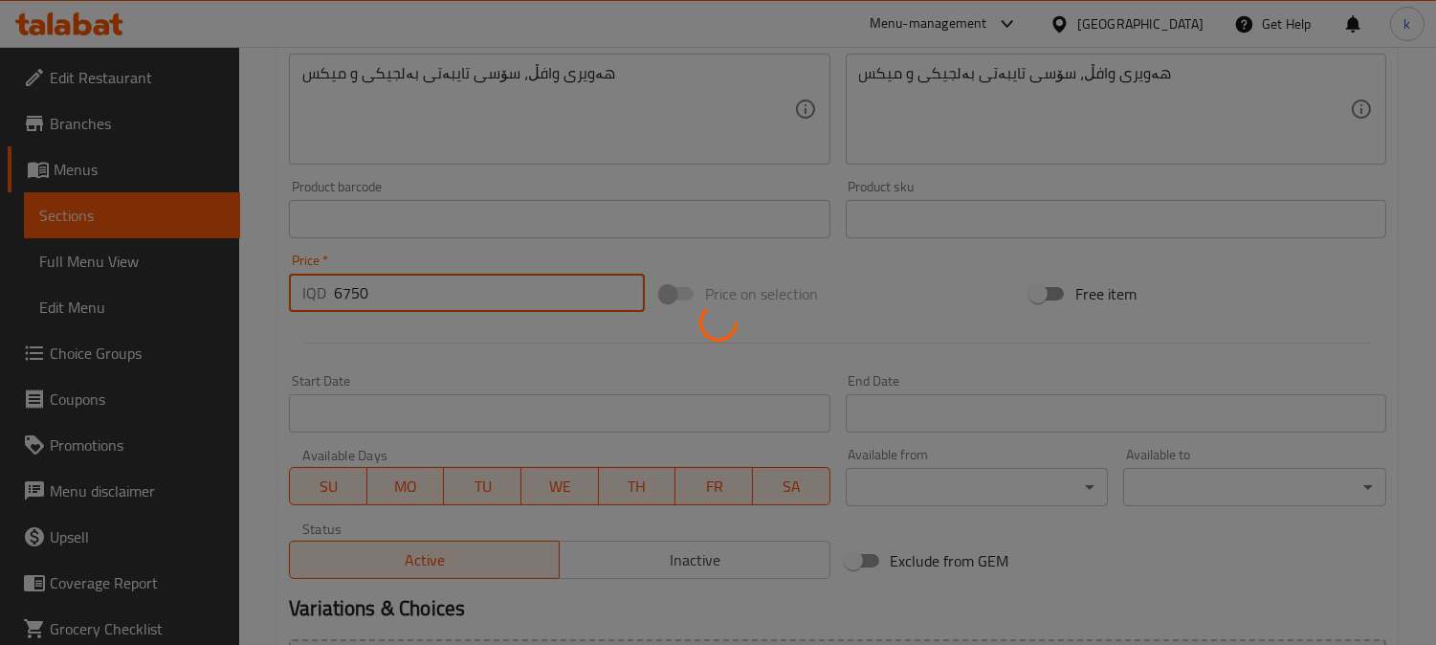
type input "0"
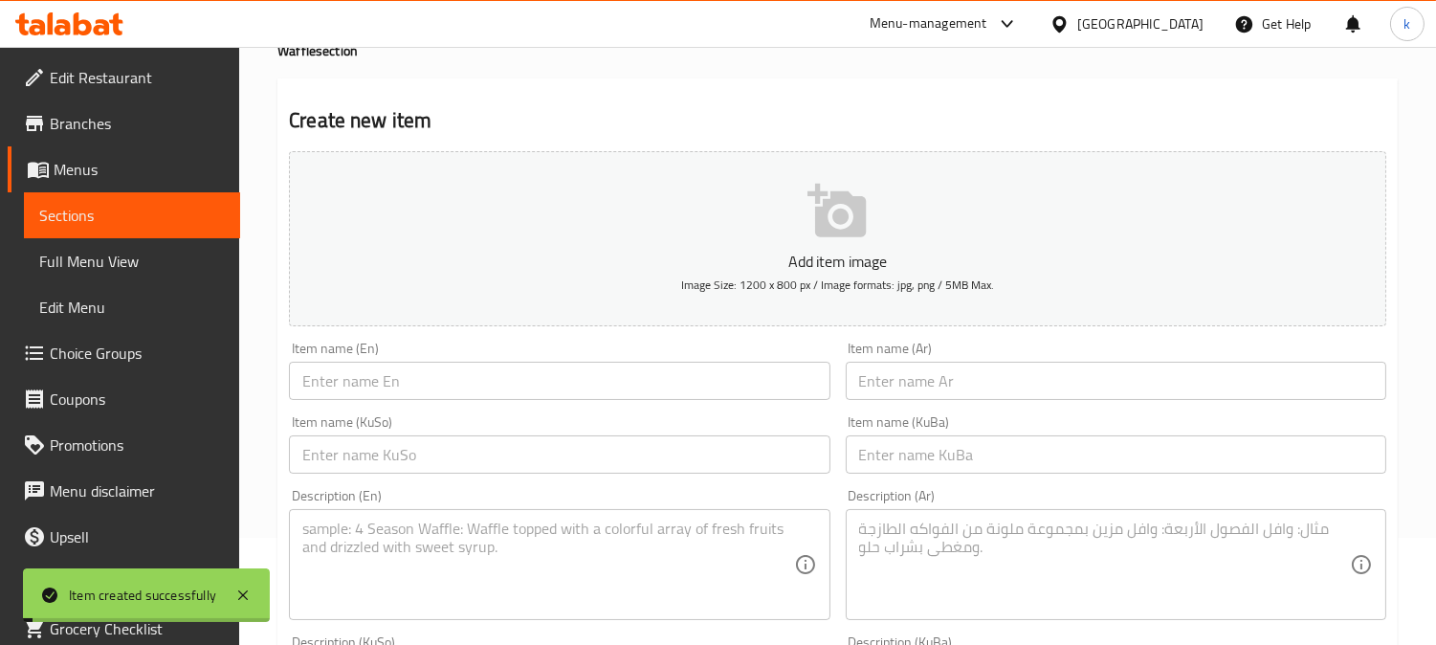
scroll to position [0, 0]
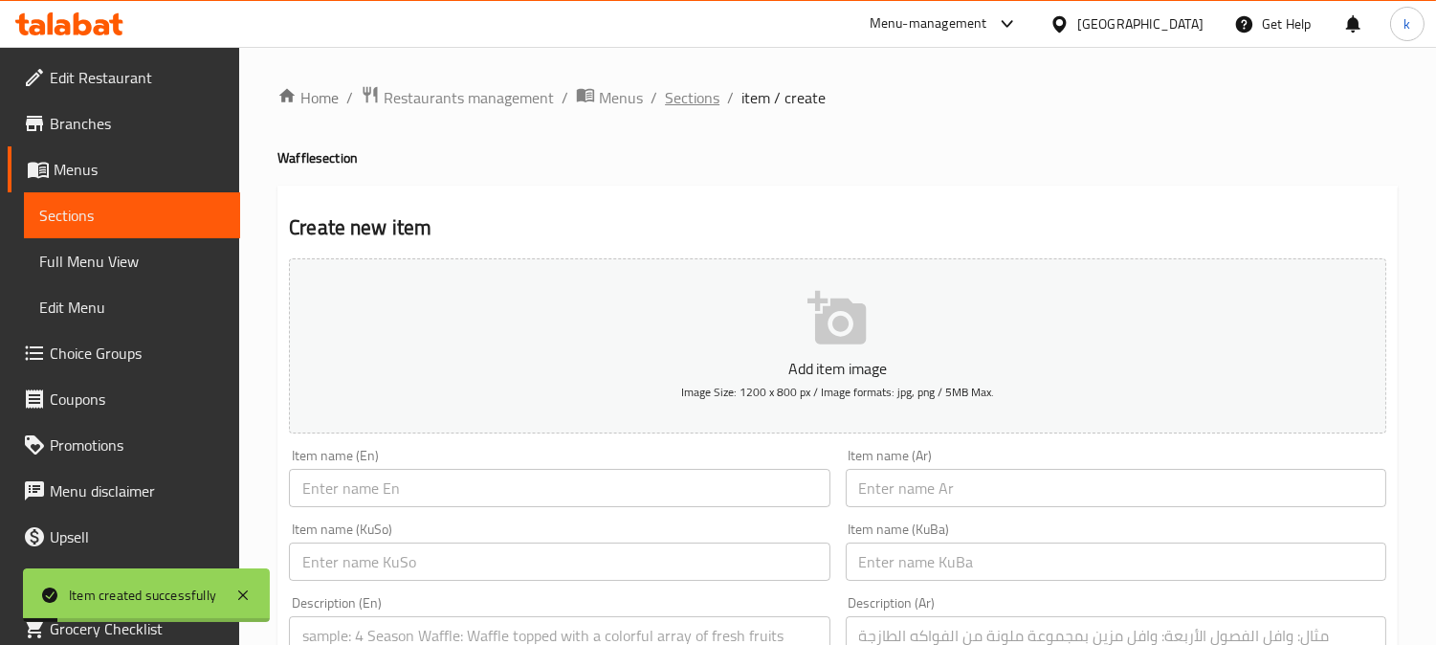
click at [695, 99] on span "Sections" at bounding box center [692, 97] width 55 height 23
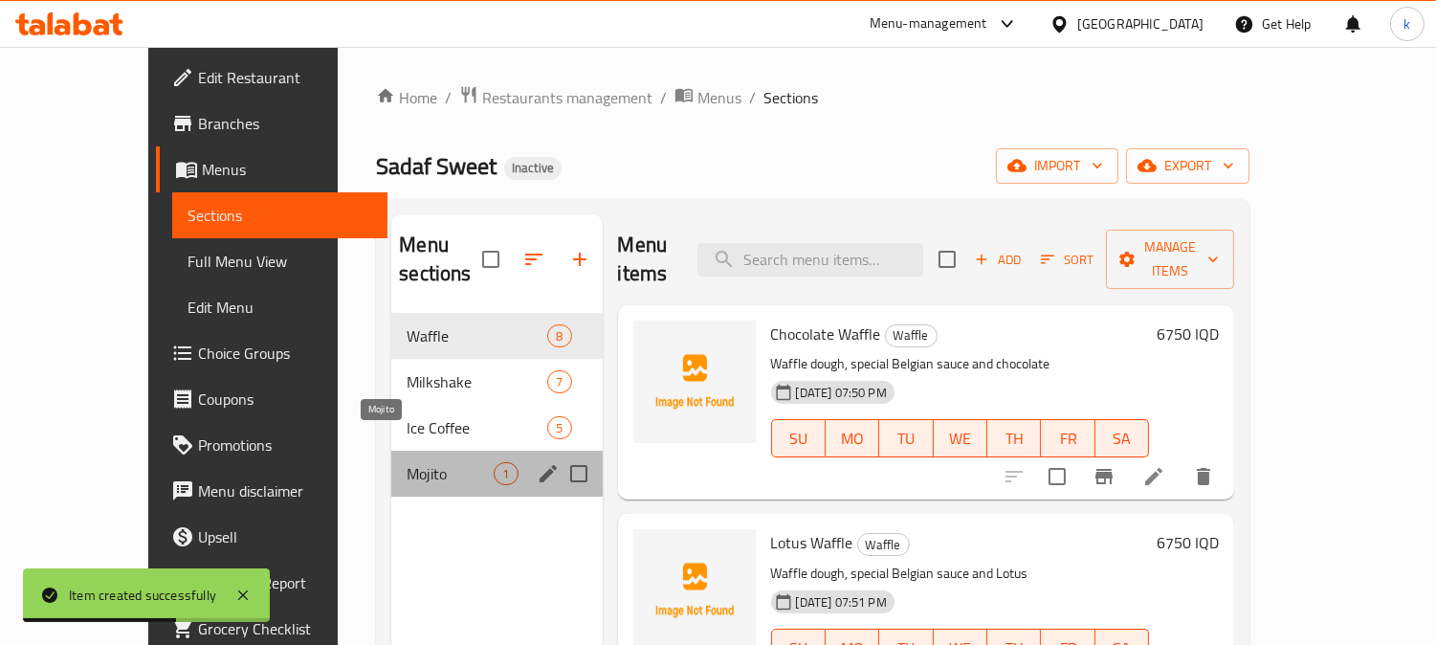
click at [407, 462] on span "Mojito" at bounding box center [450, 473] width 87 height 23
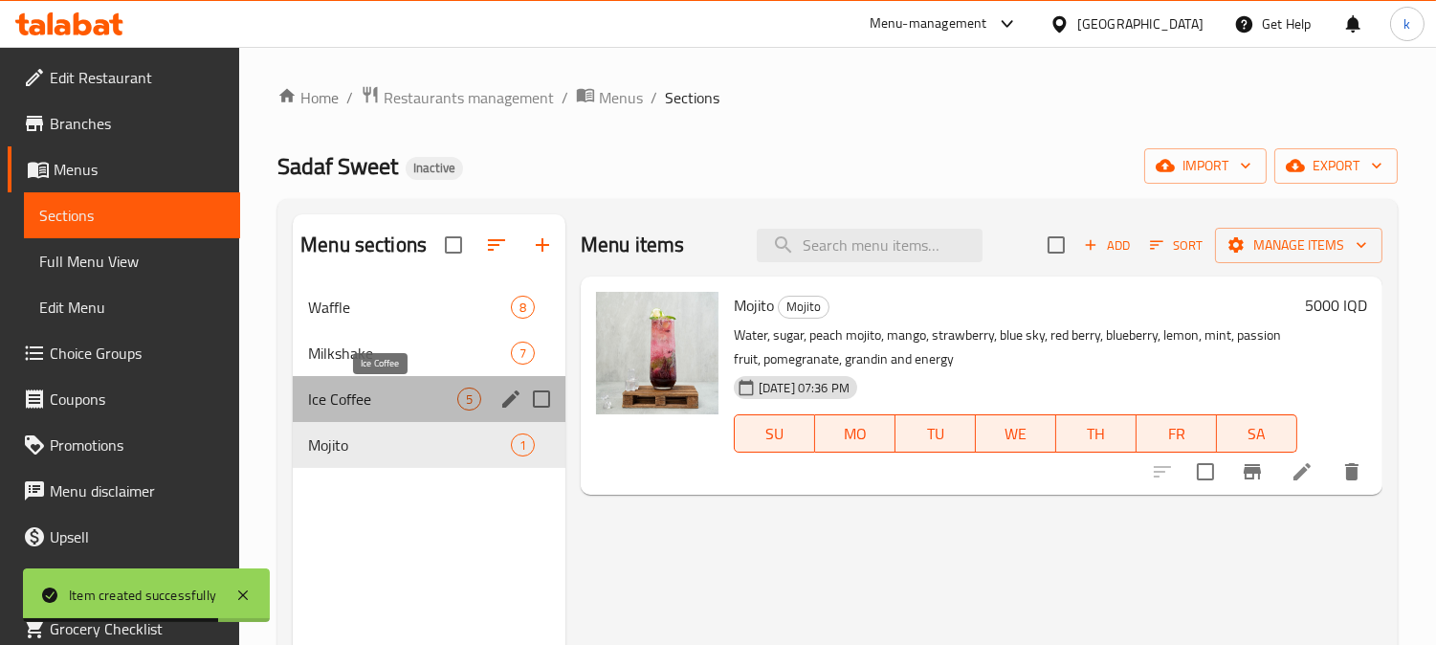
click at [352, 390] on span "Ice Coffee" at bounding box center [382, 398] width 149 height 23
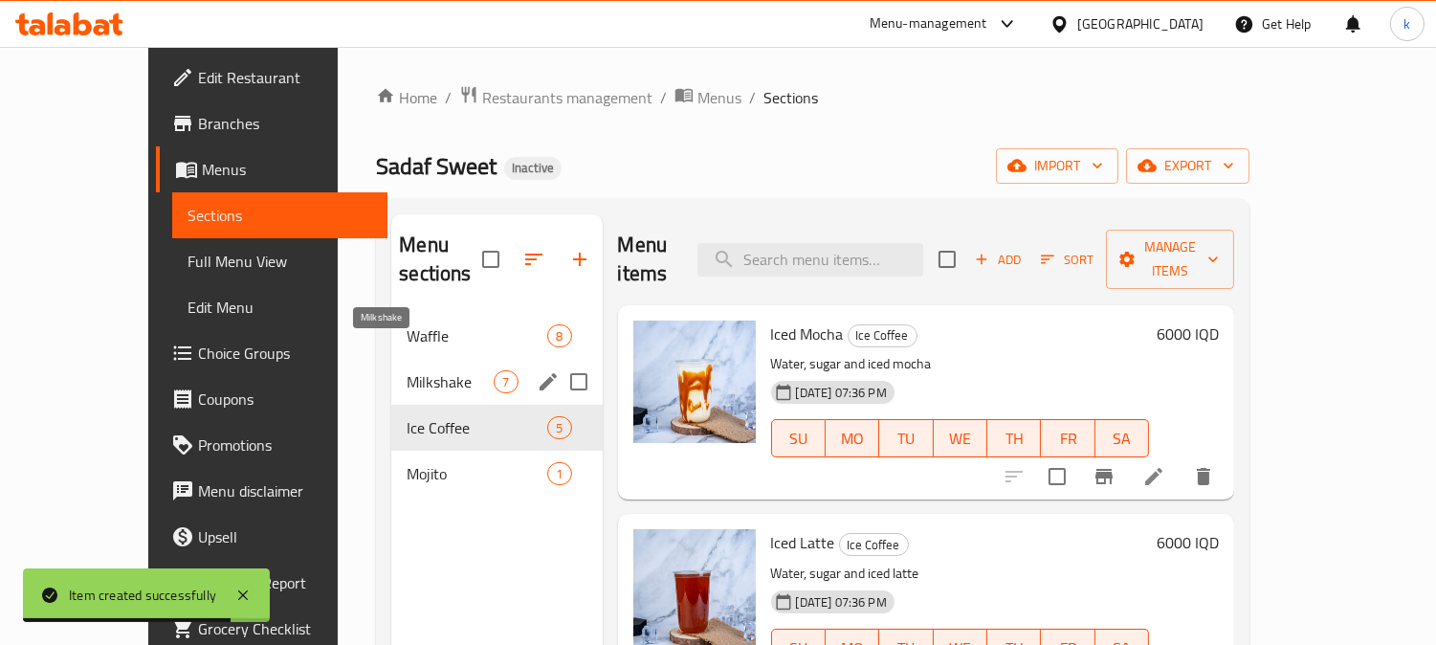
click at [407, 370] on span "Milkshake" at bounding box center [450, 381] width 87 height 23
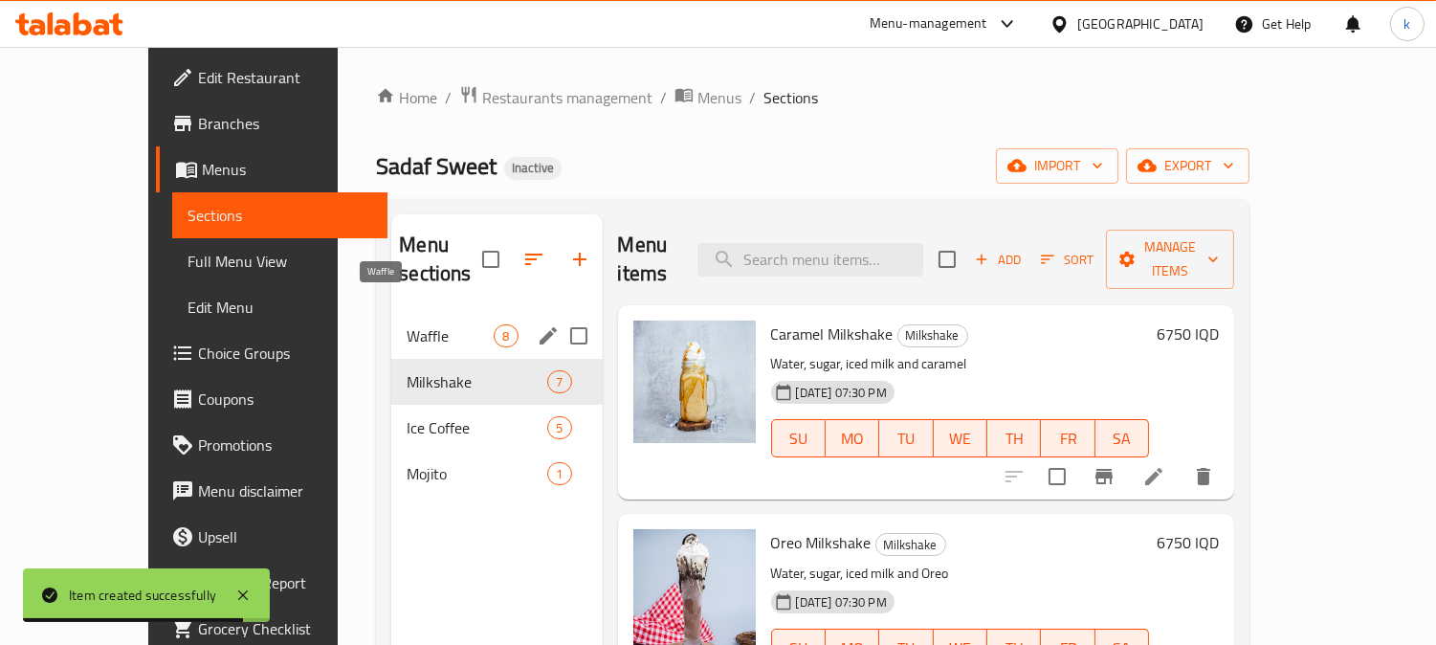
click at [407, 324] on span "Waffle" at bounding box center [450, 335] width 87 height 23
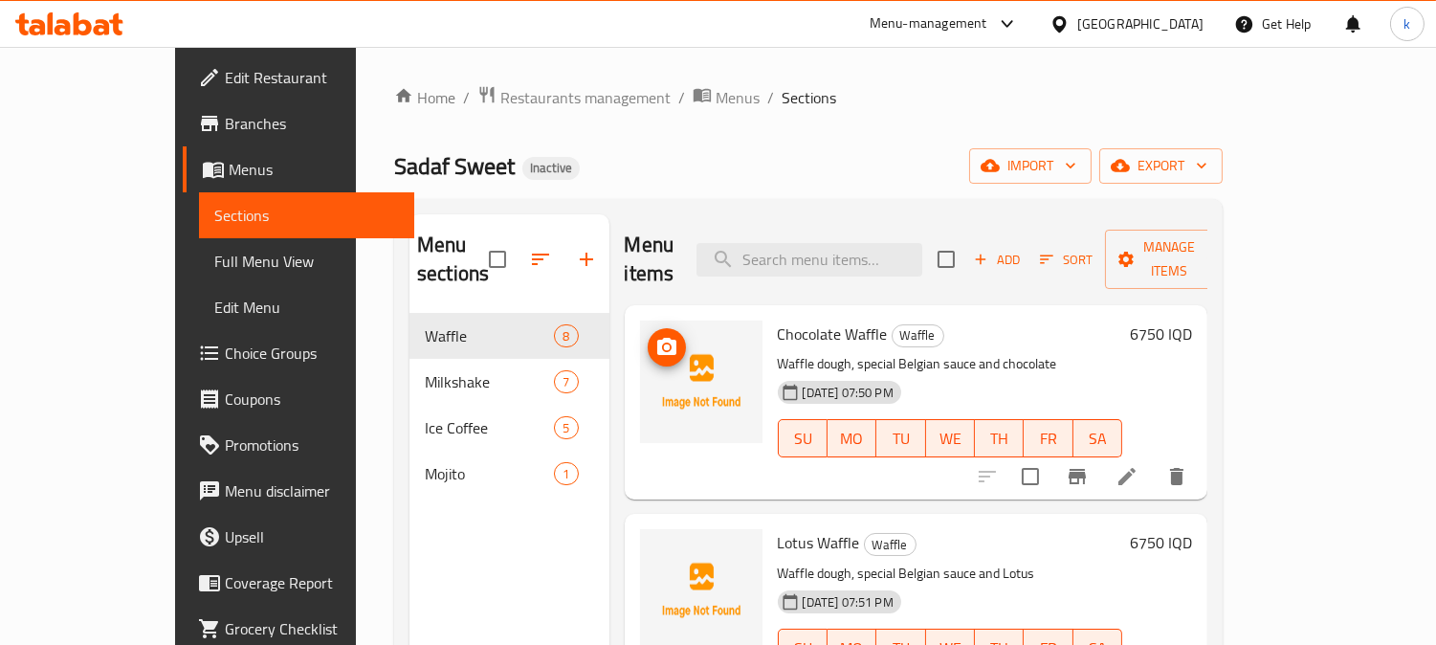
click at [644, 320] on img at bounding box center [701, 381] width 122 height 122
click at [648, 336] on span "upload picture" at bounding box center [667, 347] width 38 height 23
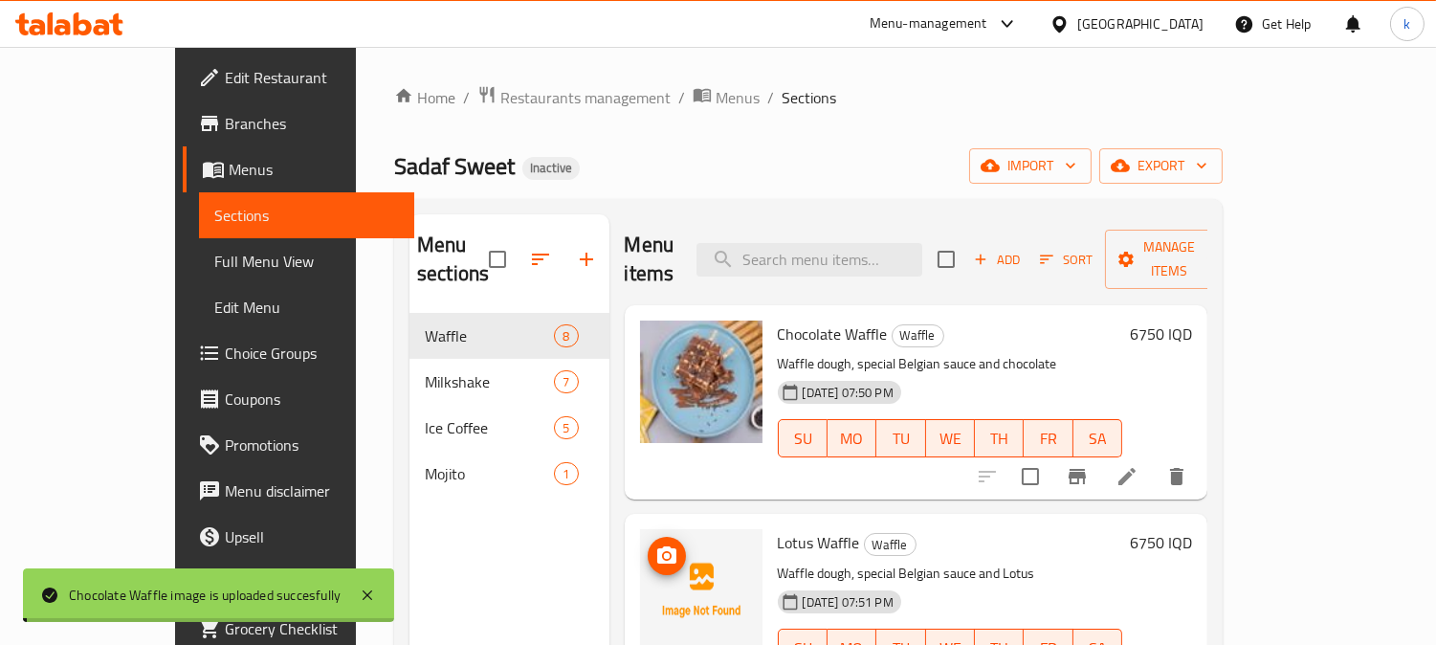
click at [657, 546] on icon "upload picture" at bounding box center [666, 554] width 19 height 17
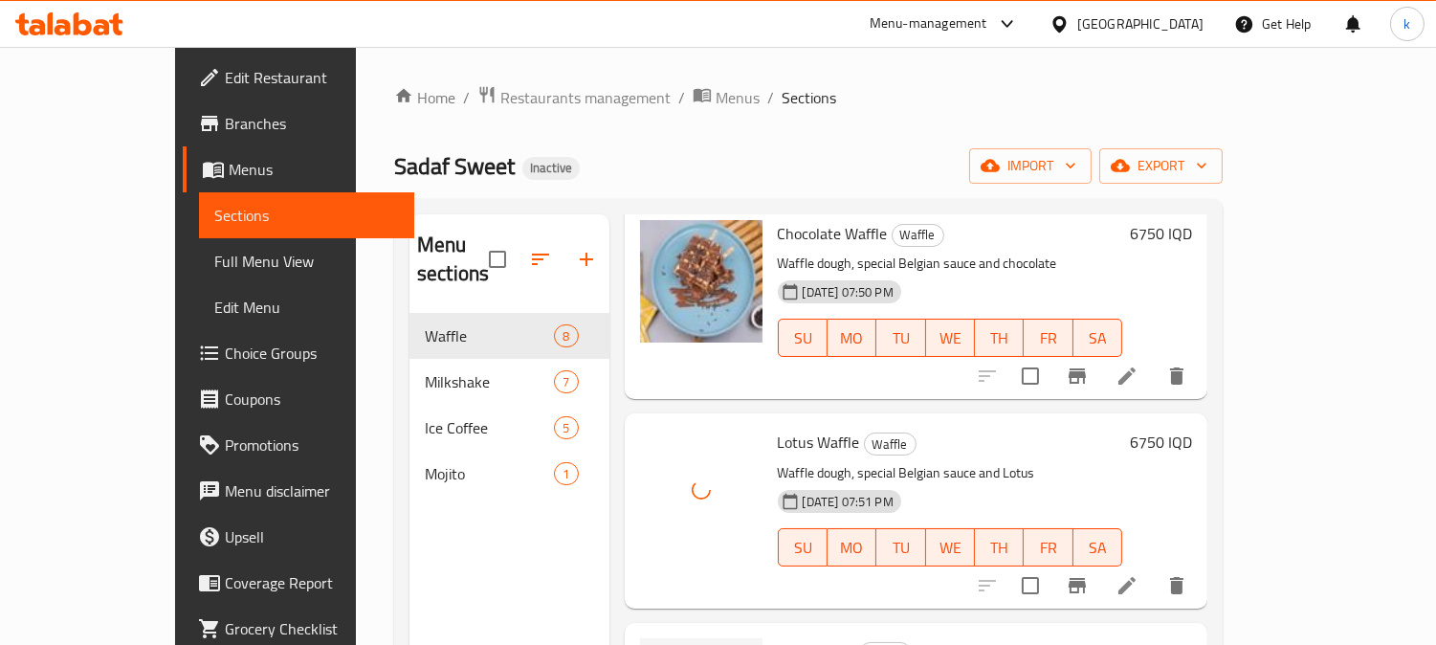
scroll to position [177, 0]
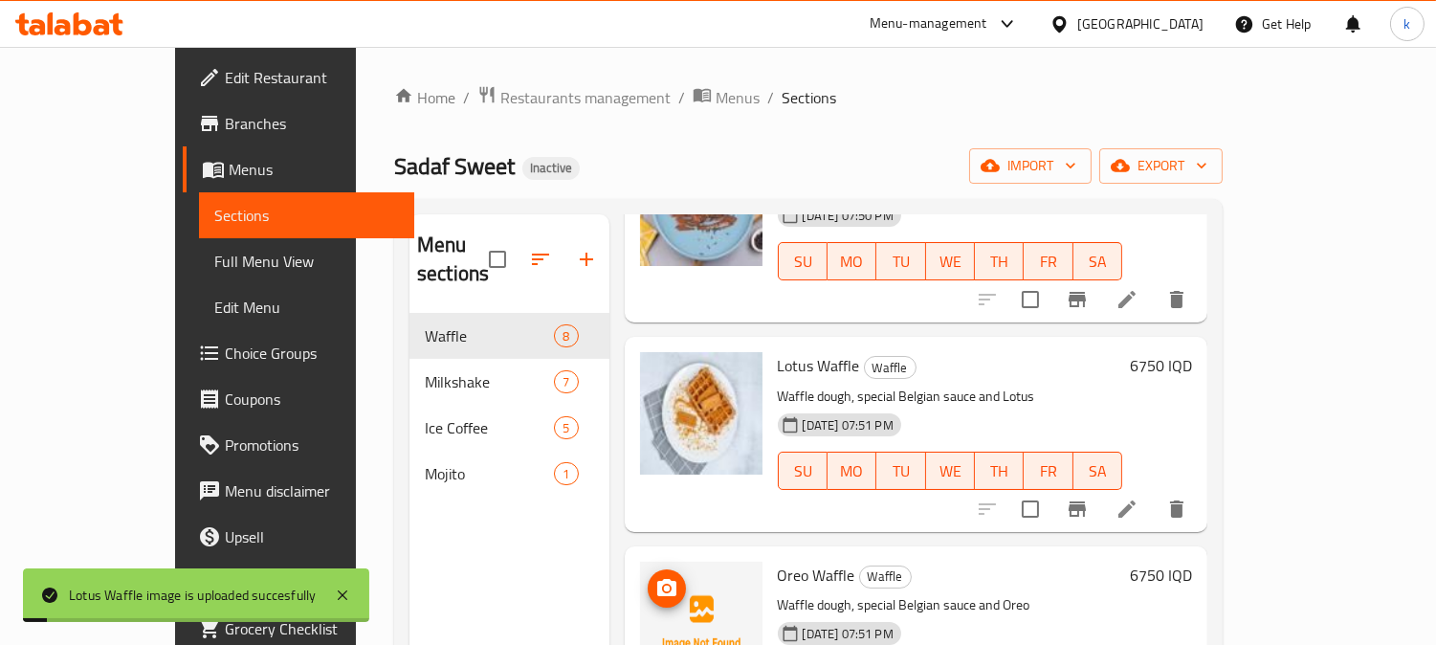
click at [657, 579] on icon "upload picture" at bounding box center [666, 587] width 19 height 17
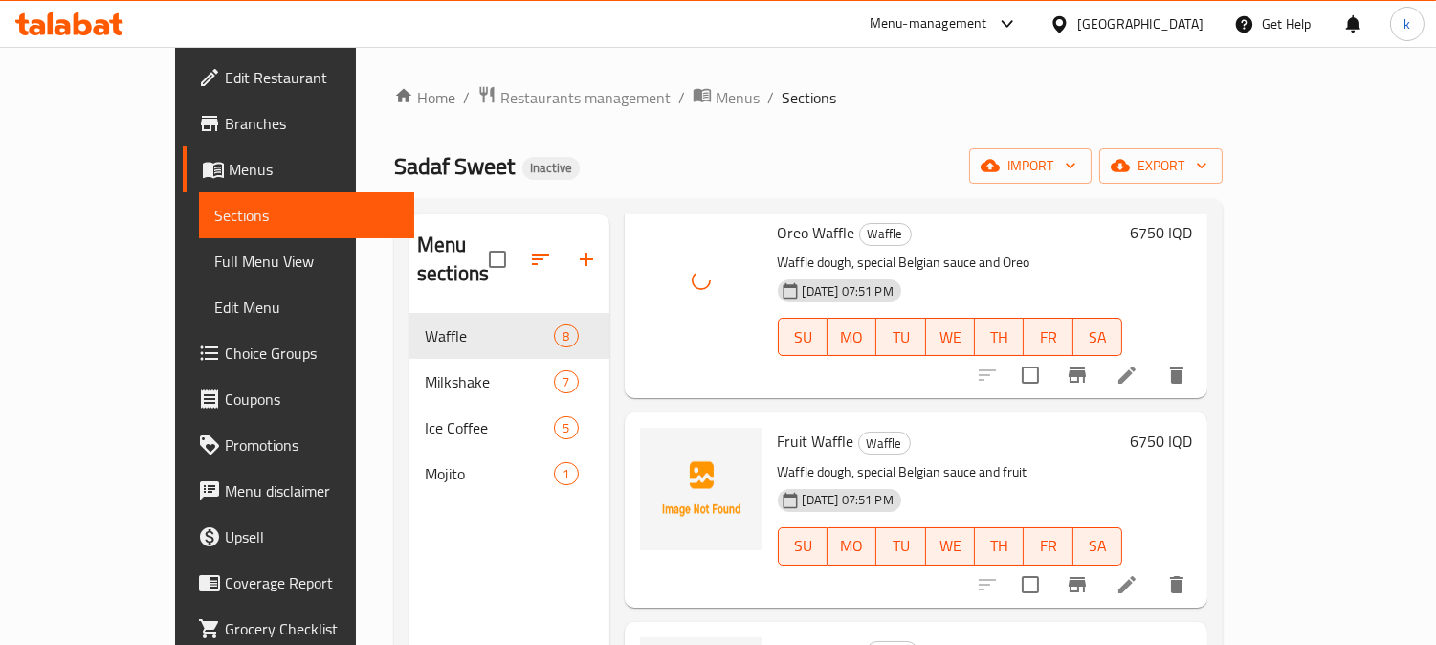
scroll to position [531, 0]
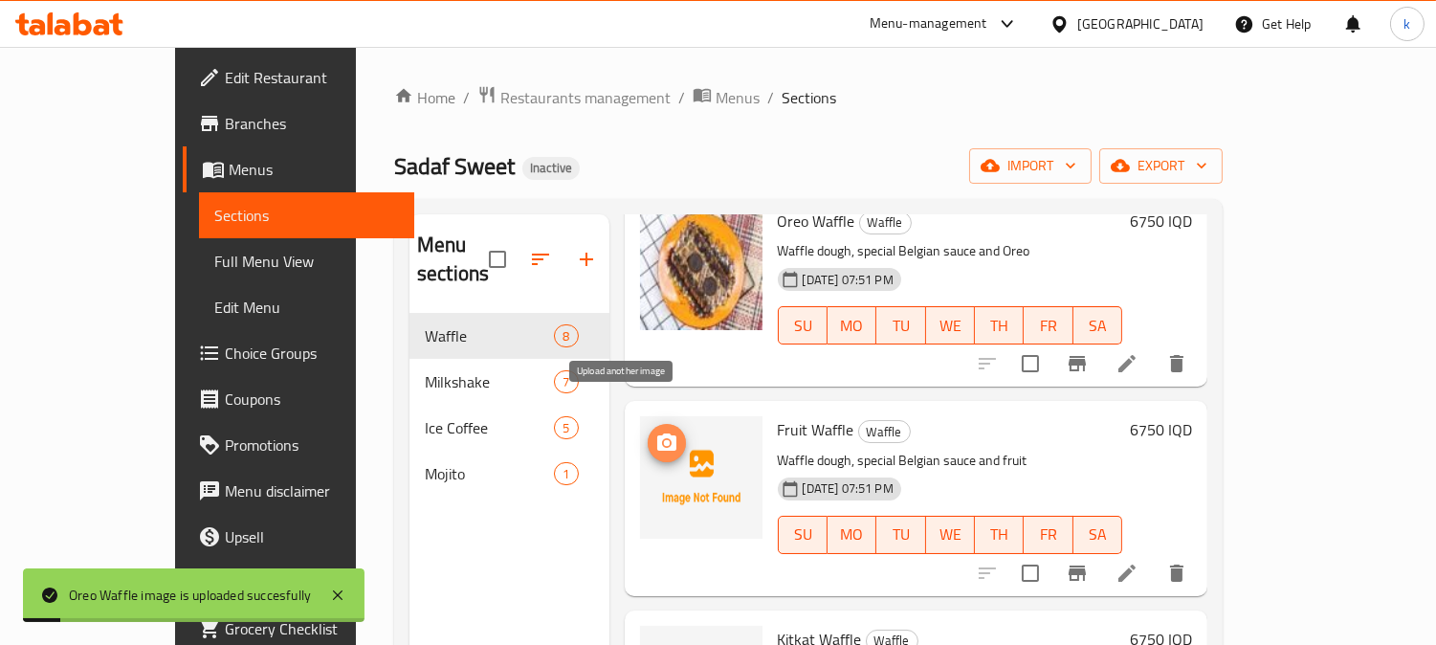
click at [657, 433] on icon "upload picture" at bounding box center [666, 441] width 19 height 17
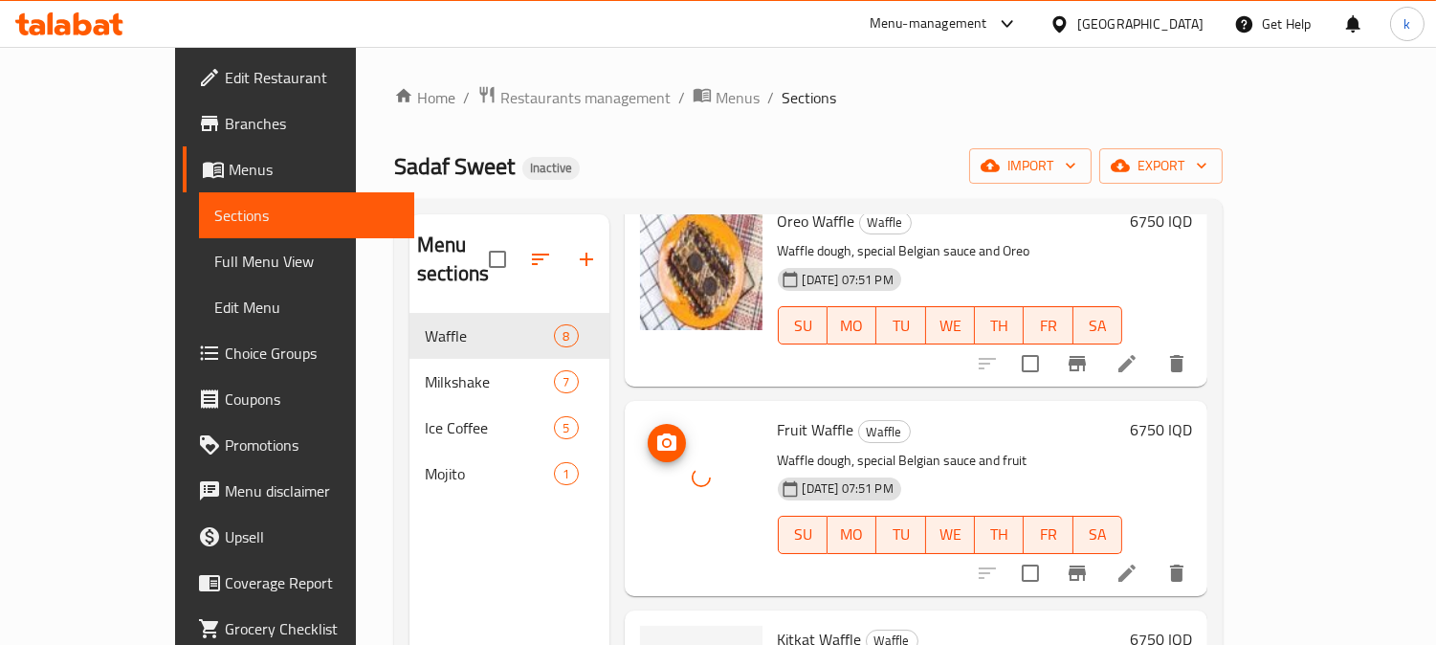
scroll to position [709, 0]
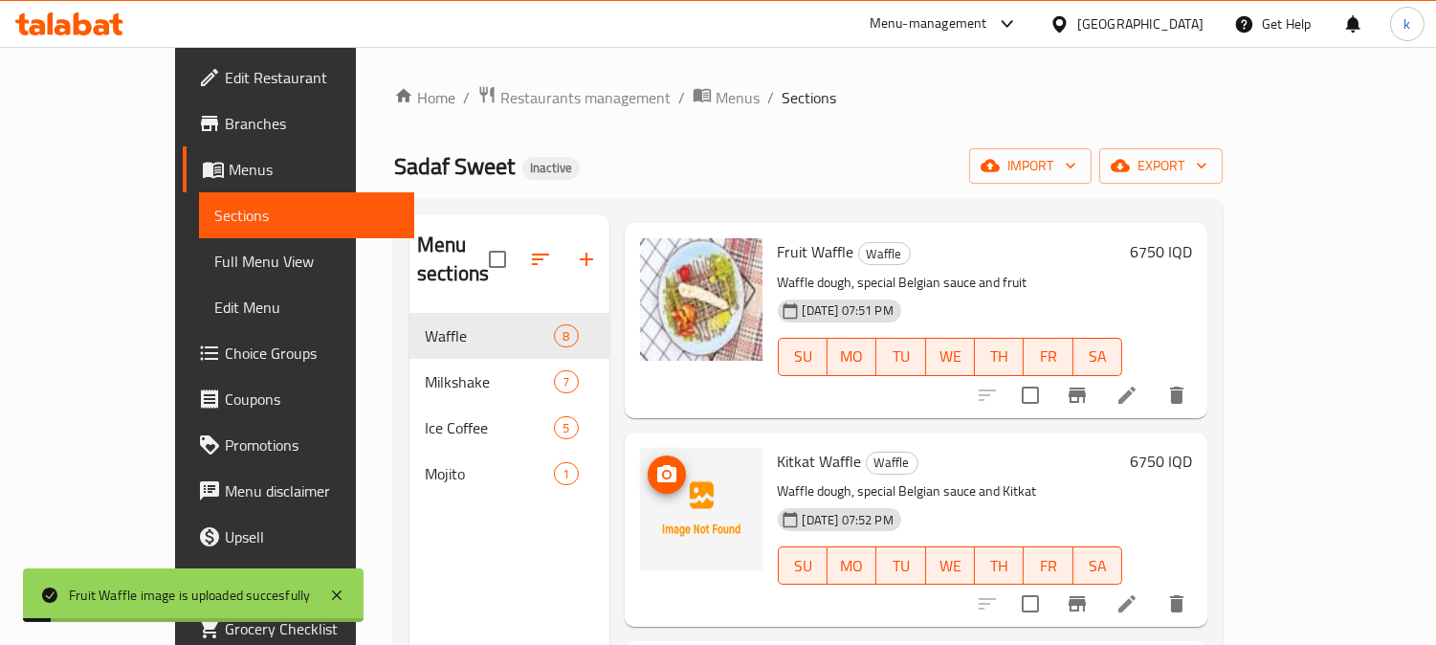
click at [655, 463] on icon "upload picture" at bounding box center [666, 474] width 23 height 23
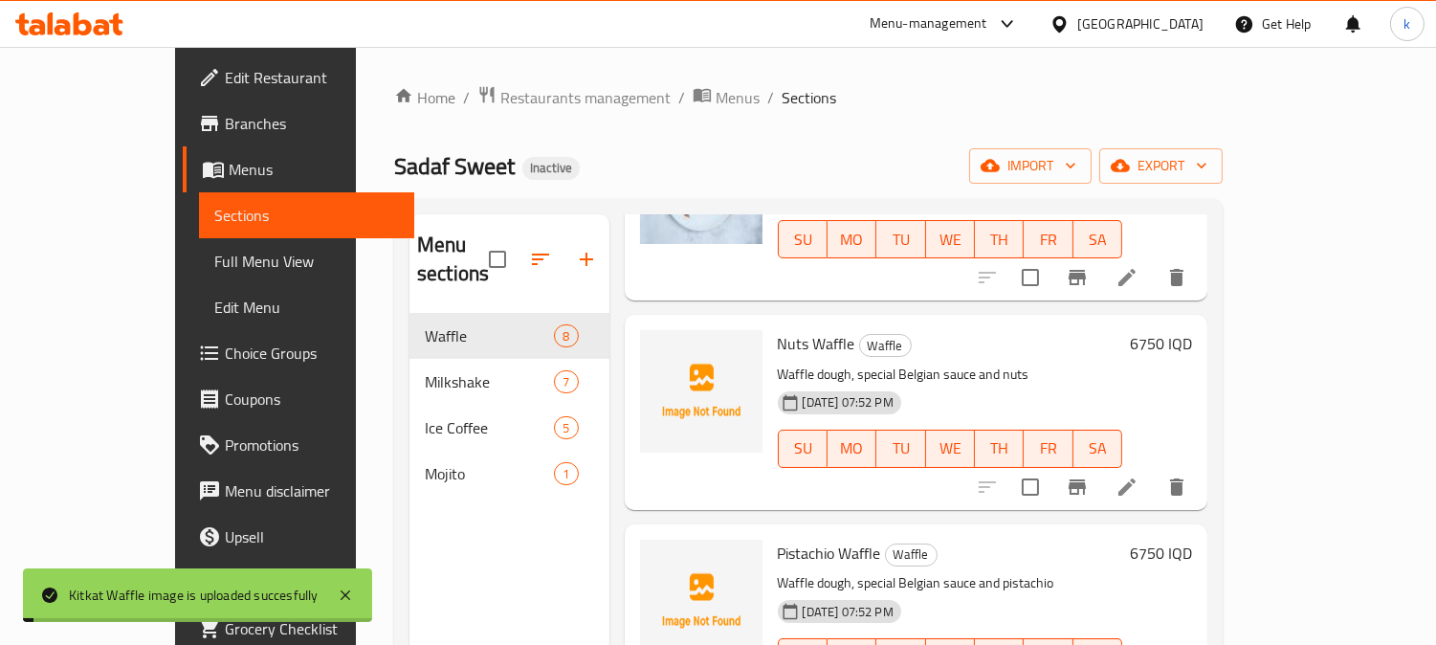
scroll to position [1063, 0]
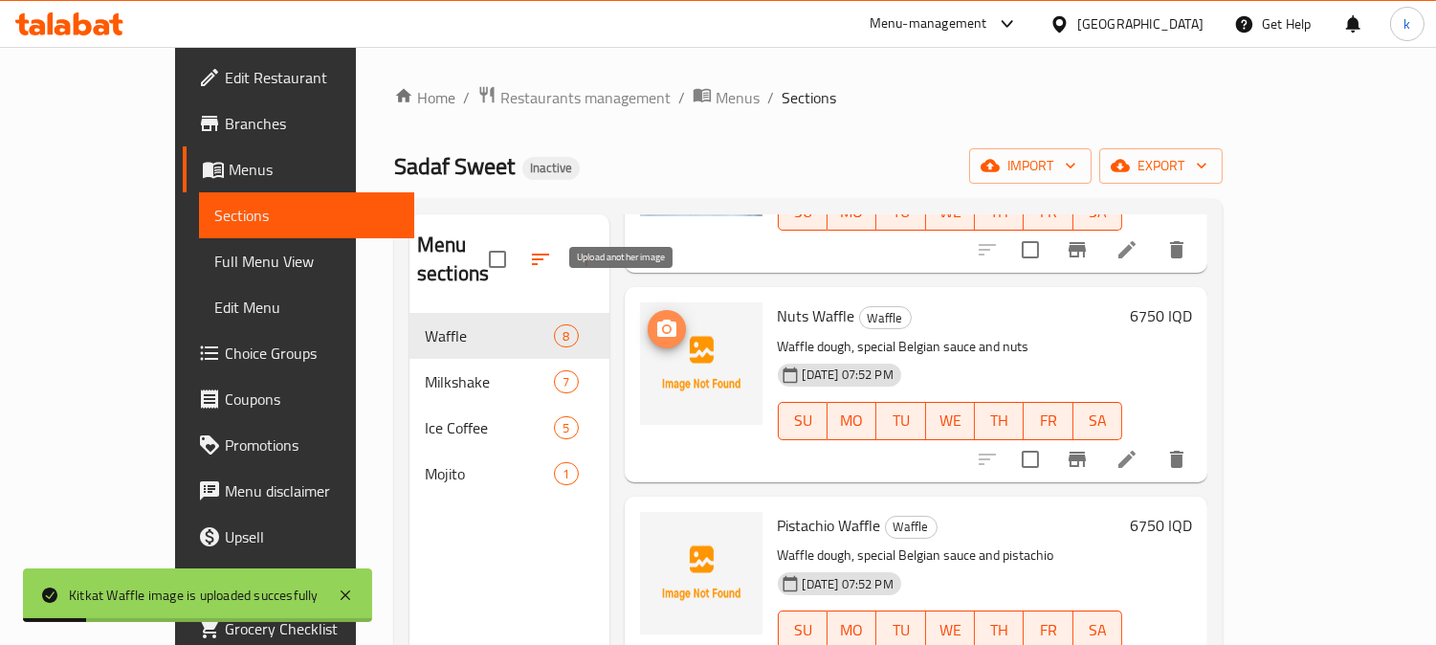
click at [648, 318] on span "upload picture" at bounding box center [667, 329] width 38 height 23
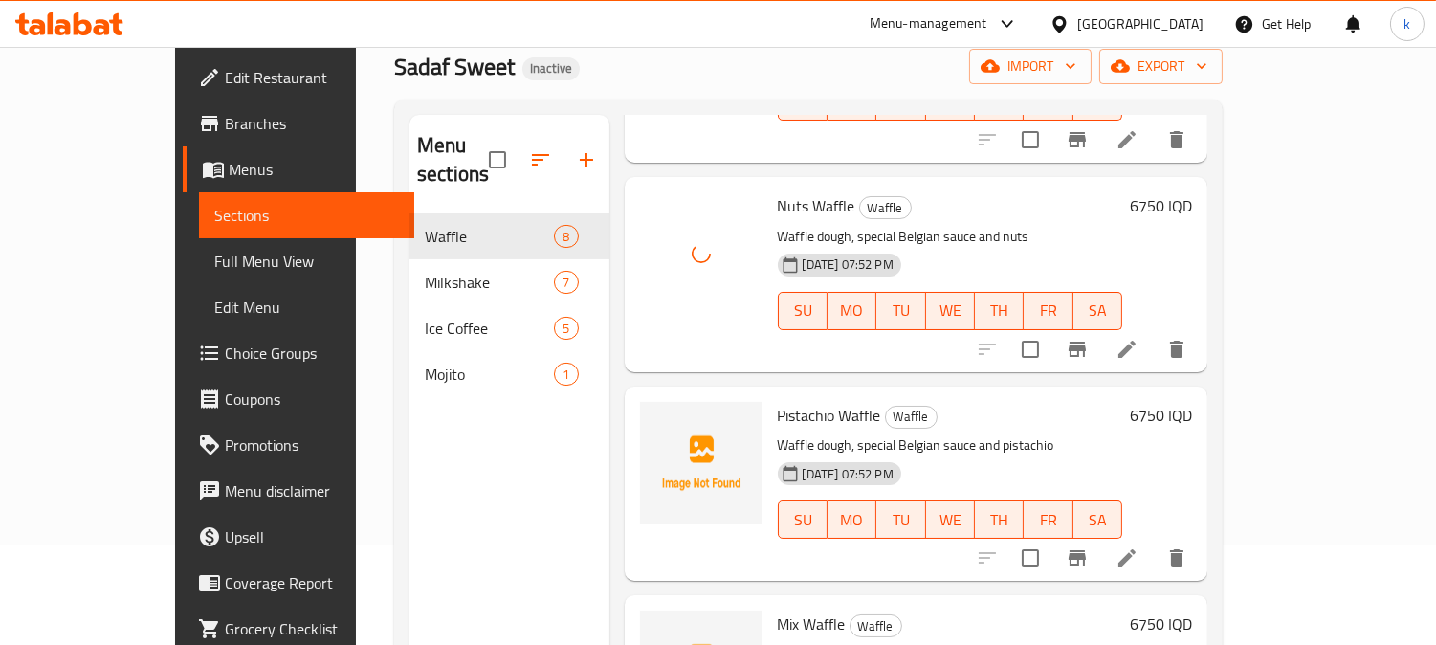
scroll to position [177, 0]
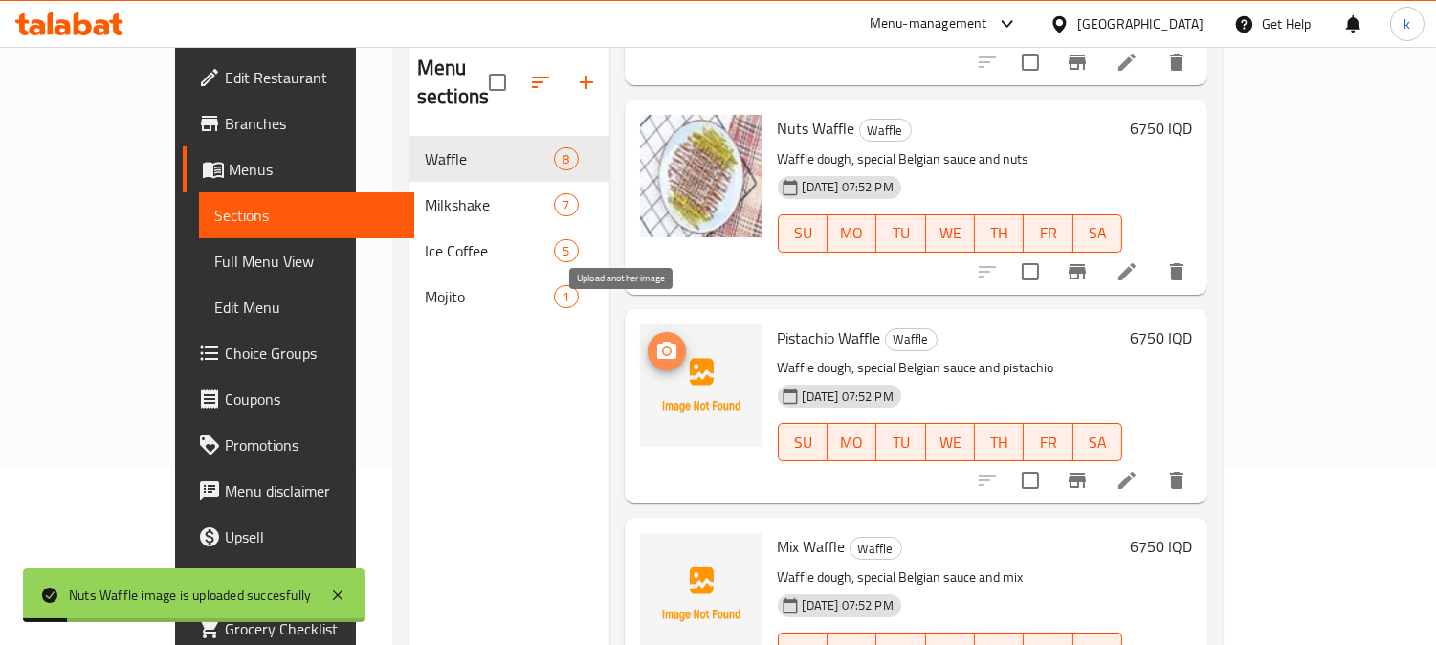
click at [655, 340] on icon "upload picture" at bounding box center [666, 351] width 23 height 23
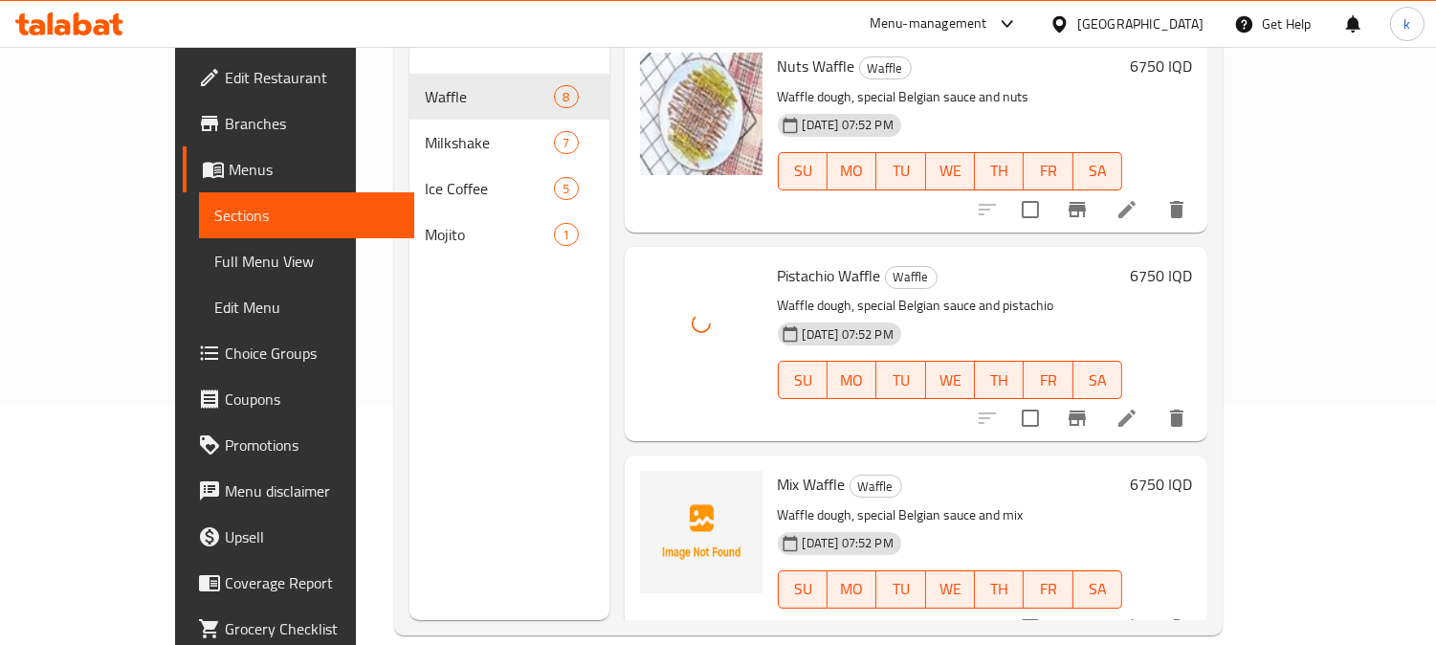
scroll to position [268, 0]
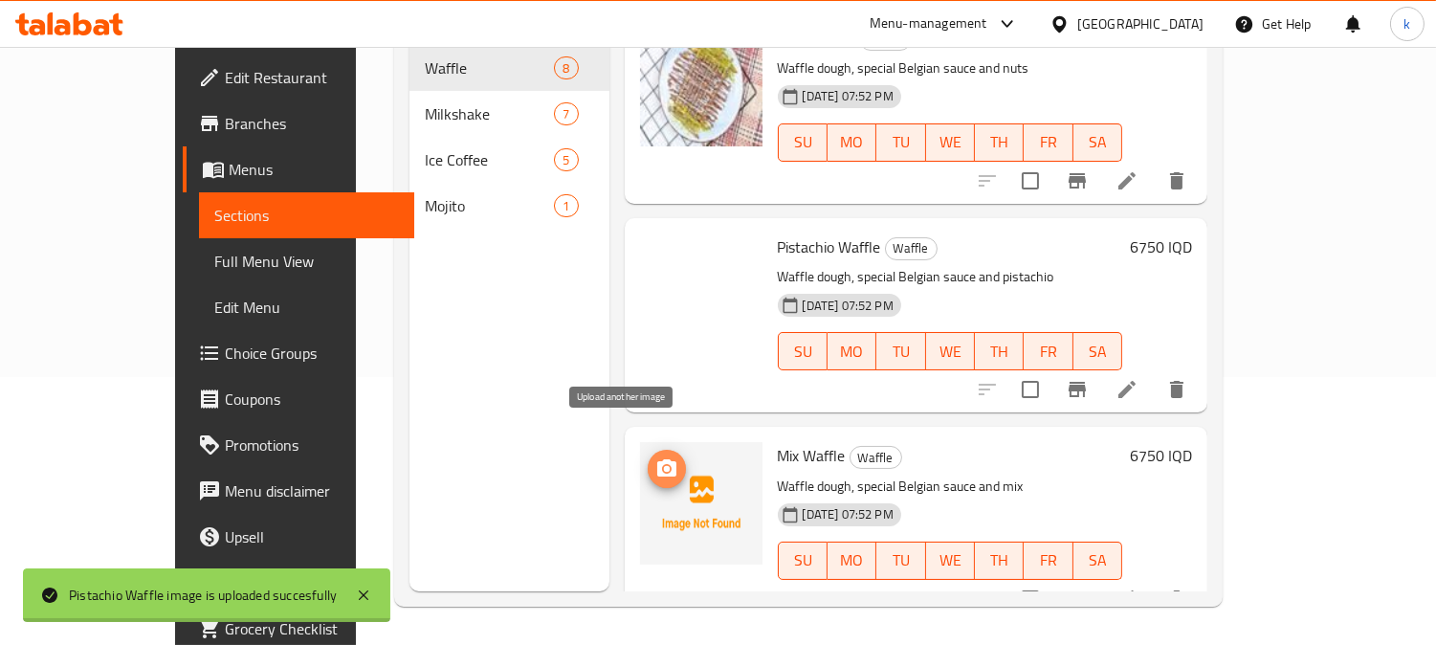
click at [655, 457] on icon "upload picture" at bounding box center [666, 468] width 23 height 23
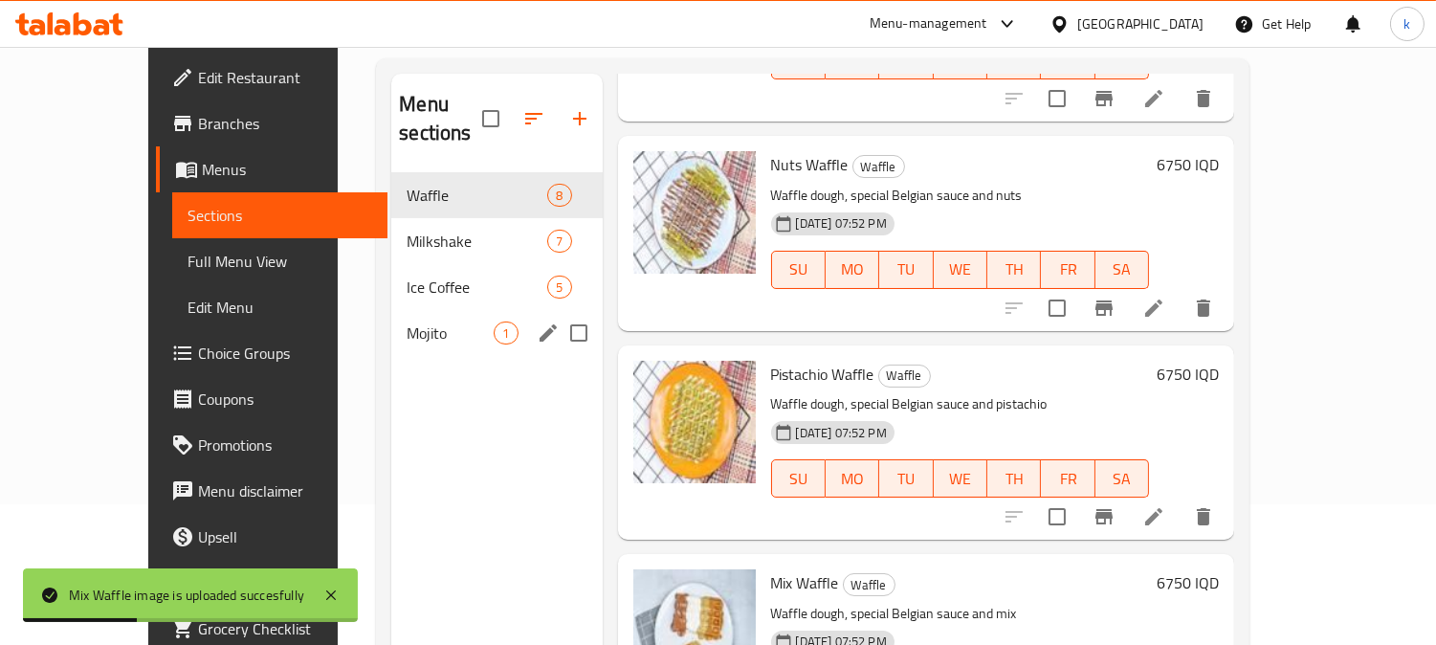
scroll to position [90, 0]
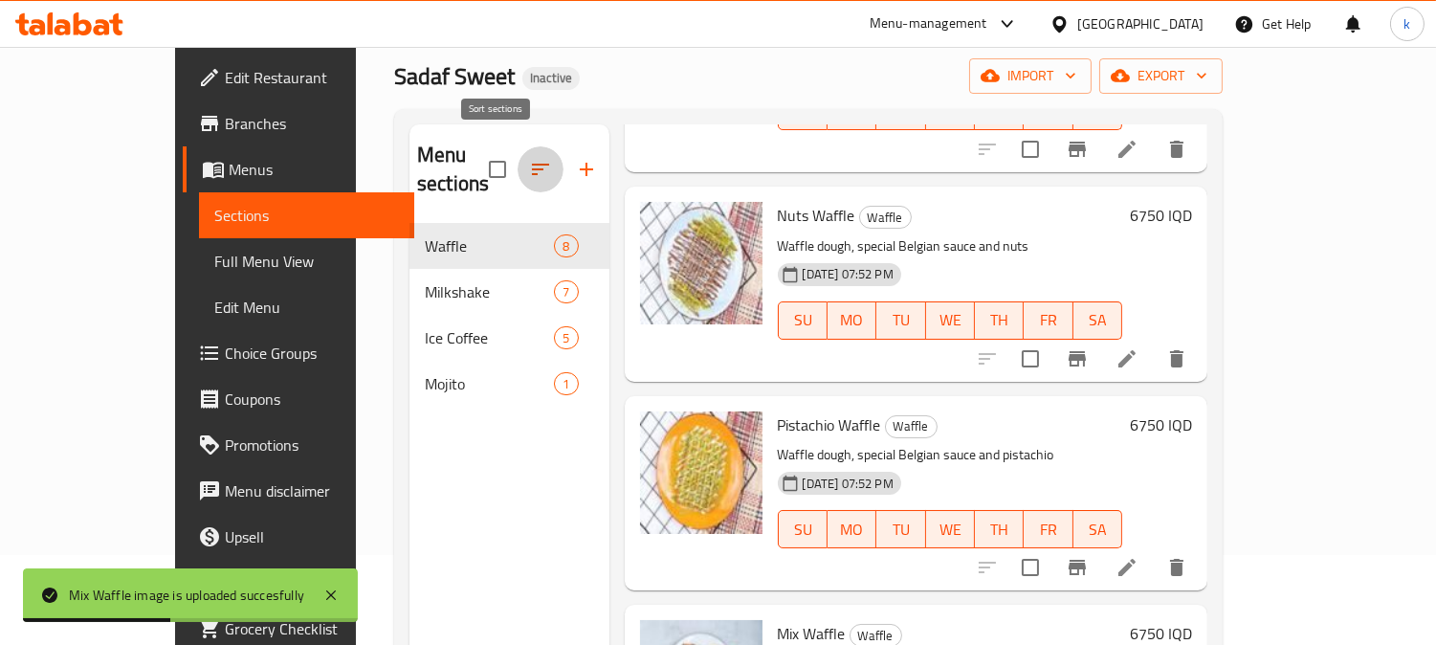
click at [529, 158] on icon "button" at bounding box center [540, 169] width 23 height 23
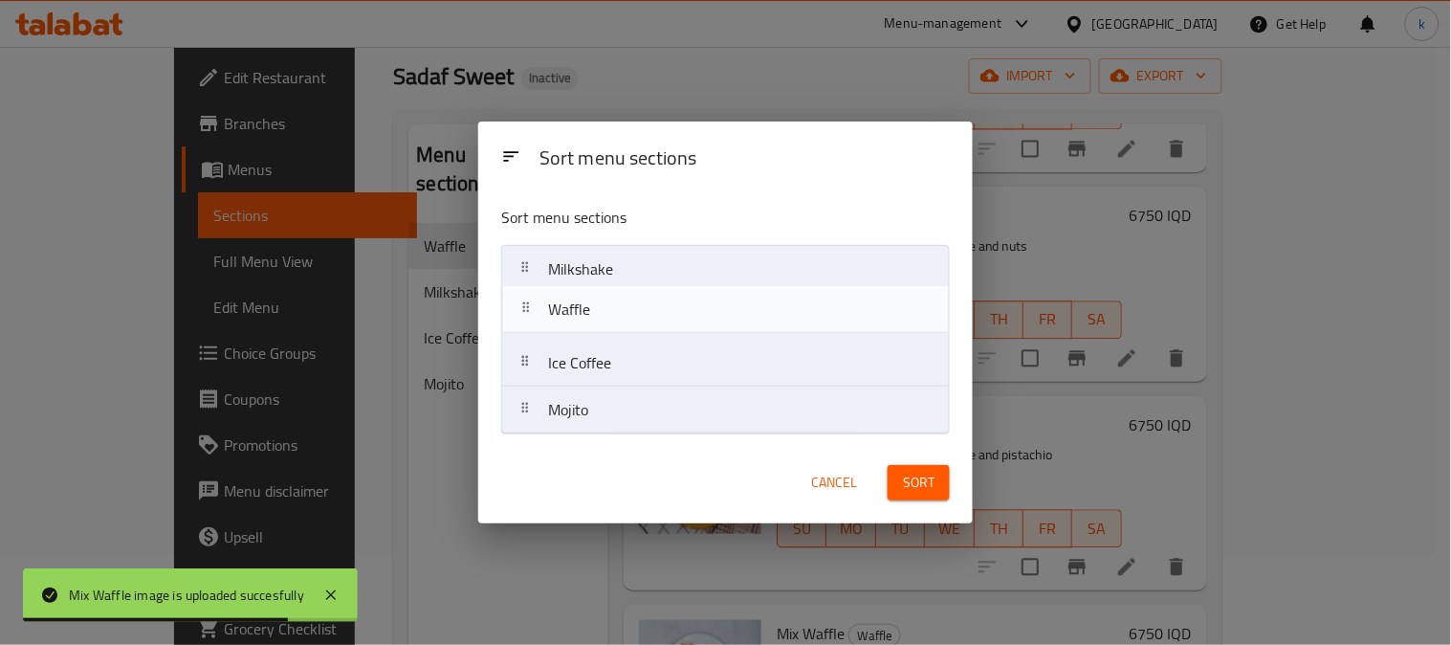
drag, startPoint x: 519, startPoint y: 273, endPoint x: 519, endPoint y: 322, distance: 49.7
click at [519, 322] on nav "Waffle Milkshake Ice Coffee Mojito" at bounding box center [725, 339] width 449 height 189
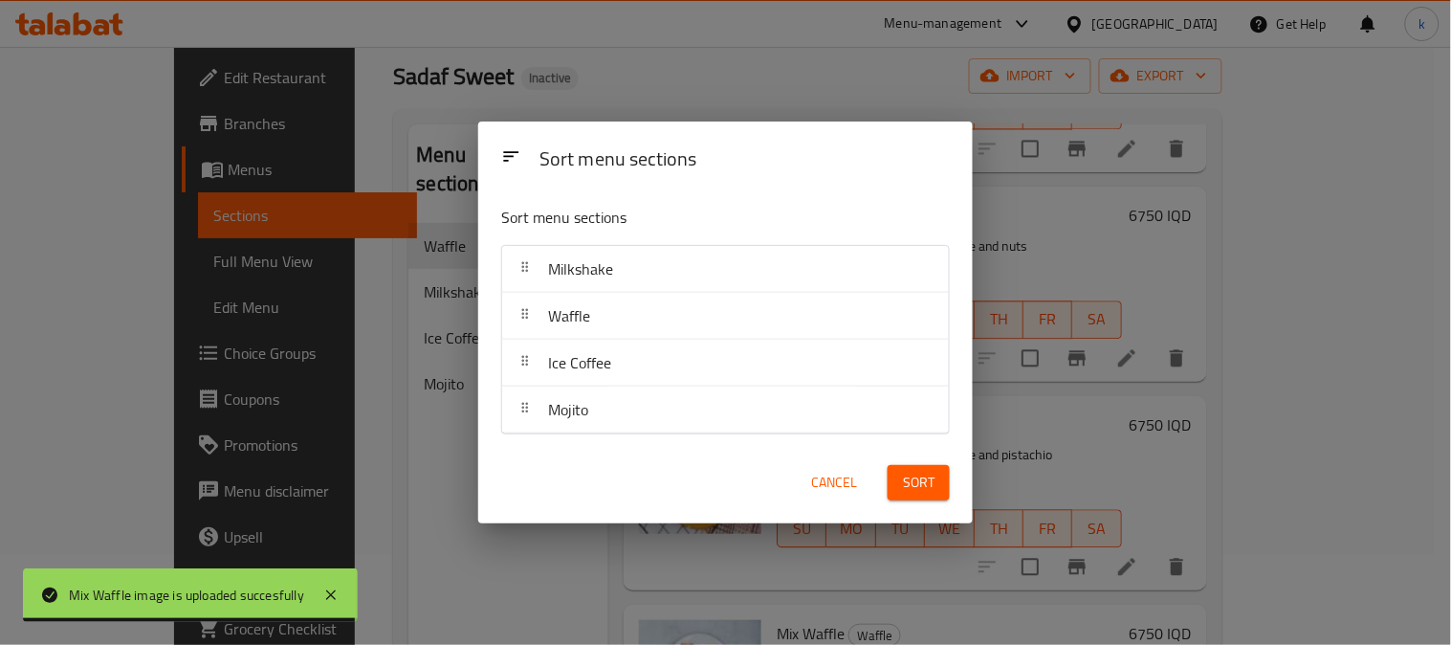
click at [923, 474] on span "Sort" at bounding box center [919, 483] width 32 height 24
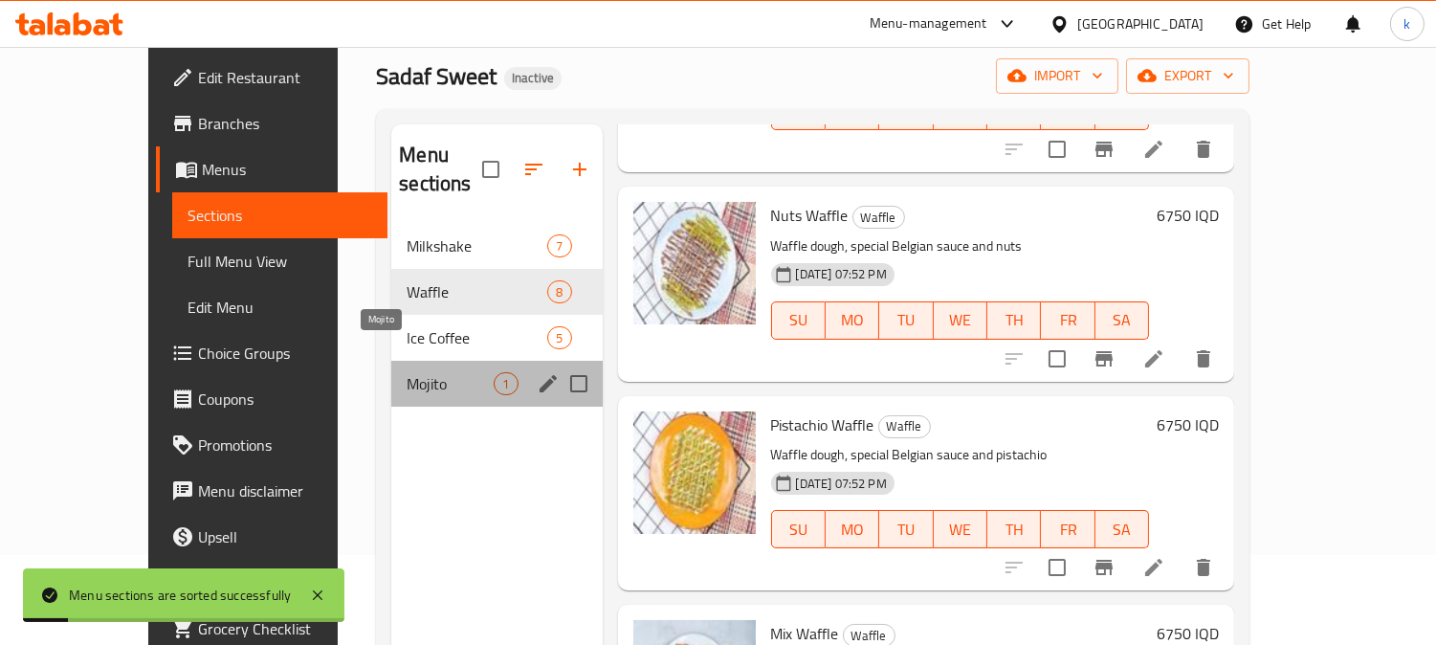
click at [407, 372] on span "Mojito" at bounding box center [450, 383] width 87 height 23
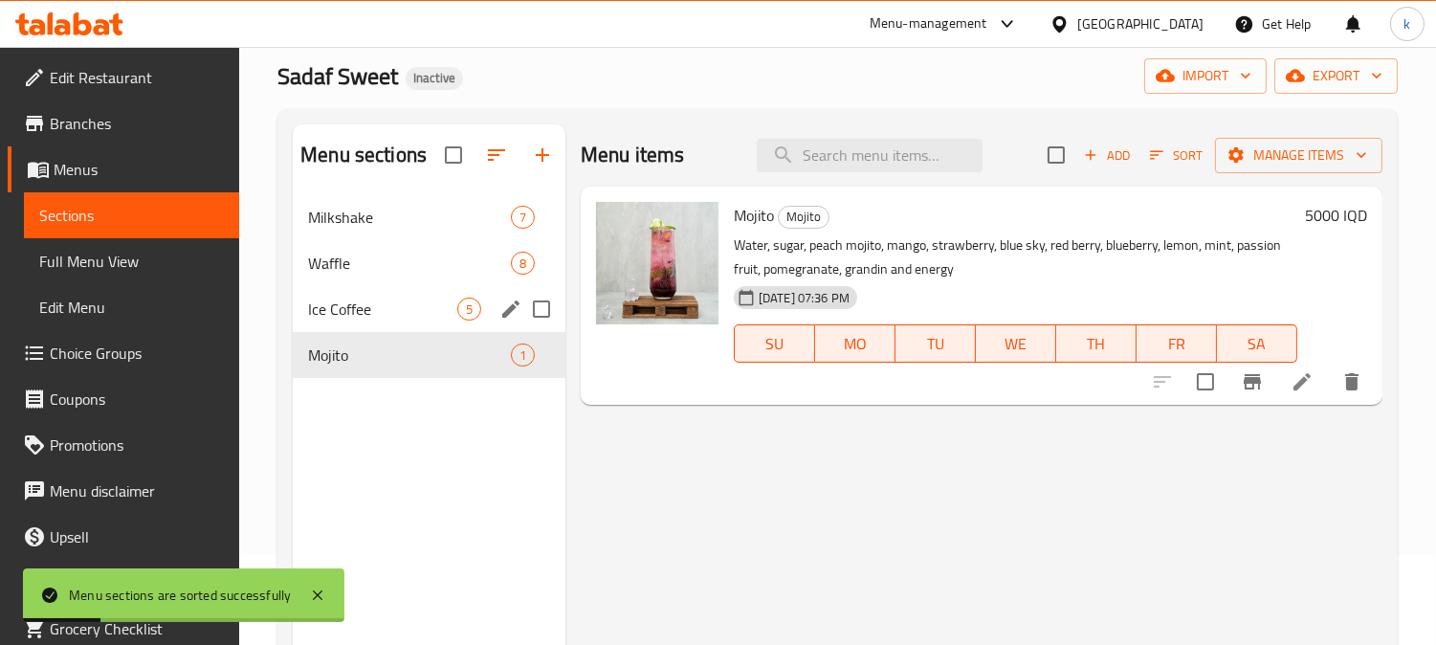
click at [350, 317] on span "Ice Coffee" at bounding box center [382, 309] width 149 height 23
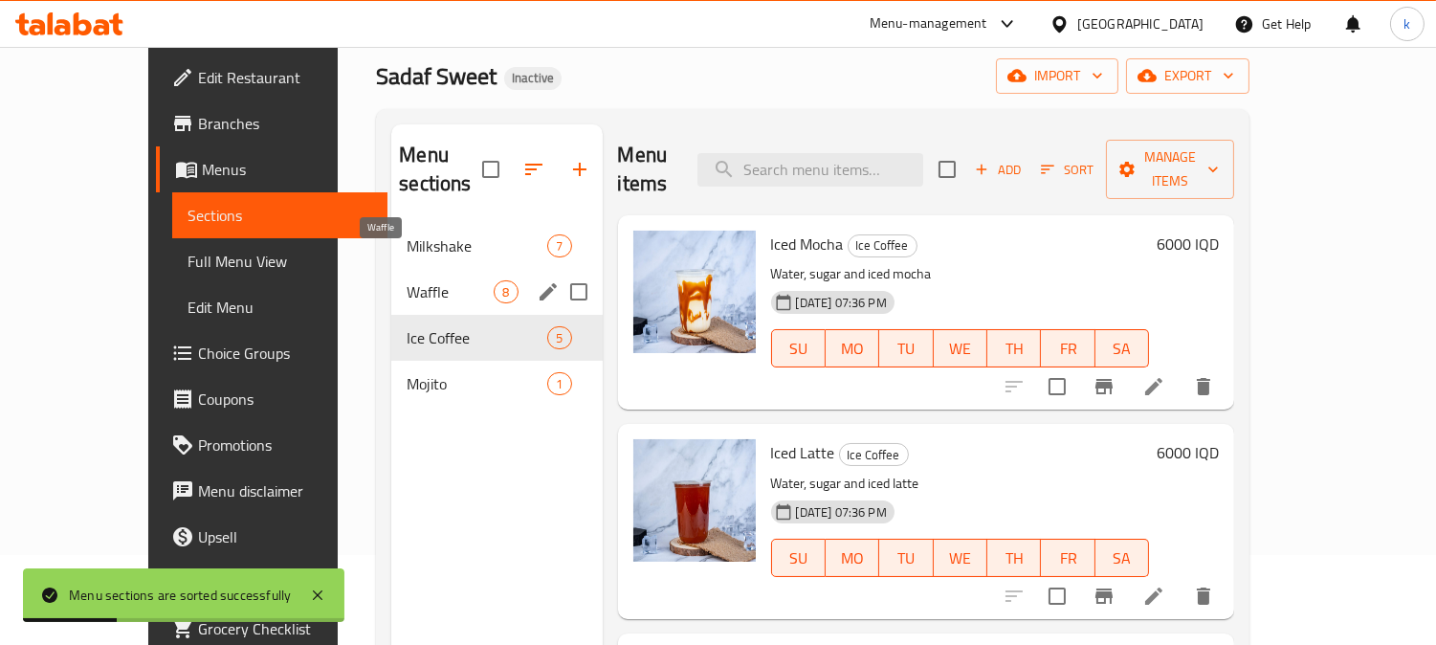
click at [407, 280] on span "Waffle" at bounding box center [450, 291] width 87 height 23
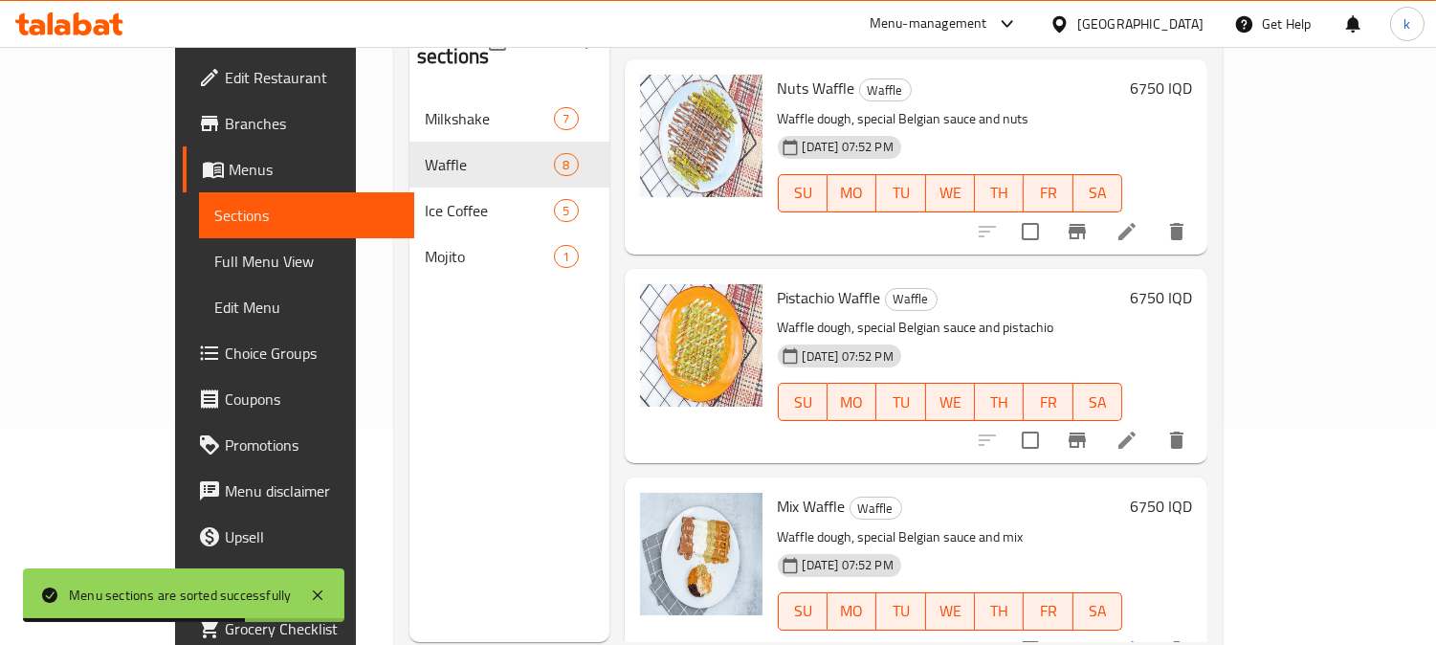
scroll to position [268, 0]
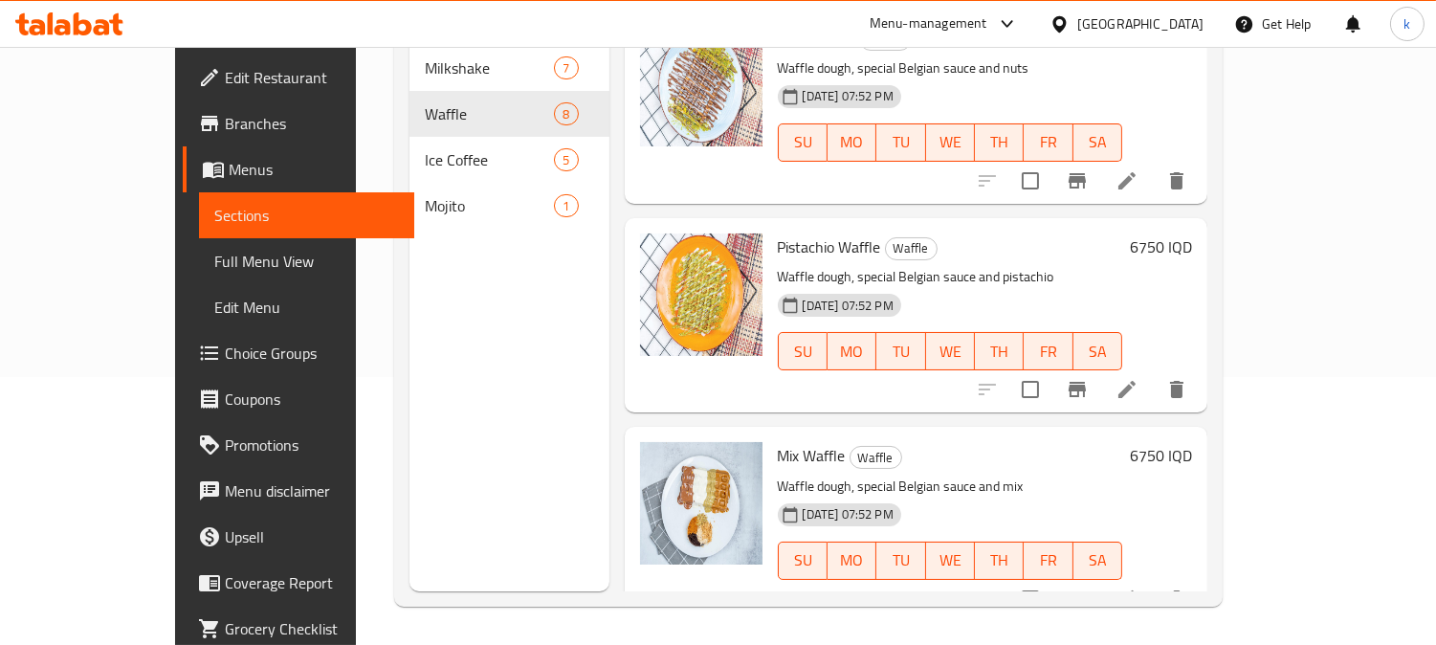
click at [214, 264] on span "Full Menu View" at bounding box center [307, 261] width 186 height 23
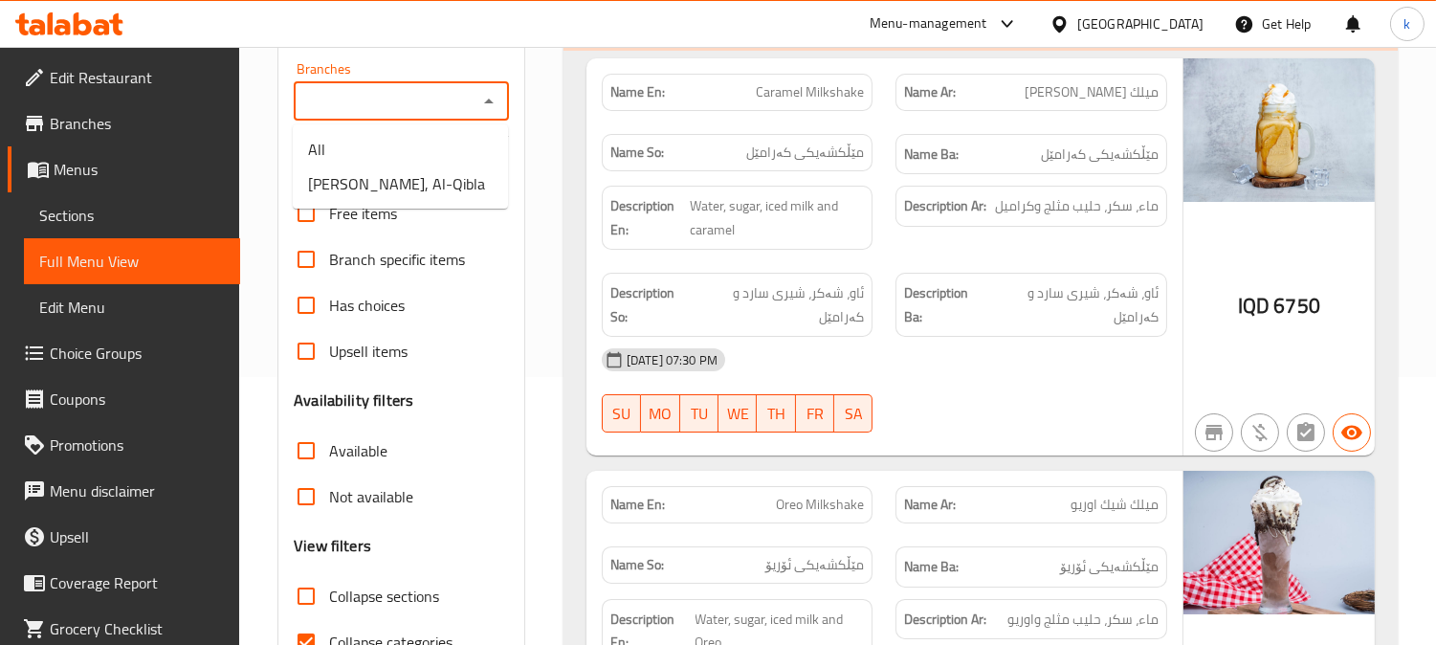
click at [394, 105] on input "Branches" at bounding box center [385, 101] width 172 height 27
click at [395, 177] on span "Sadaf Sweet, Al-Qibla" at bounding box center [396, 183] width 177 height 23
type input "Sadaf Sweet, Al-Qibla"
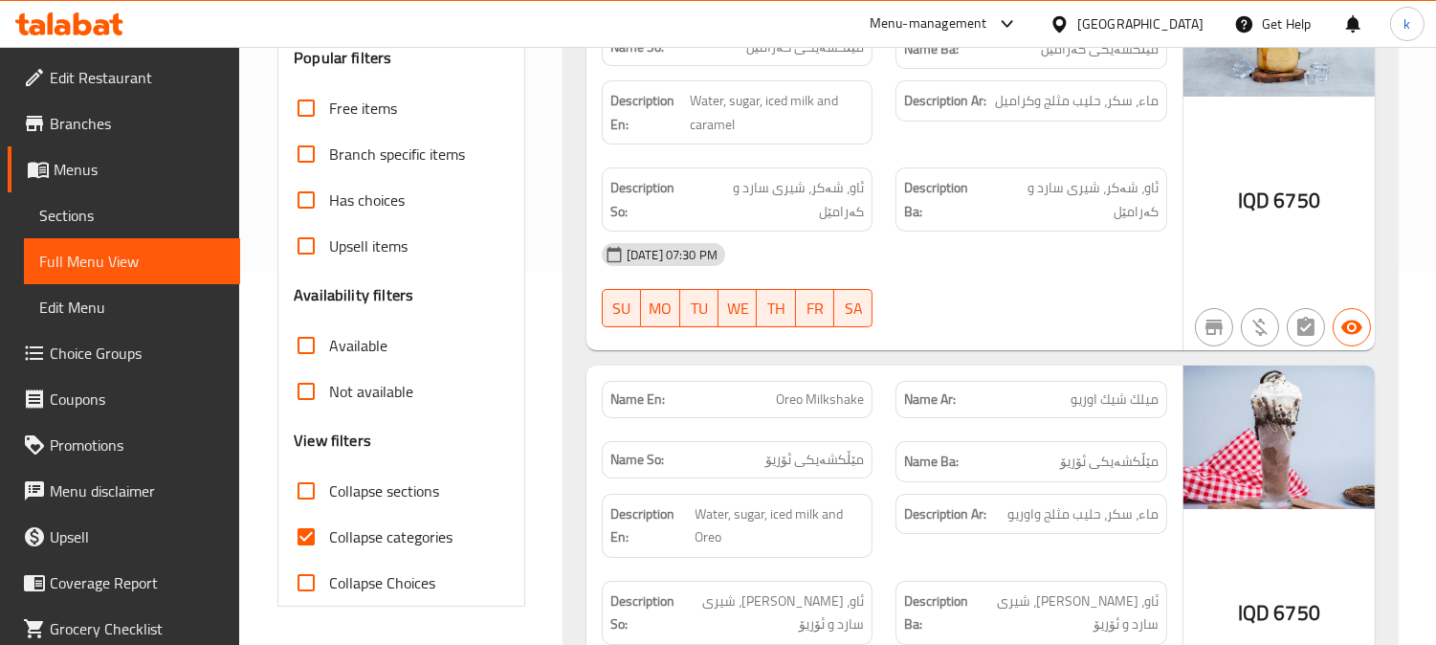
scroll to position [550, 0]
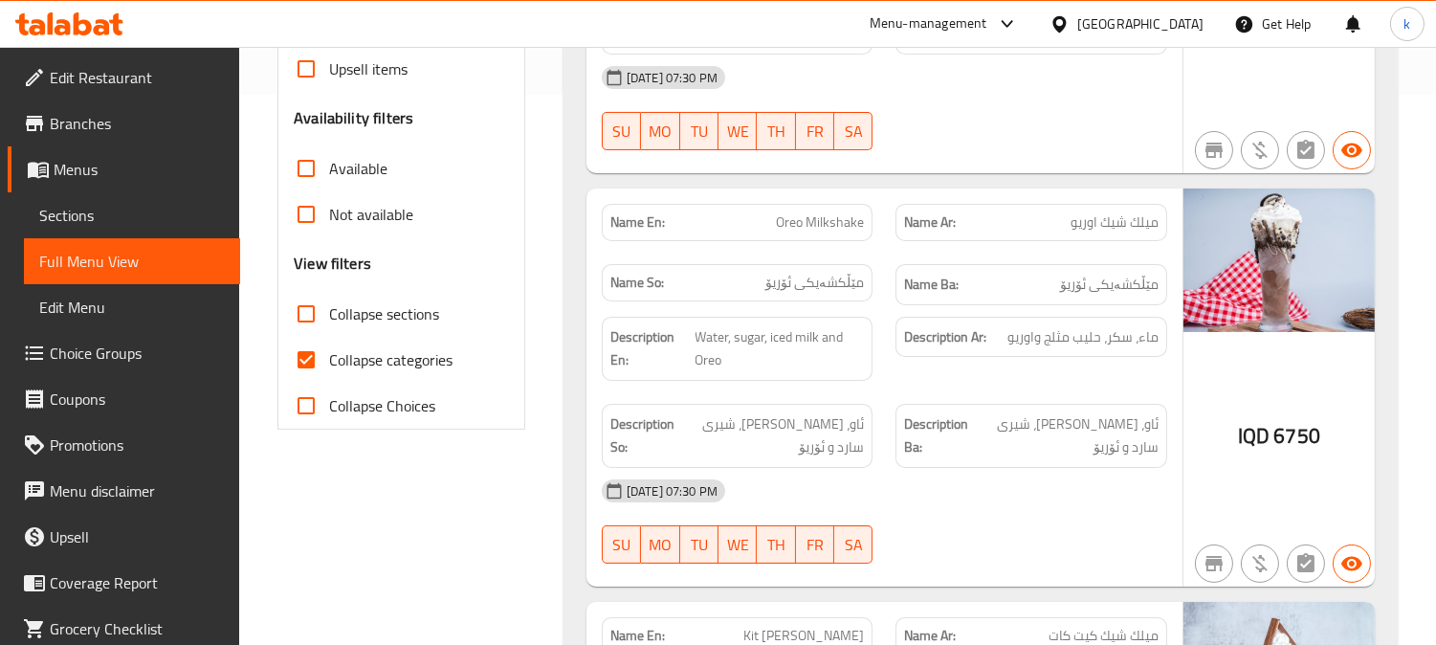
click at [297, 320] on input "Collapse sections" at bounding box center [306, 314] width 46 height 46
checkbox input "true"
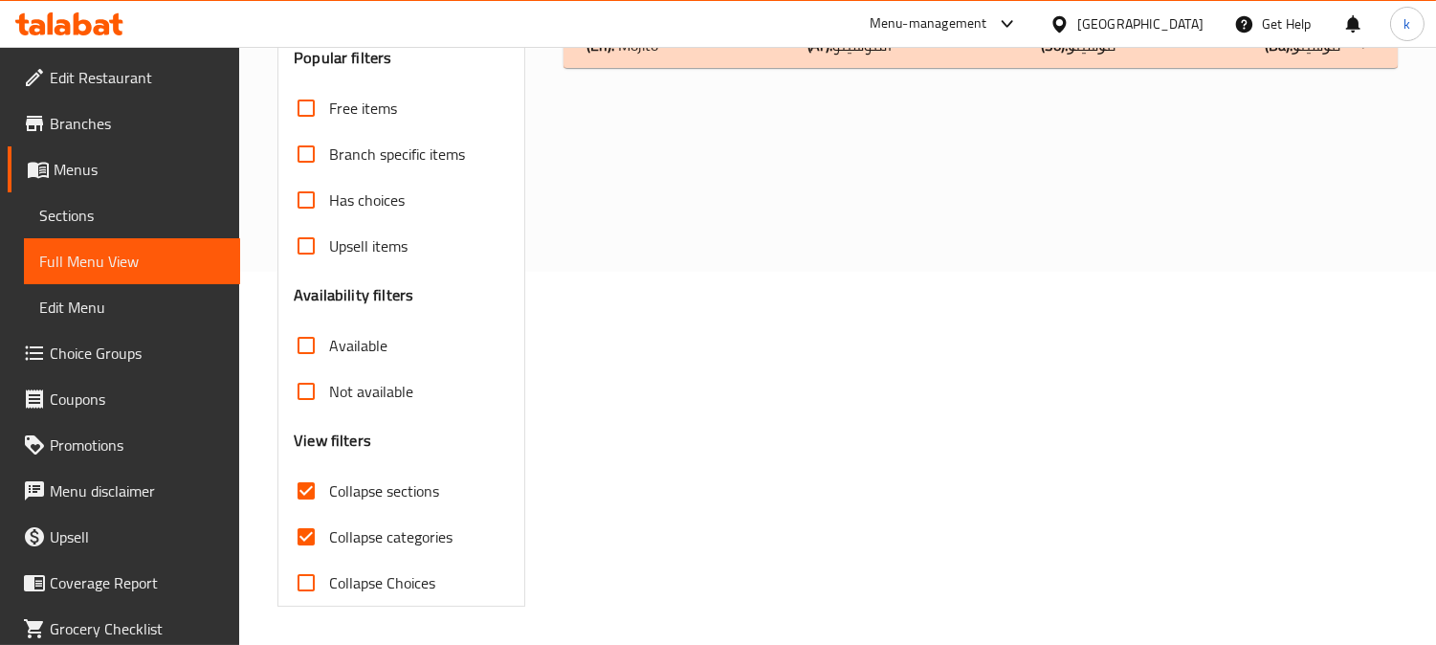
click at [303, 514] on input "Collapse categories" at bounding box center [306, 537] width 46 height 46
checkbox input "false"
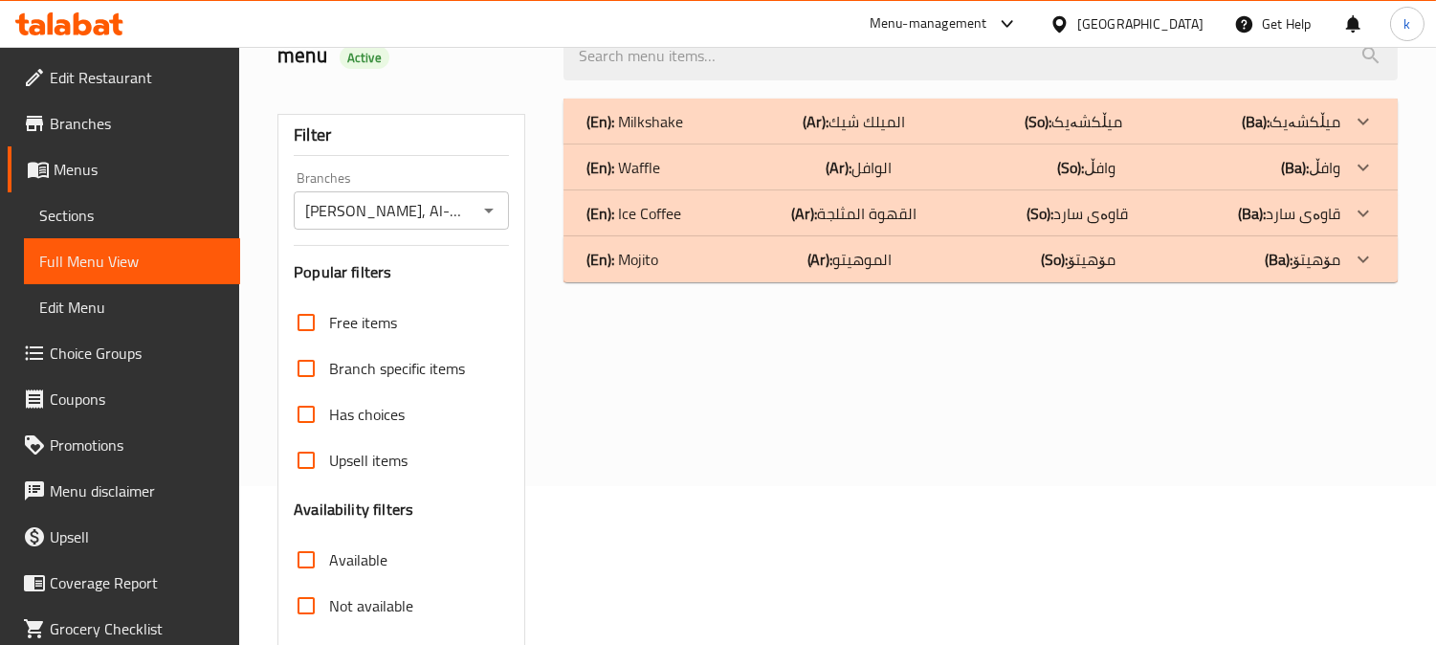
scroll to position [0, 0]
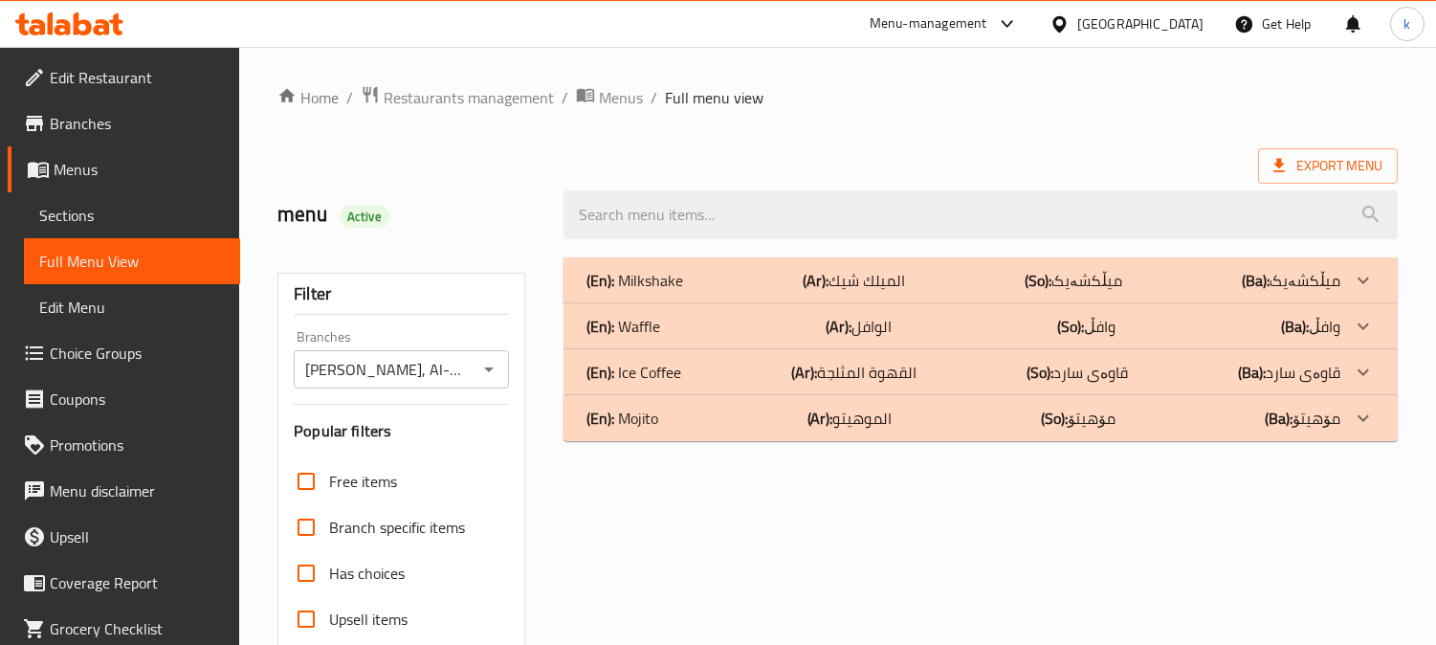
click at [884, 415] on p "(Ar): الموهيتو" at bounding box center [849, 418] width 85 height 23
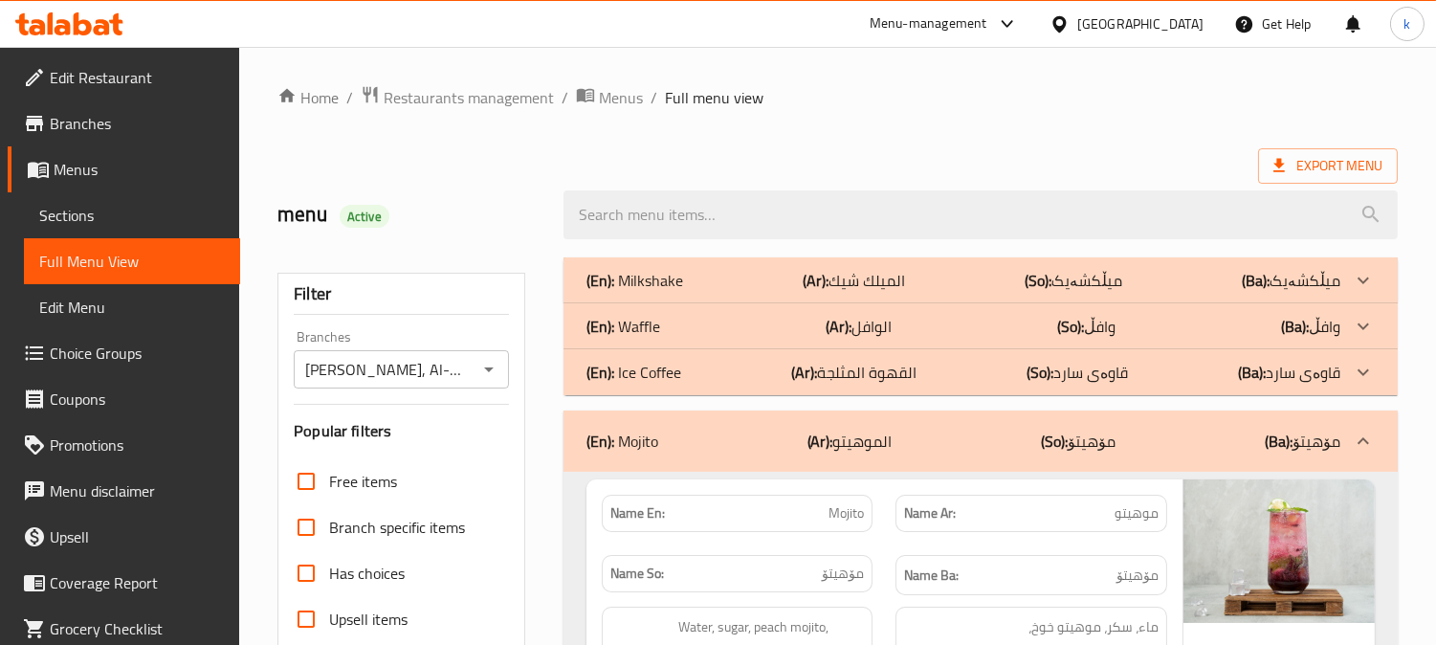
click at [838, 331] on b "(Ar):" at bounding box center [839, 326] width 26 height 29
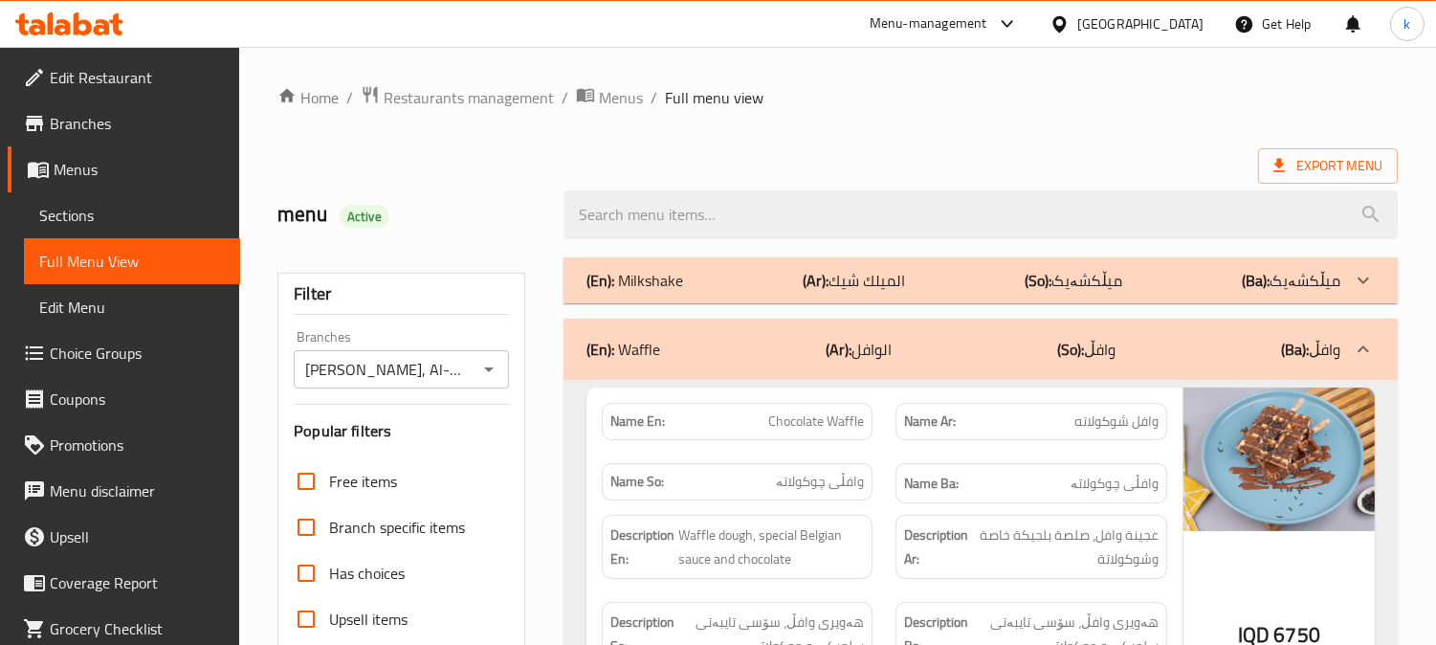
click at [846, 339] on b "(Ar):" at bounding box center [839, 349] width 26 height 29
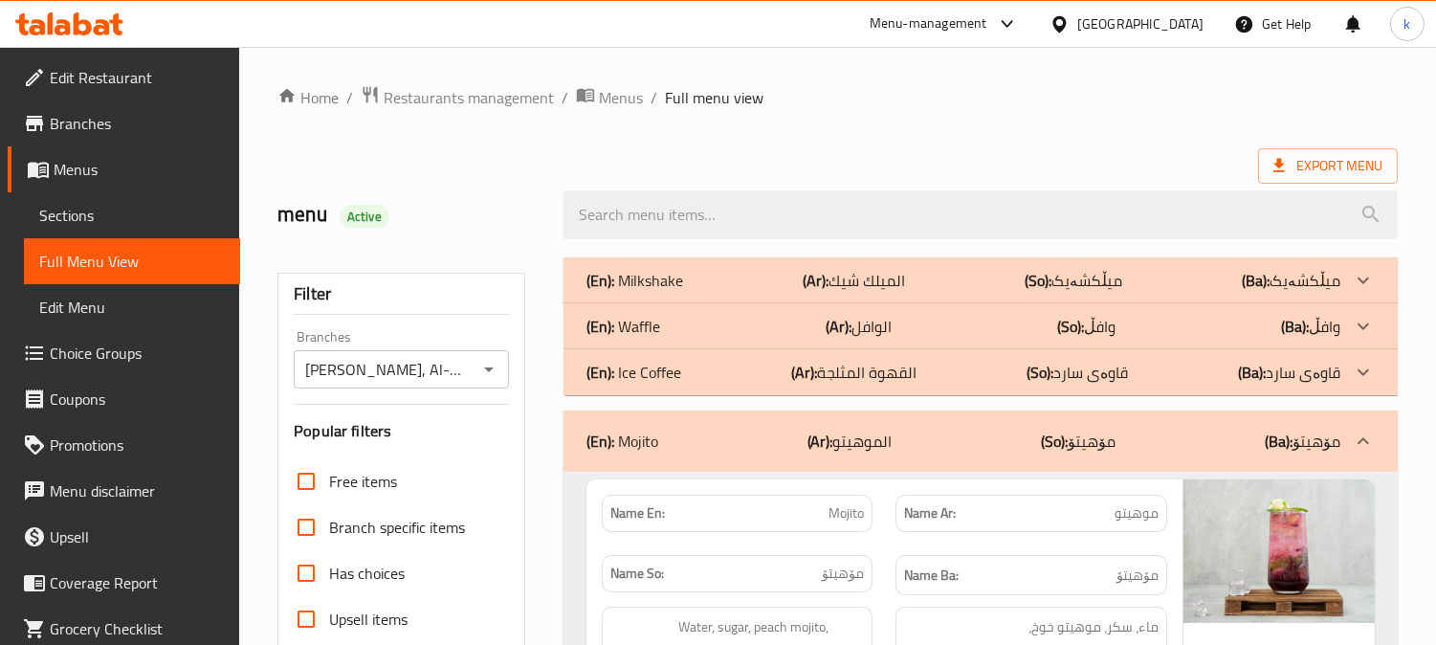
click at [847, 383] on p "(Ar): القهوة المثلجة" at bounding box center [853, 372] width 125 height 23
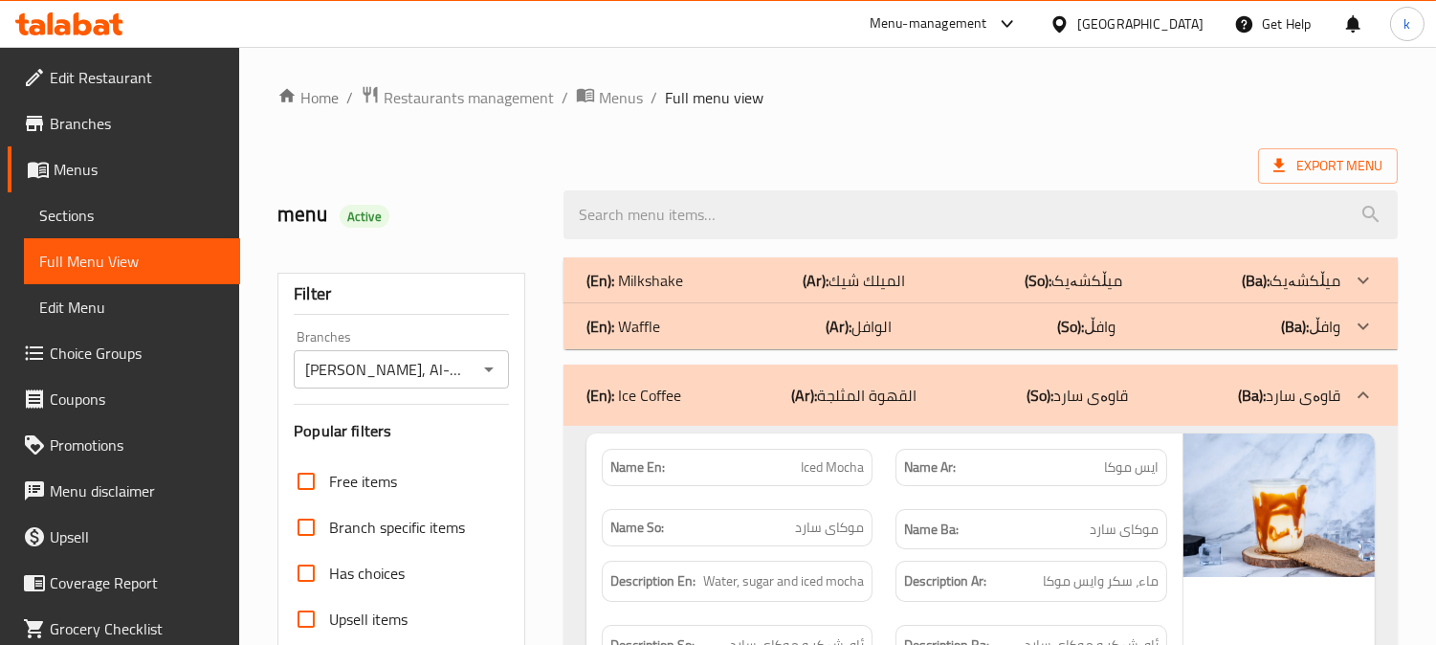
click at [826, 319] on div "(En): Waffle (Ar): الوافل (So): وافڵ (Ba): وافڵ" at bounding box center [963, 326] width 754 height 23
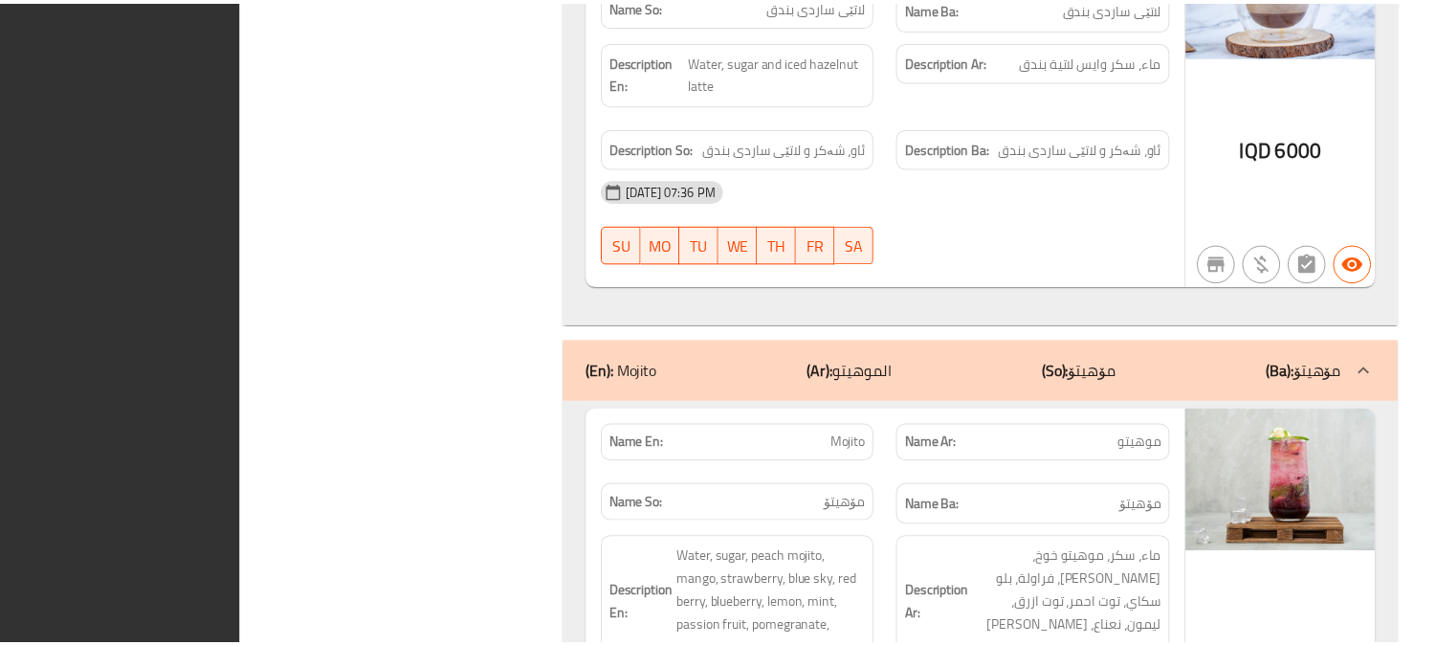
scroll to position [5781, 0]
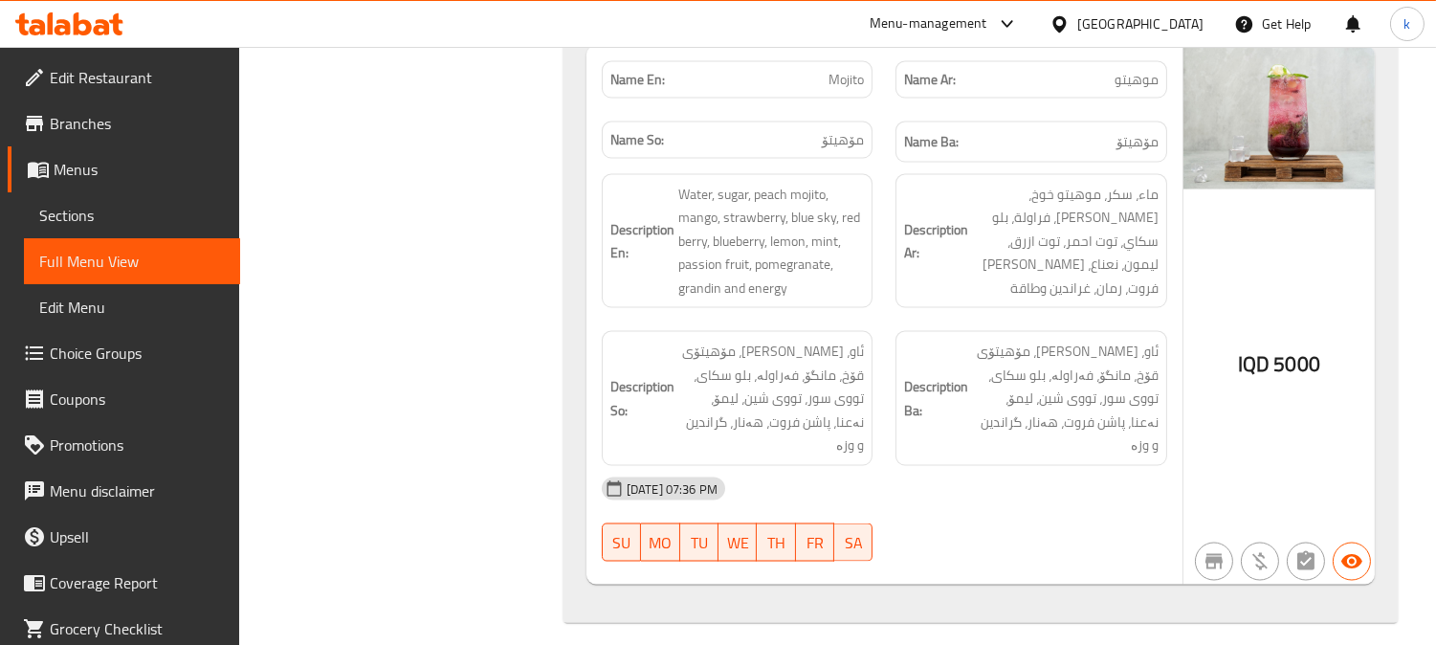
click at [103, 205] on span "Sections" at bounding box center [132, 215] width 186 height 23
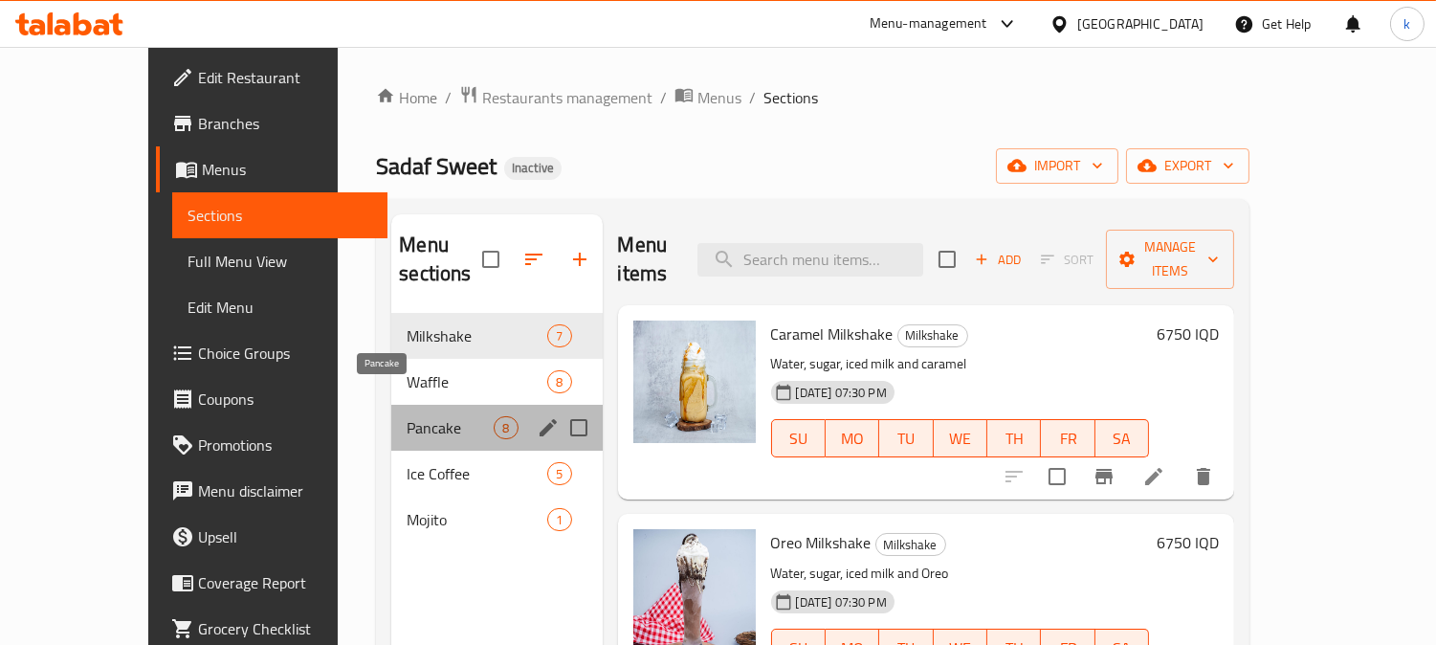
click at [407, 416] on span "Pancake" at bounding box center [450, 427] width 87 height 23
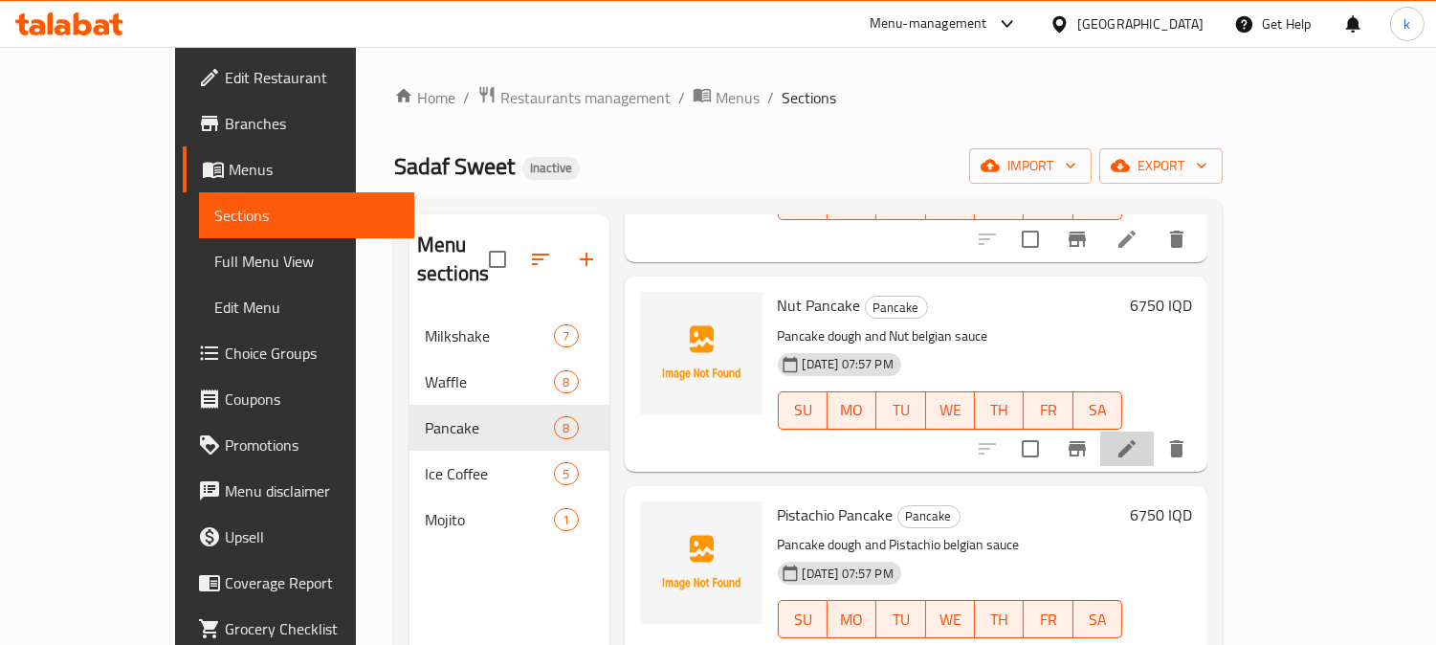
click at [1154, 431] on li at bounding box center [1127, 448] width 54 height 34
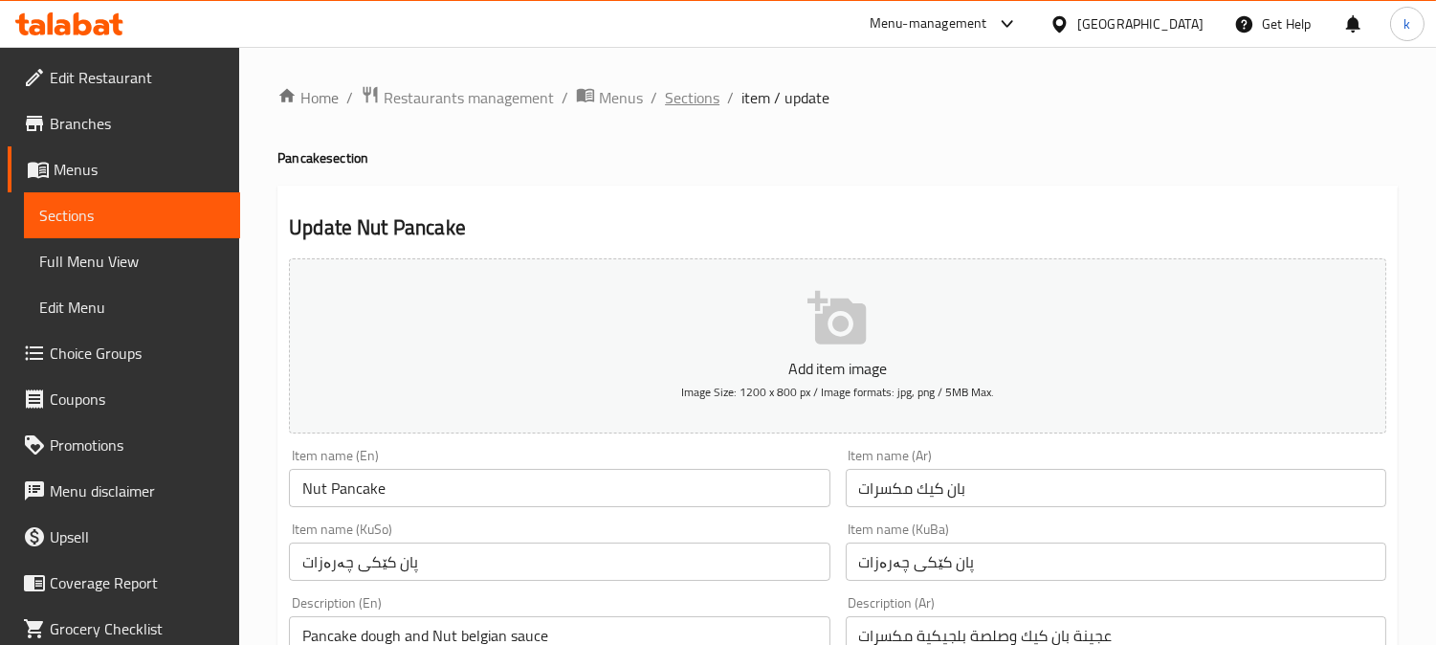
click at [695, 108] on span "Sections" at bounding box center [692, 97] width 55 height 23
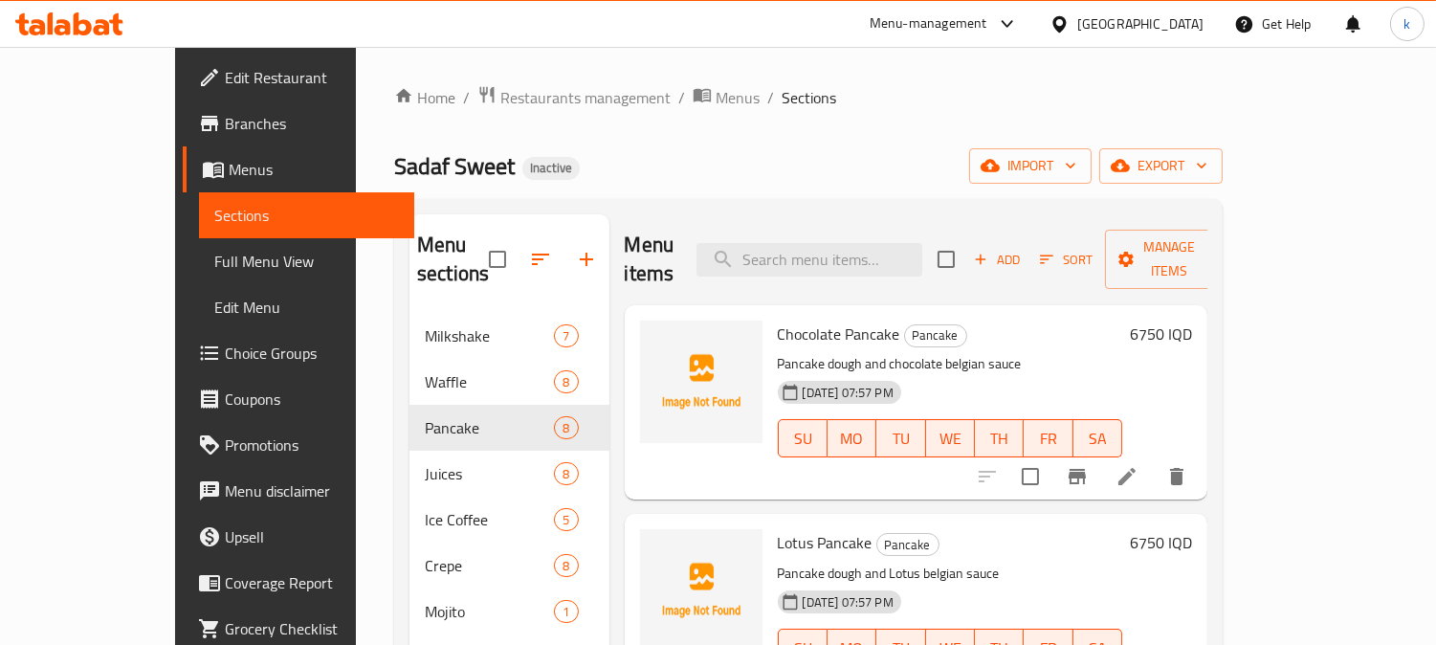
scroll to position [177, 0]
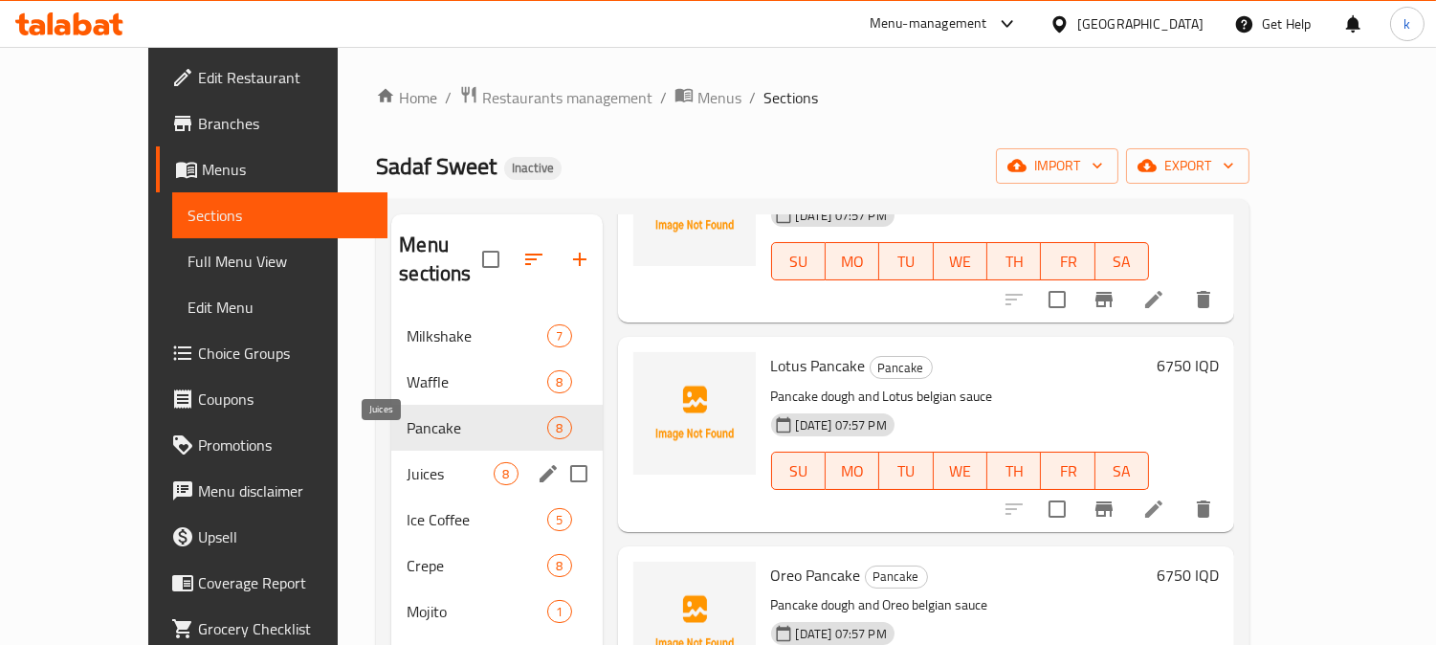
click at [407, 462] on span "Juices" at bounding box center [450, 473] width 87 height 23
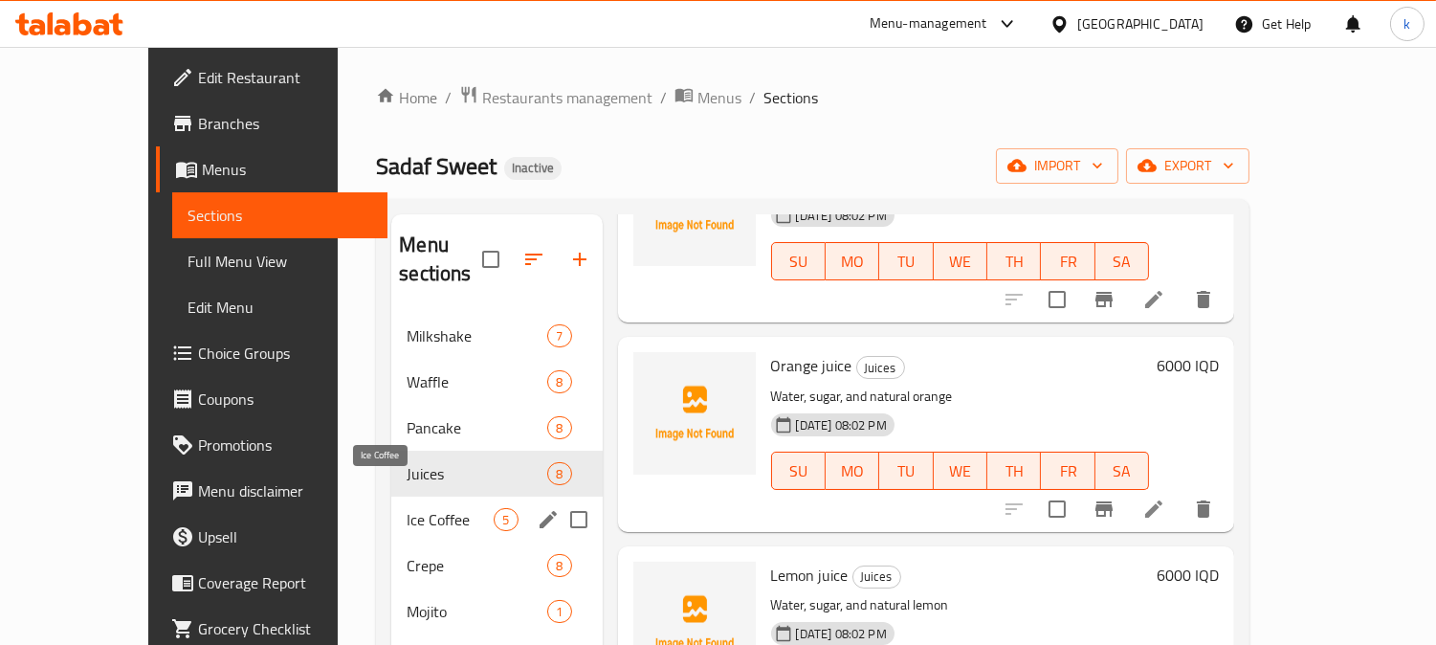
click at [407, 508] on span "Ice Coffee" at bounding box center [450, 519] width 87 height 23
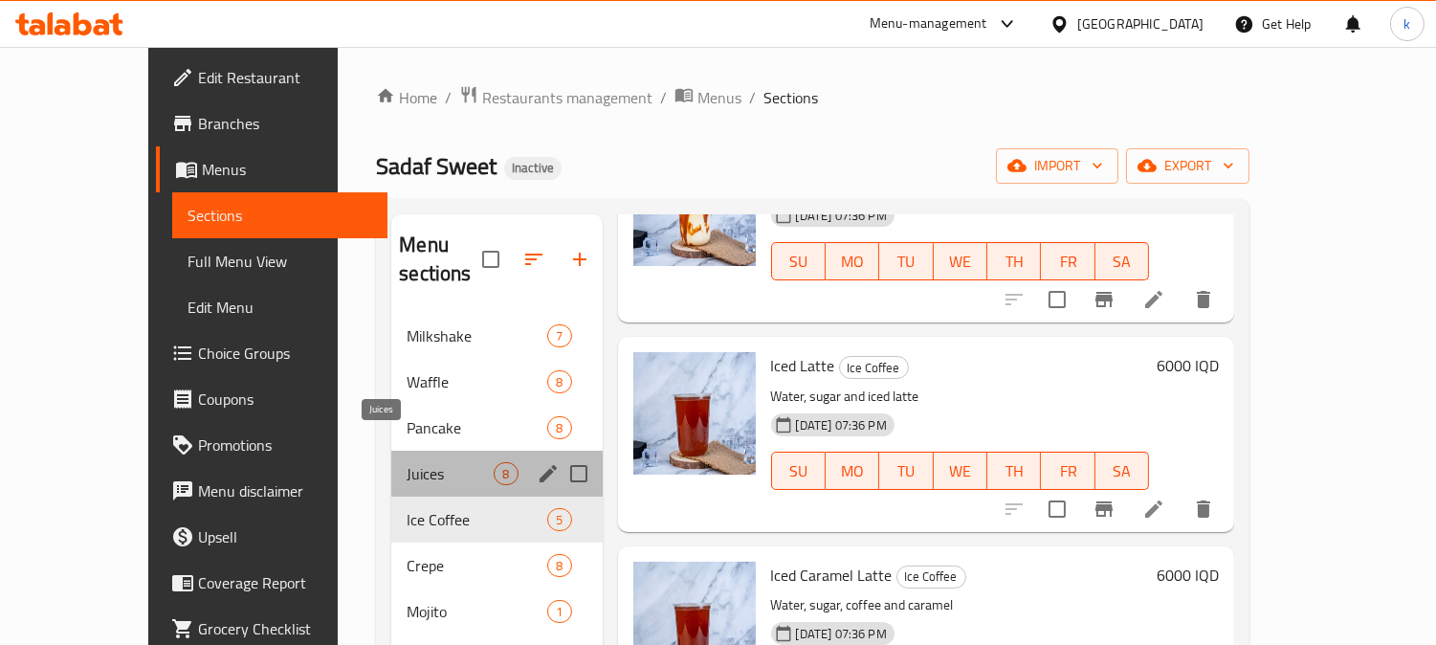
click at [407, 462] on span "Juices" at bounding box center [450, 473] width 87 height 23
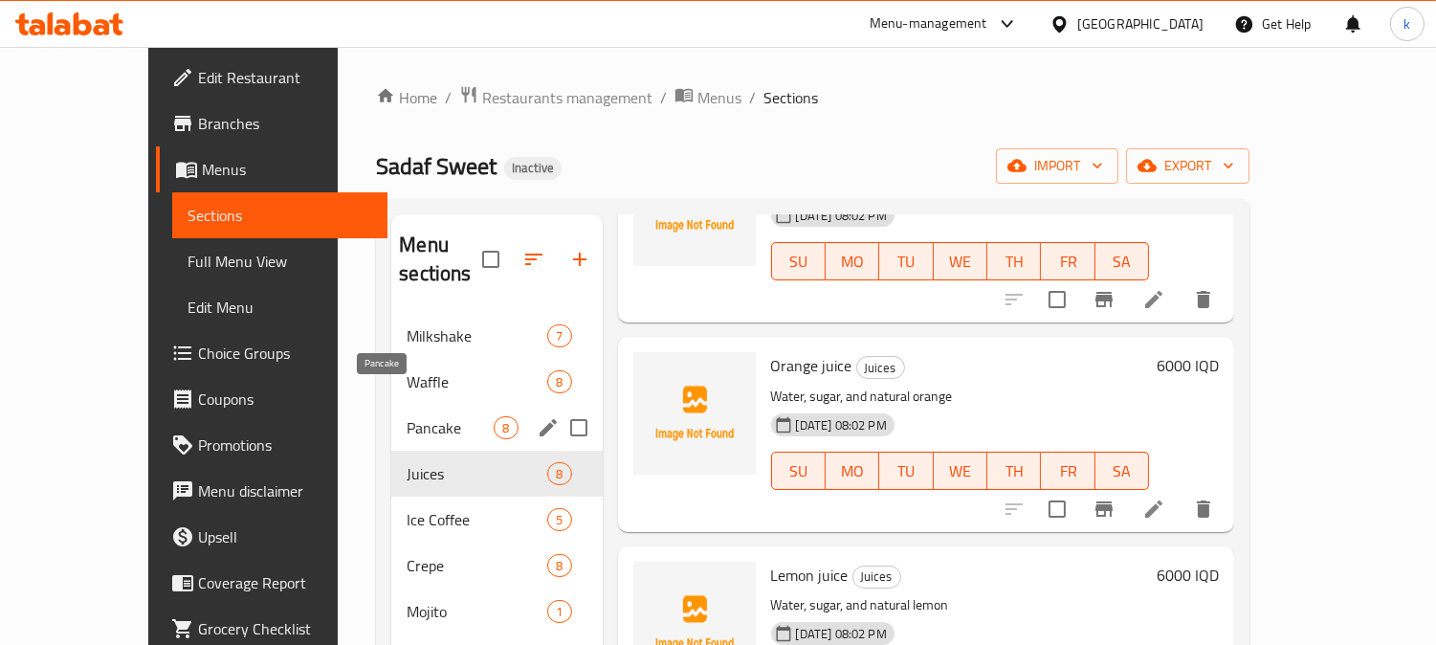
click at [407, 416] on span "Pancake" at bounding box center [450, 427] width 87 height 23
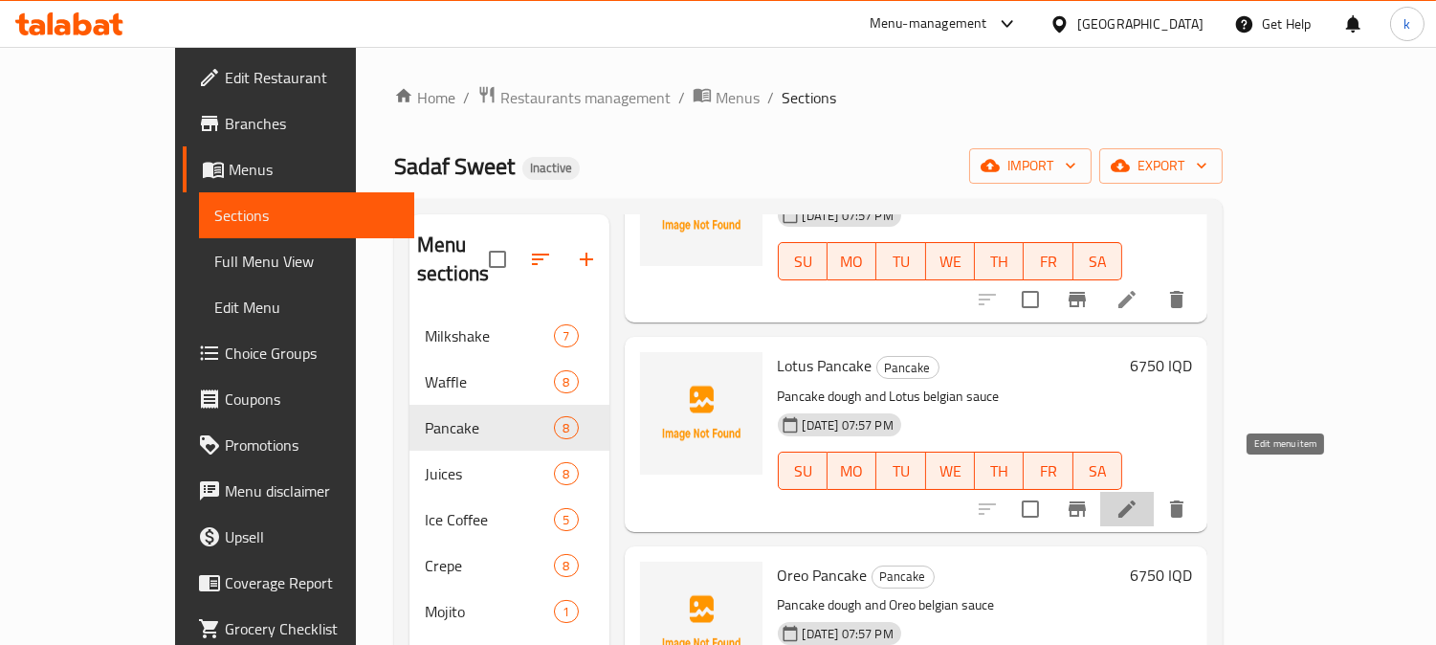
click at [1138, 497] on icon at bounding box center [1127, 508] width 23 height 23
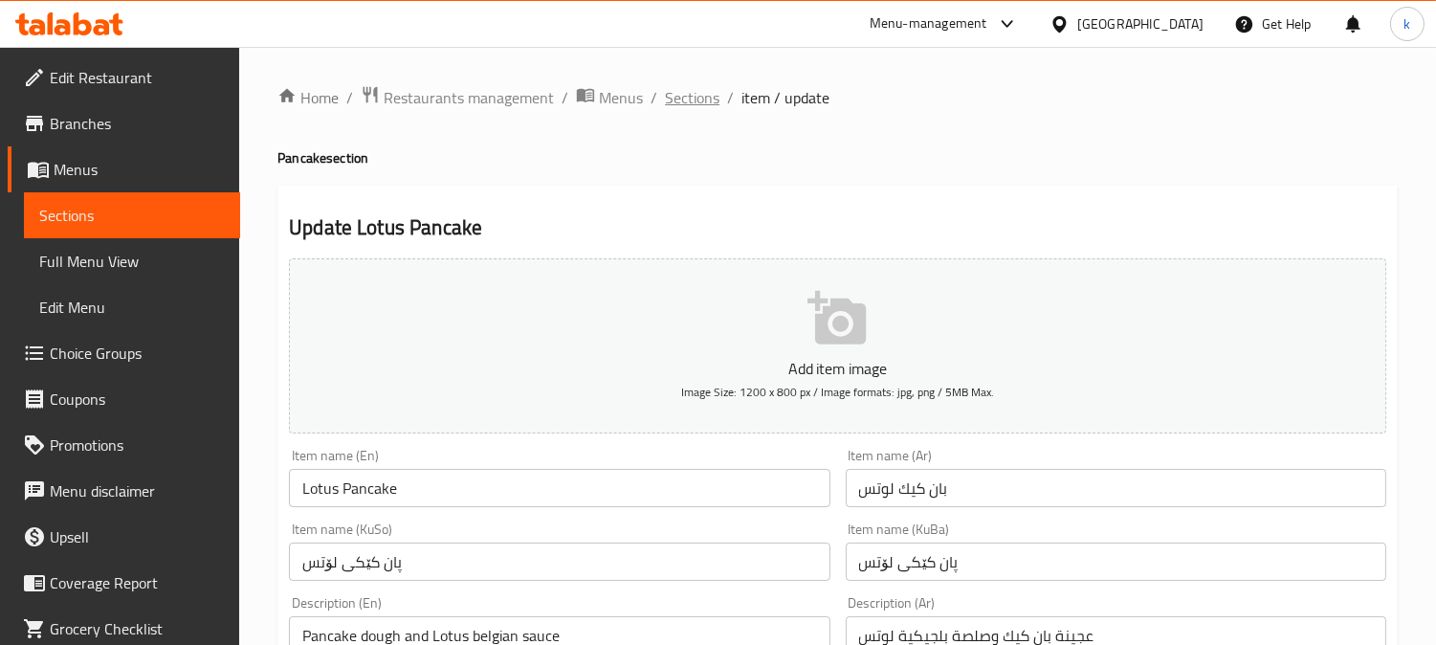
click at [680, 92] on span "Sections" at bounding box center [692, 97] width 55 height 23
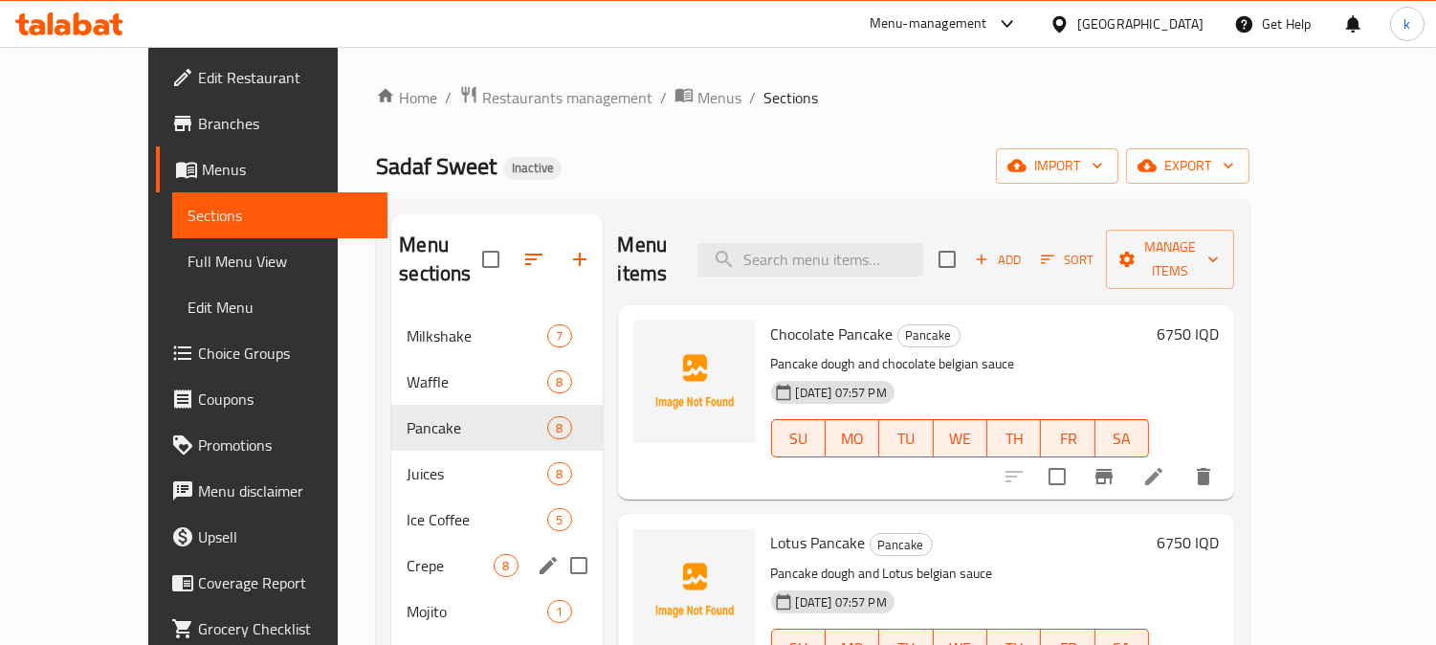
click at [391, 542] on div "Crepe 8" at bounding box center [496, 565] width 210 height 46
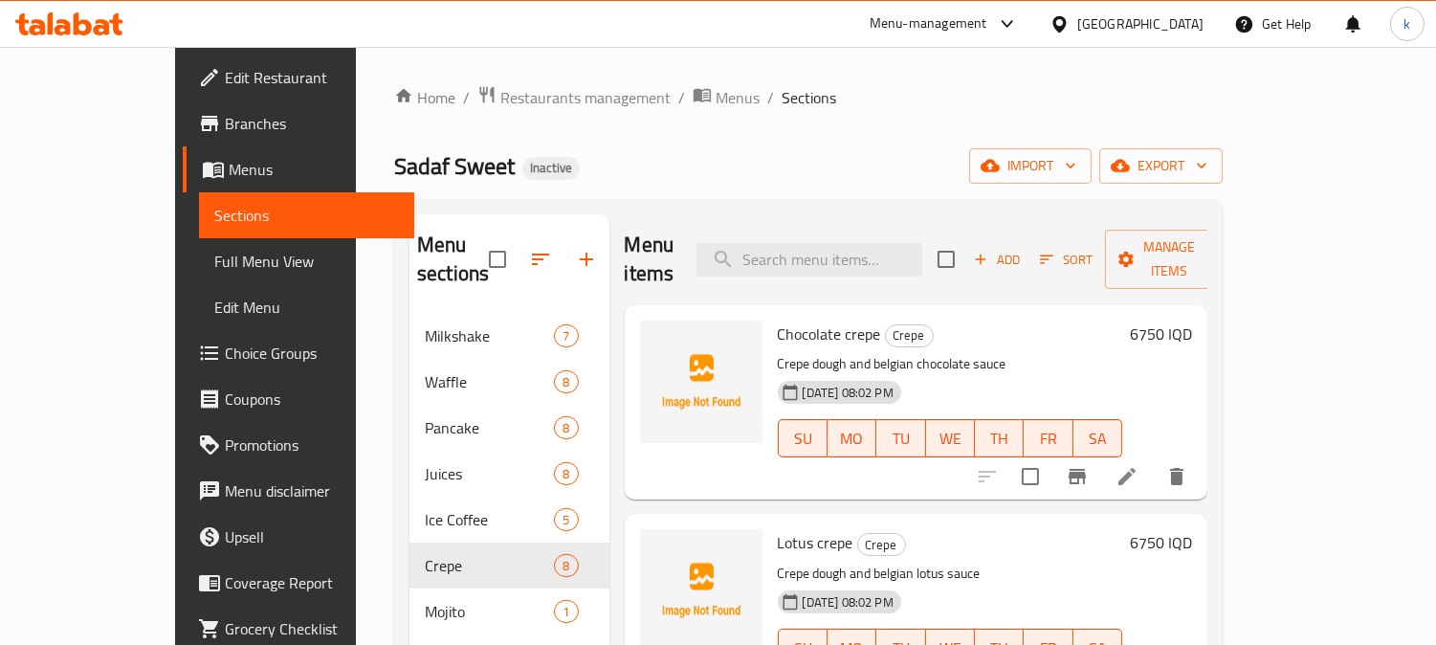
click at [1154, 459] on li at bounding box center [1127, 476] width 54 height 34
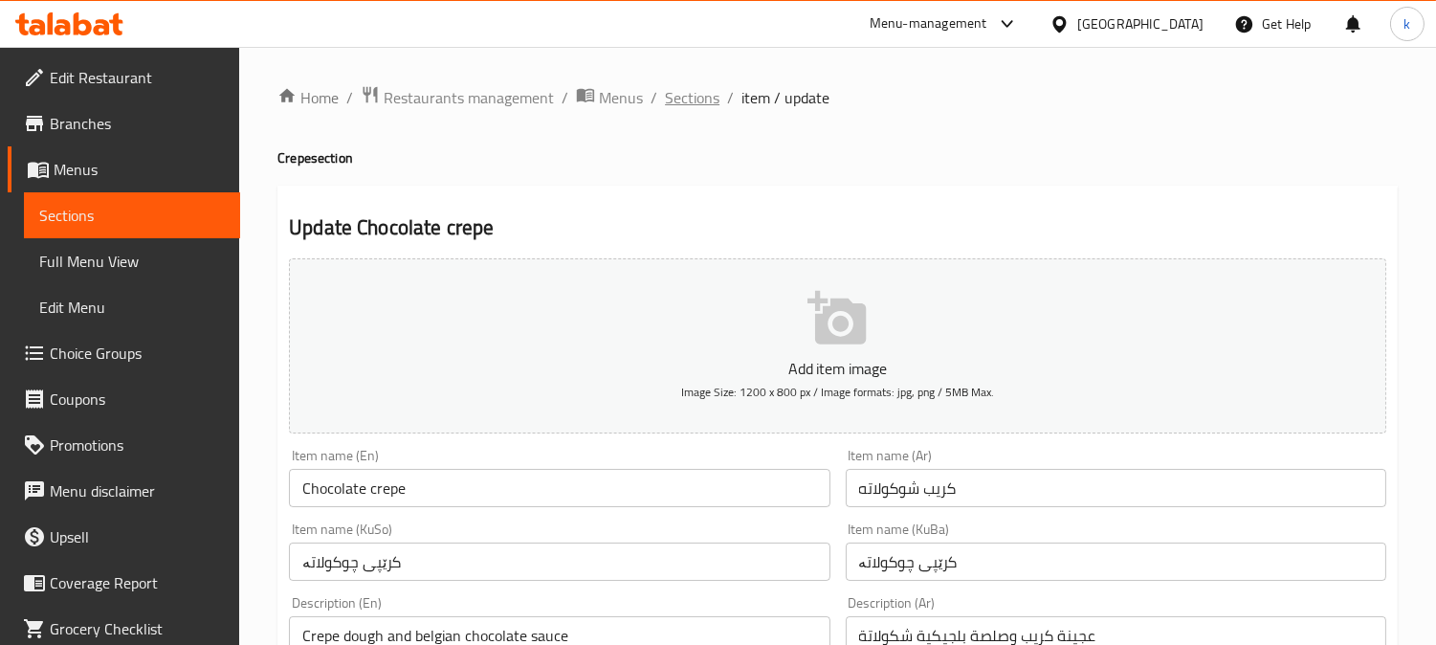
click at [683, 98] on span "Sections" at bounding box center [692, 97] width 55 height 23
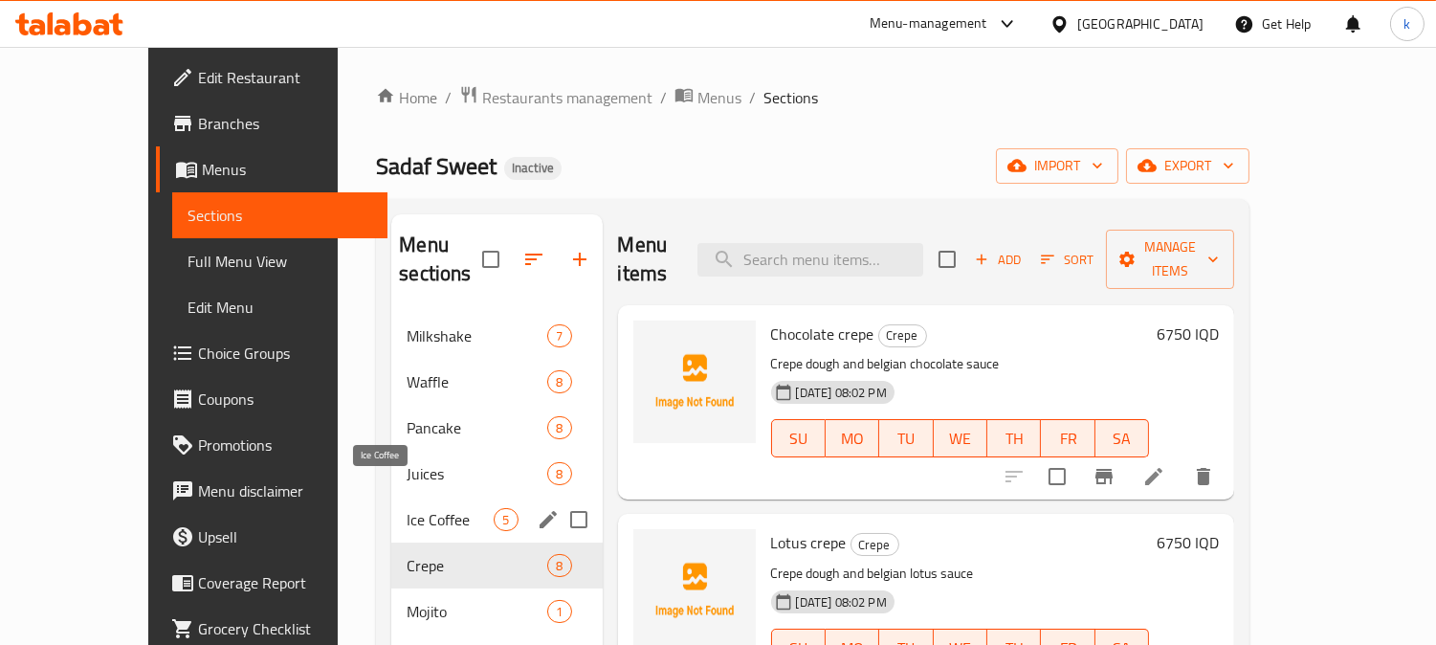
click at [407, 508] on span "Ice Coffee" at bounding box center [450, 519] width 87 height 23
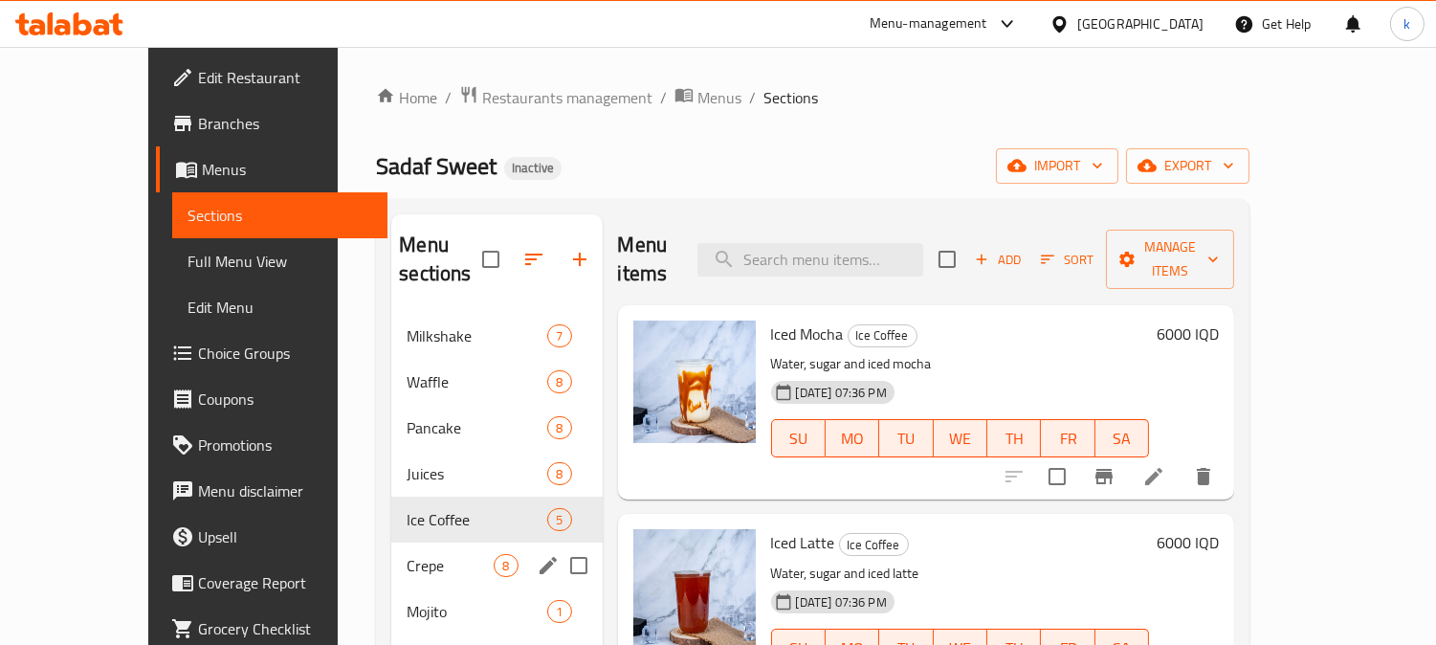
click at [391, 550] on div "Crepe 8" at bounding box center [496, 565] width 210 height 46
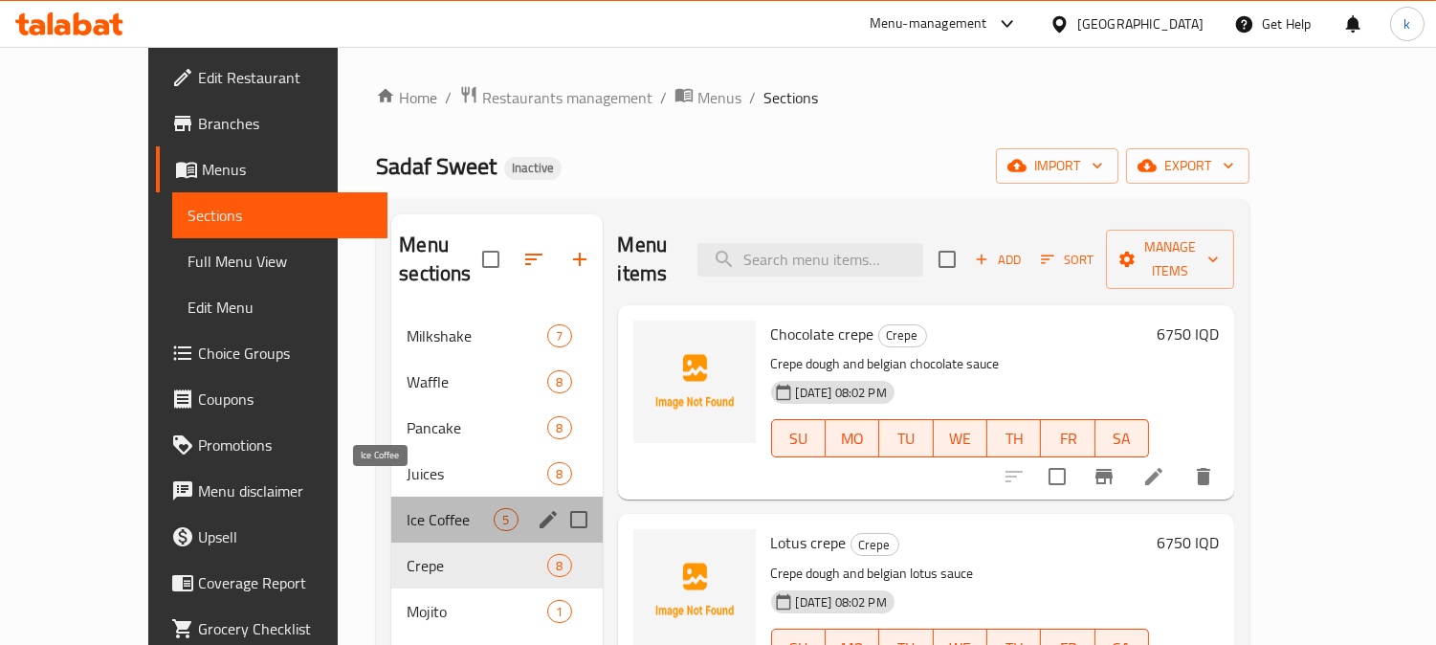
click at [407, 508] on span "Ice Coffee" at bounding box center [450, 519] width 87 height 23
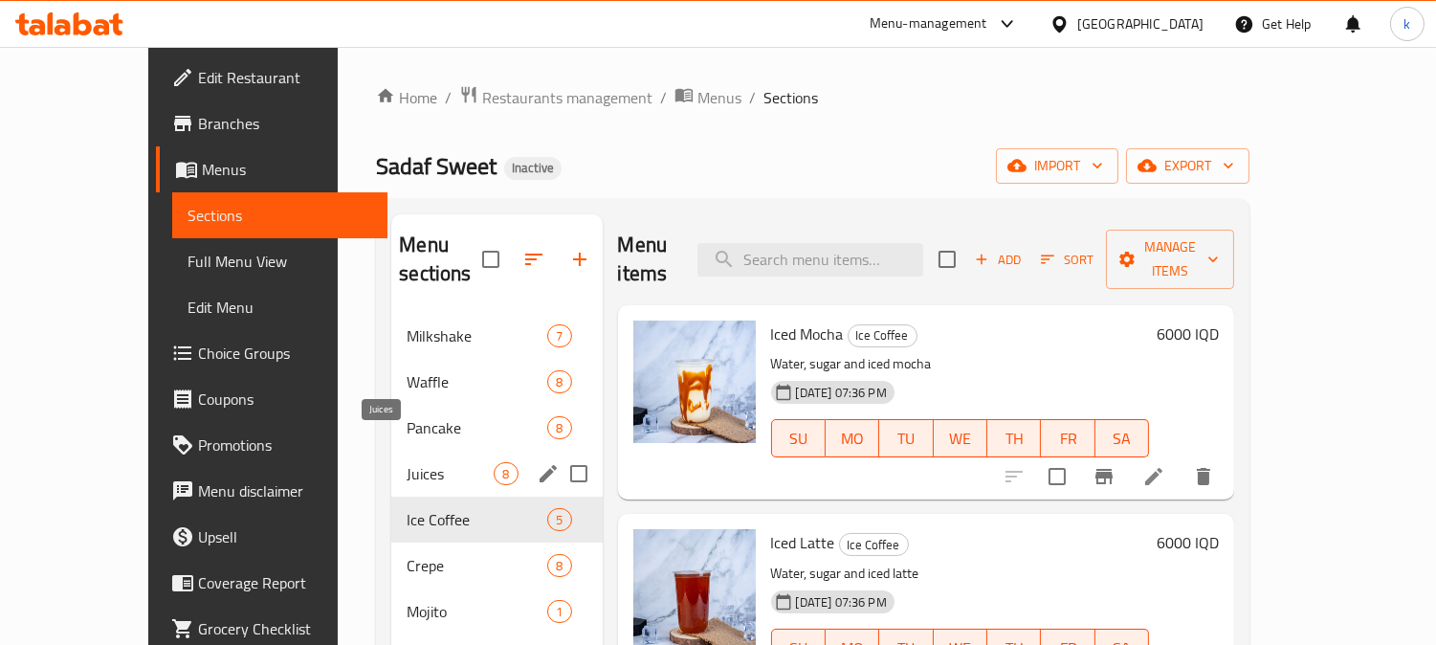
click at [407, 462] on span "Juices" at bounding box center [450, 473] width 87 height 23
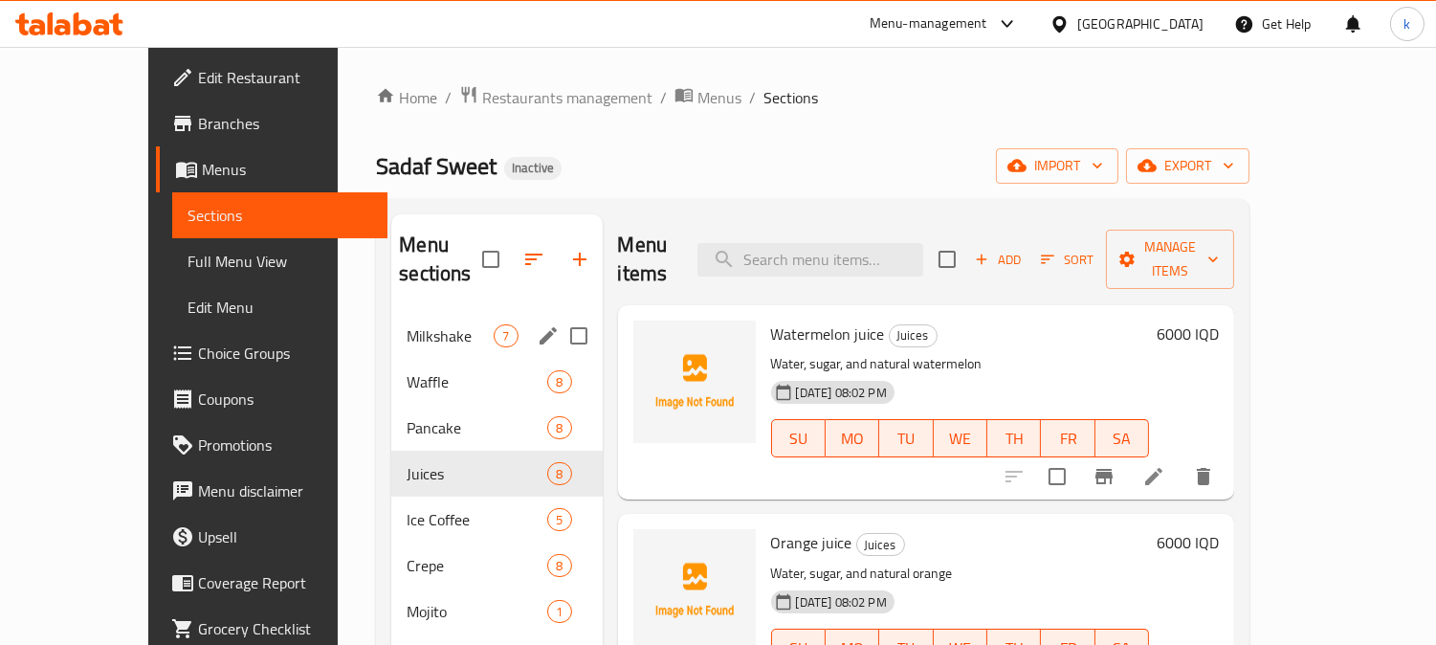
click at [395, 319] on div "Milkshake 7" at bounding box center [496, 336] width 210 height 46
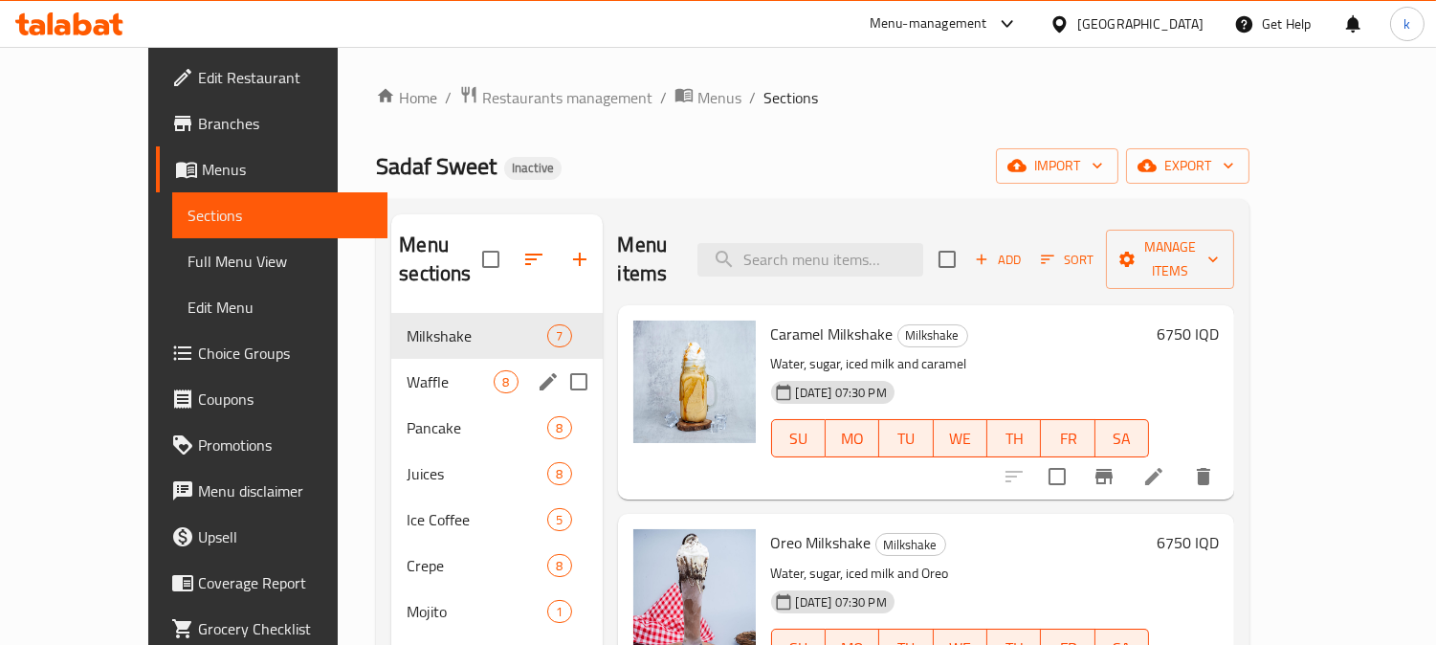
click at [391, 371] on div "Waffle 8" at bounding box center [496, 382] width 210 height 46
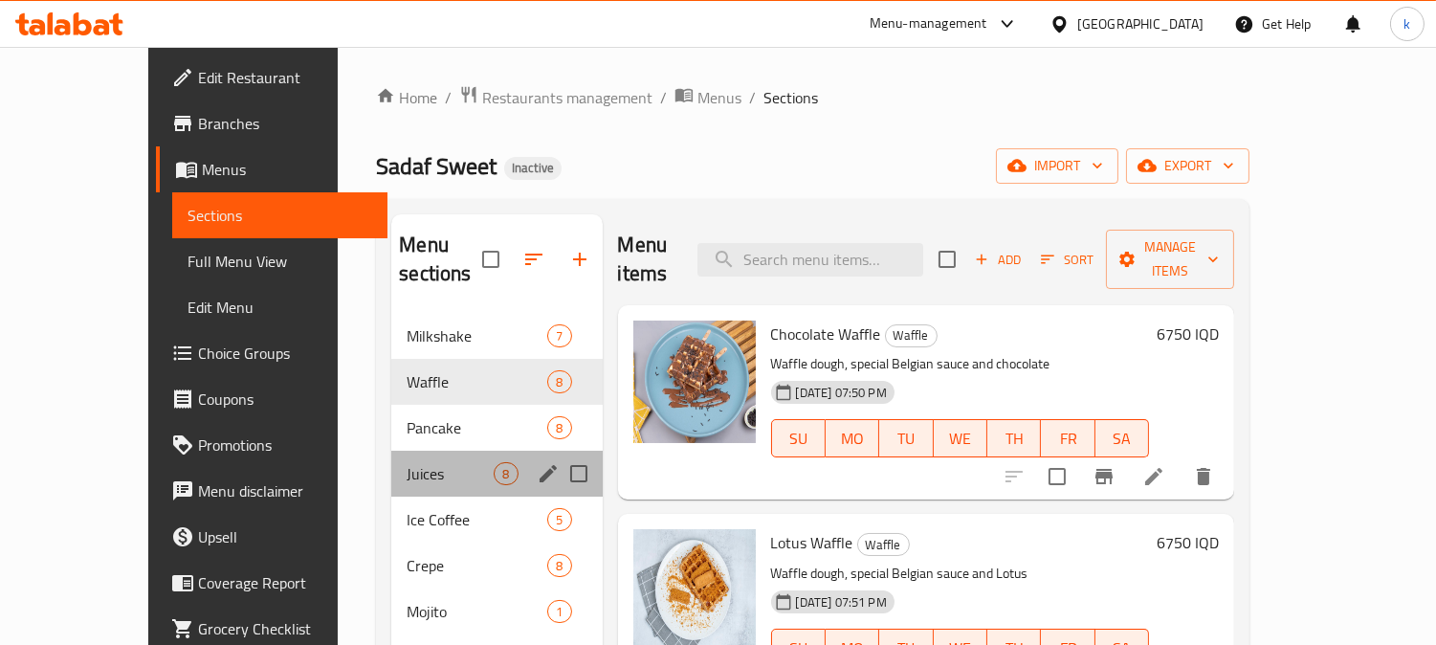
click at [391, 451] on div "Juices 8" at bounding box center [496, 474] width 210 height 46
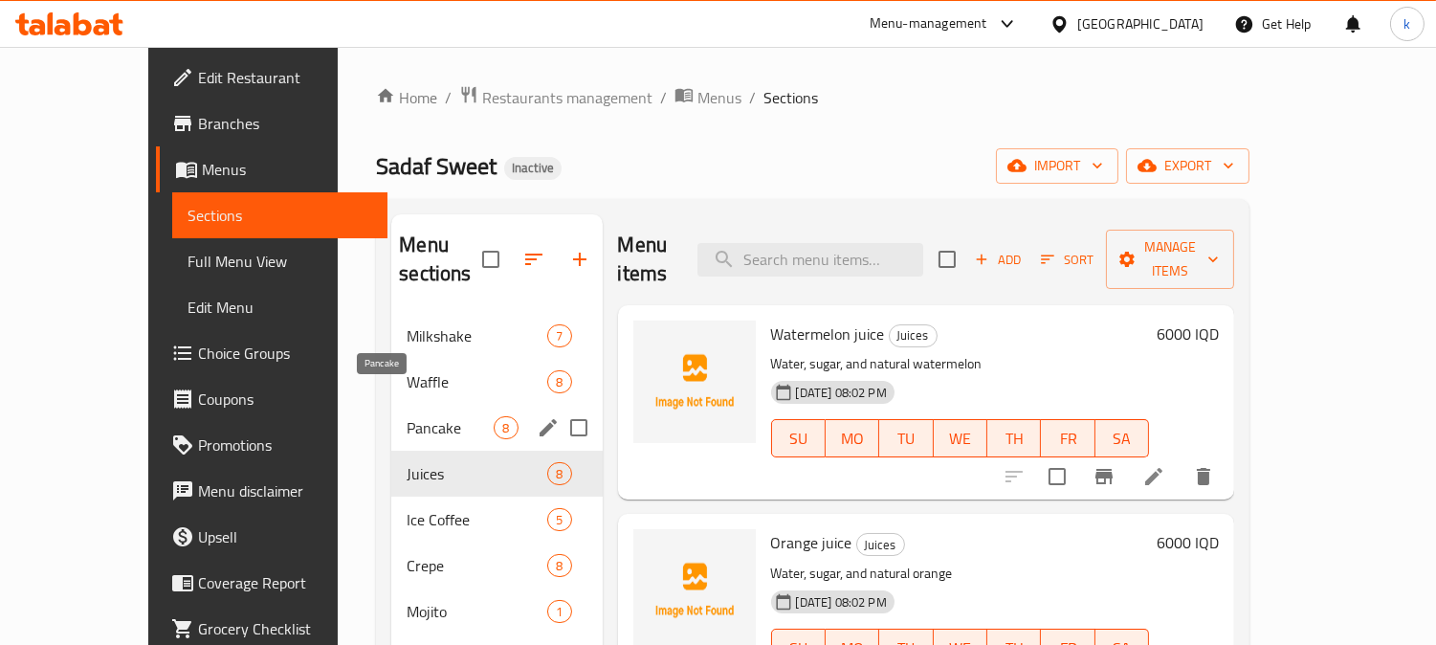
click at [407, 416] on span "Pancake" at bounding box center [450, 427] width 87 height 23
